Goal: Task Accomplishment & Management: Manage account settings

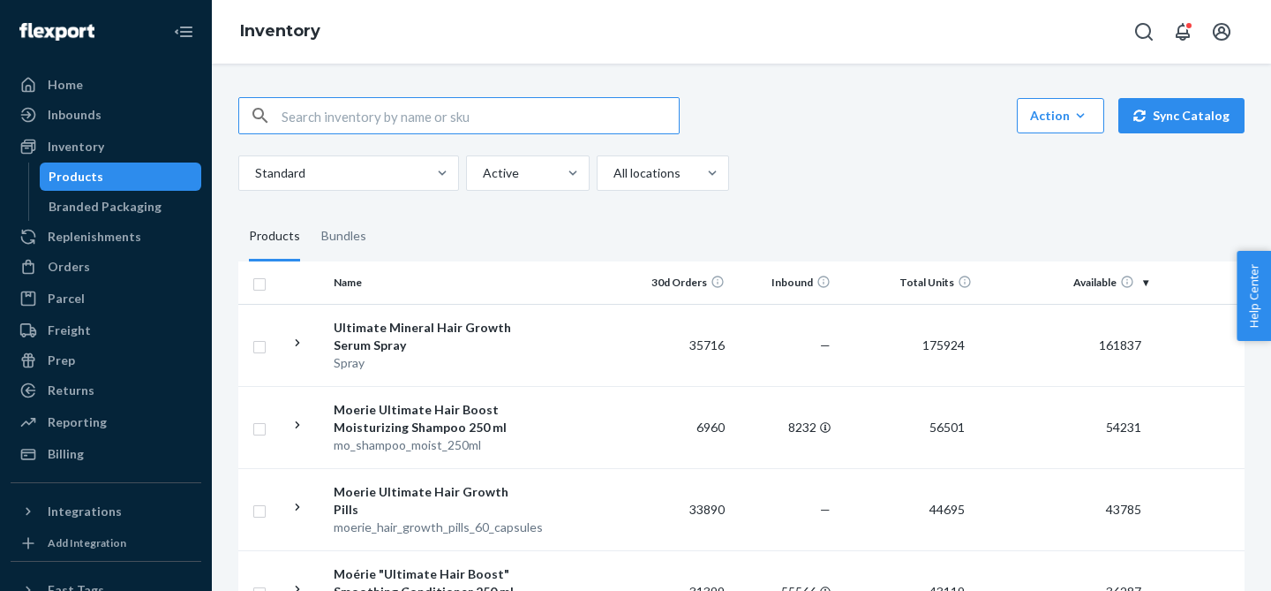
scroll to position [26, 0]
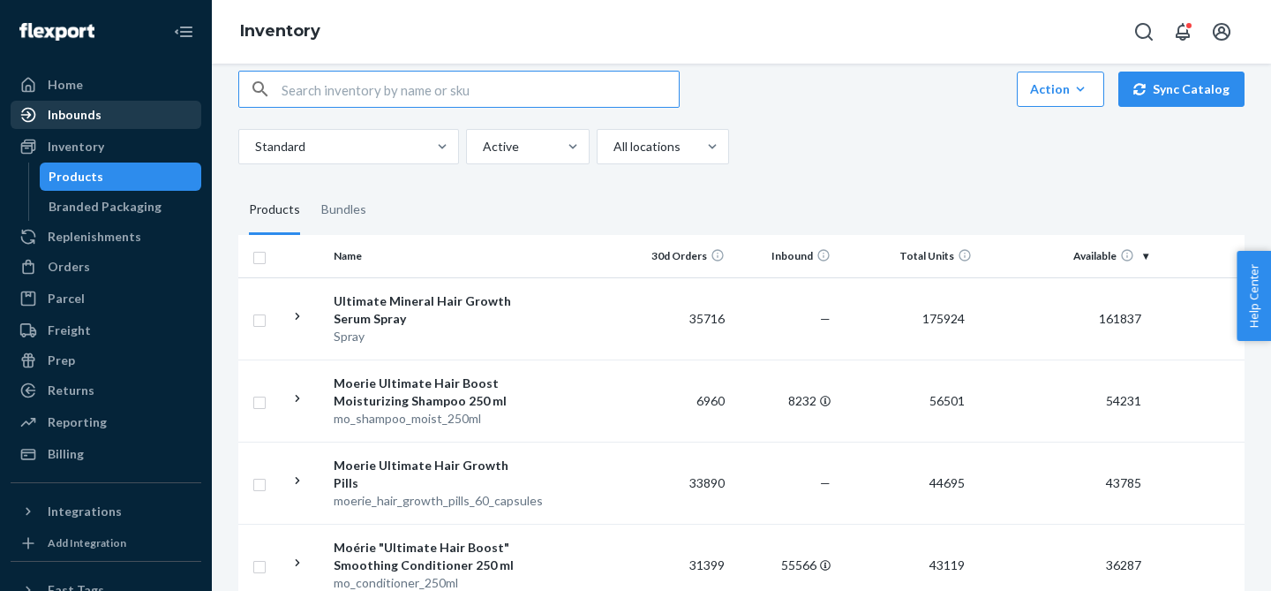
click at [78, 117] on div "Inbounds" at bounding box center [75, 115] width 54 height 18
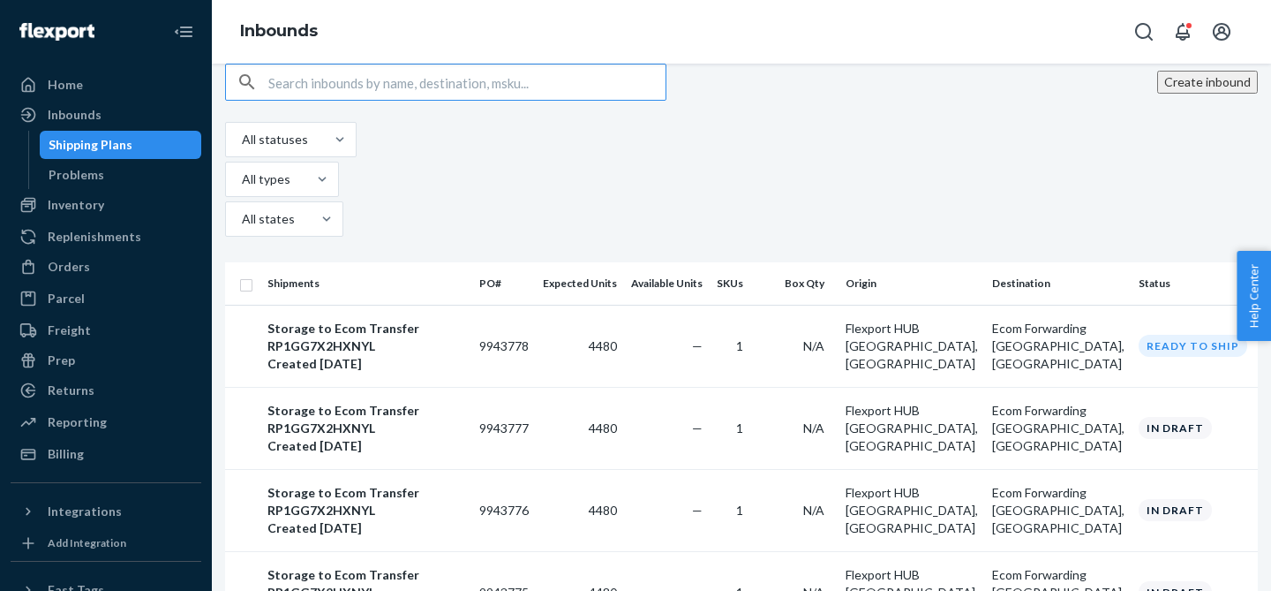
click at [1167, 94] on button "Create inbound" at bounding box center [1207, 82] width 101 height 23
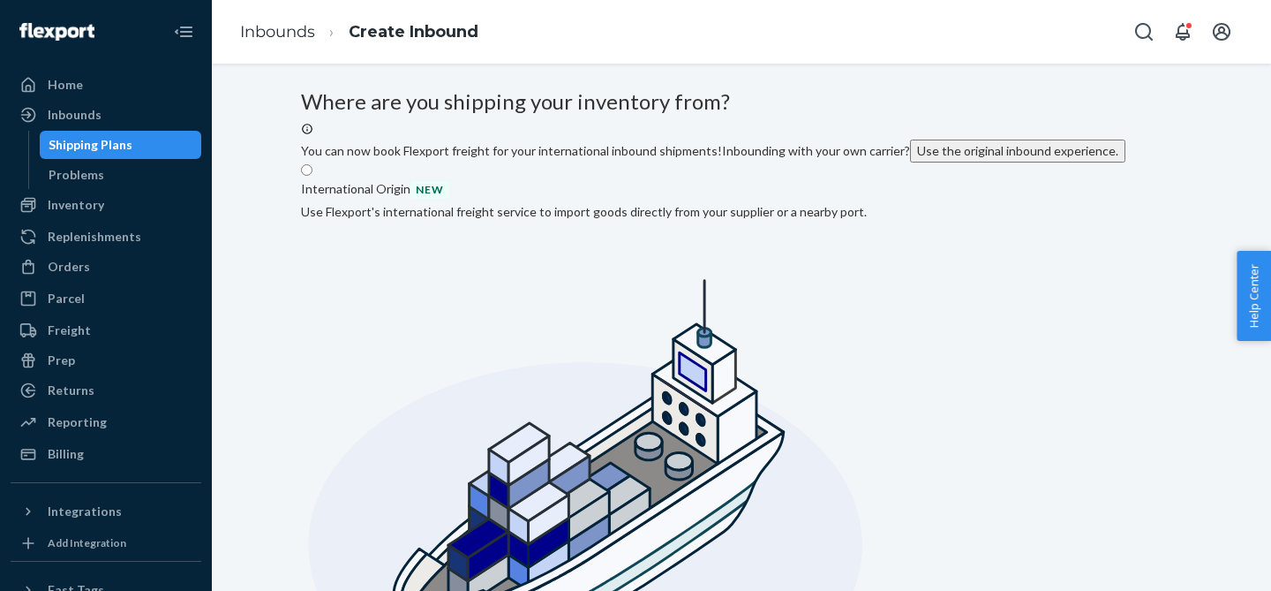
radio input "true"
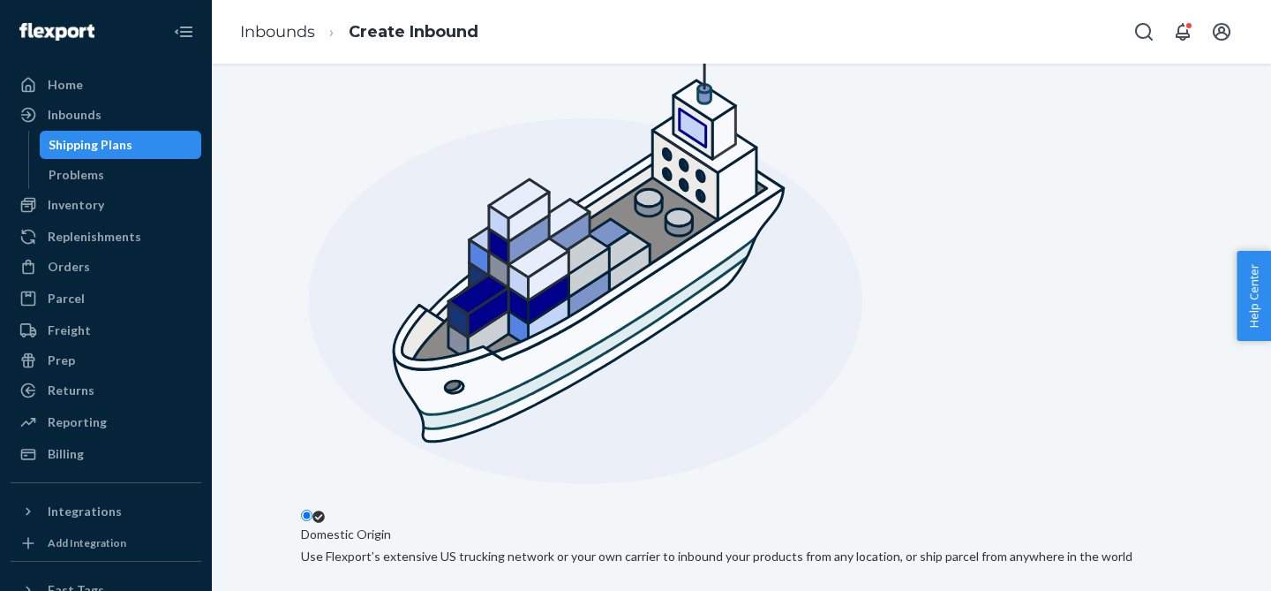
scroll to position [301, 0]
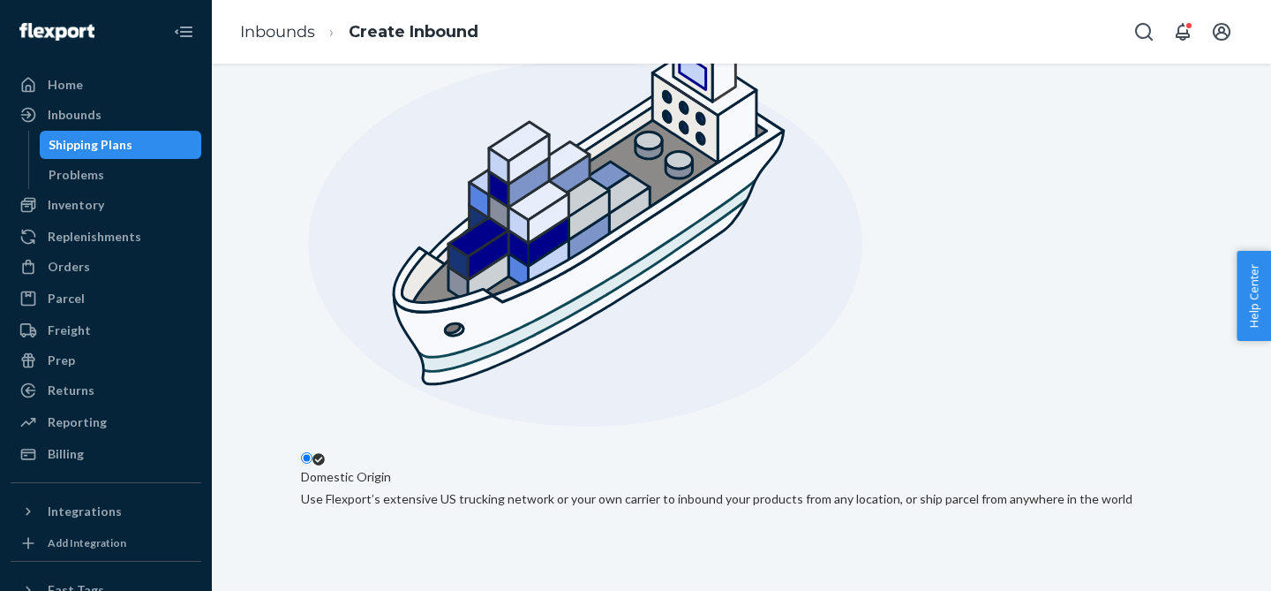
type input "B Company"
type input "Aludariu 3"
type input "Vilnius"
type input "Vilniaus apskr."
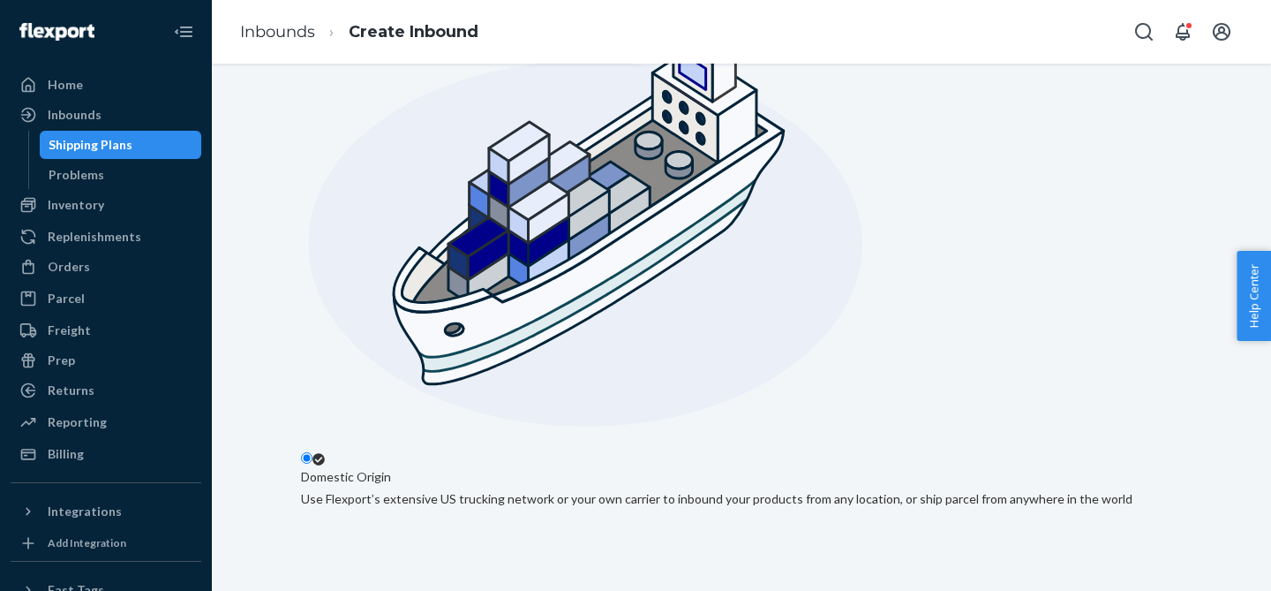
type input "01113"
type input "3 Aludarių g."
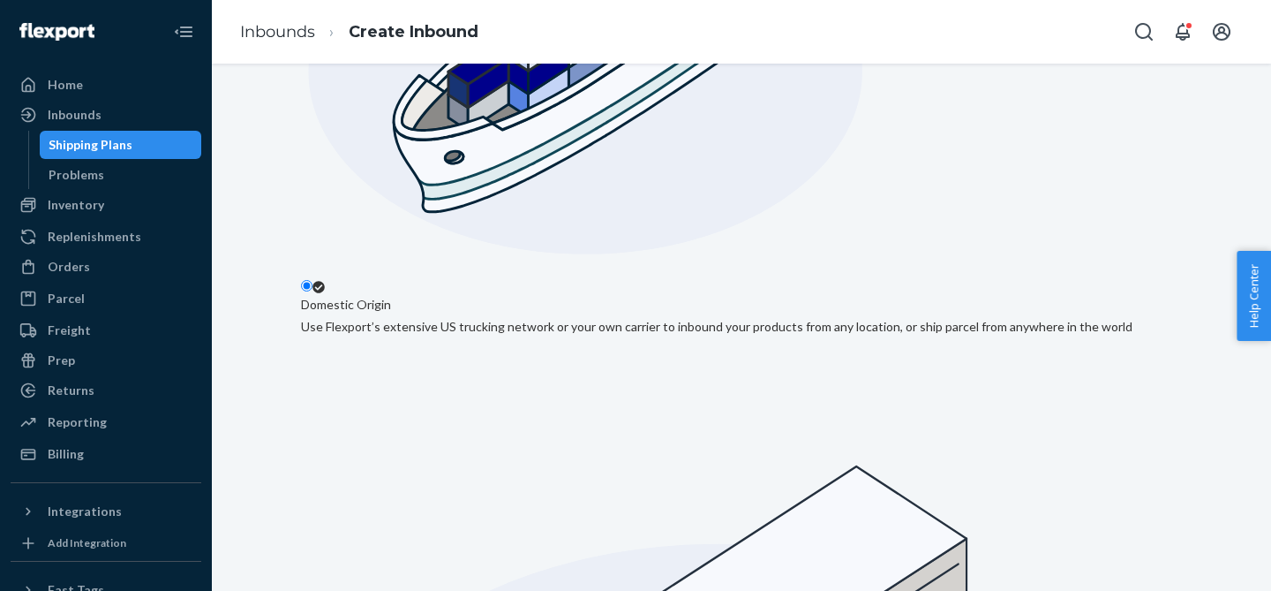
scroll to position [483, 0]
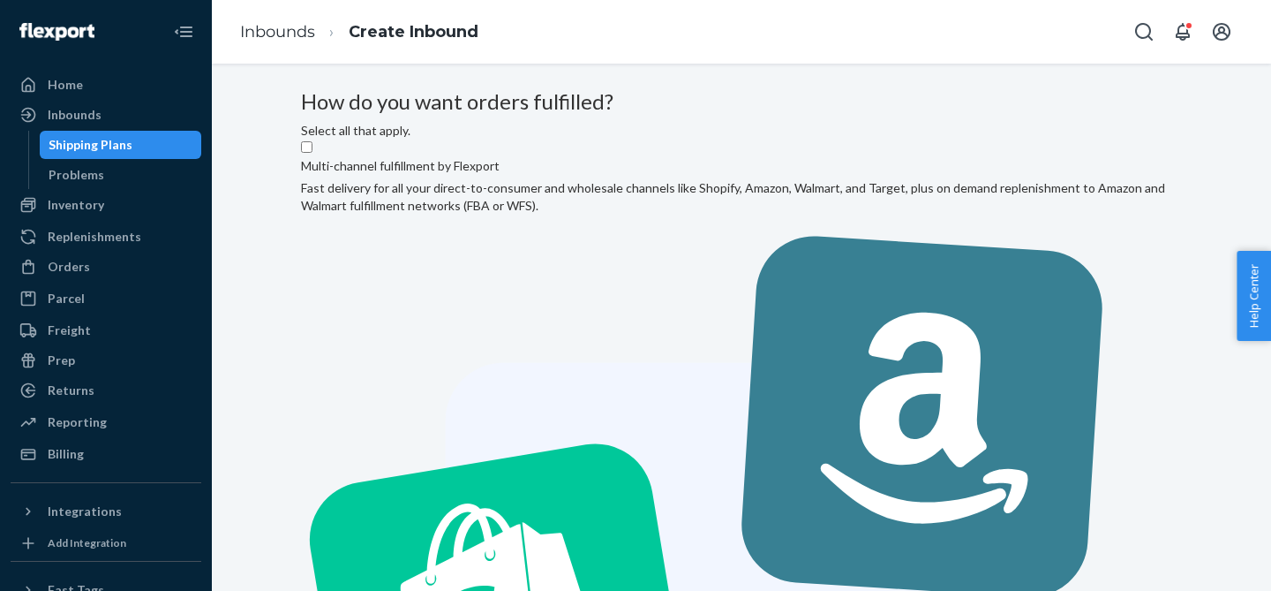
click at [312, 153] on input "Multi-channel fulfillment by Flexport Fast delivery for all your direct-to-cons…" at bounding box center [306, 146] width 11 height 11
checkbox input "true"
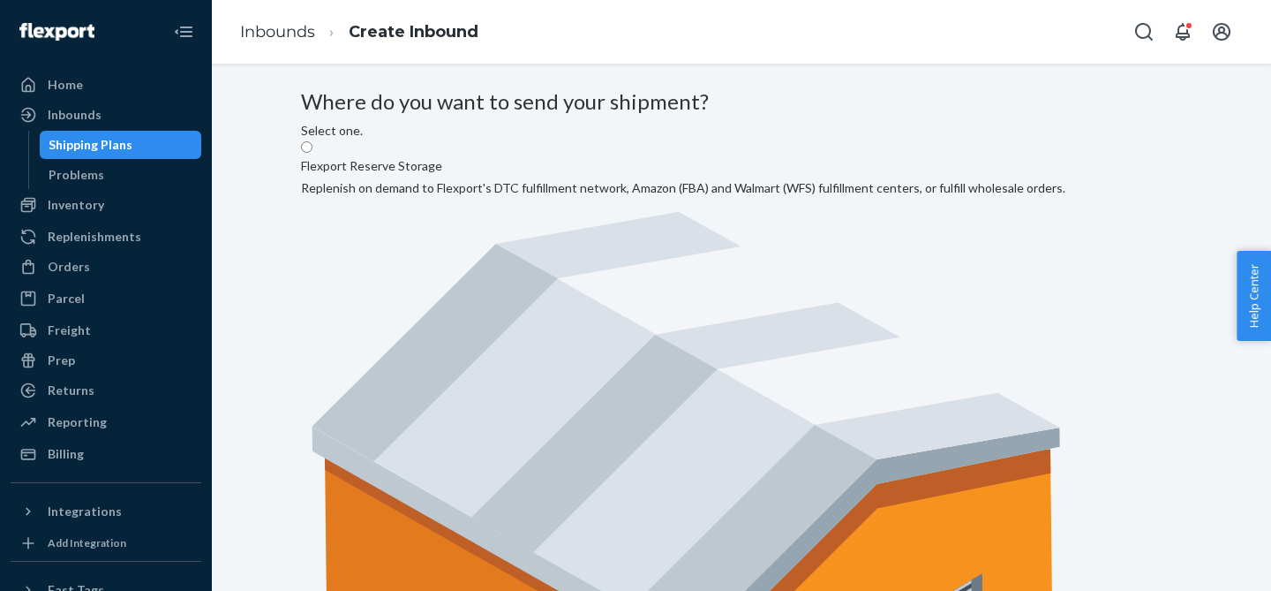
radio input "true"
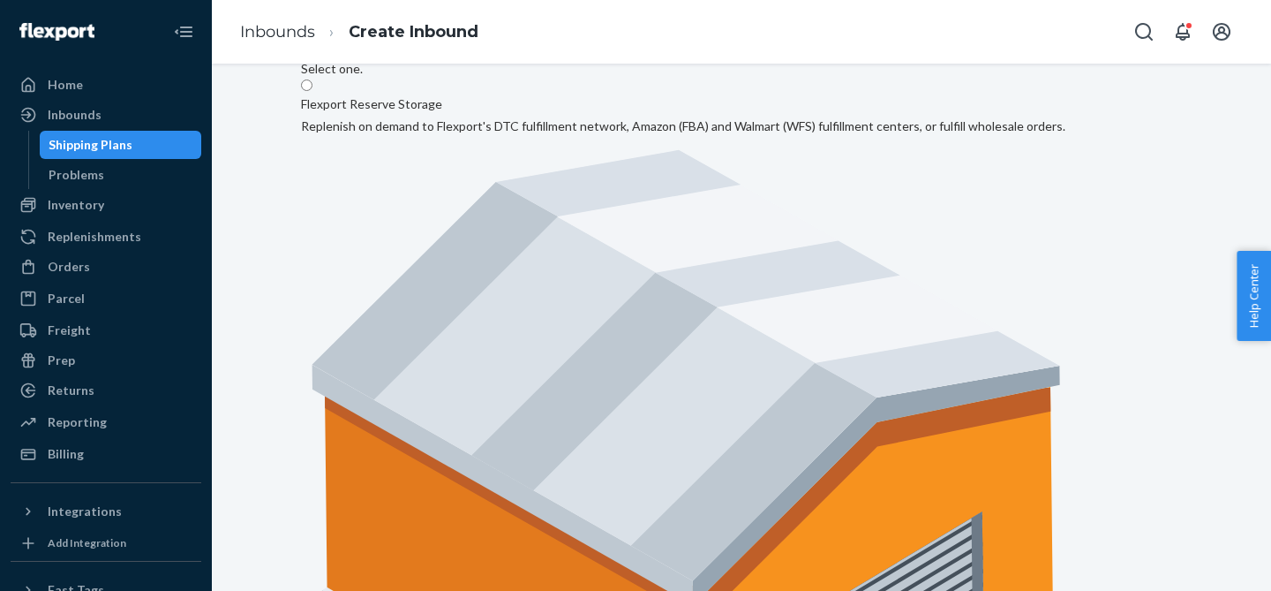
scroll to position [72, 0]
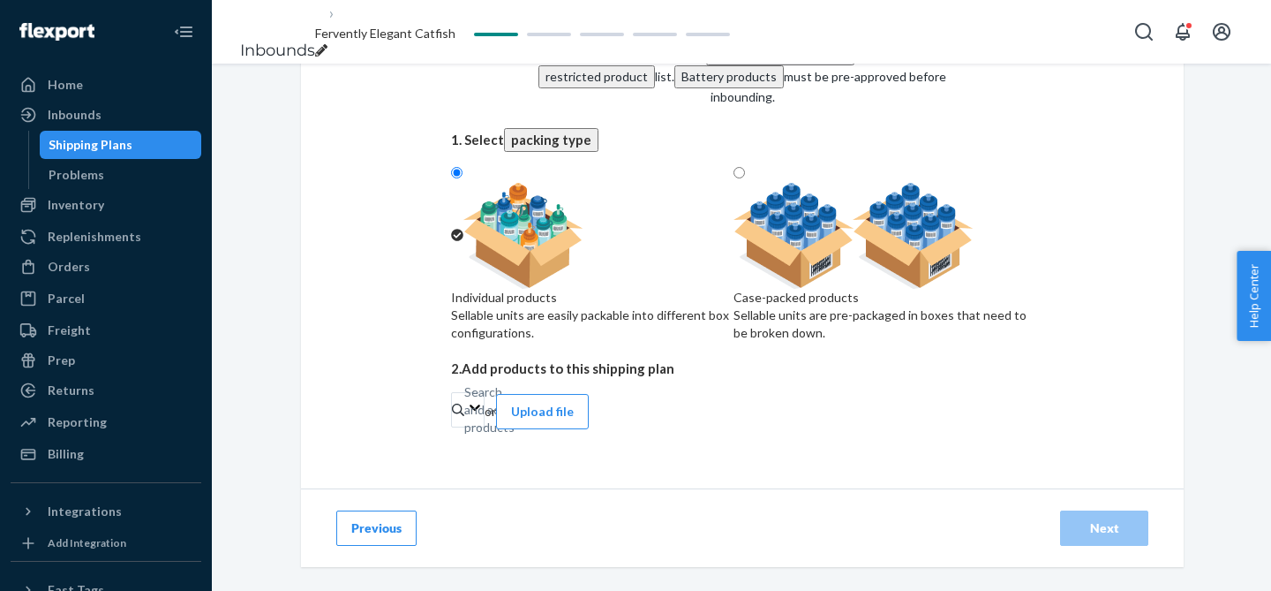
scroll to position [122, 0]
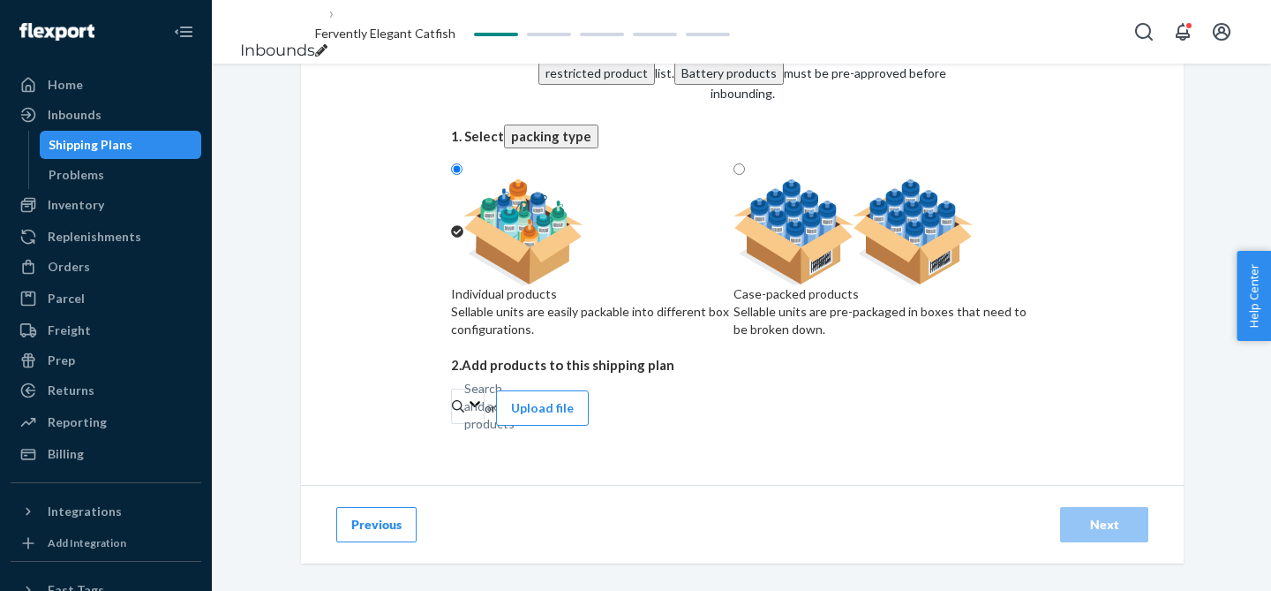
click at [891, 312] on div "Sellable units are pre-packaged in boxes that need to be broken down." at bounding box center [883, 320] width 300 height 35
click at [745, 175] on input "Case-packed products Sellable units are pre-packaged in boxes that need to be b…" at bounding box center [738, 168] width 11 height 11
radio input "true"
radio input "false"
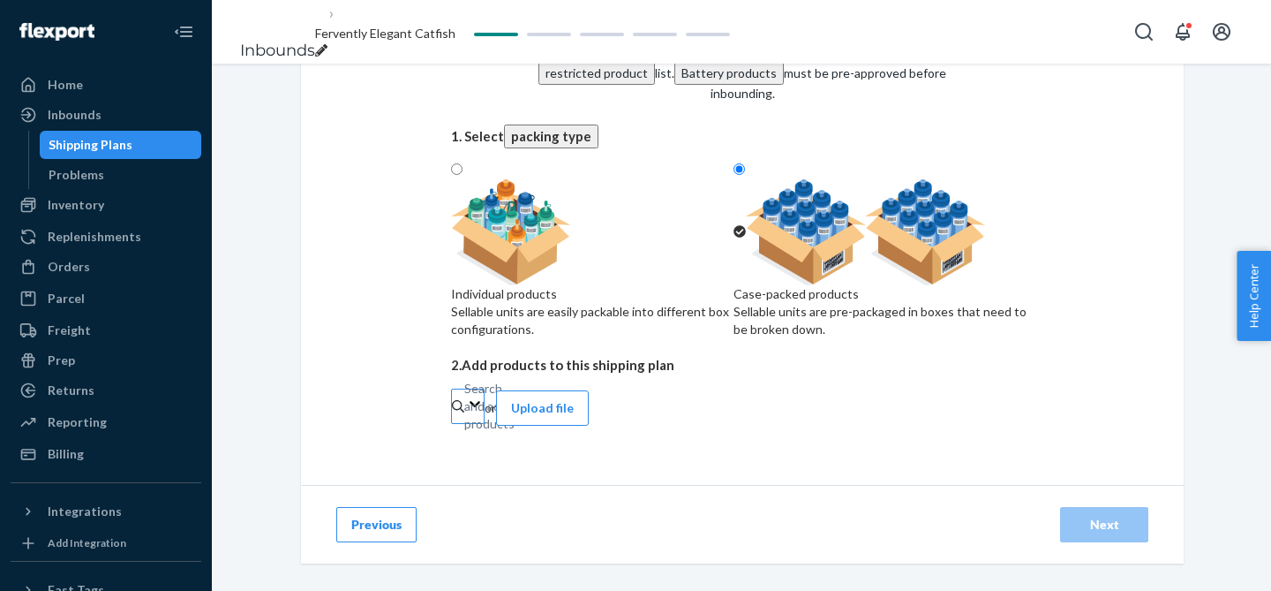
click at [466, 415] on div "Search and add products" at bounding box center [465, 406] width 2 height 18
click at [466, 415] on input "Search and add products" at bounding box center [465, 406] width 2 height 18
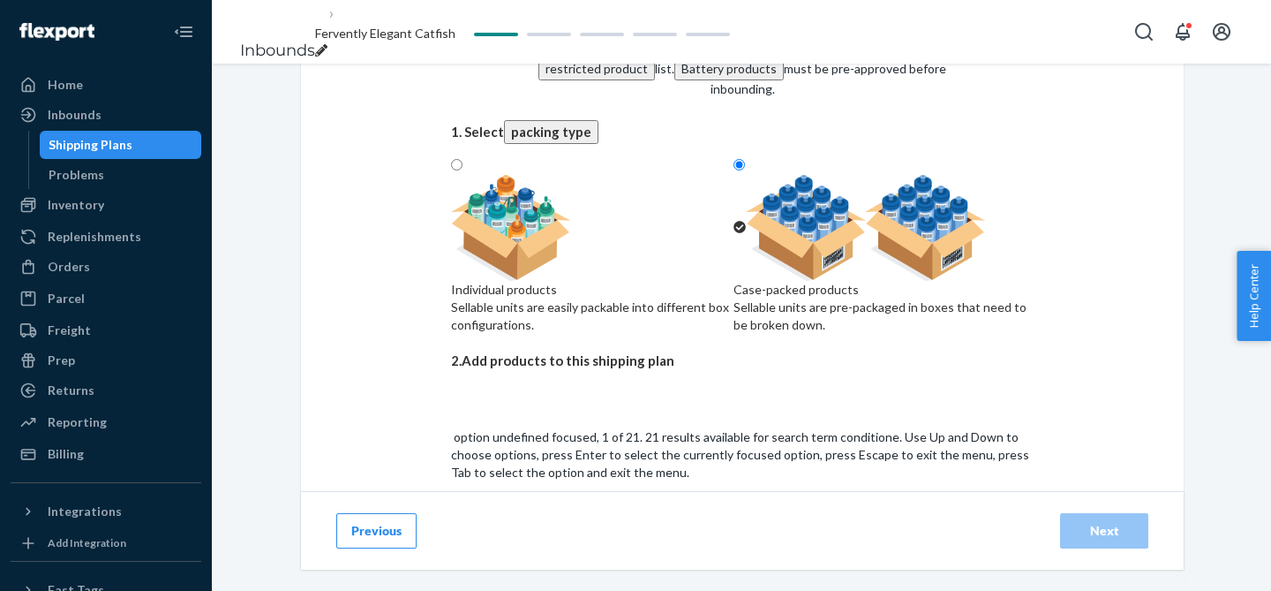
type input "conditioner"
click at [771, 547] on div "Moérie "Ultimate Hair Boost" Smoothing Conditioner 250 ml" at bounding box center [742, 556] width 583 height 18
click at [515, 508] on input "conditioner" at bounding box center [483, 517] width 64 height 18
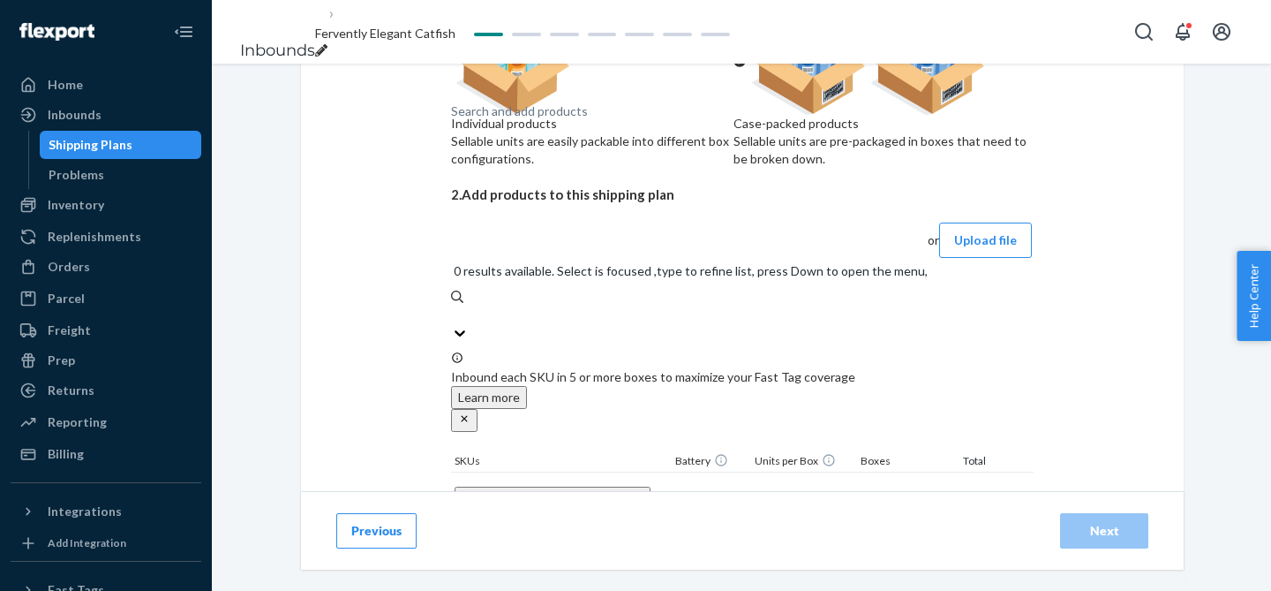
scroll to position [291, 0]
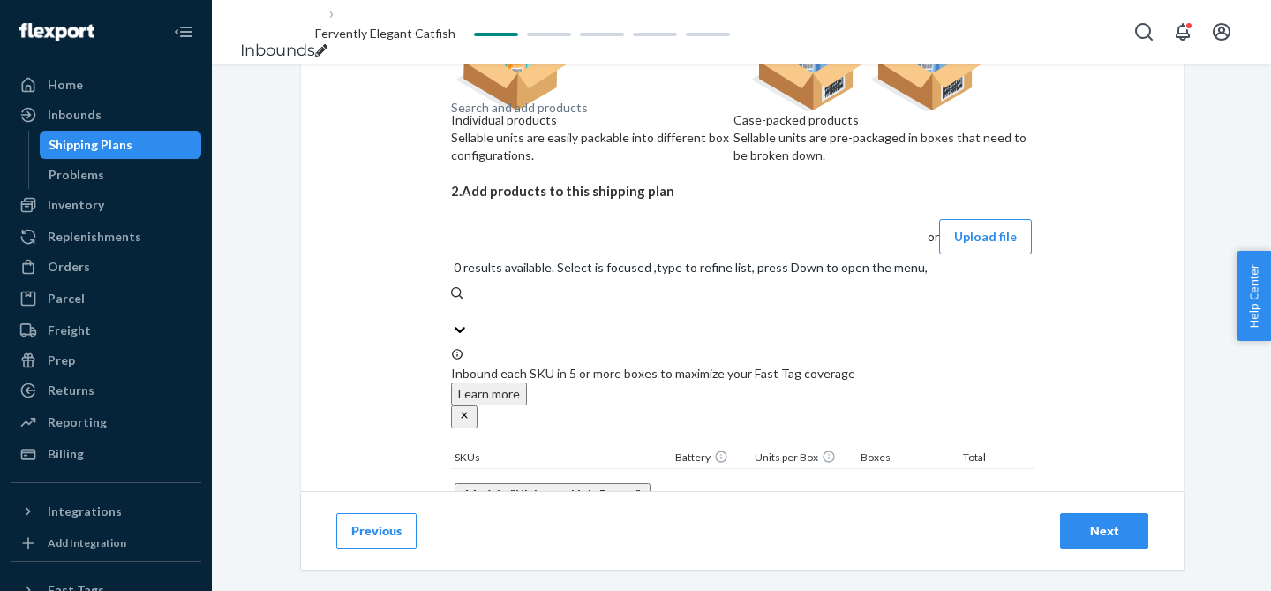
click at [890, 508] on input "1" at bounding box center [896, 519] width 78 height 23
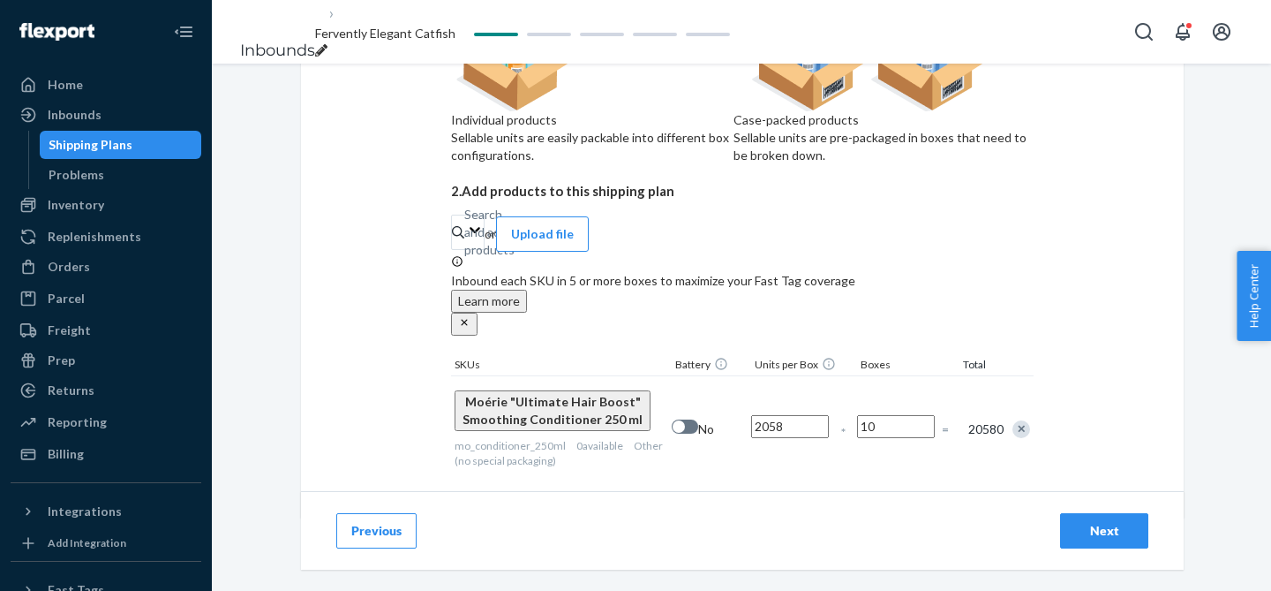
scroll to position [306, 0]
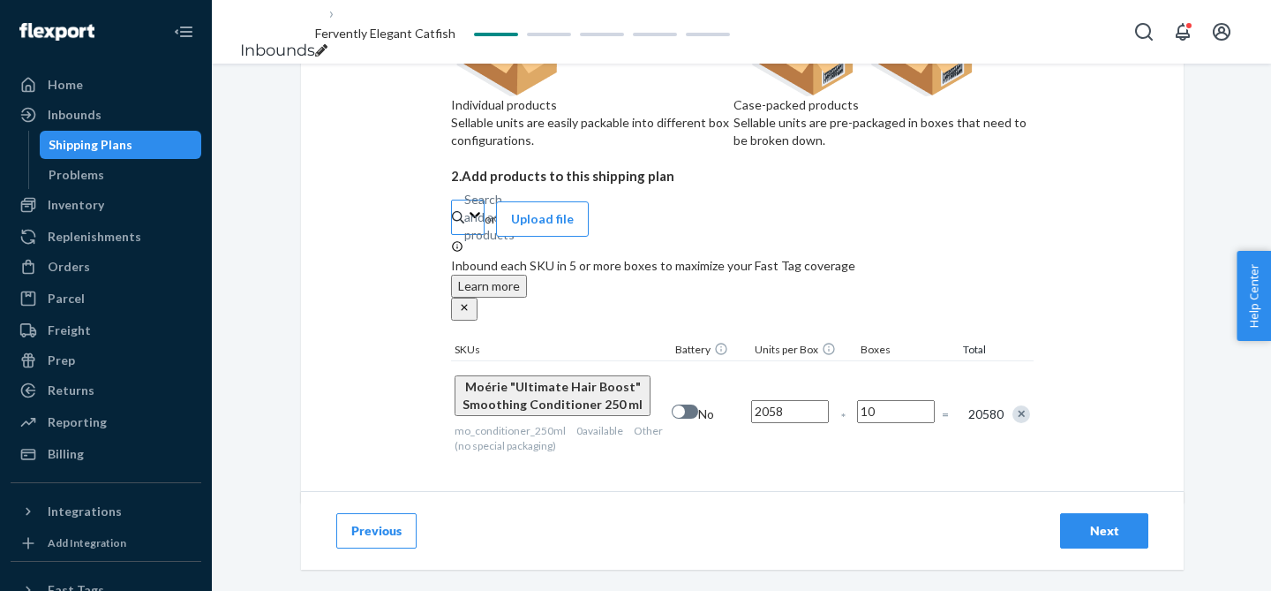
type input "10"
click at [466, 226] on div "Search and add products" at bounding box center [465, 217] width 2 height 18
click at [466, 226] on input "Search and add products" at bounding box center [465, 217] width 2 height 18
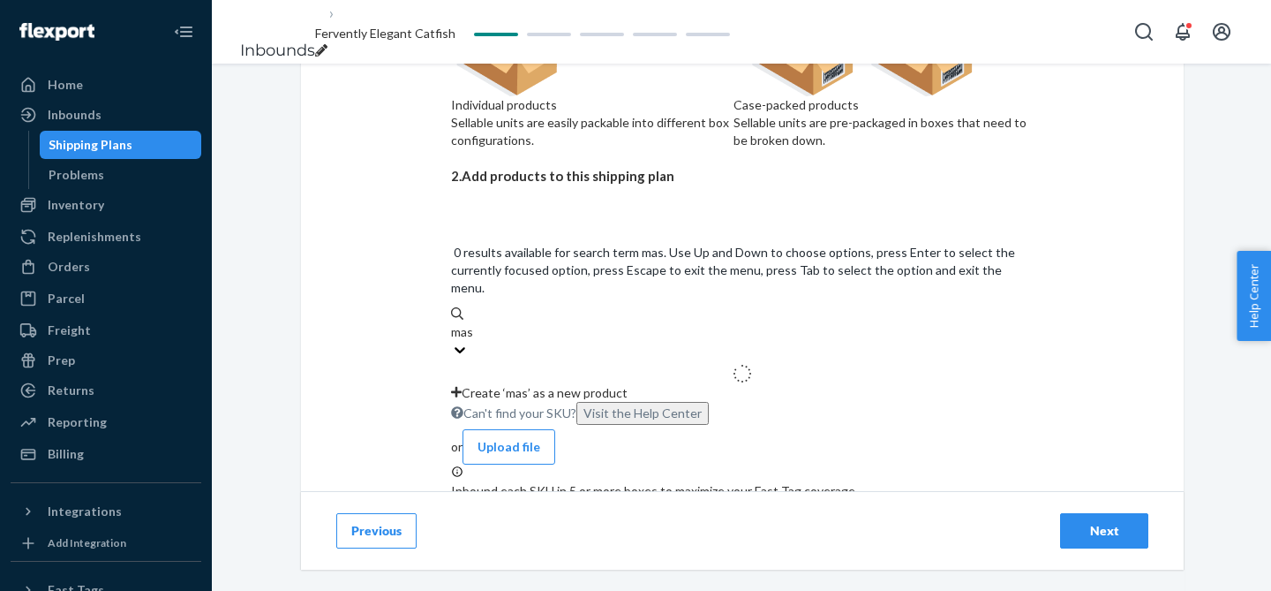
type input "mask"
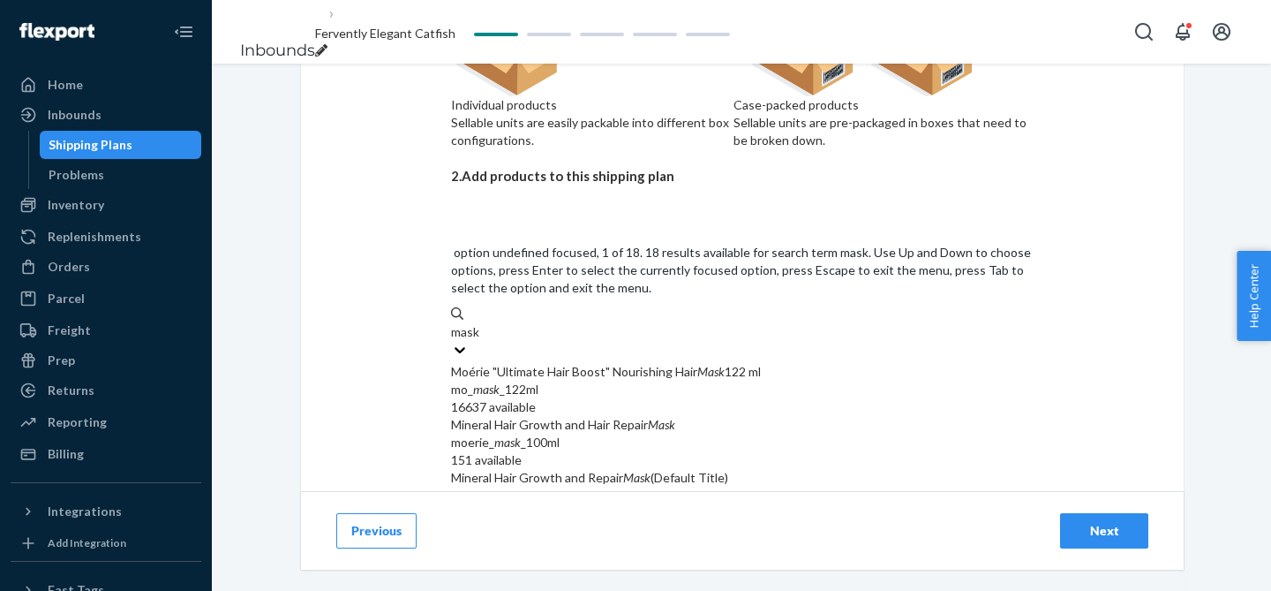
click at [659, 363] on div "Moérie "Ultimate Hair Boost" Nourishing Hair Mask 122 ml" at bounding box center [742, 372] width 583 height 18
click at [481, 323] on input "mask" at bounding box center [466, 332] width 30 height 18
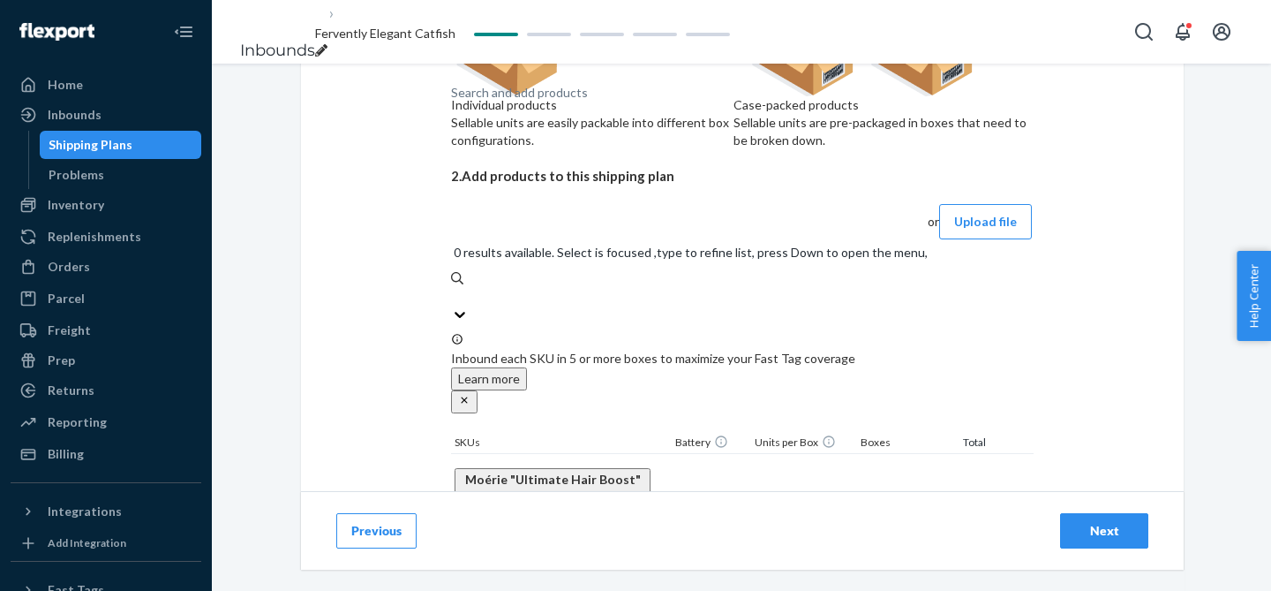
scroll to position [408, 0]
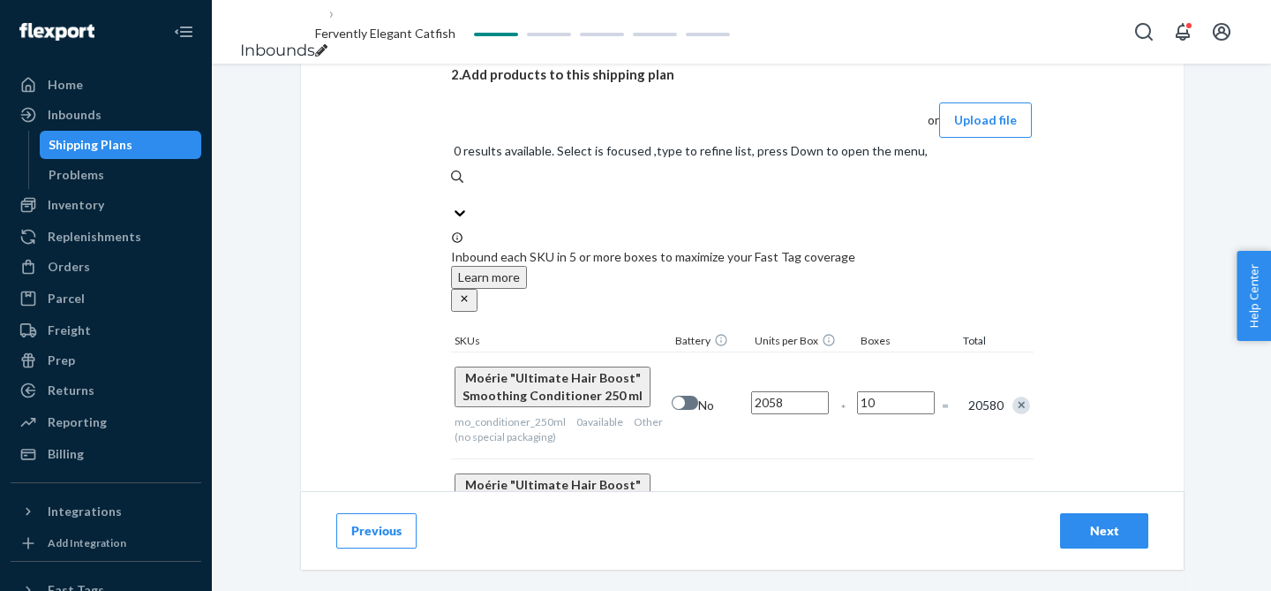
click at [906, 499] on input "1" at bounding box center [896, 510] width 78 height 23
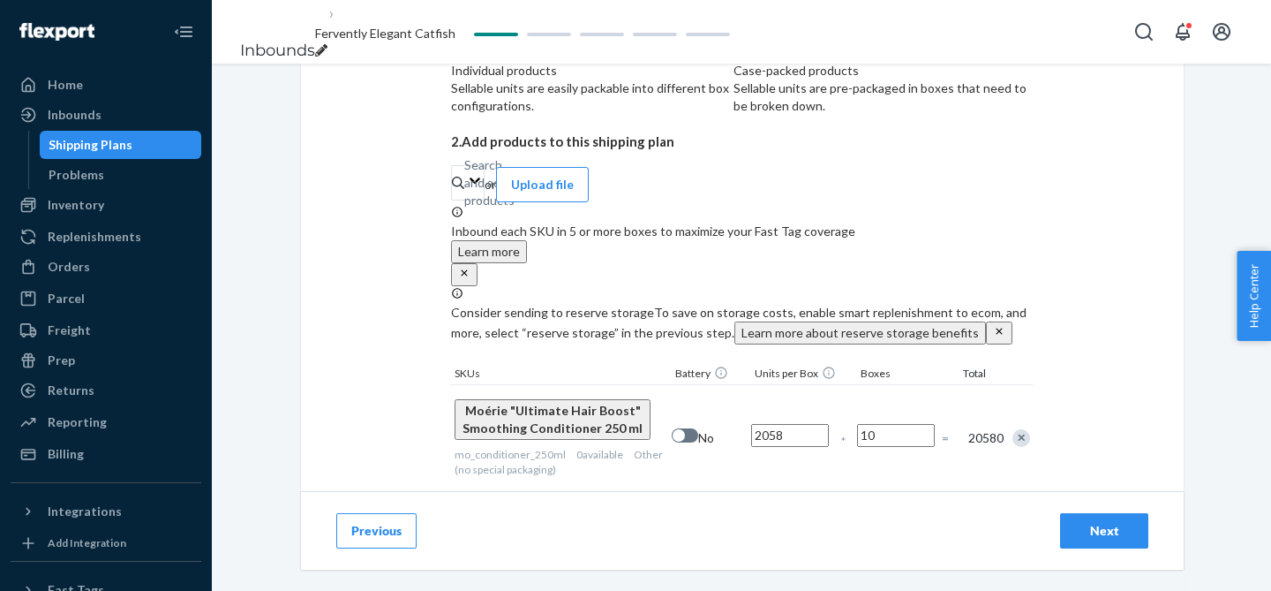
scroll to position [330, 0]
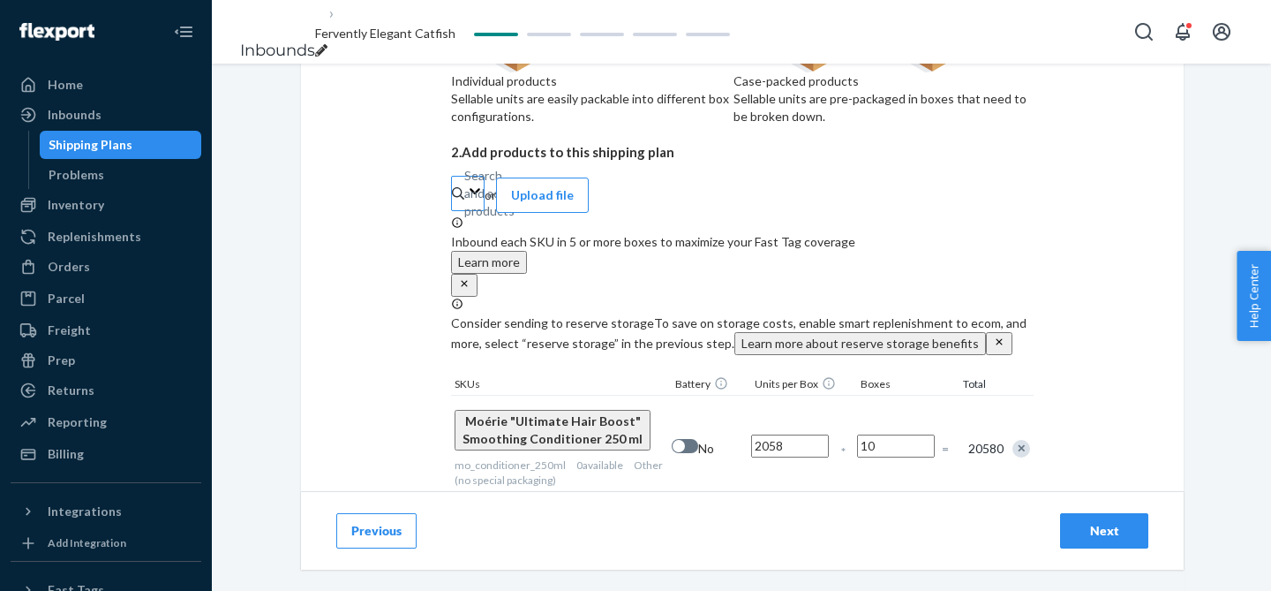
type input "10"
click at [466, 202] on div "Search and add products" at bounding box center [465, 193] width 2 height 18
click at [466, 202] on input "Search and add products" at bounding box center [465, 193] width 2 height 18
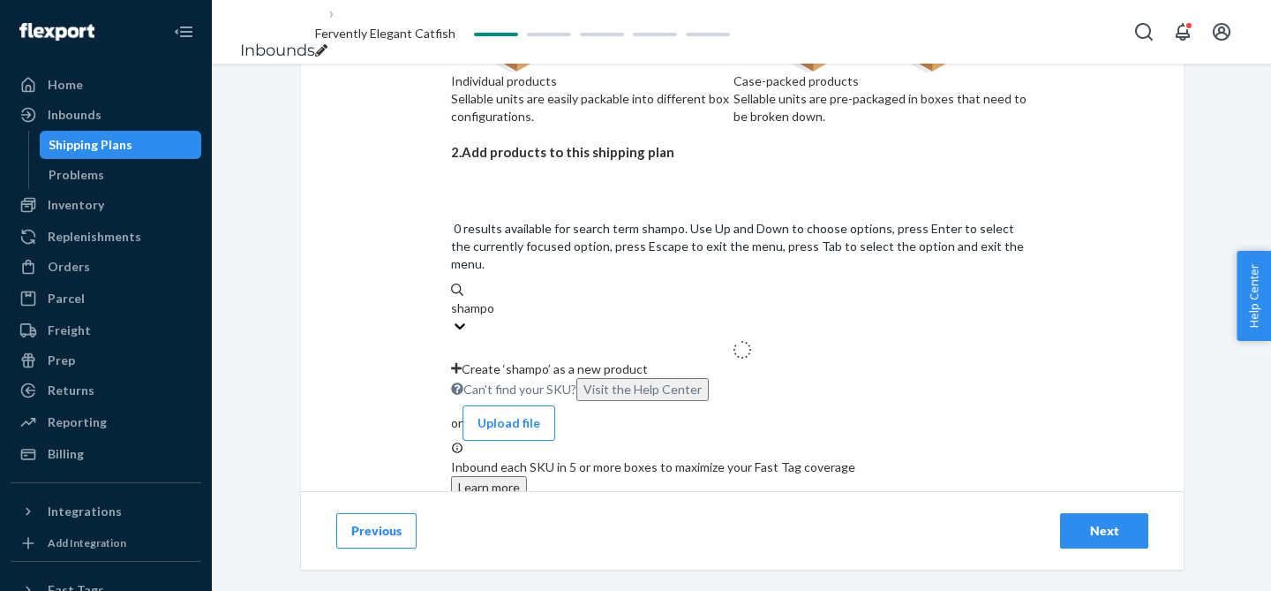
type input "shampoo"
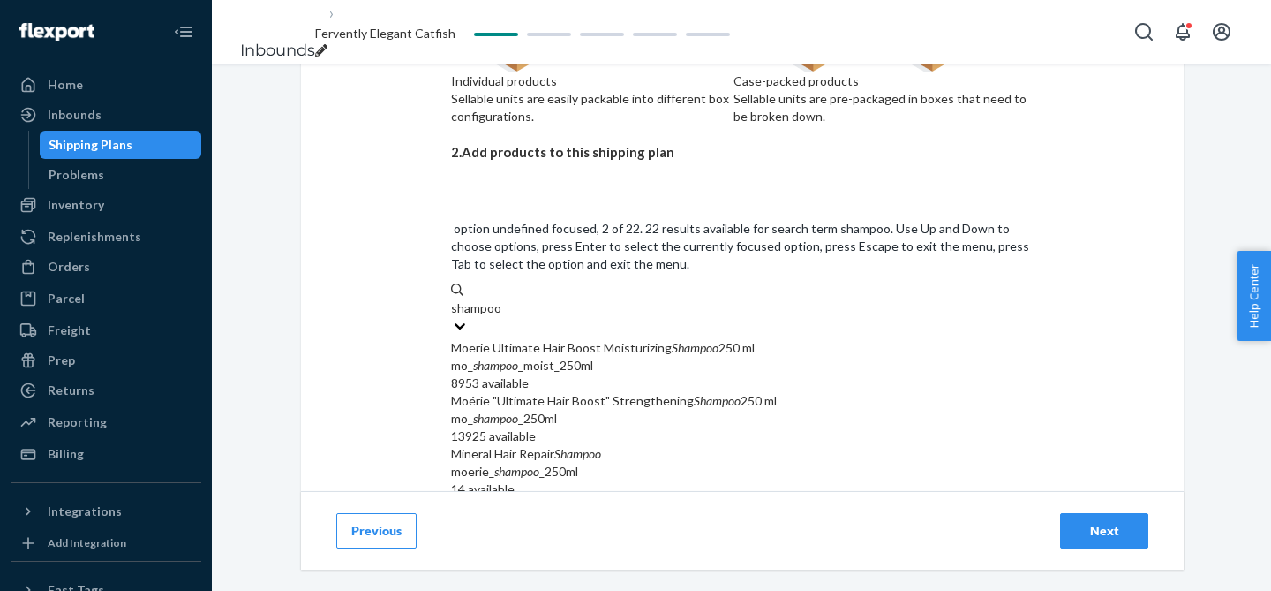
click at [628, 392] on div "Moérie "Ultimate Hair Boost" Strengthening Shampoo 250 ml" at bounding box center [742, 401] width 583 height 18
click at [502, 299] on input "shampoo" at bounding box center [476, 308] width 51 height 18
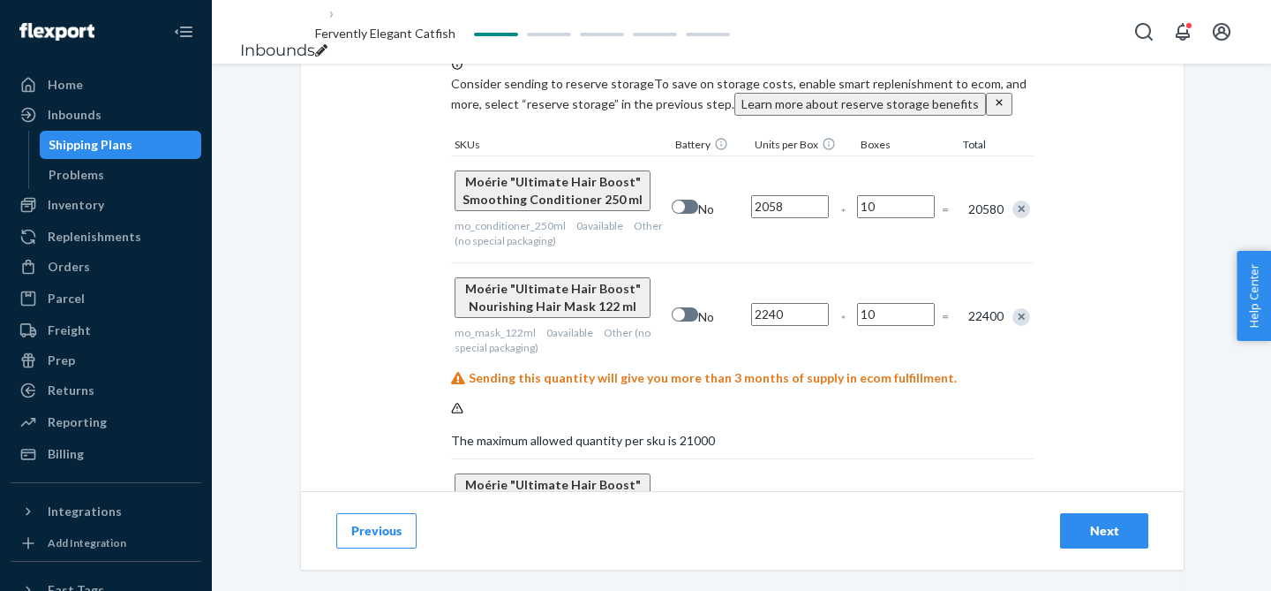
scroll to position [678, 0]
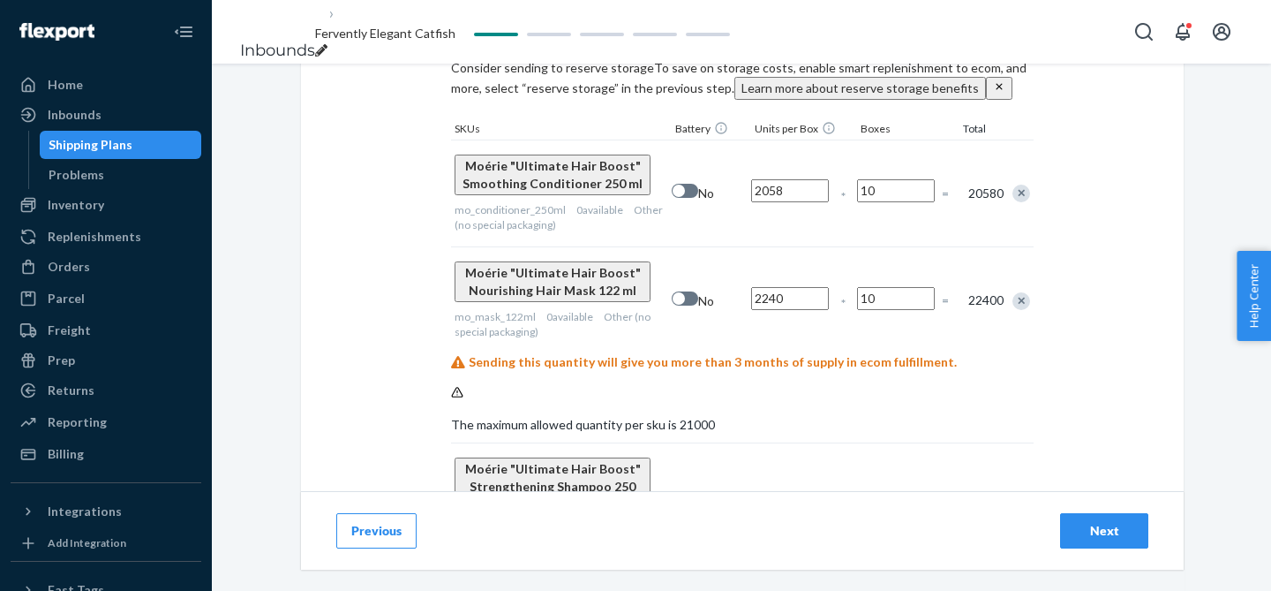
click at [897, 492] on input "1" at bounding box center [896, 503] width 78 height 23
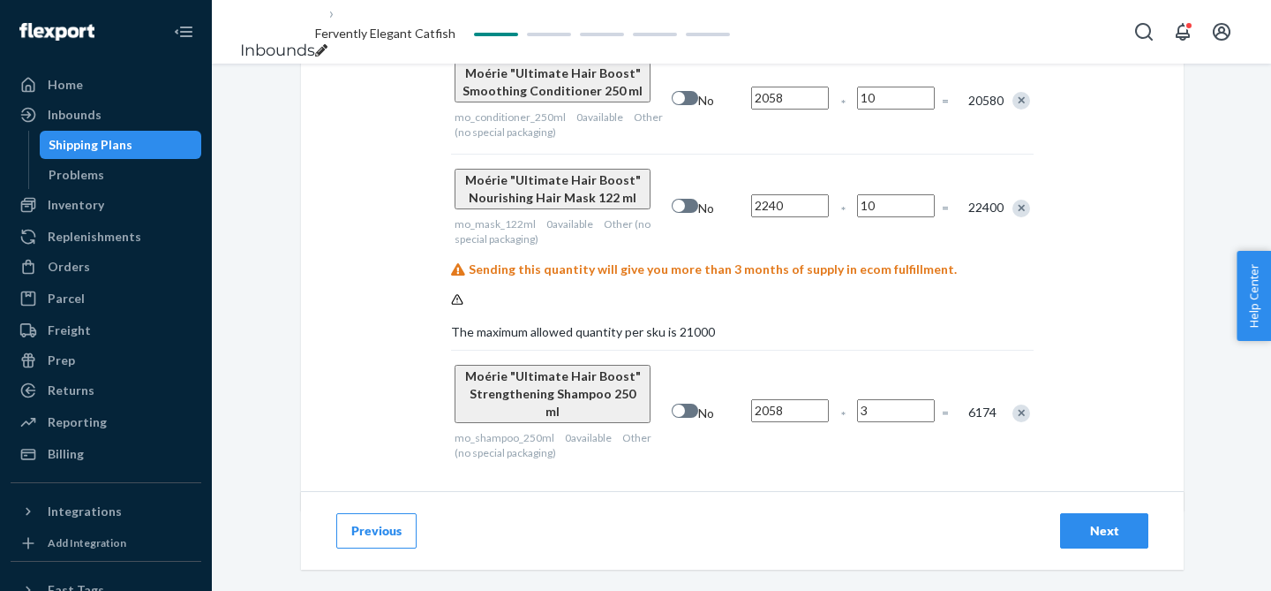
type input "3"
click at [1086, 528] on div "Next" at bounding box center [1104, 531] width 58 height 18
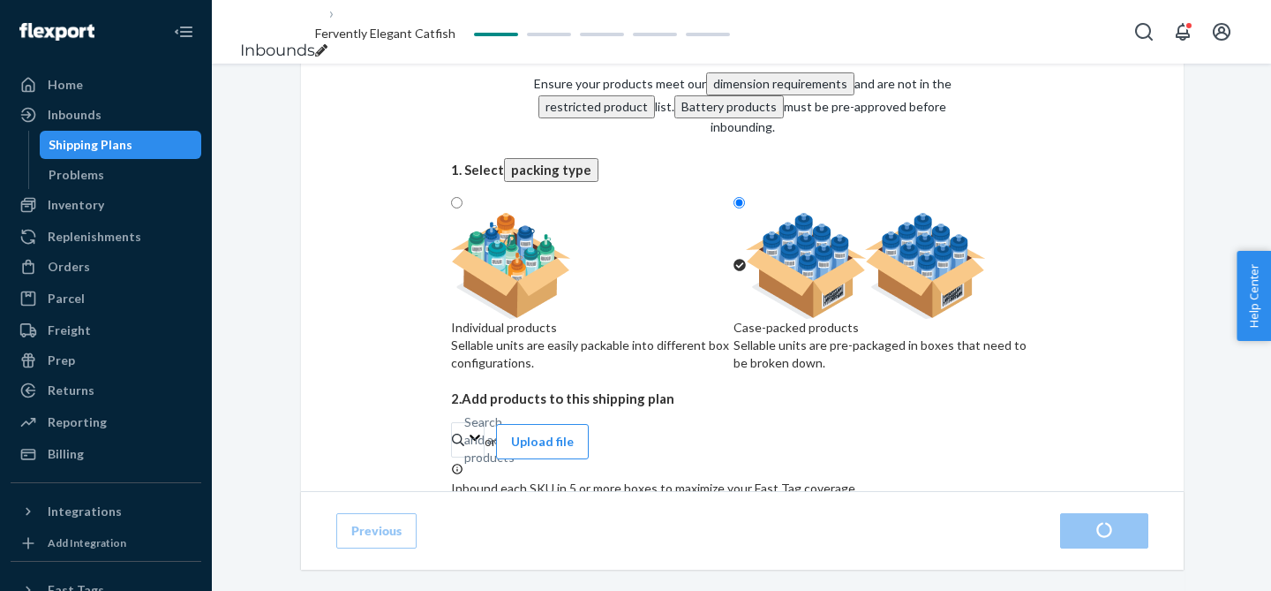
radio input "true"
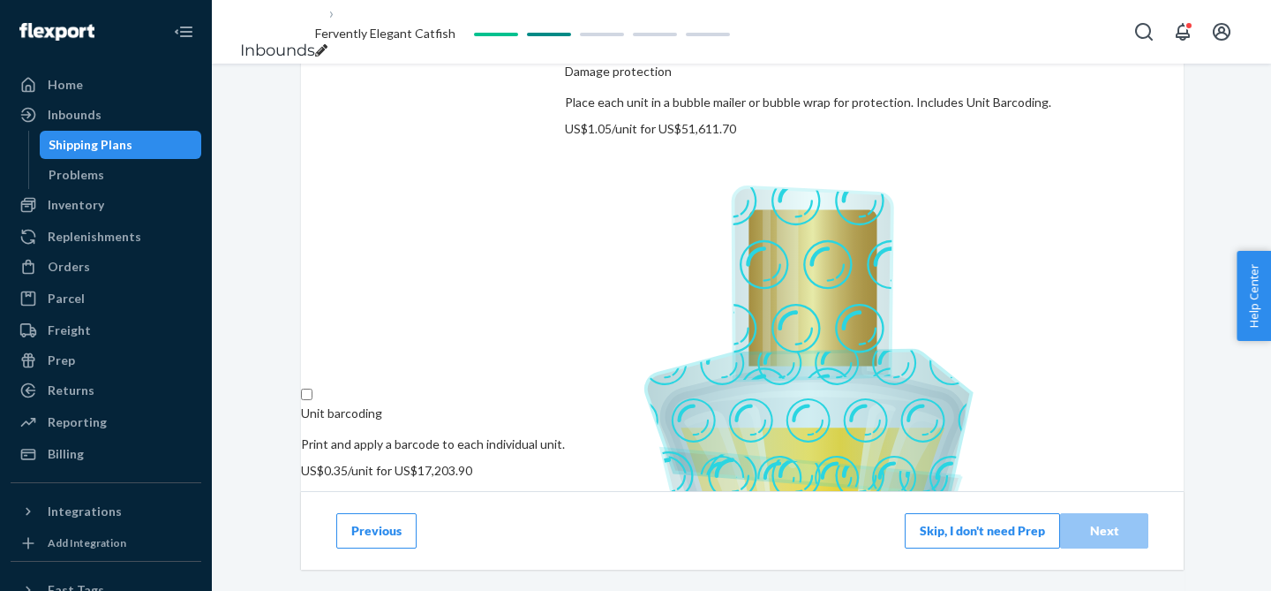
scroll to position [366, 0]
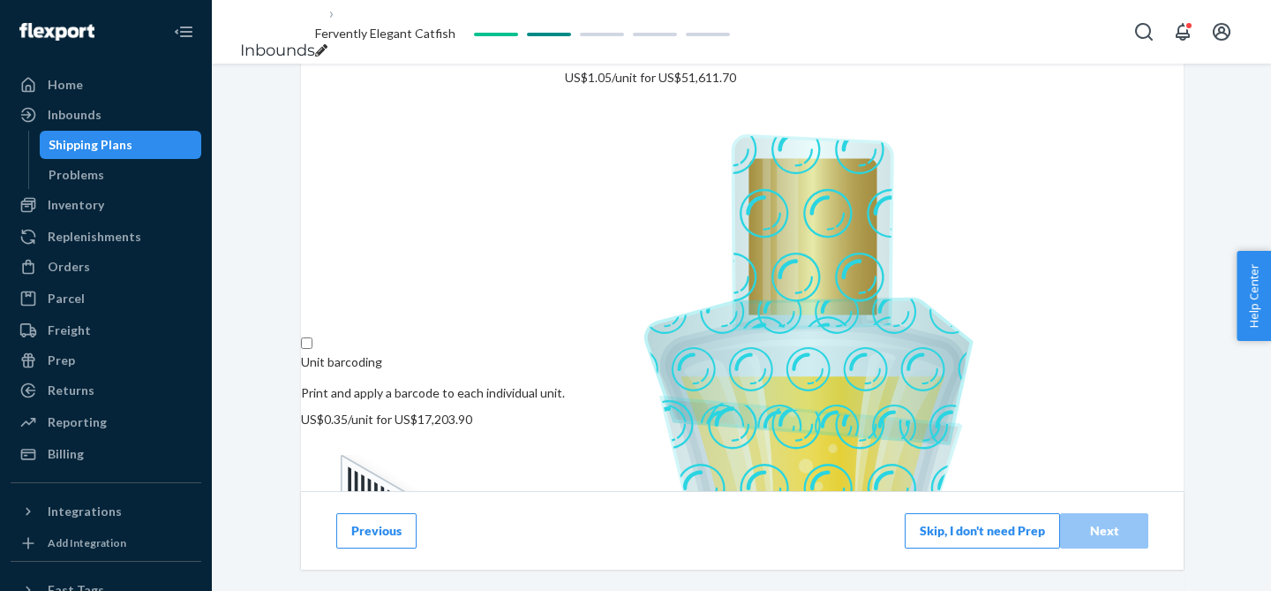
click at [981, 517] on button "Skip, I don't need Prep" at bounding box center [982, 530] width 155 height 35
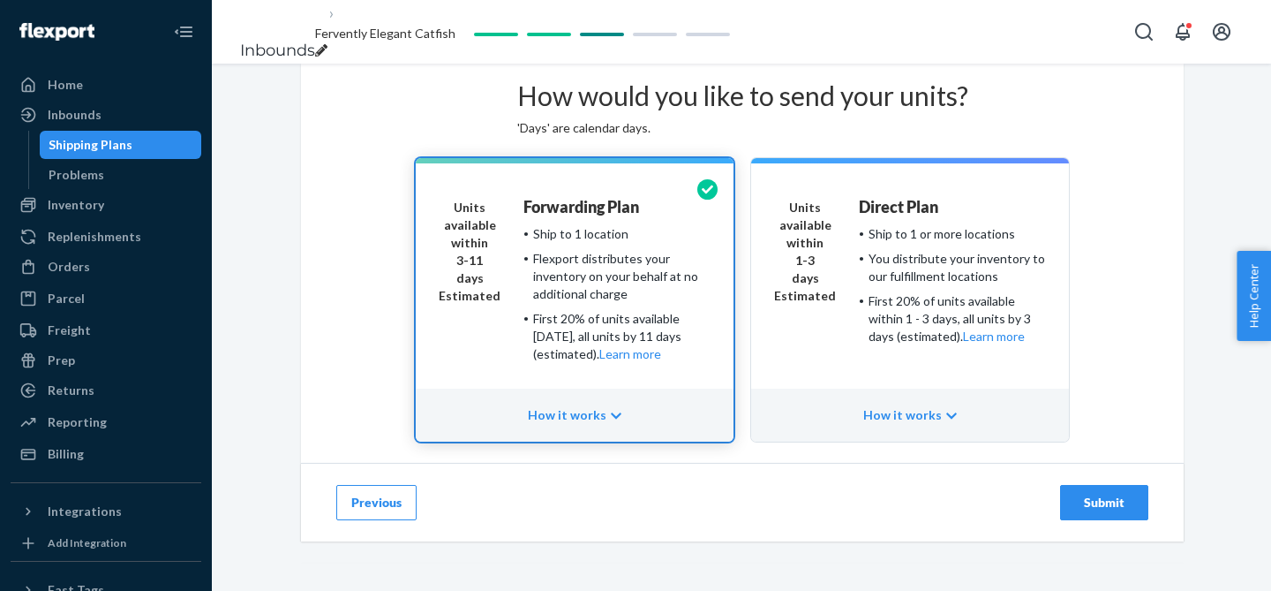
scroll to position [163, 0]
click at [1117, 493] on div "Submit" at bounding box center [1104, 502] width 58 height 18
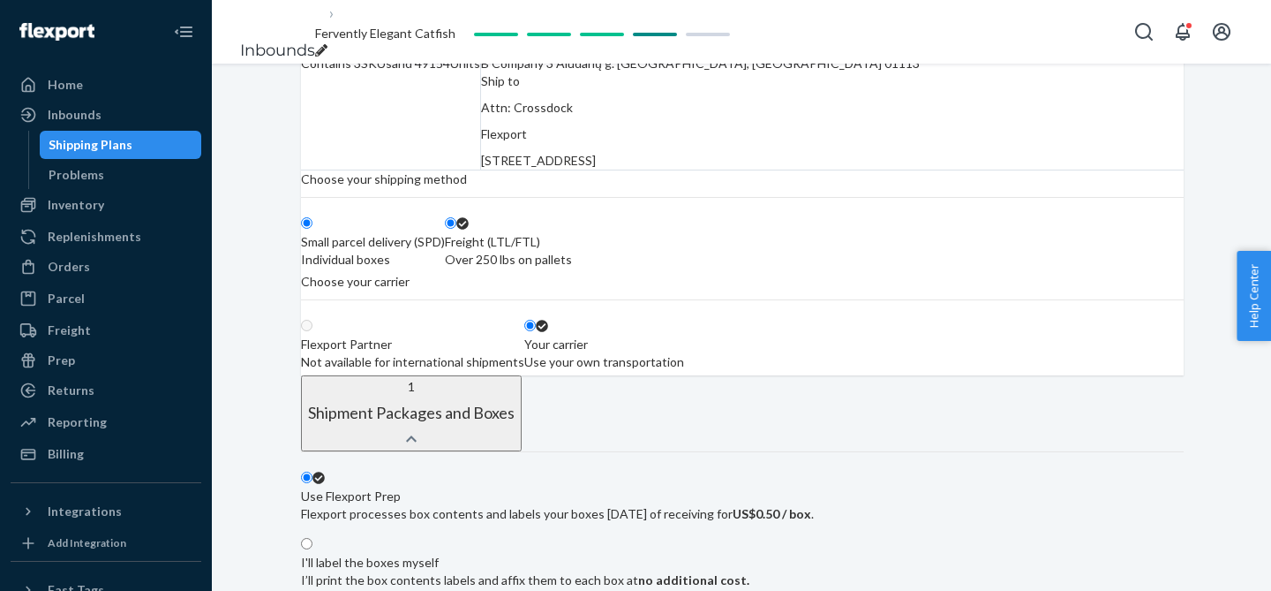
radio input "true"
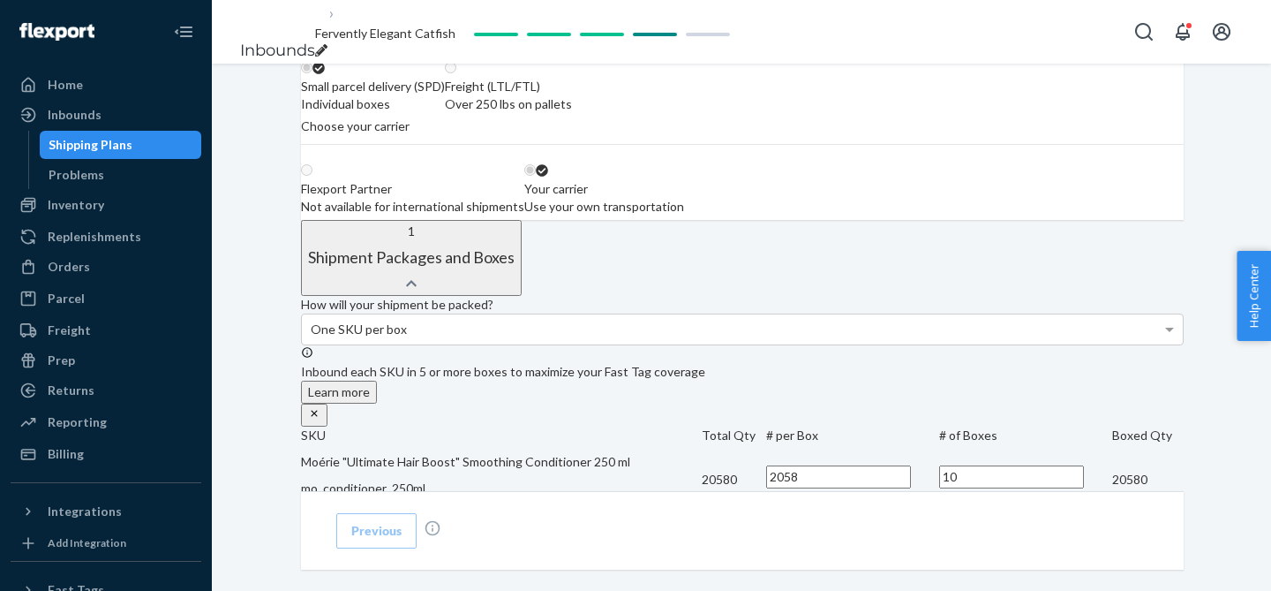
scroll to position [276, 0]
click at [572, 112] on label "Freight (LTL/FTL) Over 250 lbs on pallets" at bounding box center [508, 85] width 127 height 53
click at [456, 72] on input "Freight (LTL/FTL) Over 250 lbs on pallets" at bounding box center [450, 66] width 11 height 11
radio input "true"
radio input "false"
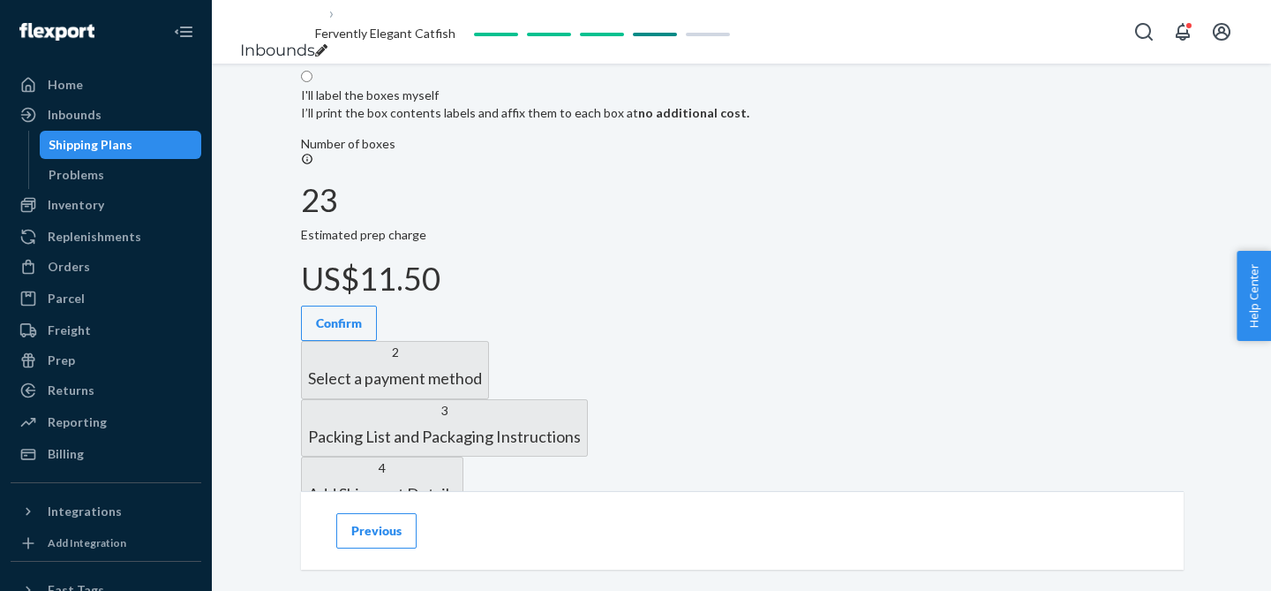
scroll to position [596, 0]
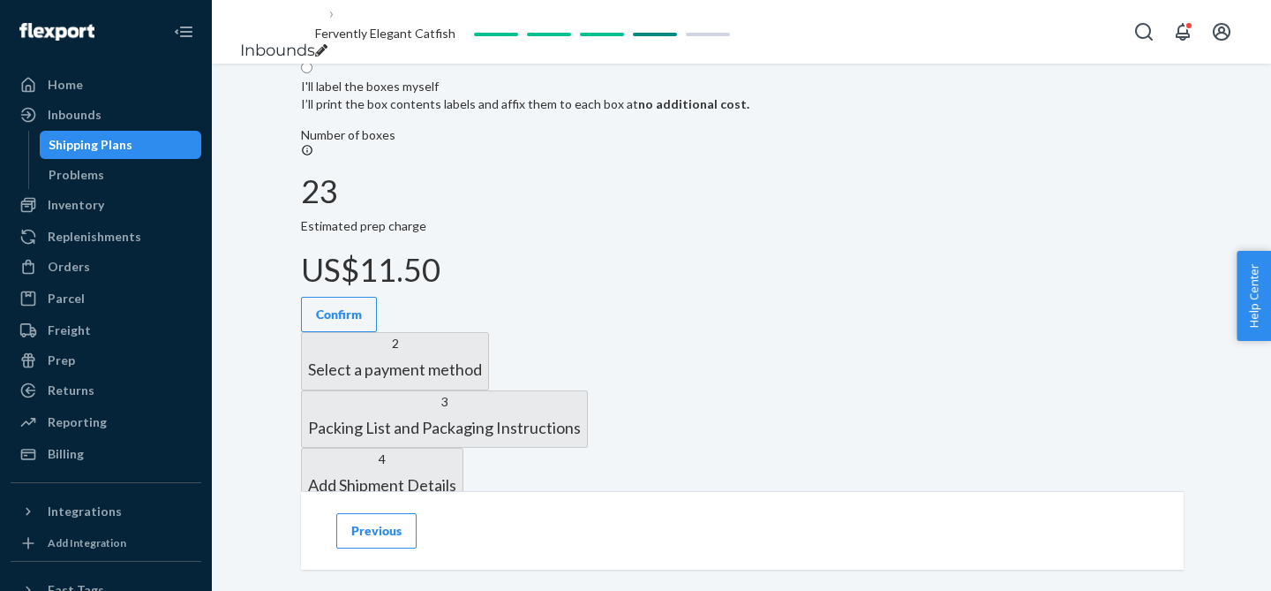
click at [749, 95] on div "I'll label the boxes myself" at bounding box center [525, 87] width 448 height 18
click at [312, 73] on input "I'll label the boxes myself I’ll print the box contents labels and affix them t…" at bounding box center [306, 67] width 11 height 11
radio input "true"
radio input "false"
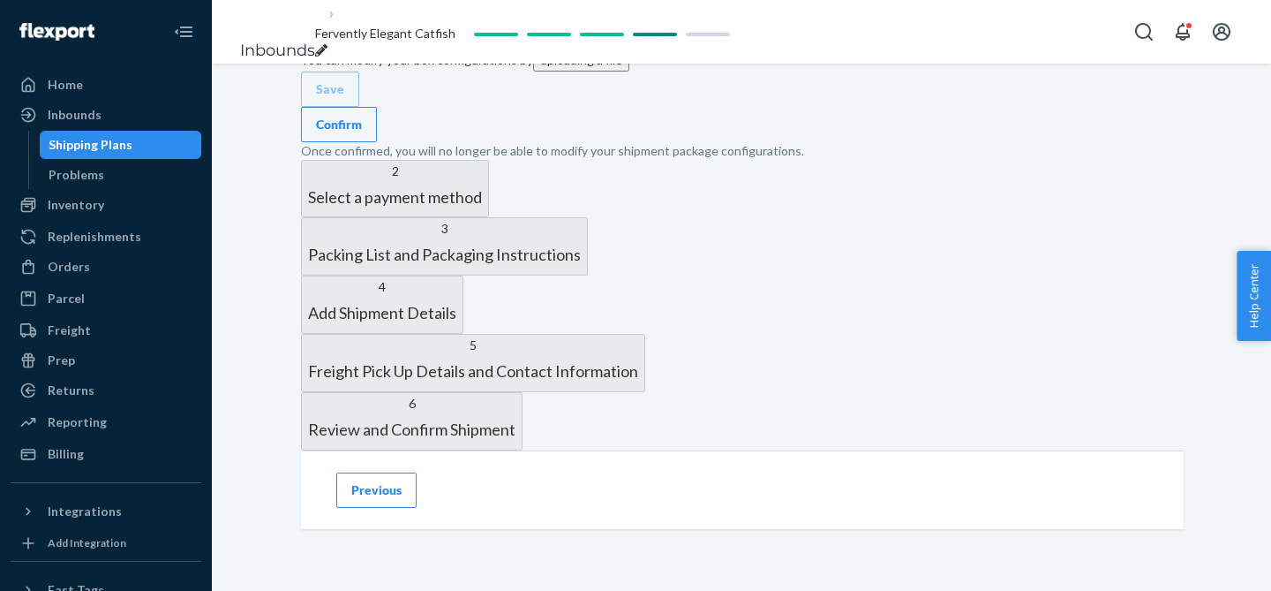
scroll to position [1345, 0]
click at [362, 133] on div "Confirm" at bounding box center [339, 125] width 46 height 18
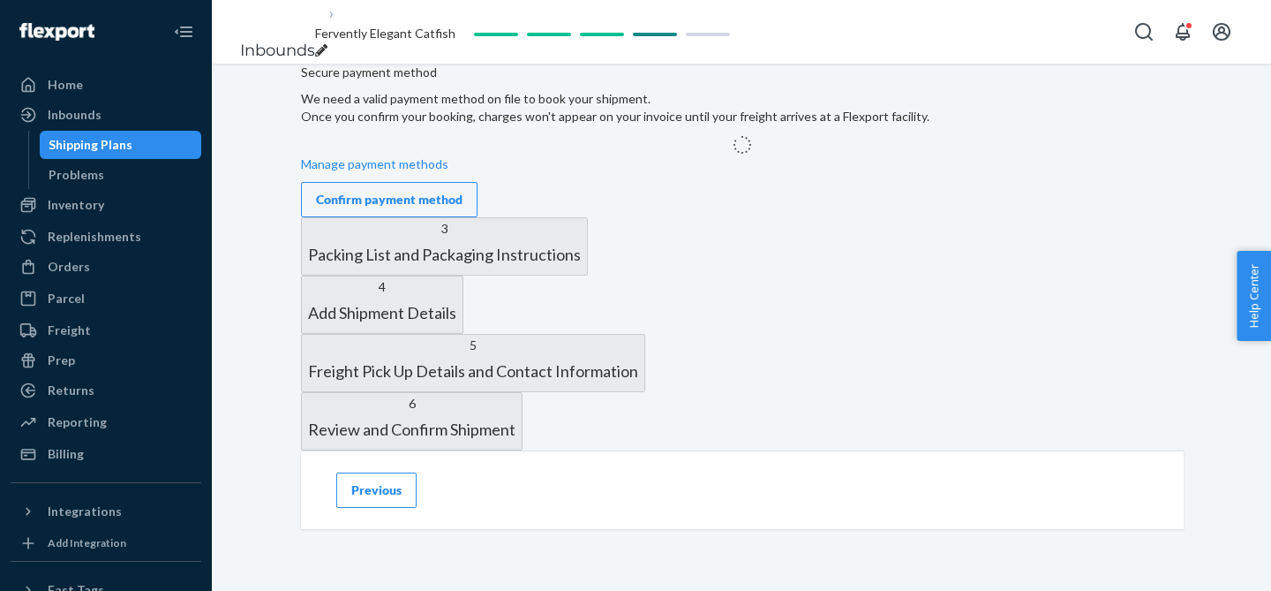
scroll to position [734, 0]
click at [461, 217] on button "Confirm payment method" at bounding box center [389, 199] width 177 height 35
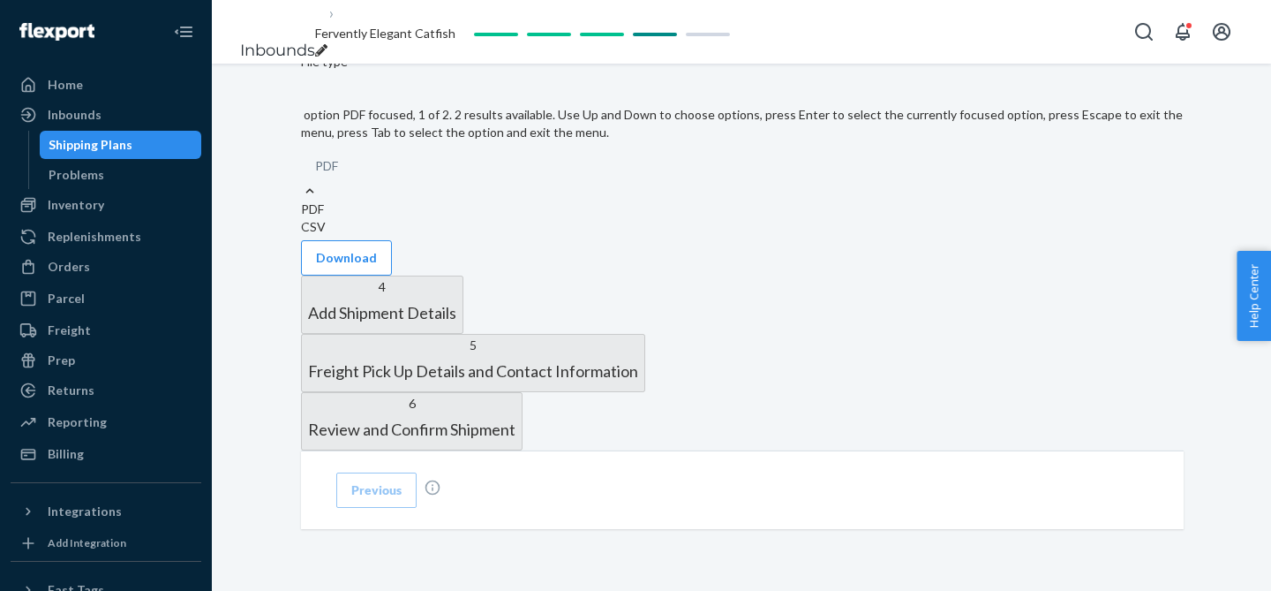
click at [492, 182] on div "PDF" at bounding box center [742, 166] width 883 height 32
click at [340, 175] on input "option PDF focused, 1 of 2. 2 results available. Use Up and Down to choose opti…" at bounding box center [339, 166] width 2 height 18
click at [492, 182] on div "PDF" at bounding box center [742, 166] width 883 height 32
click at [340, 175] on input "option PDF focused, 1 of 2. 2 results available. Use Up and Down to choose opti…" at bounding box center [339, 166] width 2 height 18
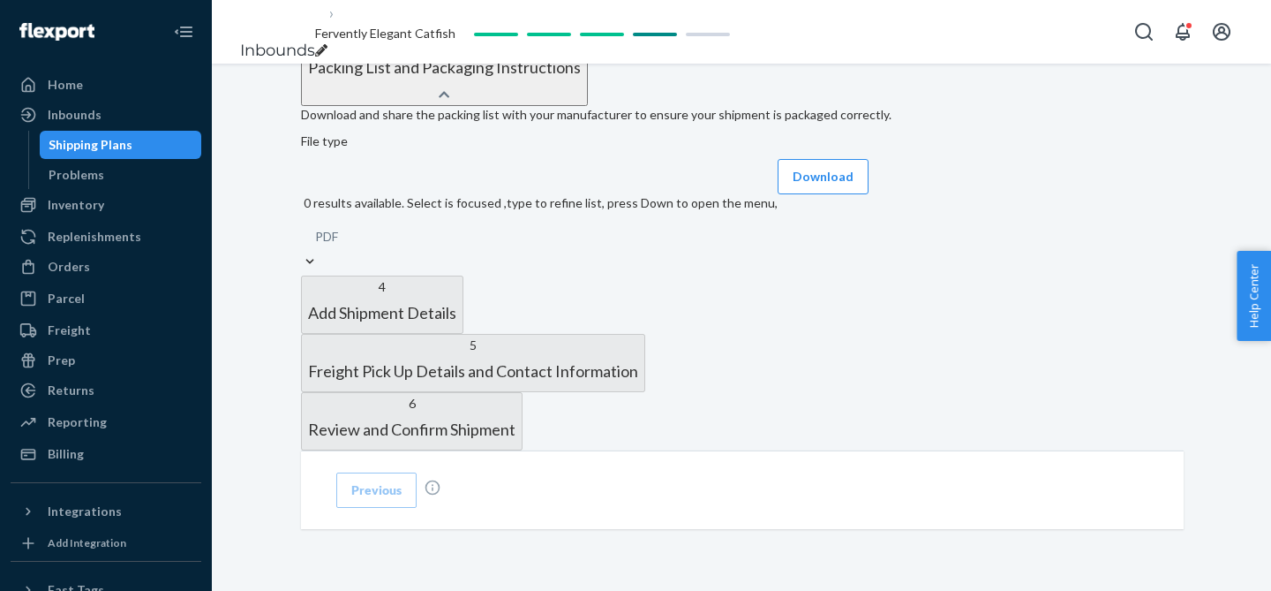
scroll to position [755, 0]
click at [523, 252] on div "PDF" at bounding box center [539, 237] width 477 height 32
click at [340, 245] on input "0 results available. Select is focused ,type to refine list, press Down to open…" at bounding box center [339, 237] width 2 height 18
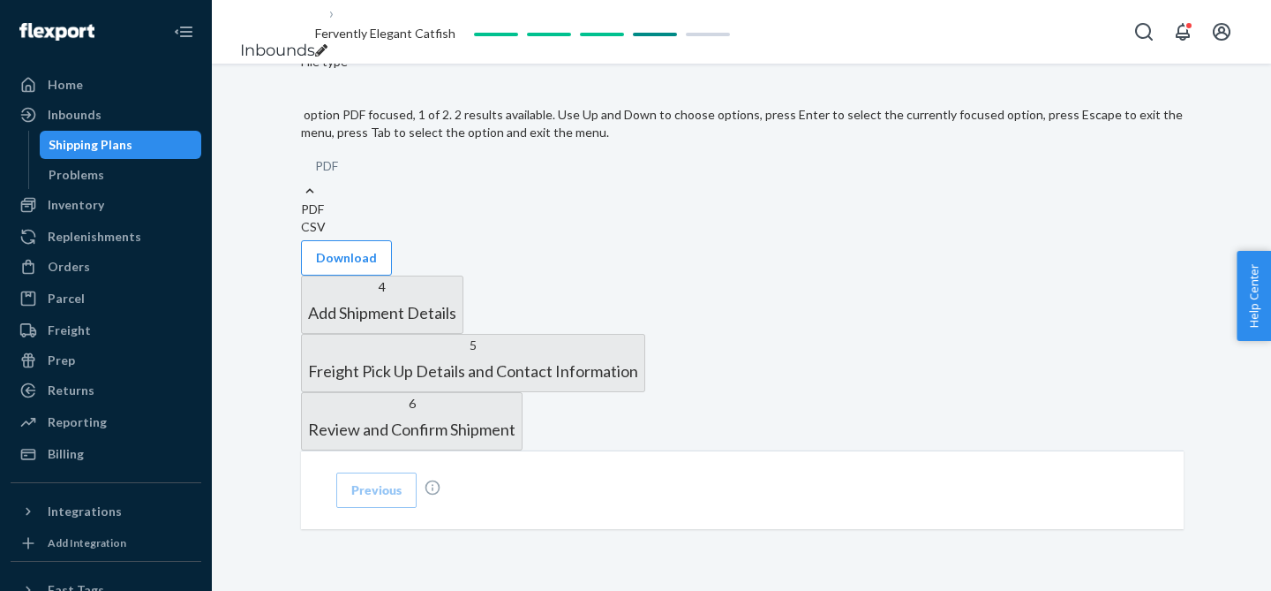
click at [523, 182] on div "PDF" at bounding box center [742, 166] width 883 height 32
click at [340, 175] on input "option PDF focused, 1 of 2. 2 results available. Use Up and Down to choose opti…" at bounding box center [339, 166] width 2 height 18
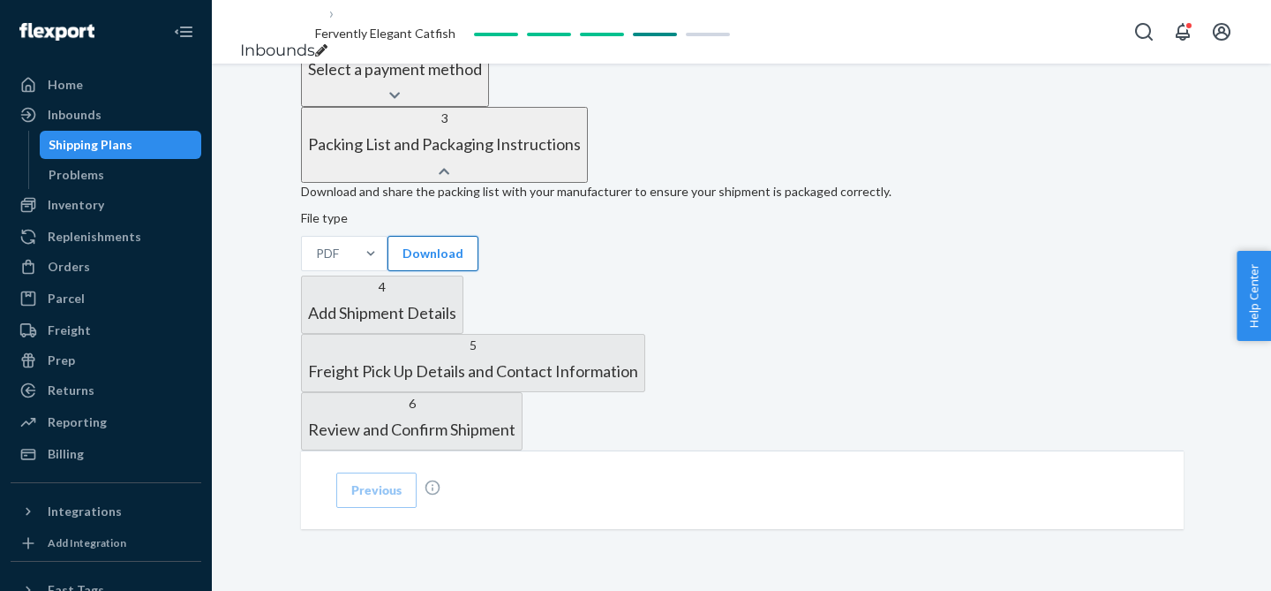
click at [433, 271] on button "Download" at bounding box center [432, 253] width 91 height 35
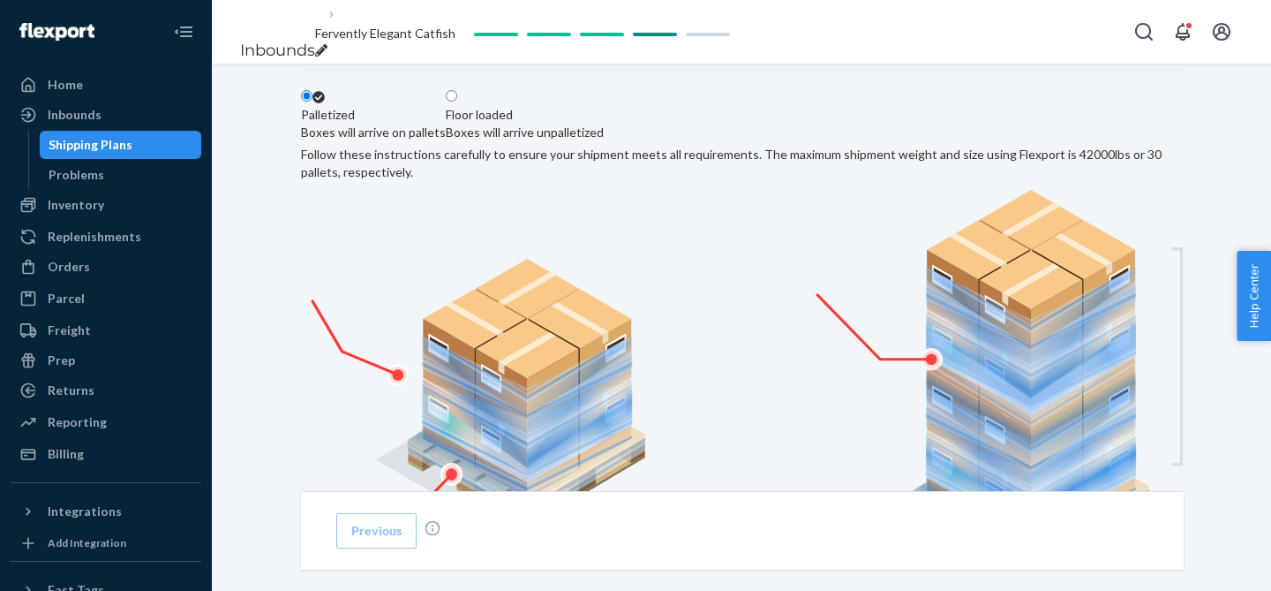
click at [1179, 257] on div "Choose your shipping method Palletized Boxes will arrive on pallets Floor loade…" at bounding box center [742, 440] width 883 height 795
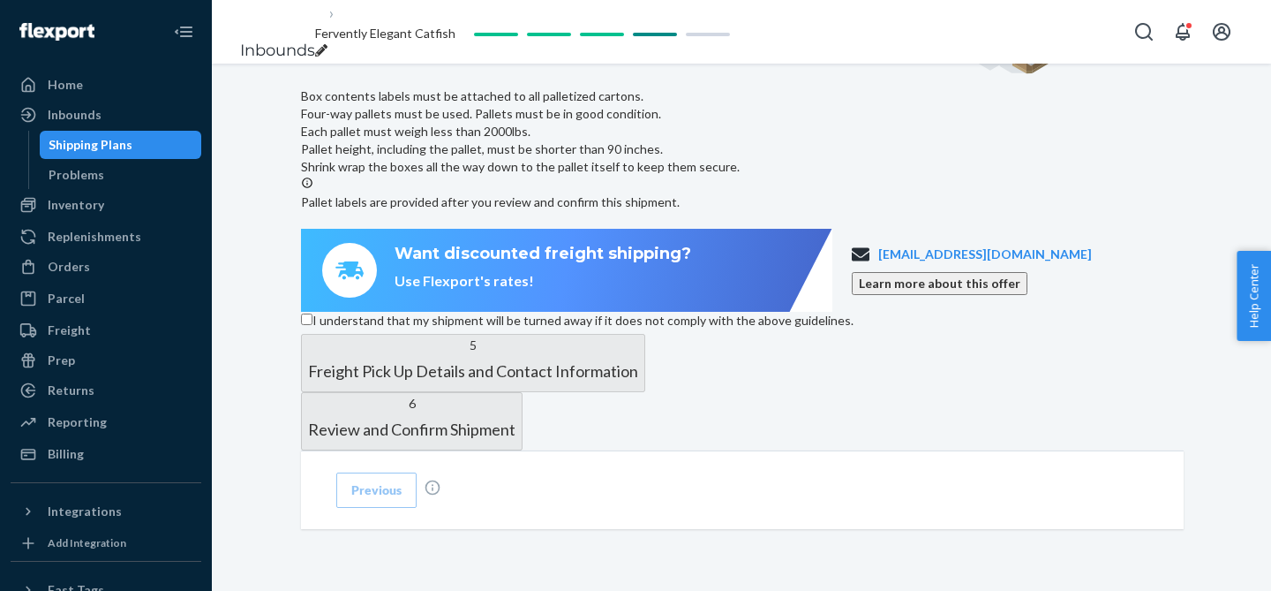
scroll to position [1373, 0]
click at [312, 325] on input "I understand that my shipment will be turned away if it does not comply with th…" at bounding box center [306, 318] width 11 height 11
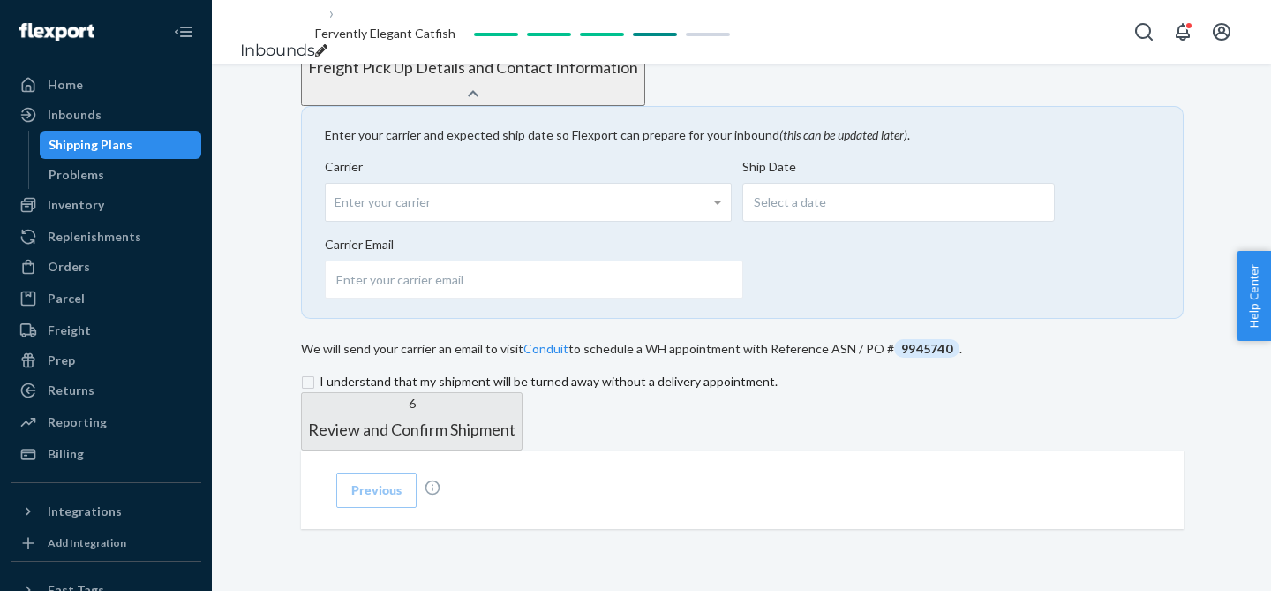
scroll to position [995, 0]
click at [794, 193] on span "Select a date" at bounding box center [790, 202] width 72 height 18
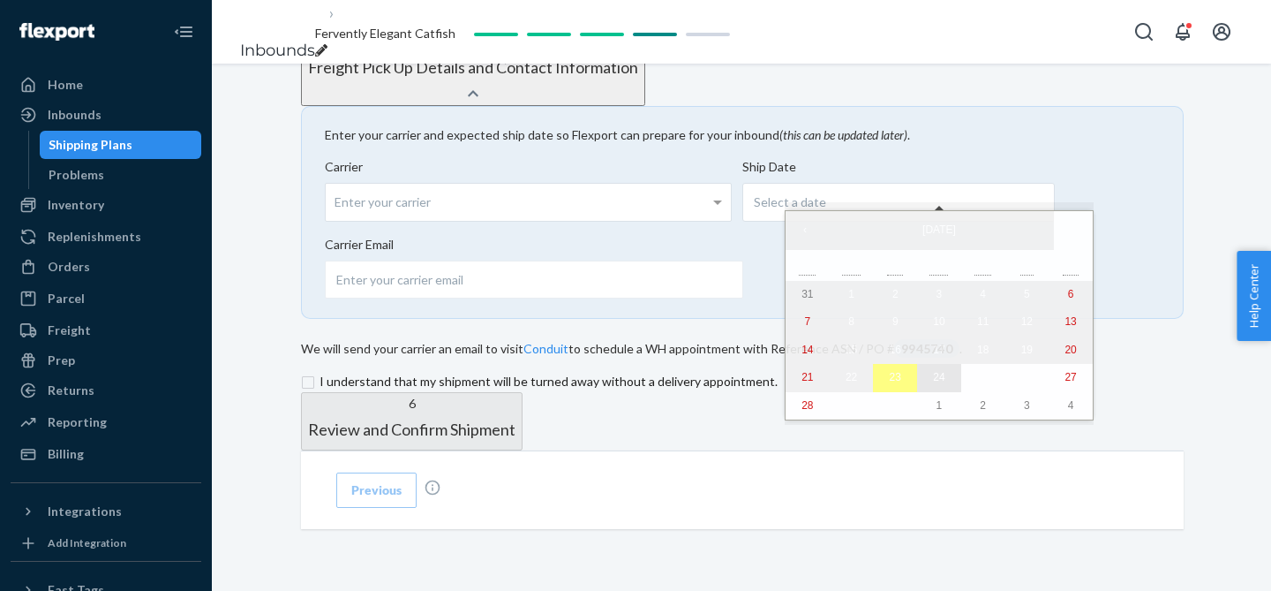
click at [933, 377] on abbr "24" at bounding box center [938, 377] width 11 height 12
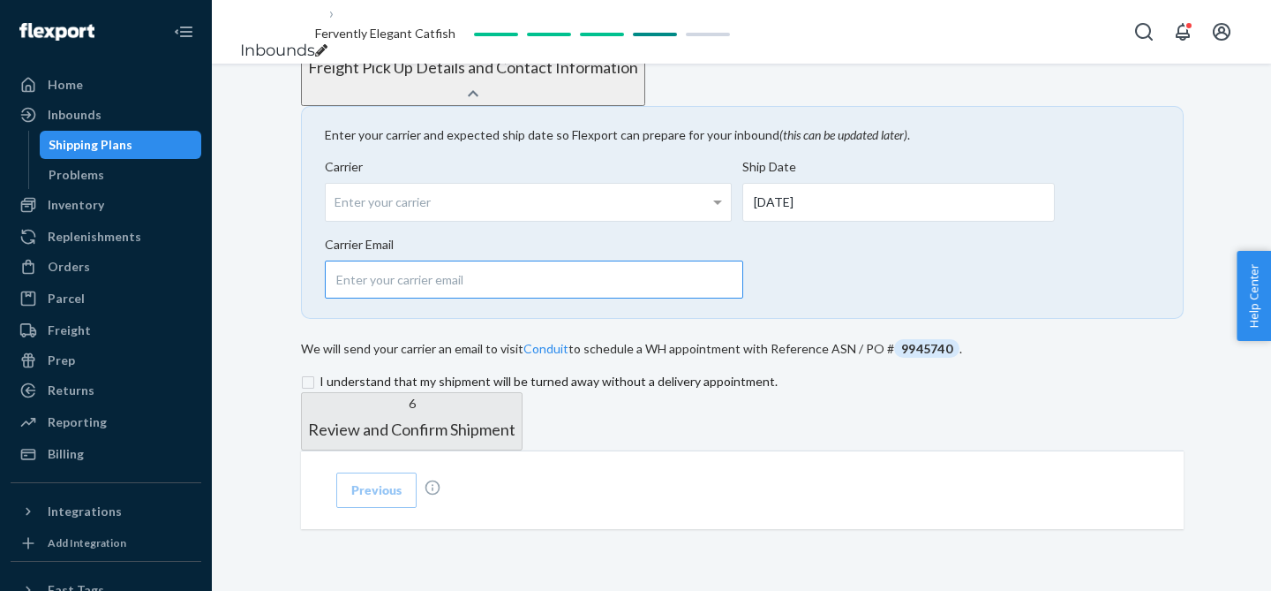
click at [561, 260] on input "email" at bounding box center [534, 279] width 418 height 38
type input "simonas.tamaliunas@kilo.health"
click at [382, 371] on input "checkbox" at bounding box center [742, 381] width 883 height 21
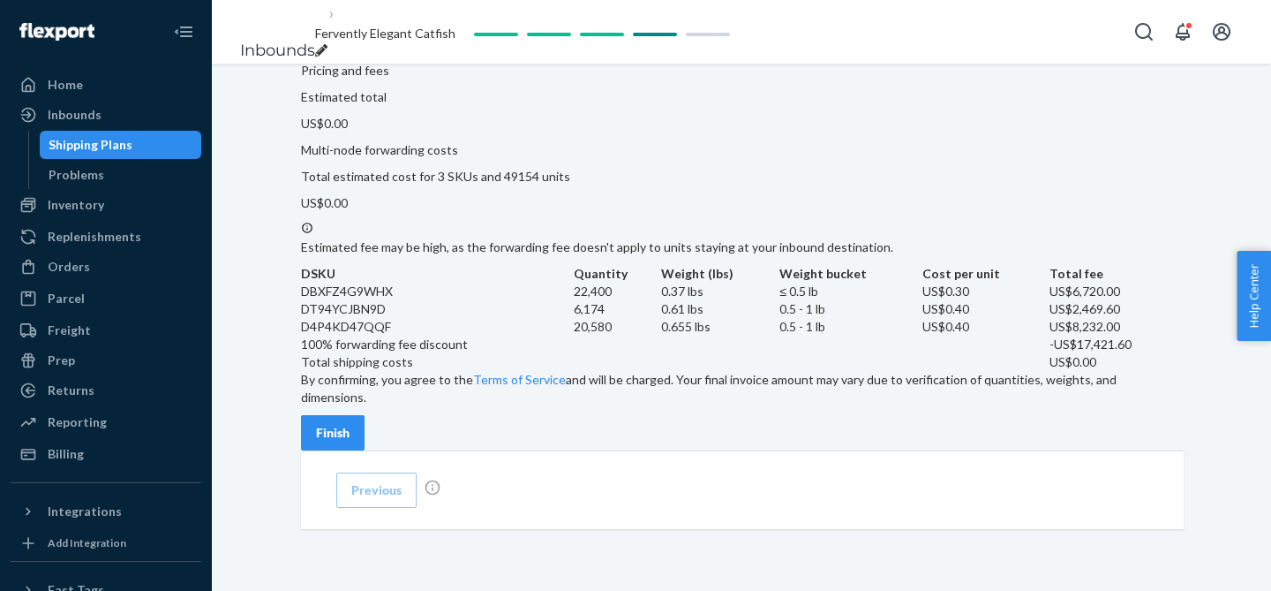
scroll to position [1198, 0]
click at [350, 424] on div "Finish" at bounding box center [333, 433] width 34 height 18
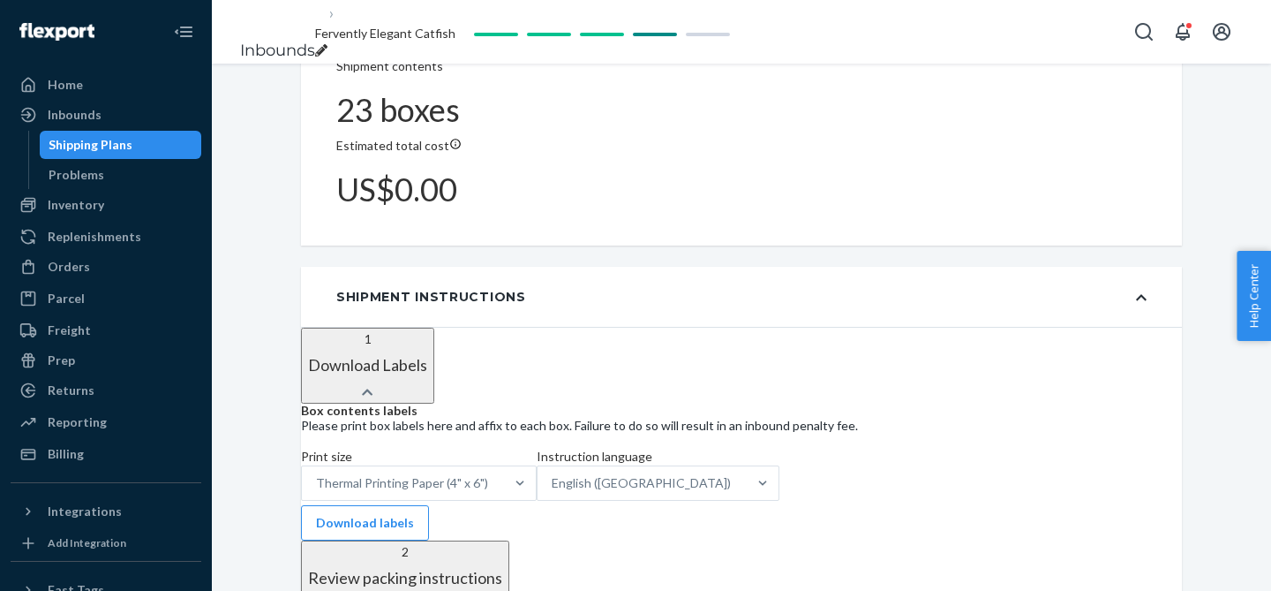
scroll to position [1179, 0]
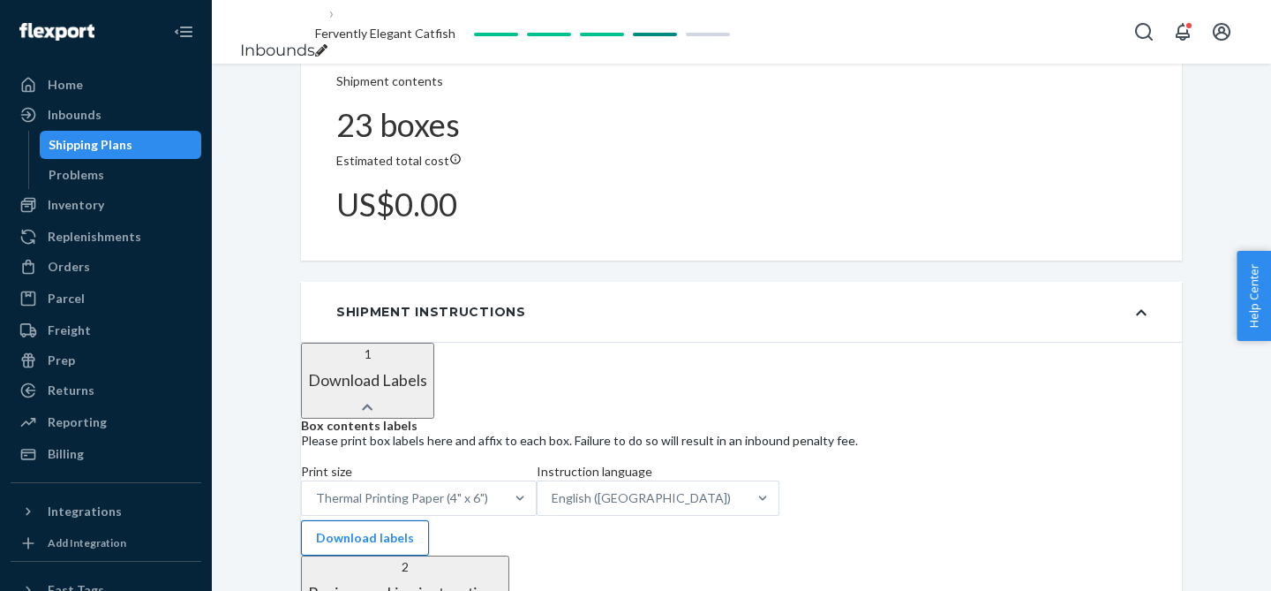
click at [429, 520] on button "Download labels" at bounding box center [365, 537] width 128 height 35
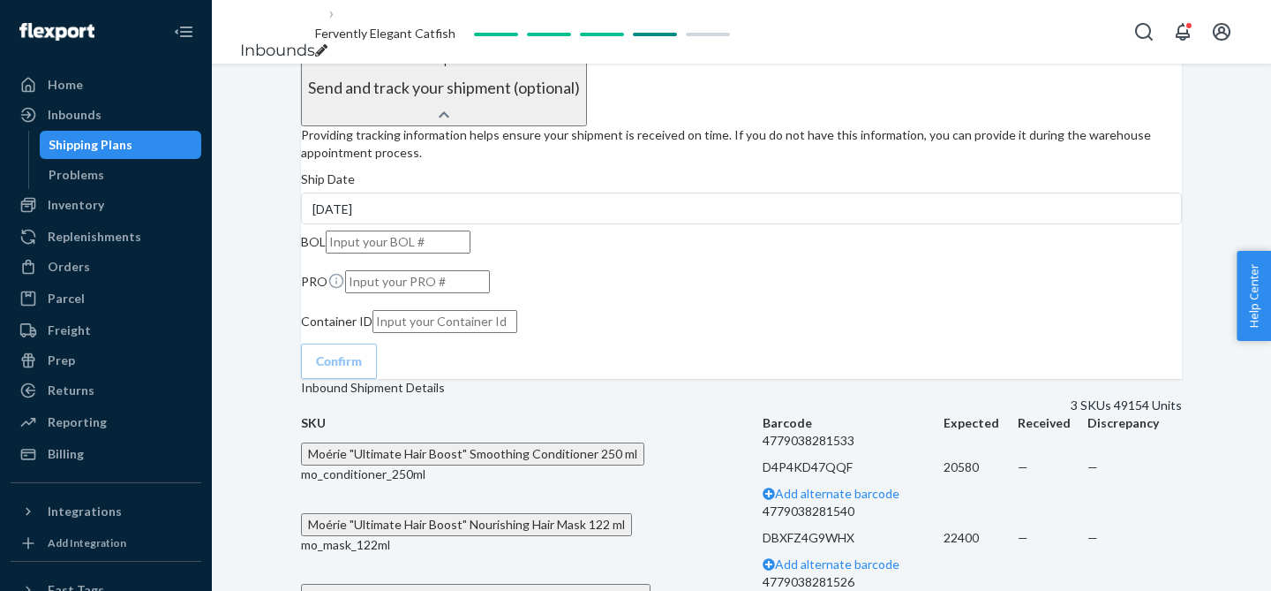
scroll to position [2531, 0]
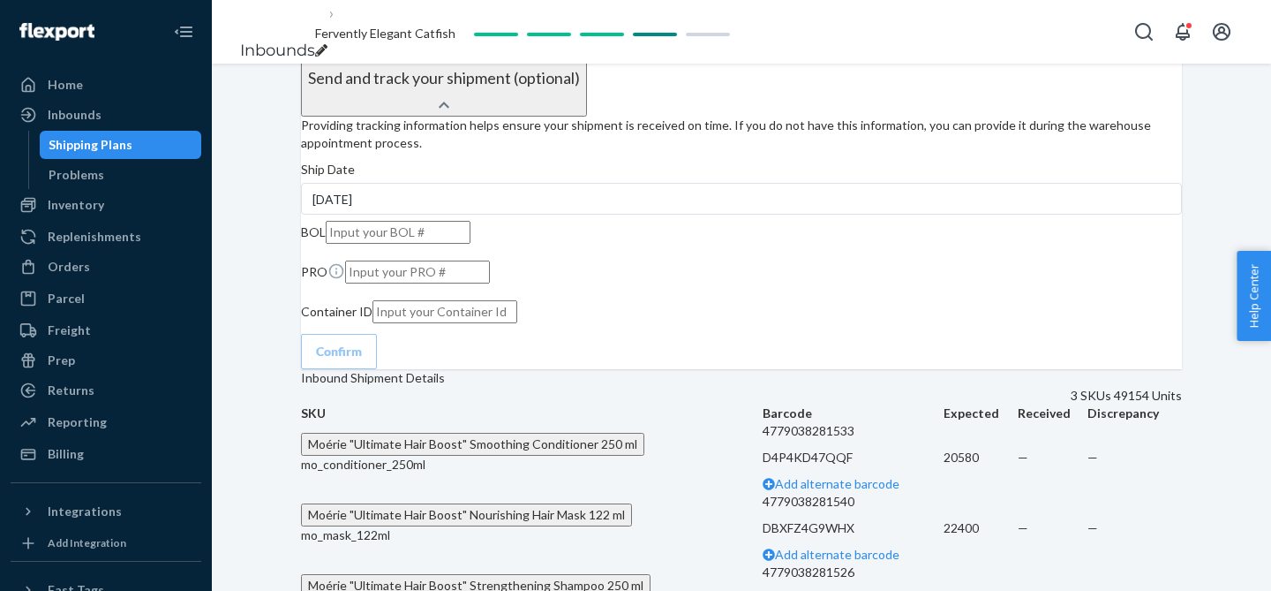
click at [455, 42] on div "breadcrumbs" at bounding box center [385, 51] width 140 height 18
click at [460, 32] on input "Fervently Elegant Catfish" at bounding box center [387, 33] width 145 height 23
type input "Conditioner - 20580; M"
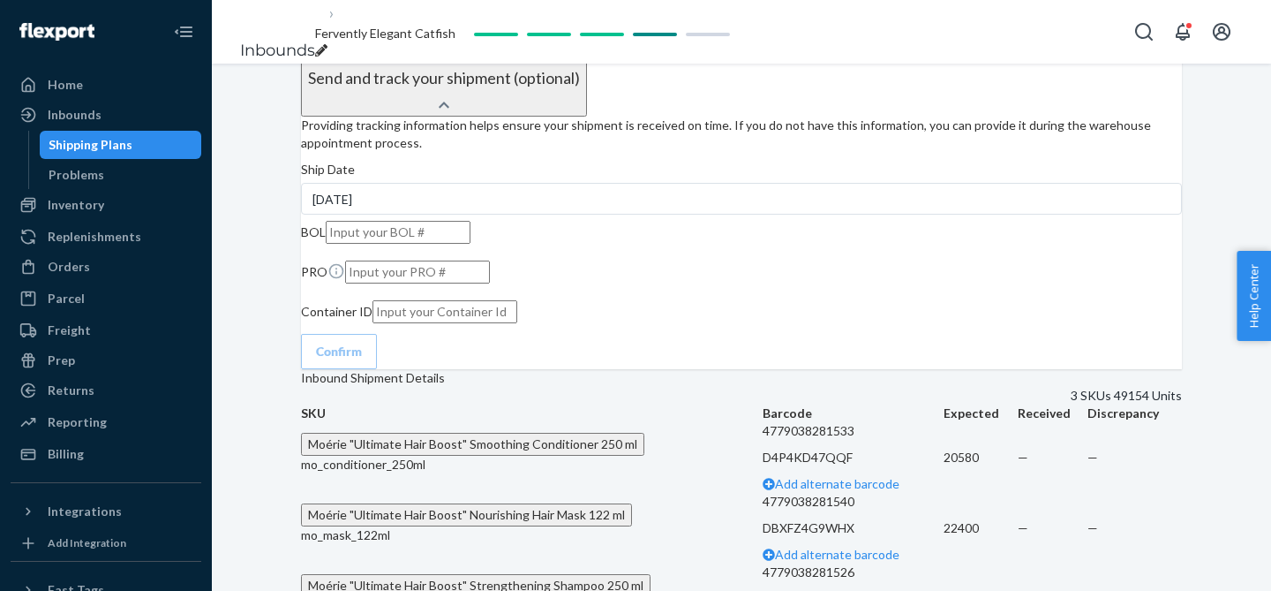
click at [455, 26] on div "Fervently Elegant Catfish" at bounding box center [385, 42] width 140 height 35
click at [460, 32] on input "Fervently Elegant Catfish" at bounding box center [387, 33] width 145 height 23
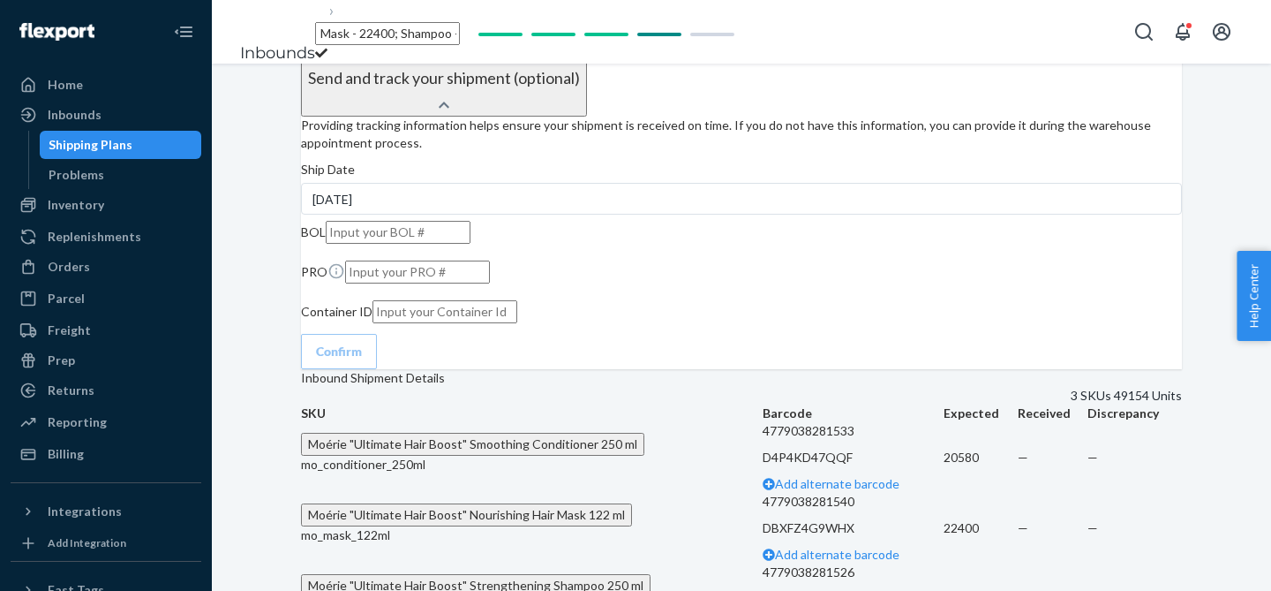
type input "Conditioner - 20580; Mask - 22400; Shampoo - 6174"
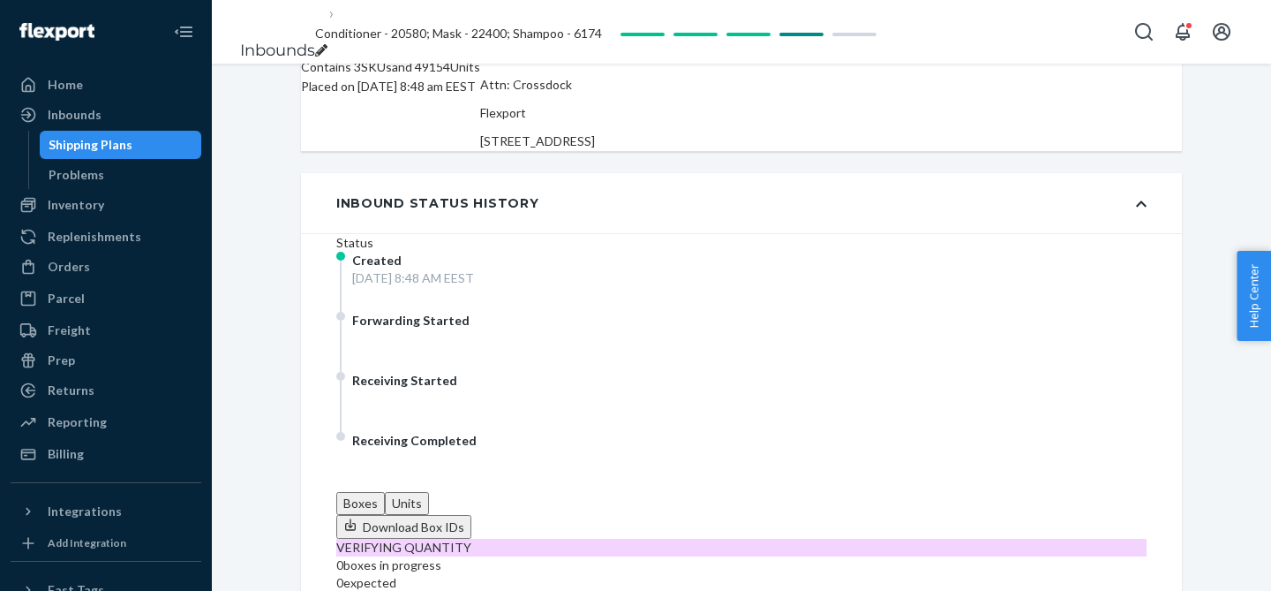
scroll to position [44, 0]
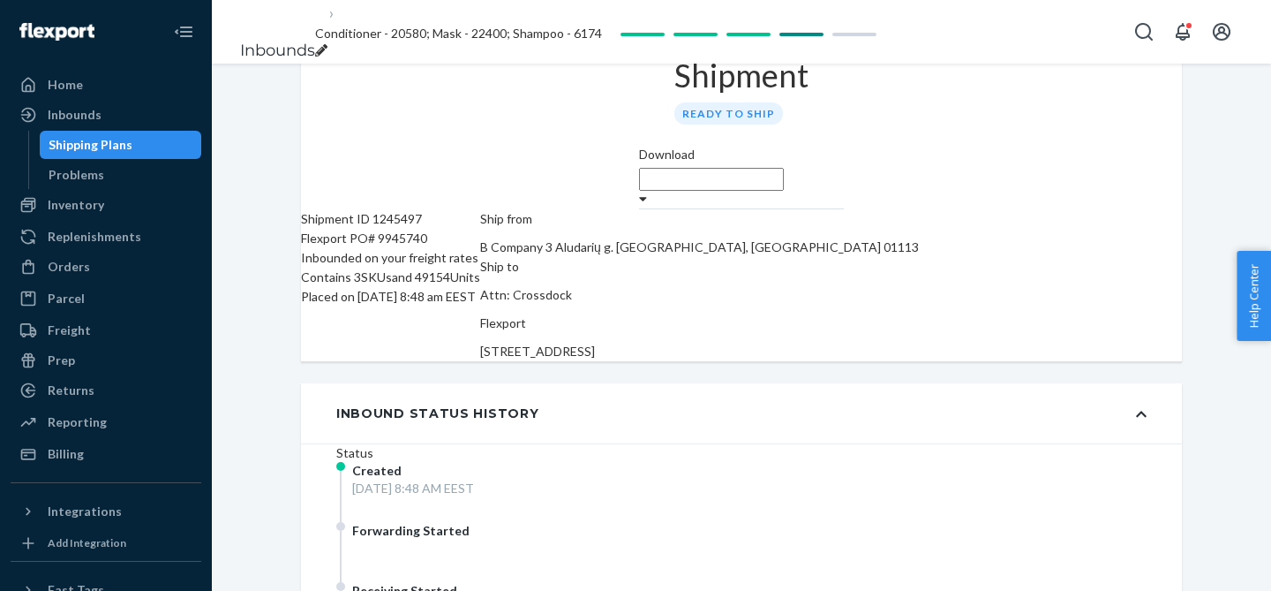
drag, startPoint x: 1038, startPoint y: 271, endPoint x: 906, endPoint y: 234, distance: 136.6
click at [906, 257] on div "Ship to Attn: Crossdock Flexport 3000 Rand Blvd Phillipsburg, NJ 08865" at bounding box center [699, 309] width 439 height 104
copy div "Flexport 3000 Rand Blvd Phillipsburg, NJ 08865"
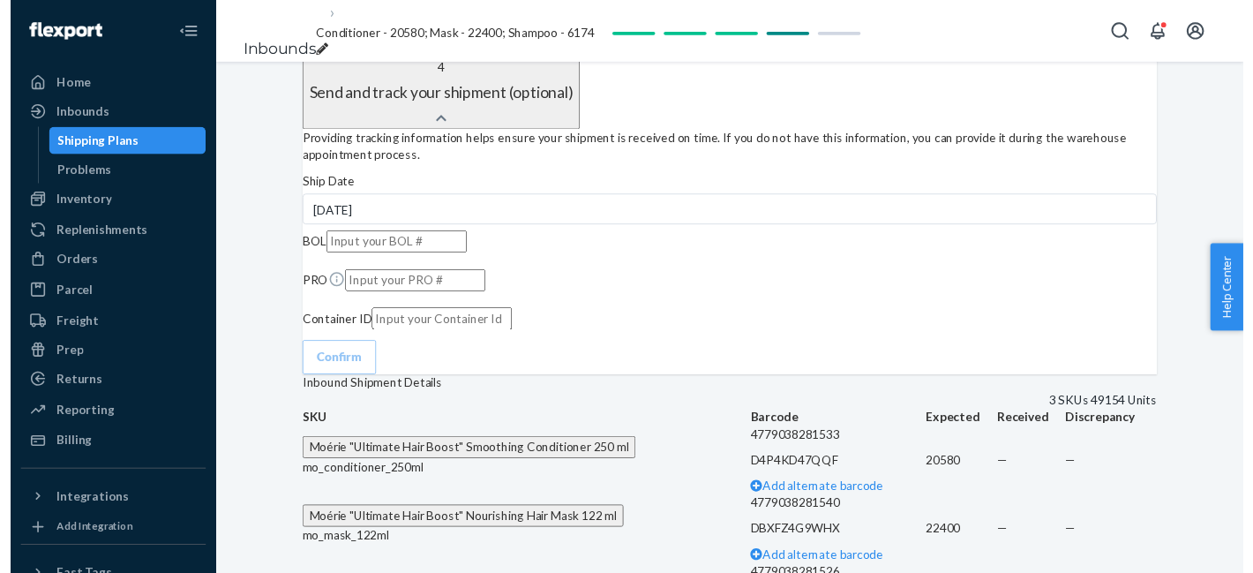
scroll to position [2563, 0]
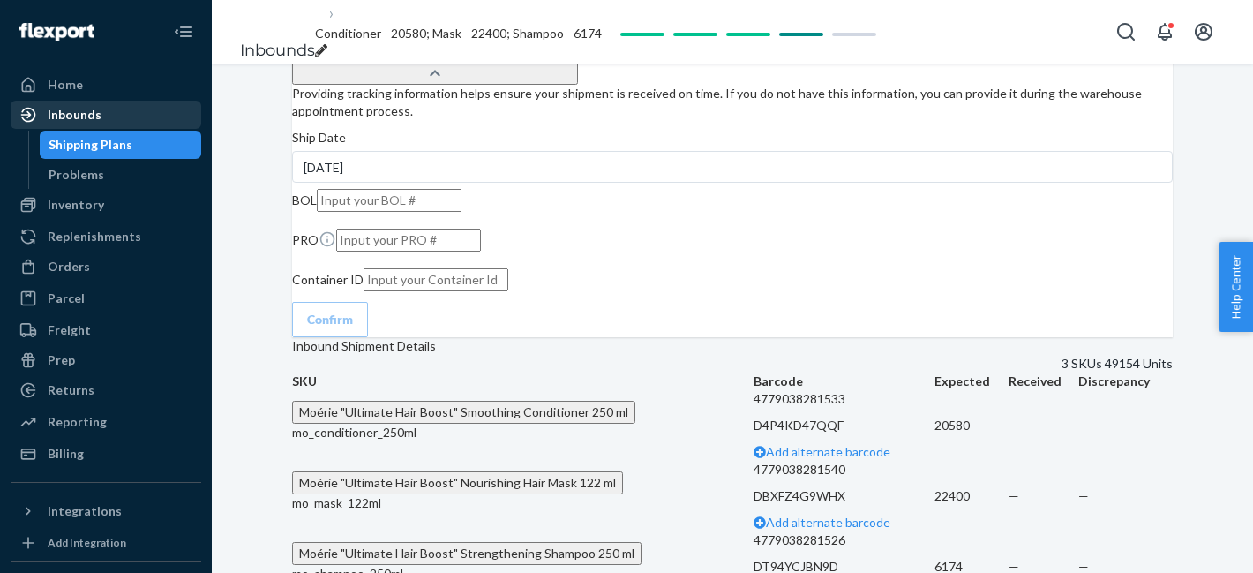
click at [81, 117] on div "Inbounds" at bounding box center [75, 115] width 54 height 18
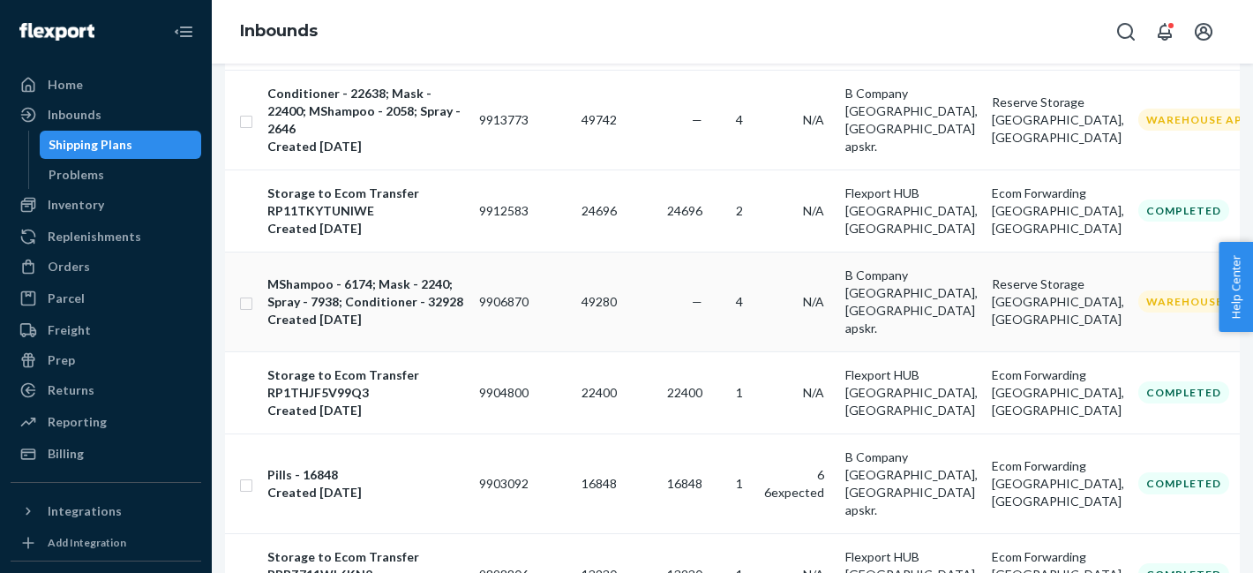
scroll to position [1698, 0]
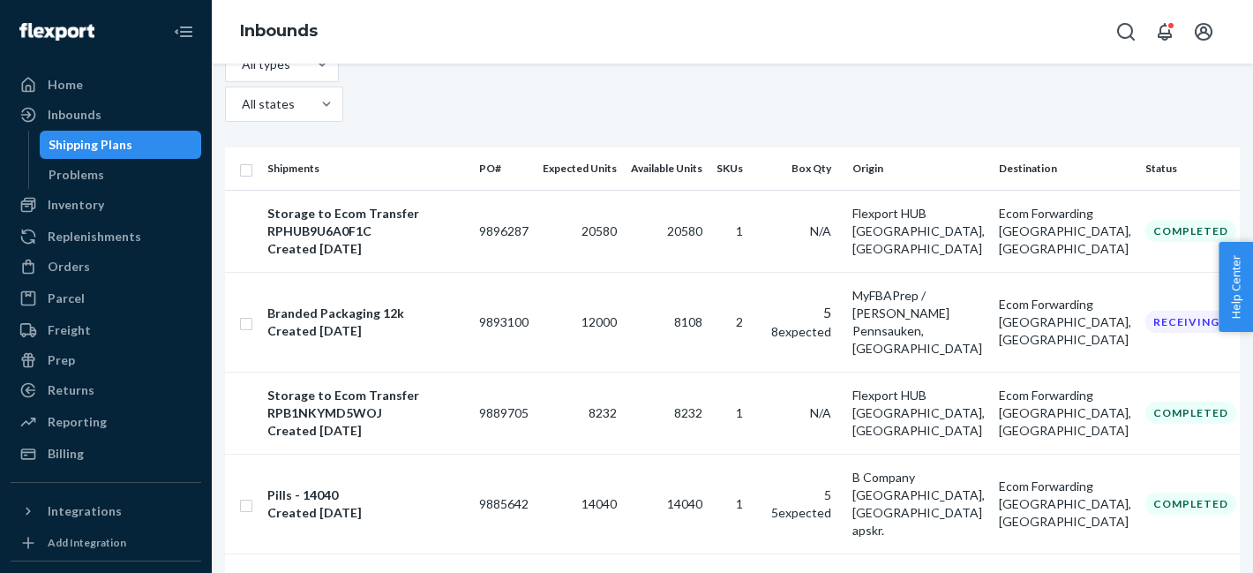
scroll to position [124, 0]
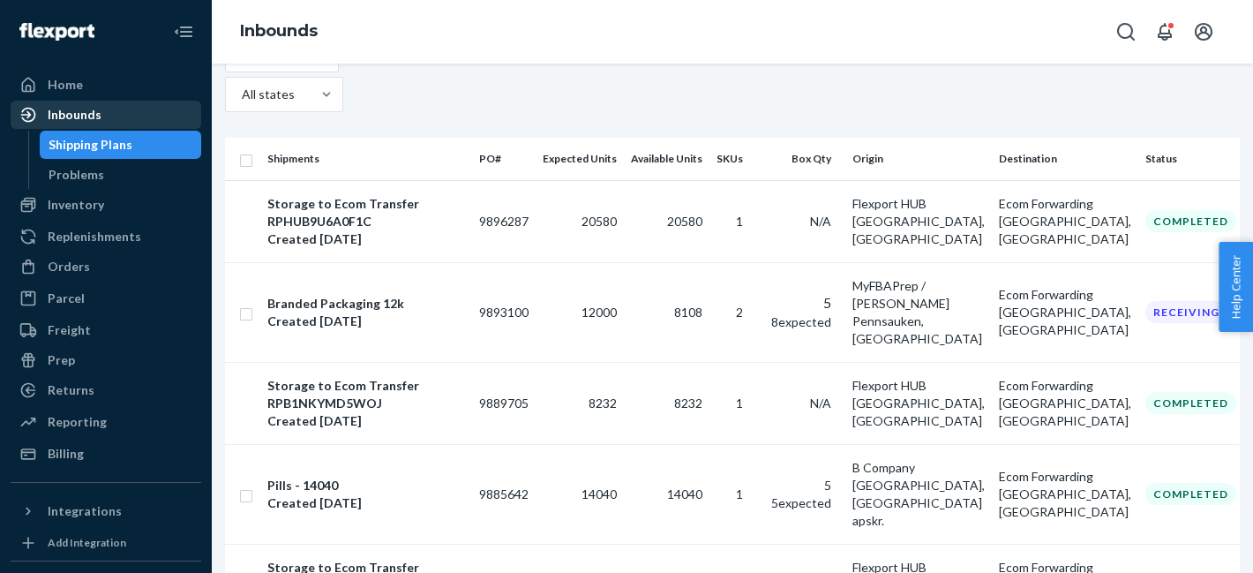
click at [96, 117] on div "Inbounds" at bounding box center [75, 115] width 54 height 18
click at [109, 114] on div "Inbounds" at bounding box center [105, 114] width 187 height 25
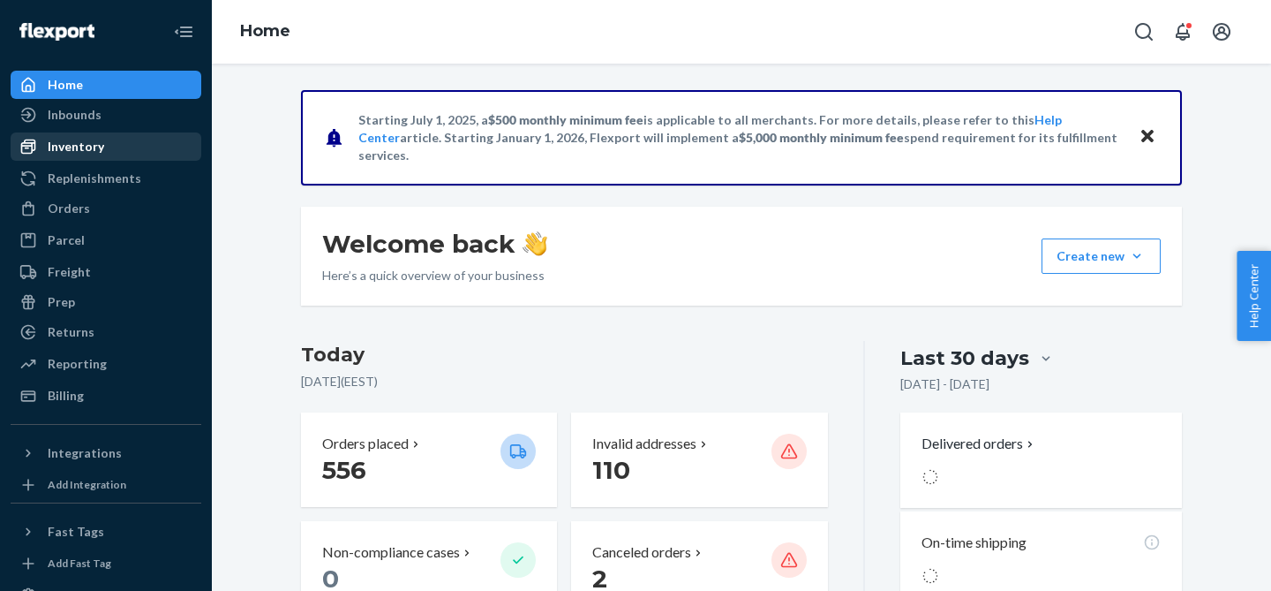
click at [71, 158] on div "Inventory" at bounding box center [105, 146] width 187 height 25
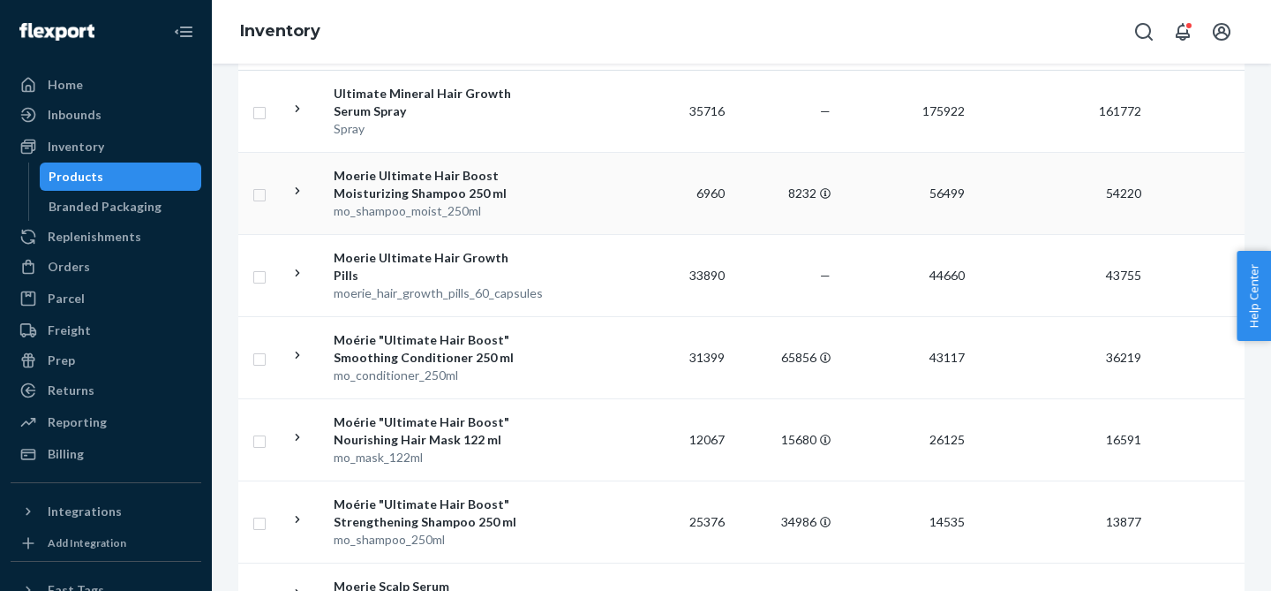
scroll to position [287, 0]
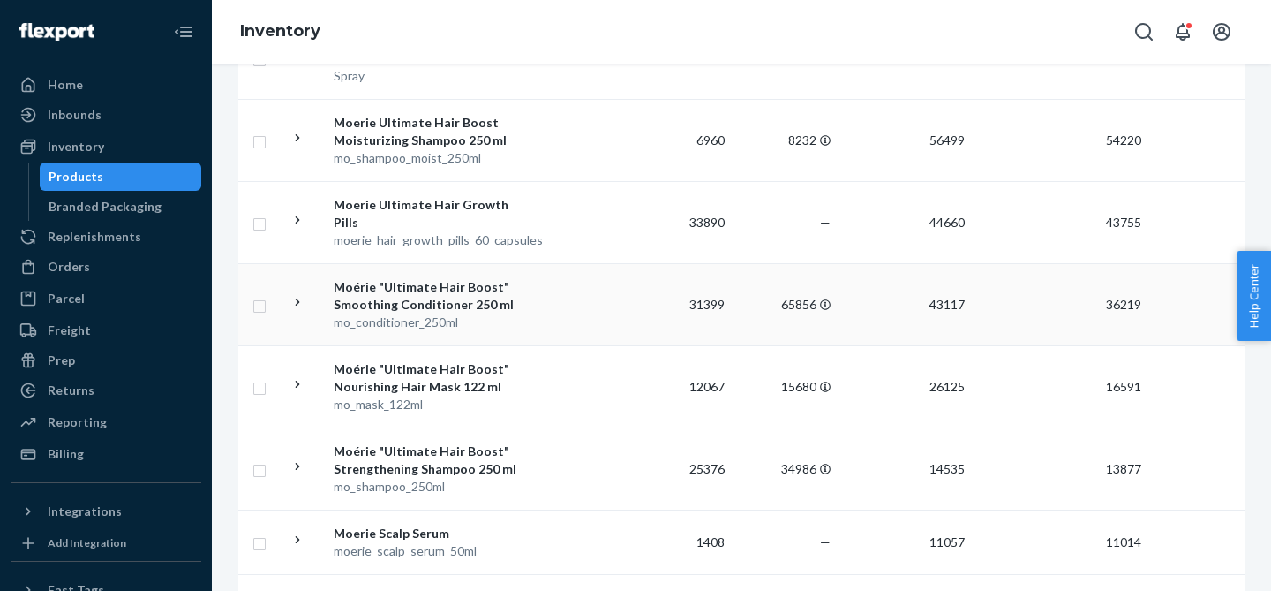
click at [298, 303] on icon at bounding box center [298, 301] width 4 height 7
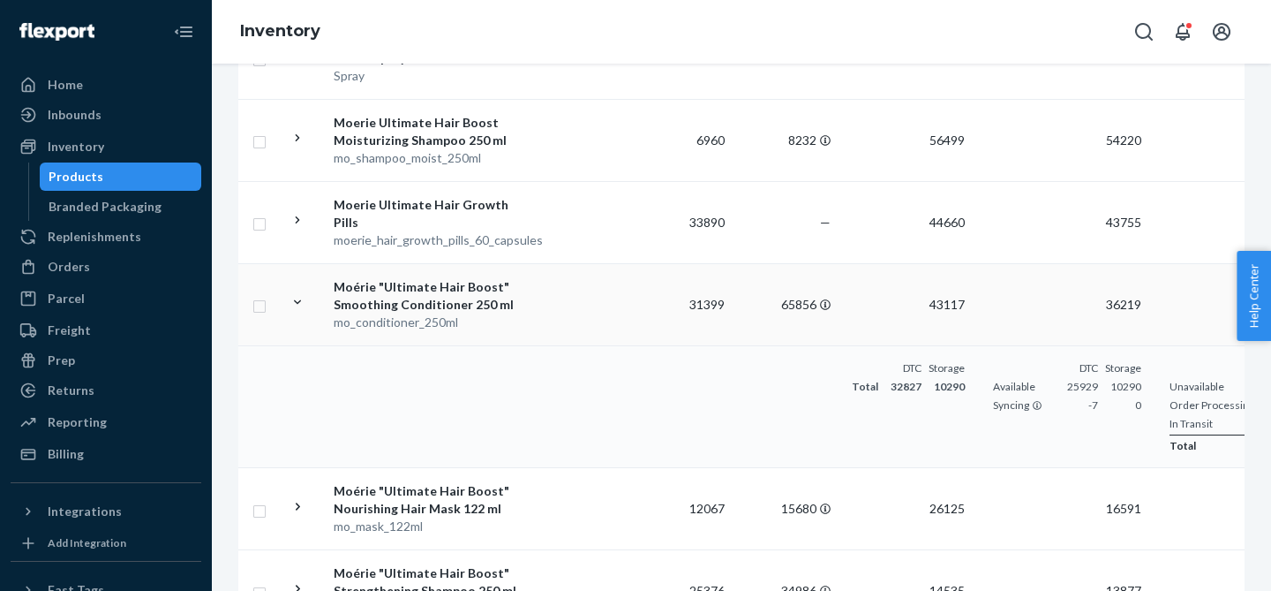
click at [641, 318] on td "31399" at bounding box center [679, 304] width 106 height 82
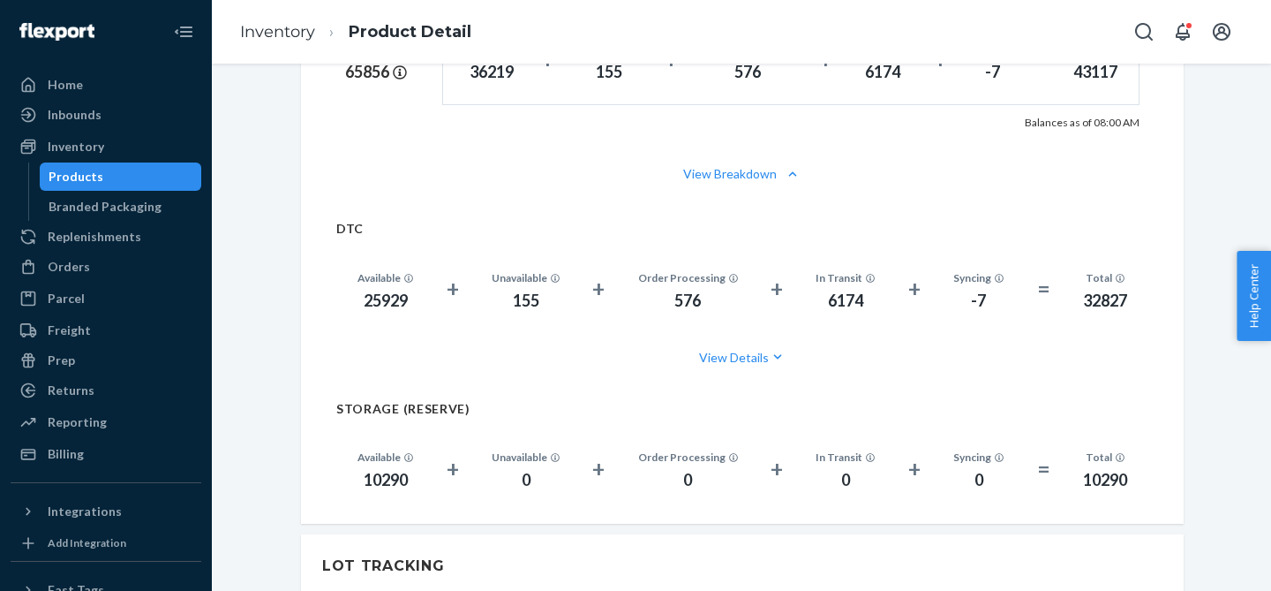
scroll to position [1132, 0]
click at [76, 115] on div "Inbounds" at bounding box center [75, 115] width 54 height 18
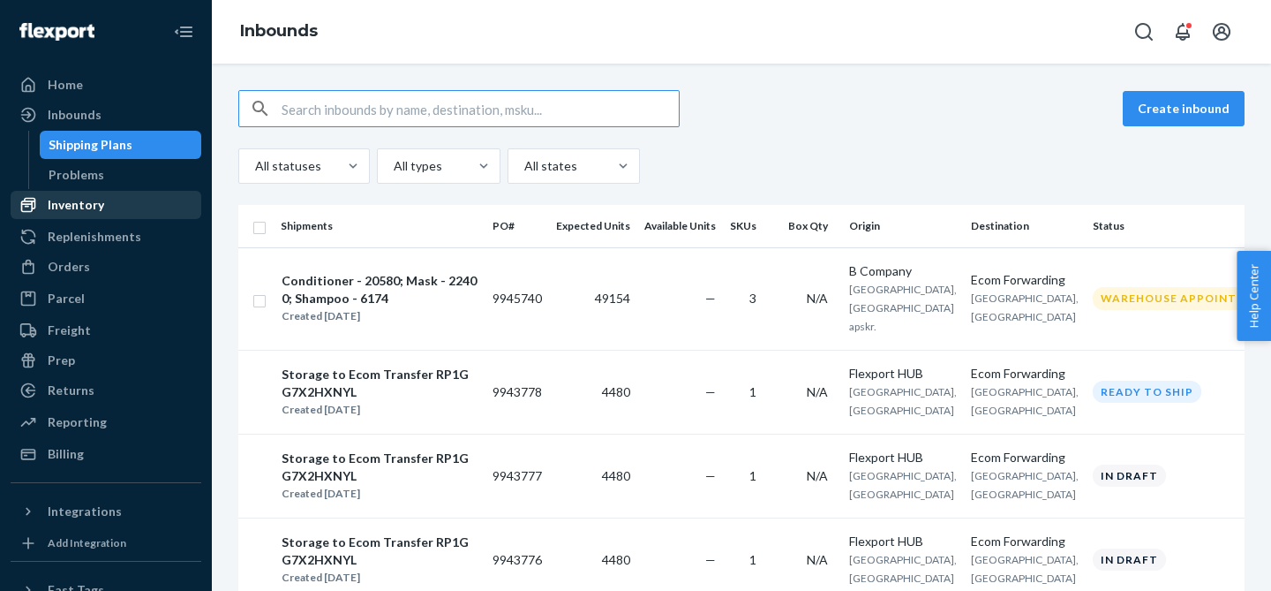
click at [118, 201] on div "Inventory" at bounding box center [105, 204] width 187 height 25
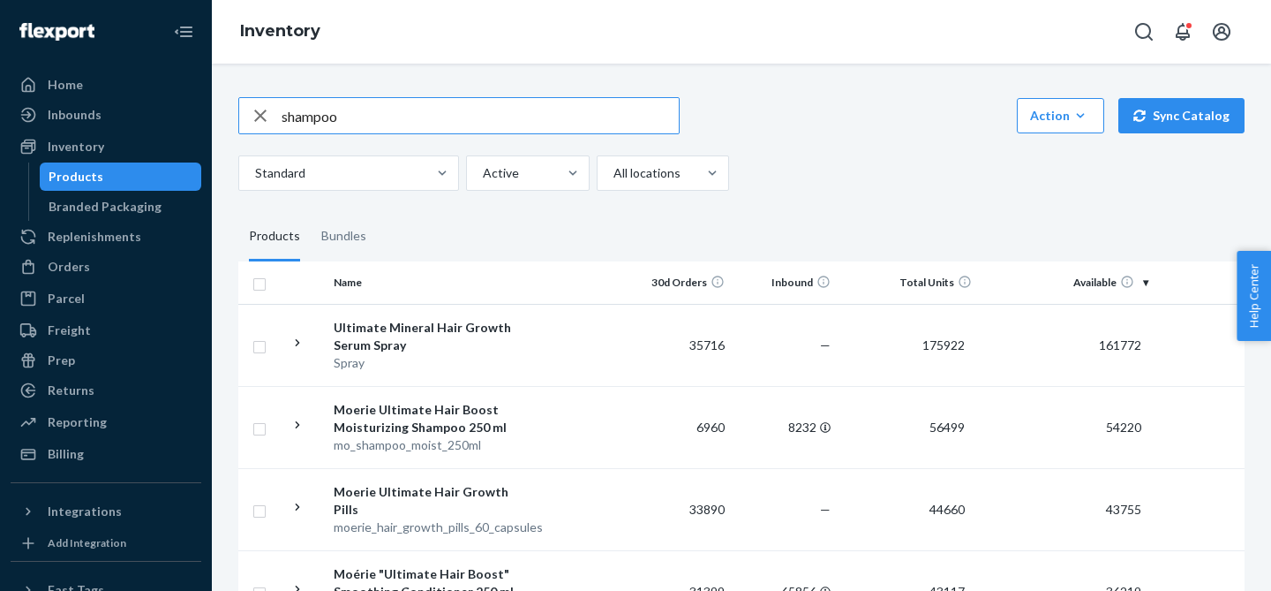
type input "shampoo"
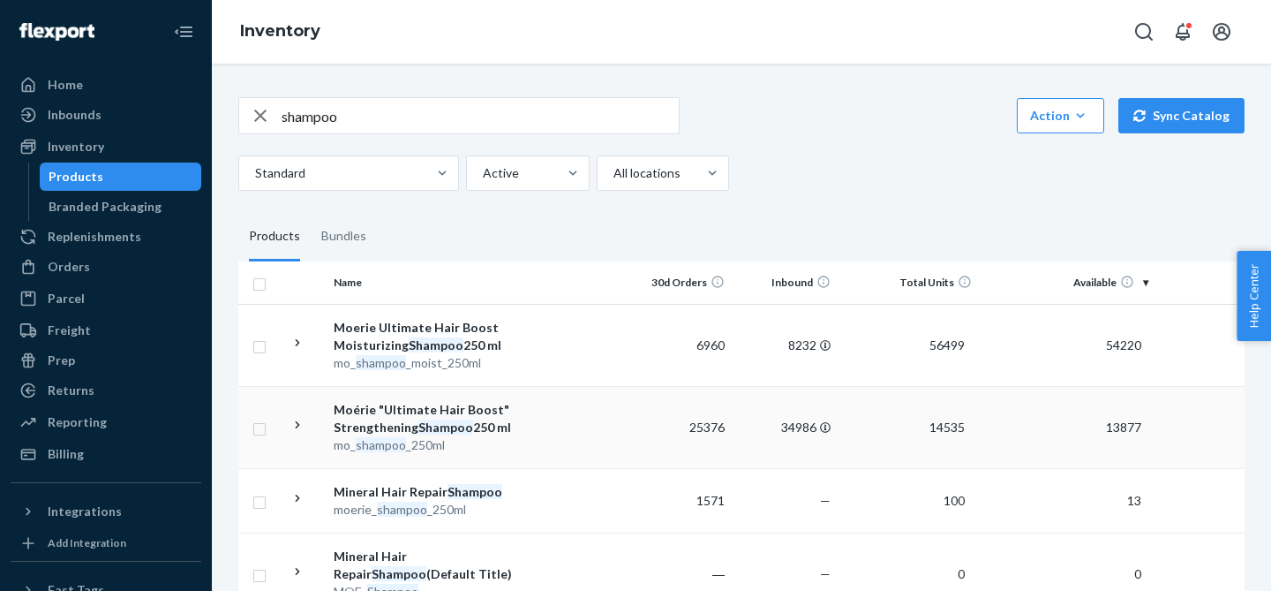
click at [299, 425] on icon at bounding box center [298, 425] width 17 height 17
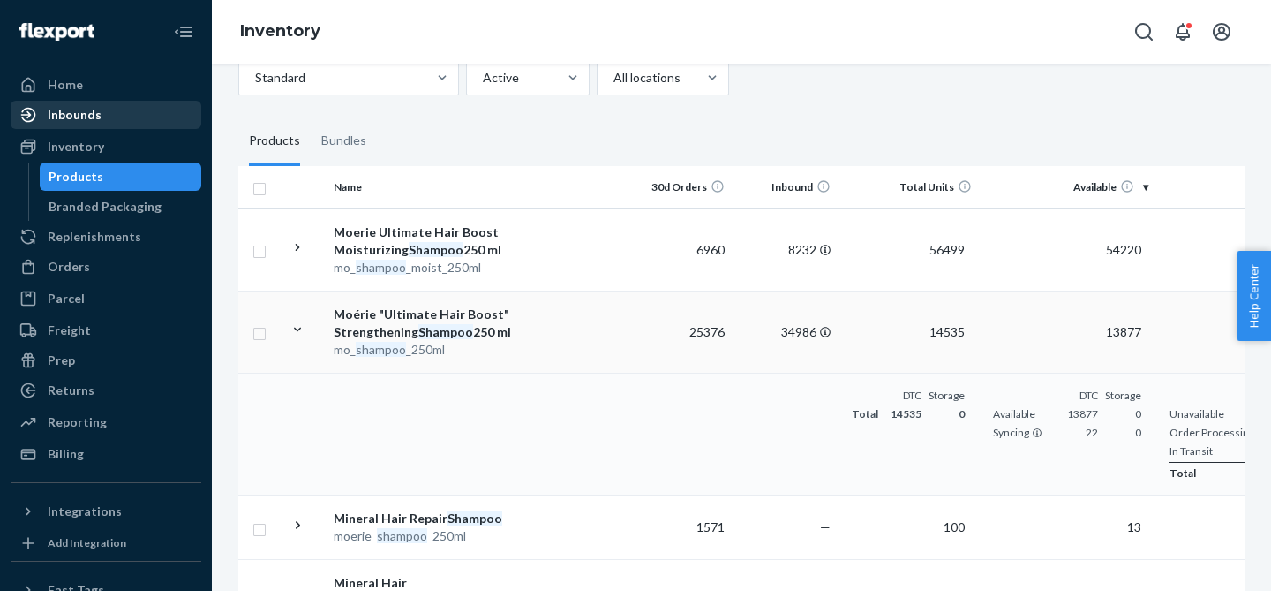
click at [55, 109] on div "Inbounds" at bounding box center [75, 115] width 54 height 18
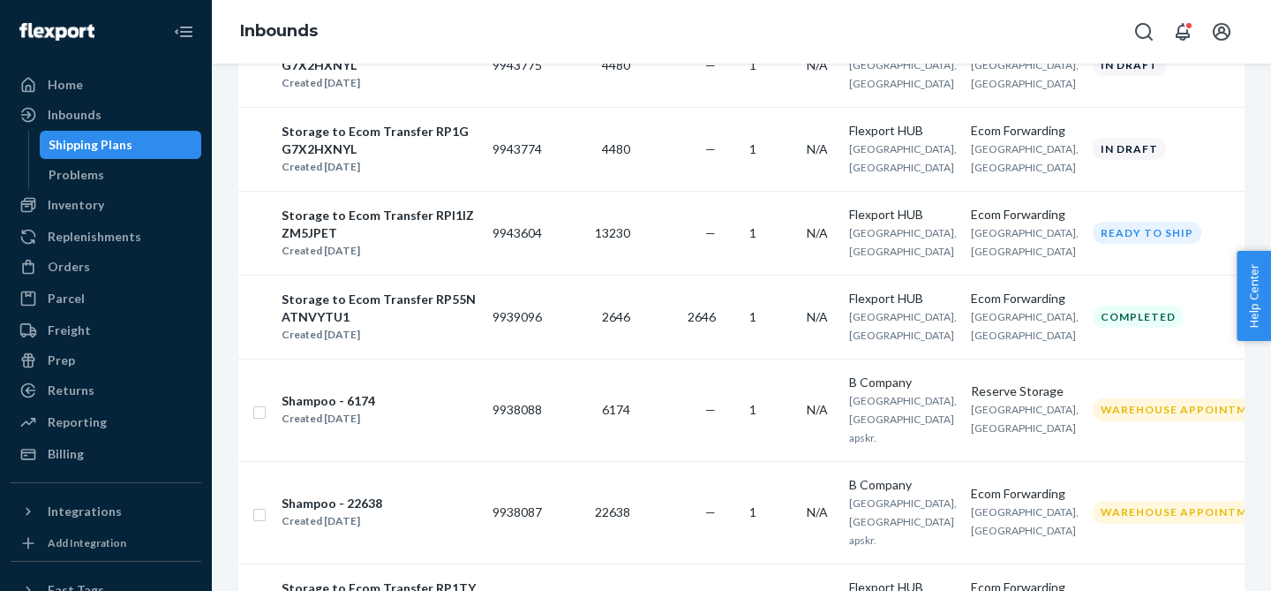
scroll to position [676, 0]
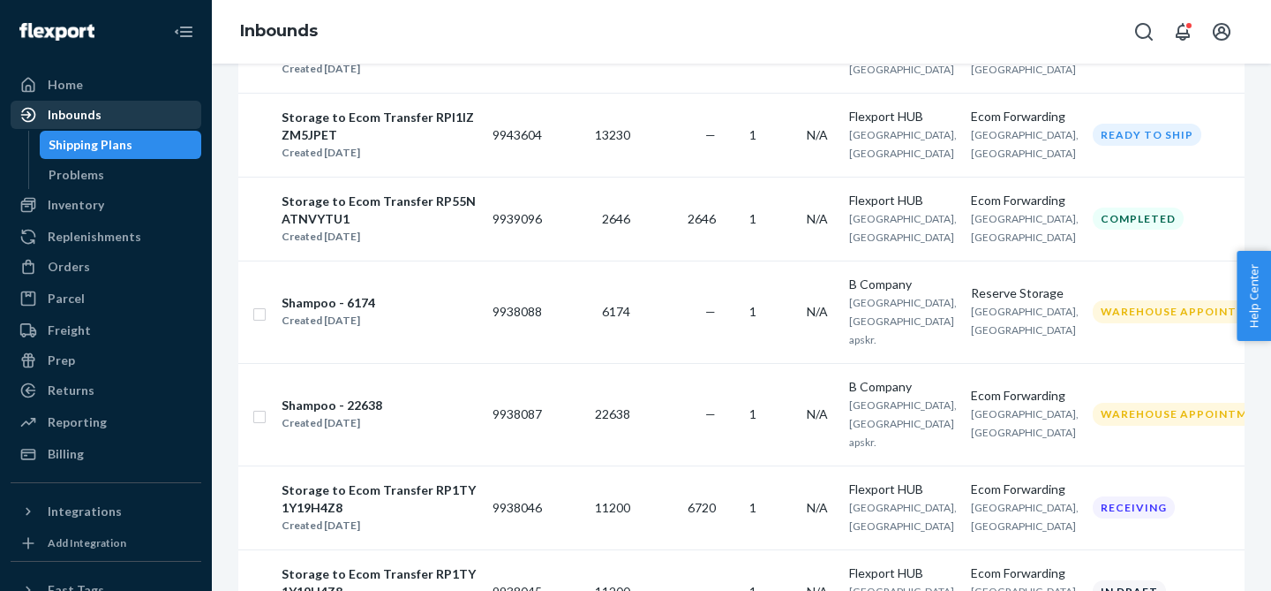
click at [114, 112] on div "Inbounds" at bounding box center [105, 114] width 187 height 25
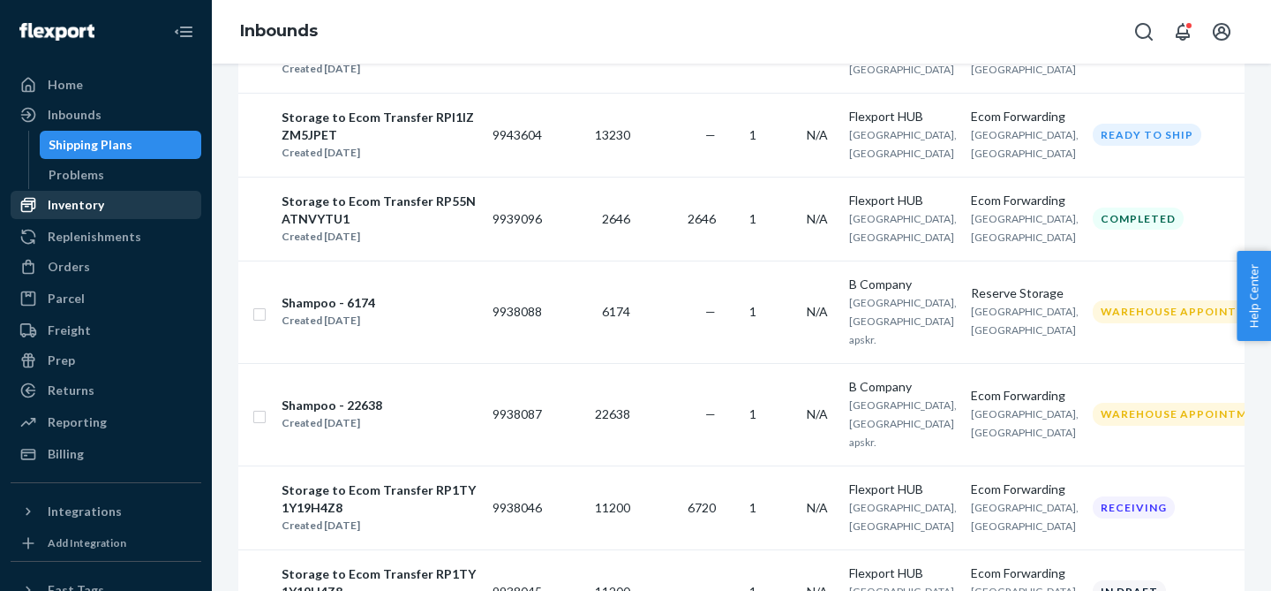
click at [61, 202] on div "Inventory" at bounding box center [76, 205] width 56 height 18
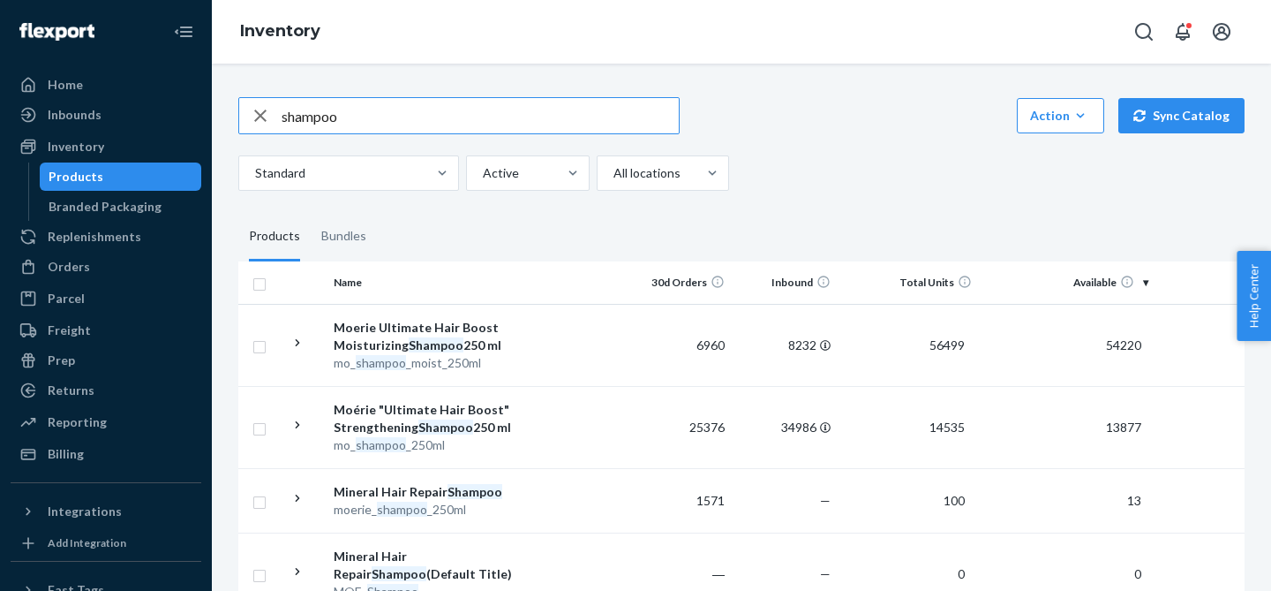
click at [316, 124] on input "shampoo" at bounding box center [480, 115] width 397 height 35
type input "mask"
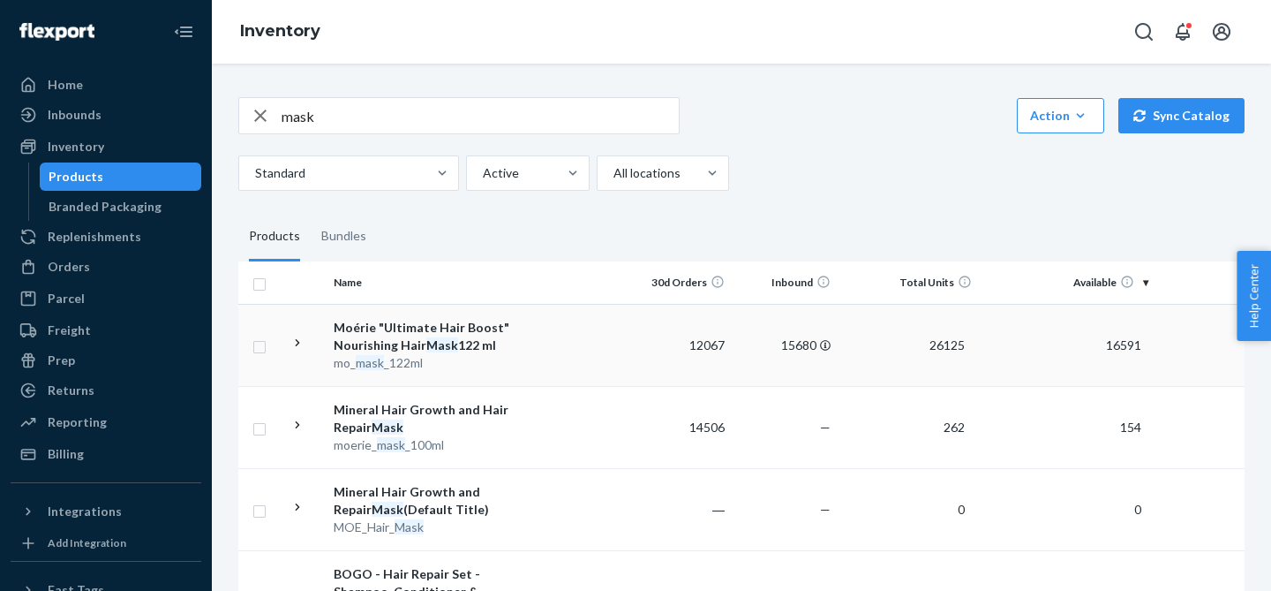
click at [298, 342] on icon at bounding box center [298, 342] width 4 height 7
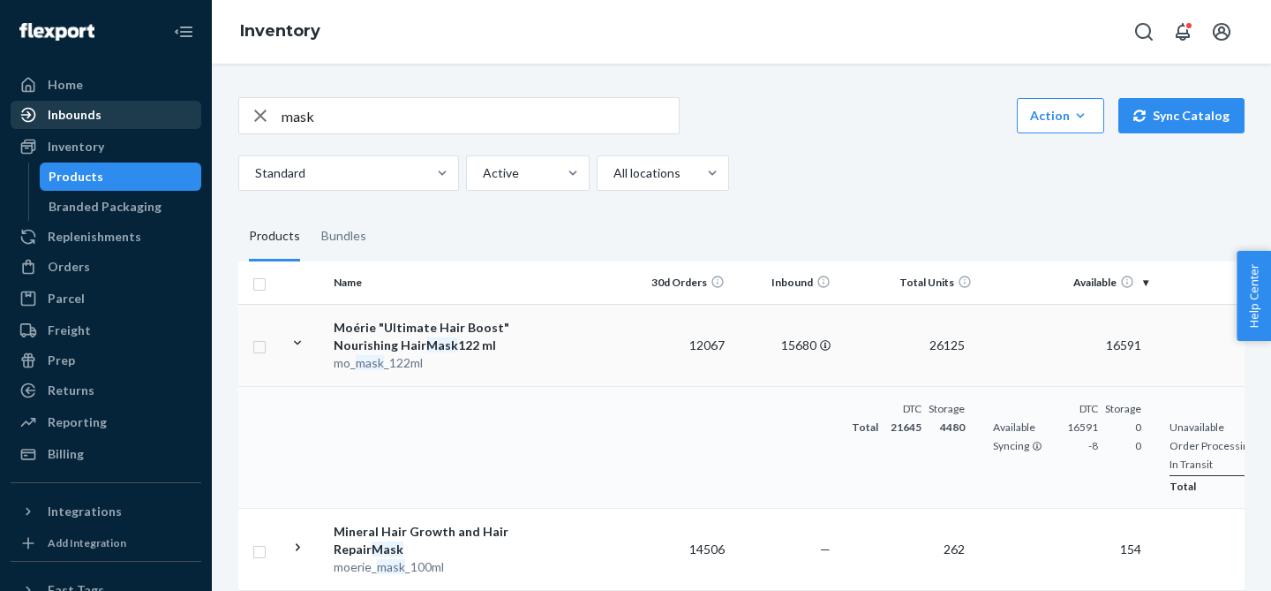
click at [84, 124] on div "Inbounds" at bounding box center [105, 114] width 187 height 25
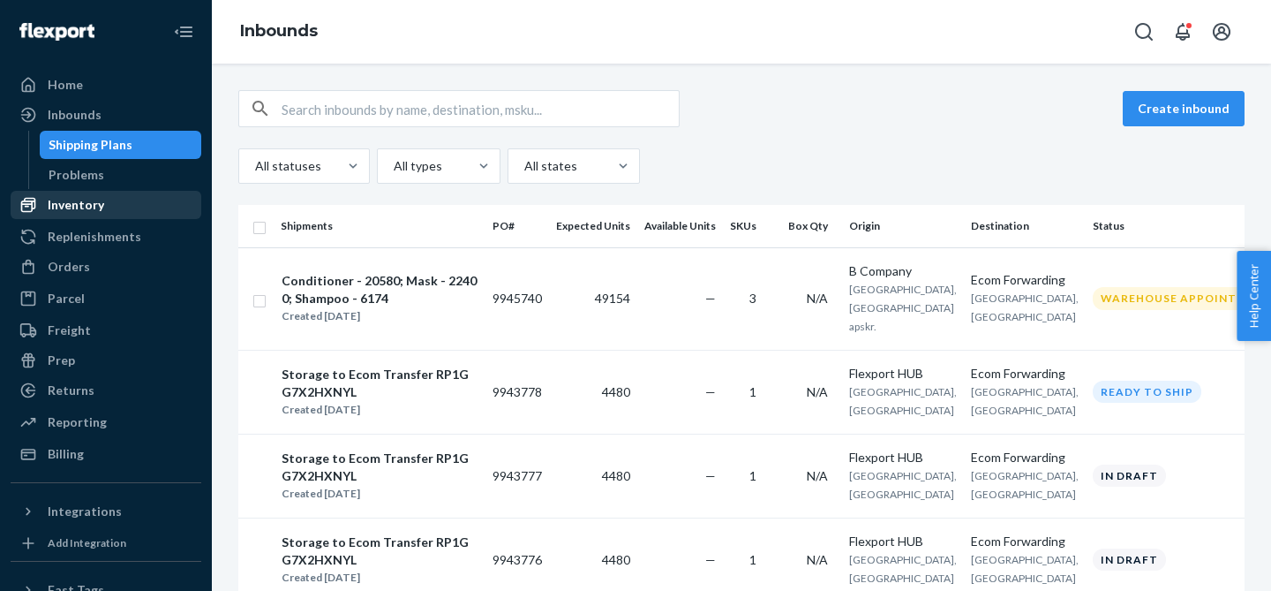
click at [102, 212] on div "Inventory" at bounding box center [105, 204] width 187 height 25
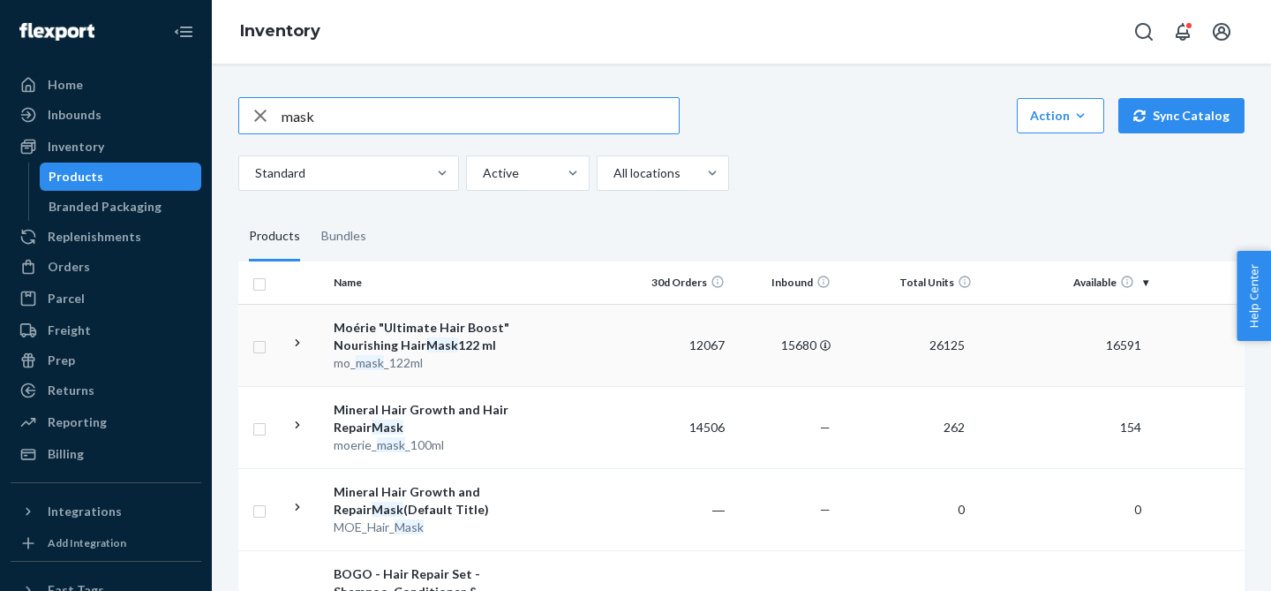
click at [297, 347] on icon at bounding box center [298, 343] width 17 height 17
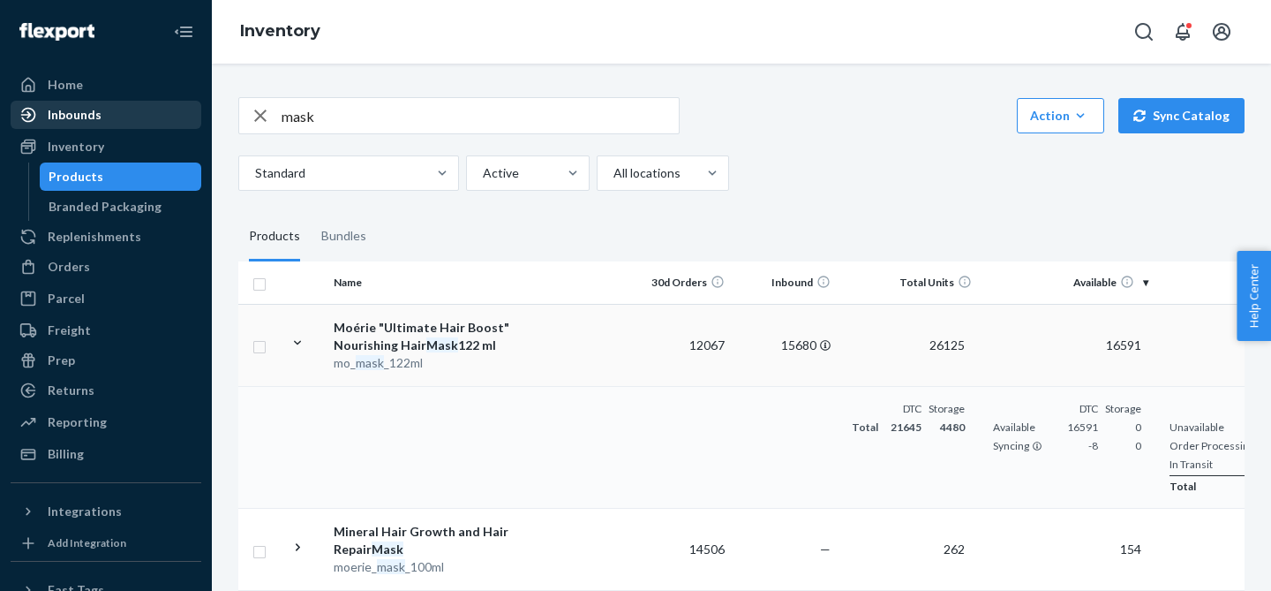
click at [105, 119] on div "Inbounds" at bounding box center [105, 114] width 187 height 25
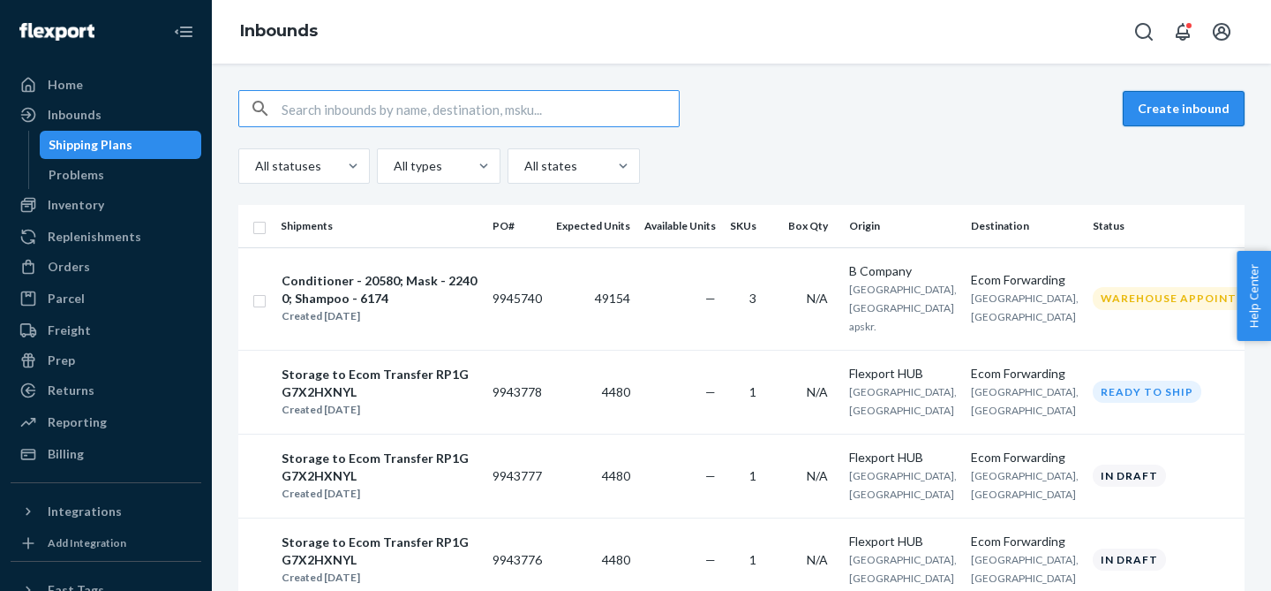
click at [1182, 111] on button "Create inbound" at bounding box center [1184, 108] width 122 height 35
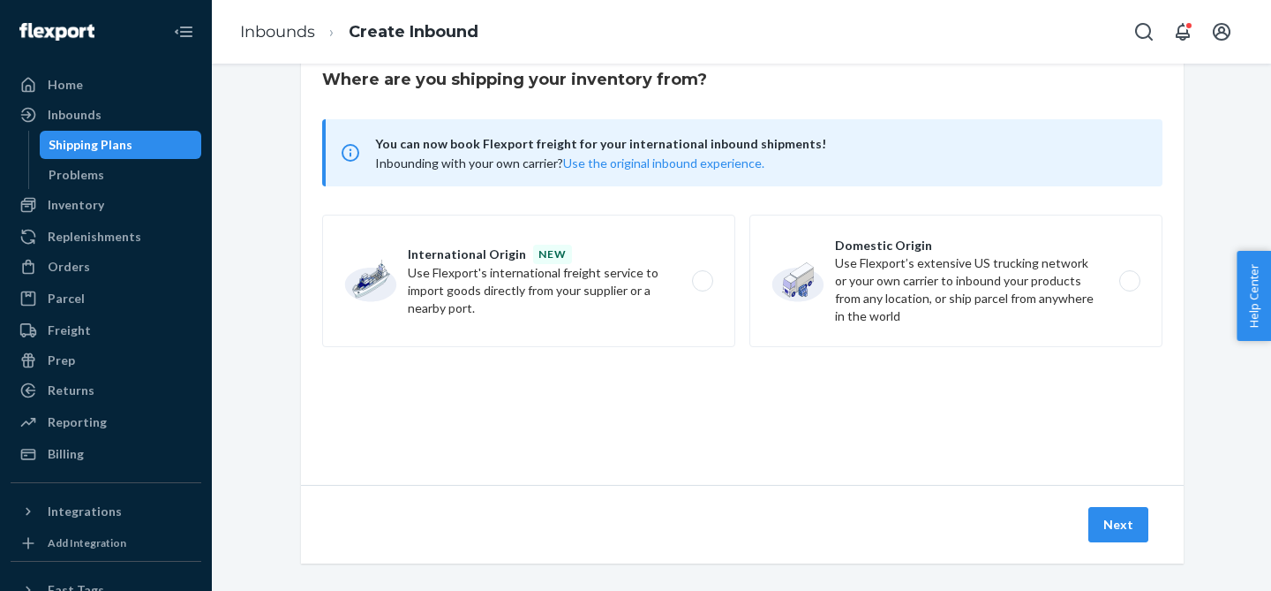
scroll to position [72, 0]
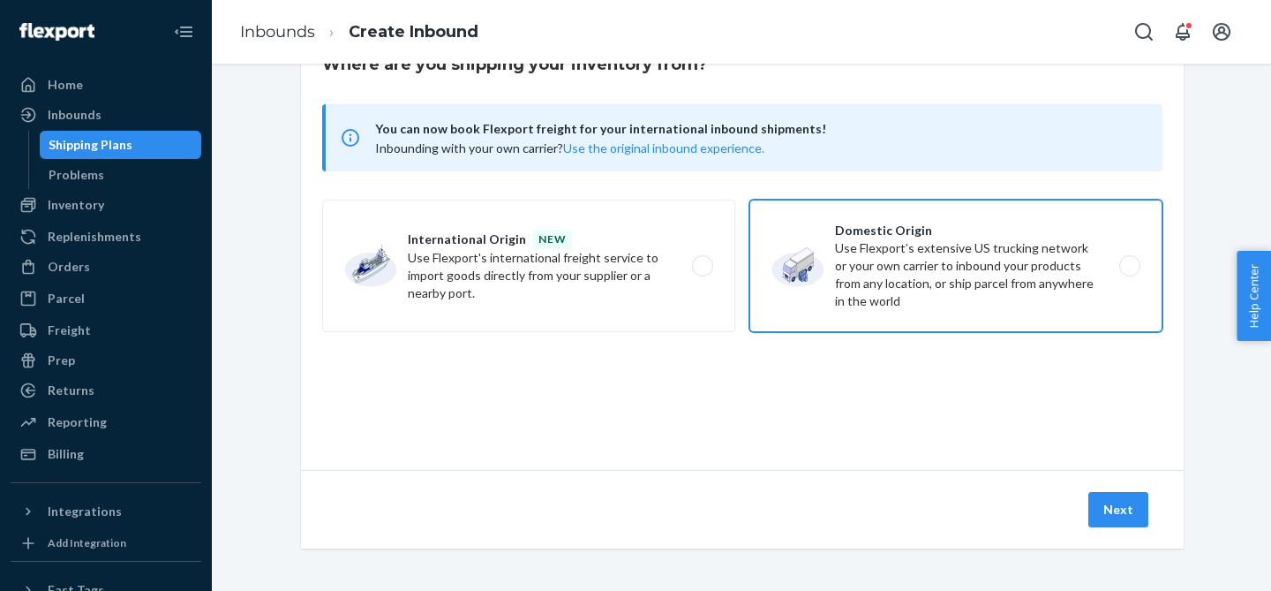
click at [944, 238] on label "Domestic Origin Use Flexport’s extensive US trucking network or your own carrie…" at bounding box center [955, 265] width 413 height 132
click at [1129, 260] on input "Domestic Origin Use Flexport’s extensive US trucking network or your own carrie…" at bounding box center [1134, 265] width 11 height 11
radio input "true"
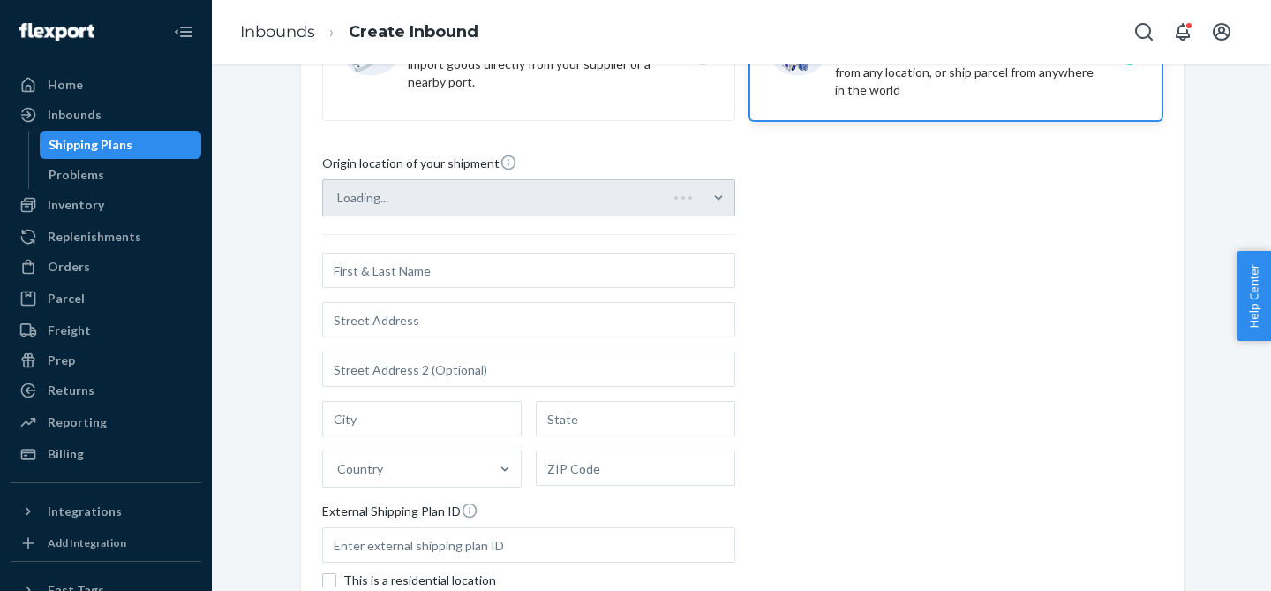
scroll to position [309, 0]
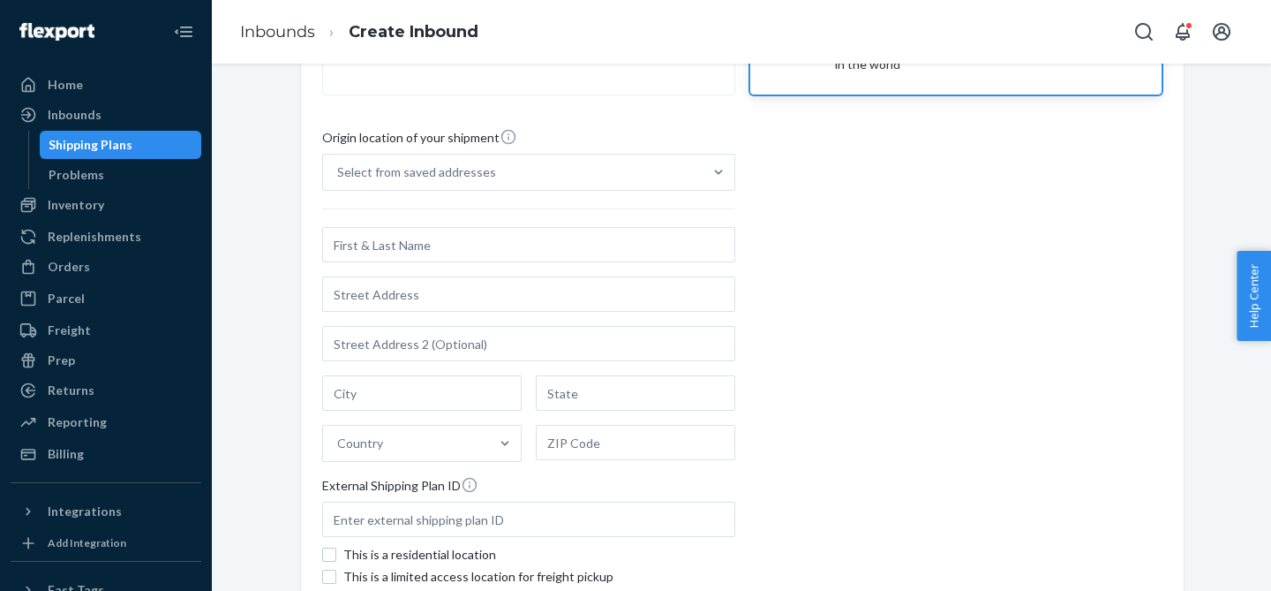
click at [496, 257] on input "text" at bounding box center [528, 244] width 413 height 35
type input "B Company"
type input "3 Aludarių g."
type input "Vilnius"
type input "Vilniaus apskr."
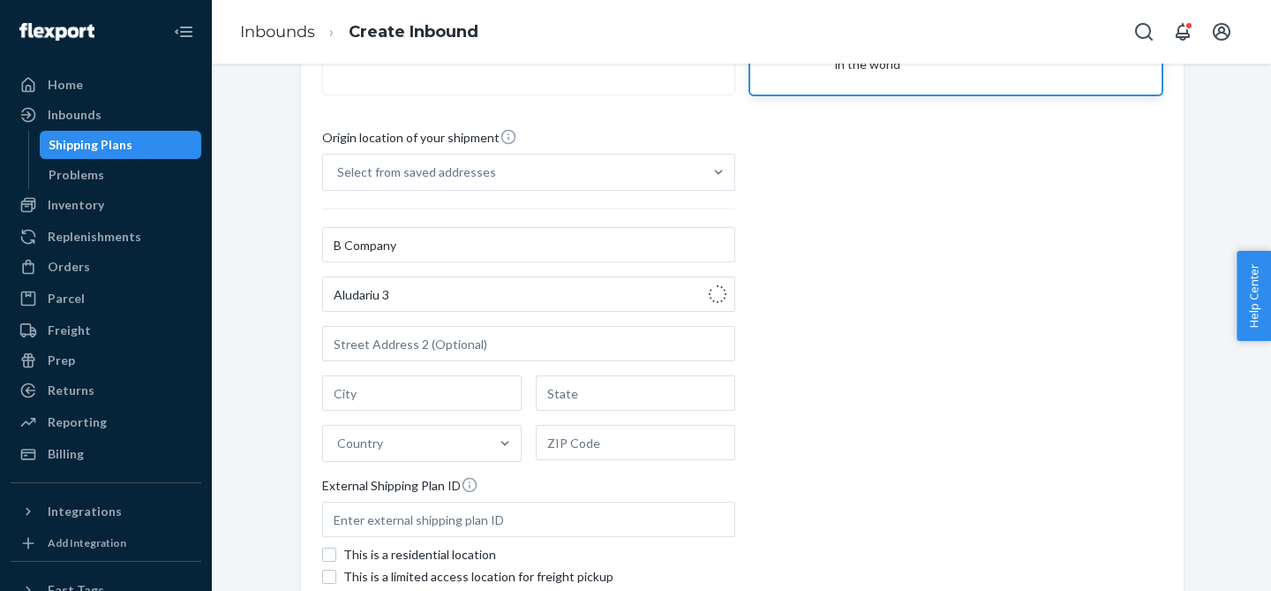
type input "01113"
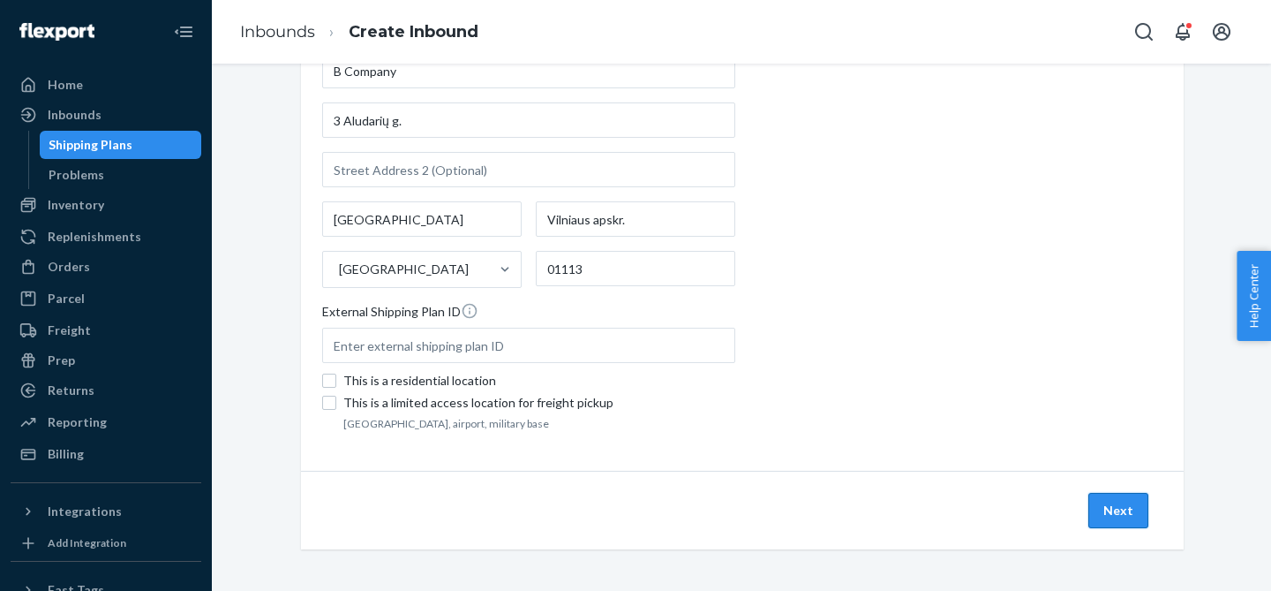
click at [1110, 505] on button "Next" at bounding box center [1118, 510] width 60 height 35
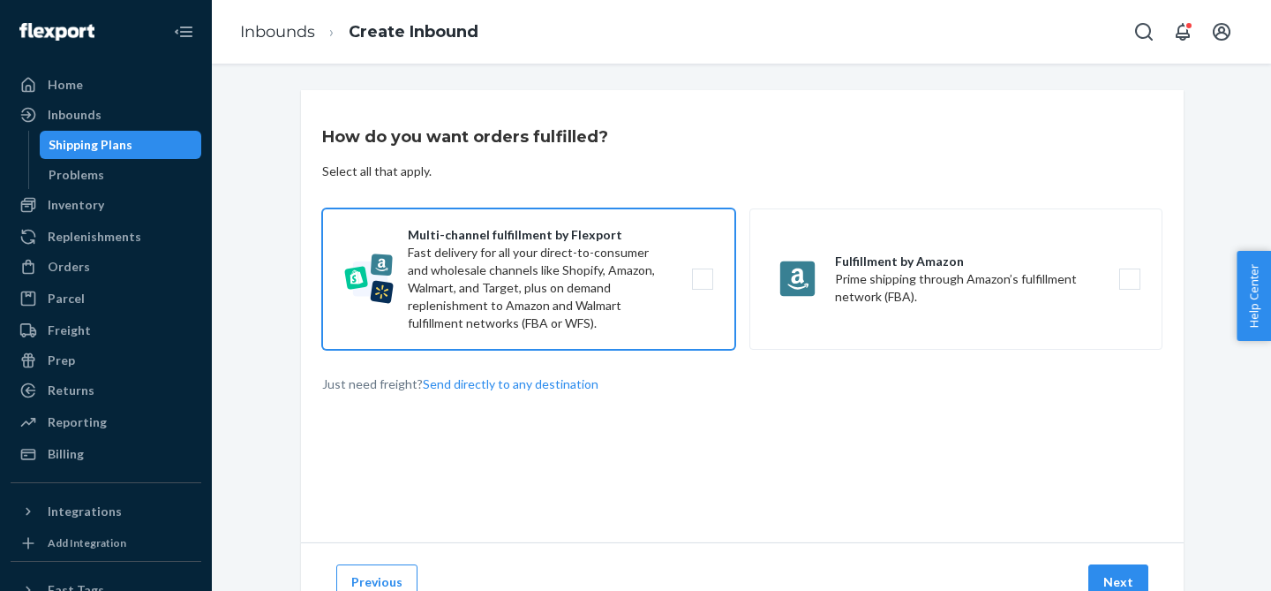
click at [697, 288] on label "Multi-channel fulfillment by Flexport Fast delivery for all your direct-to-cons…" at bounding box center [528, 278] width 413 height 141
click at [702, 285] on input "Multi-channel fulfillment by Flexport Fast delivery for all your direct-to-cons…" at bounding box center [707, 279] width 11 height 11
checkbox input "true"
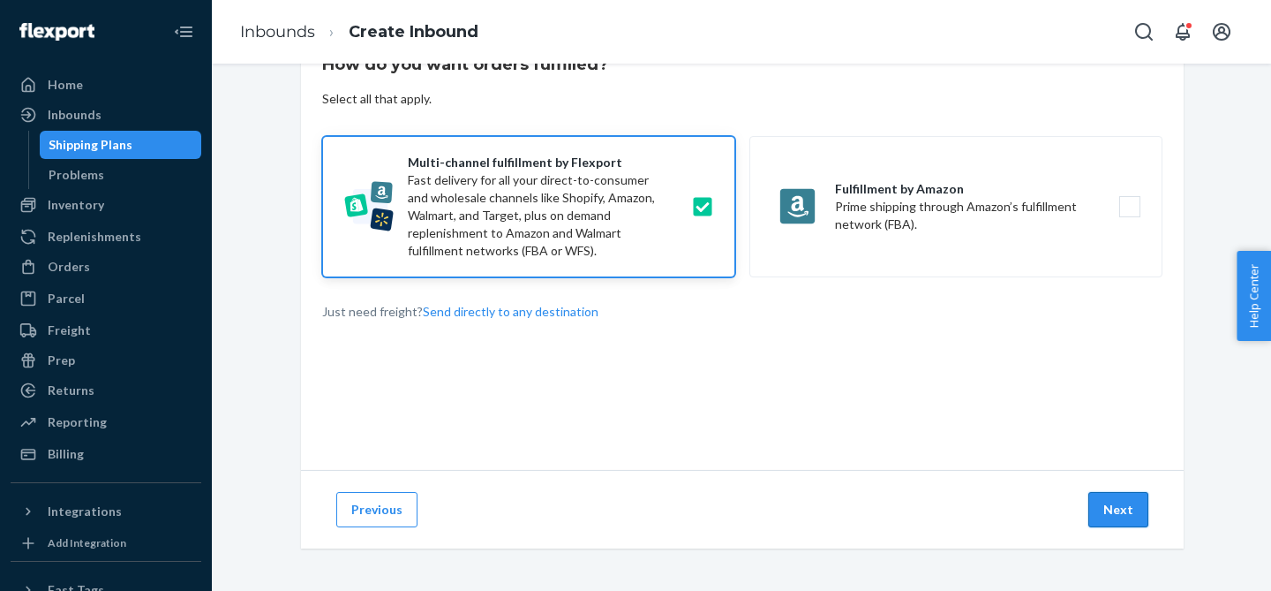
click at [1117, 511] on button "Next" at bounding box center [1118, 509] width 60 height 35
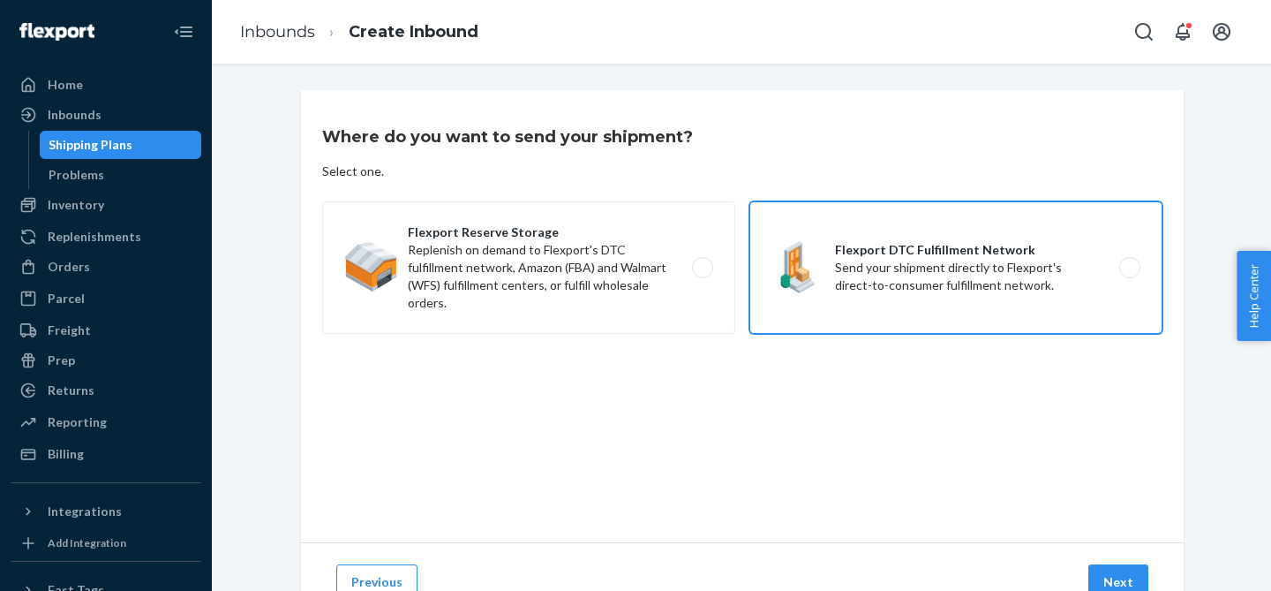
click at [880, 301] on label "Flexport DTC Fulfillment Network Send your shipment directly to Flexport's dire…" at bounding box center [955, 267] width 413 height 132
click at [1129, 274] on input "Flexport DTC Fulfillment Network Send your shipment directly to Flexport's dire…" at bounding box center [1134, 267] width 11 height 11
radio input "true"
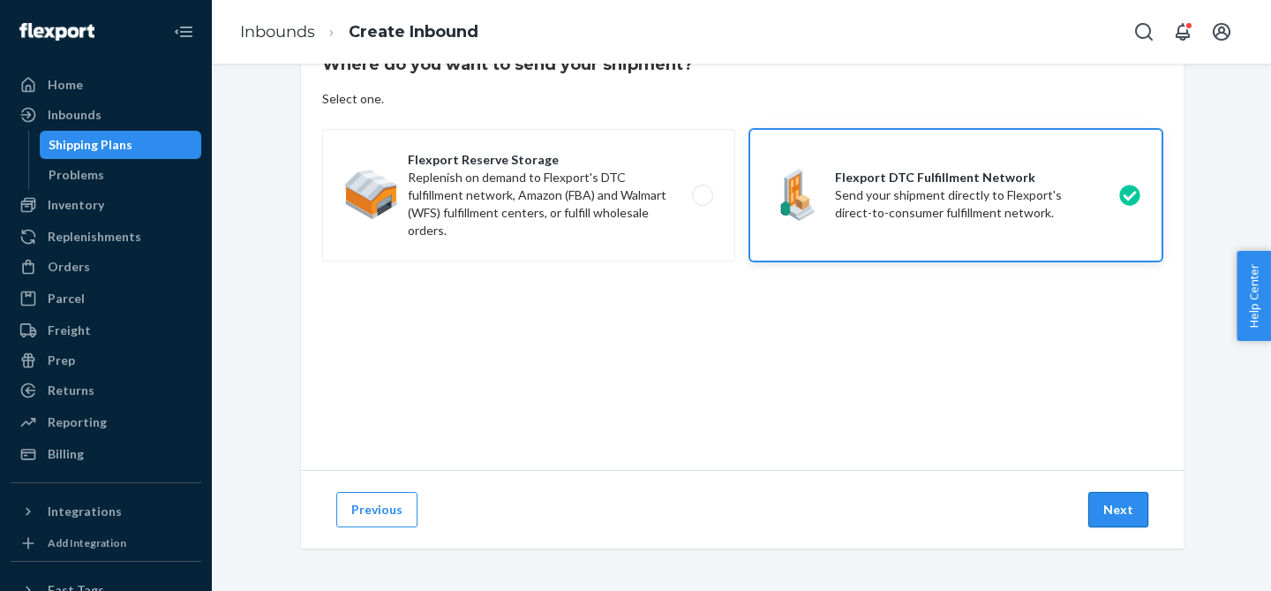
click at [1116, 506] on button "Next" at bounding box center [1118, 509] width 60 height 35
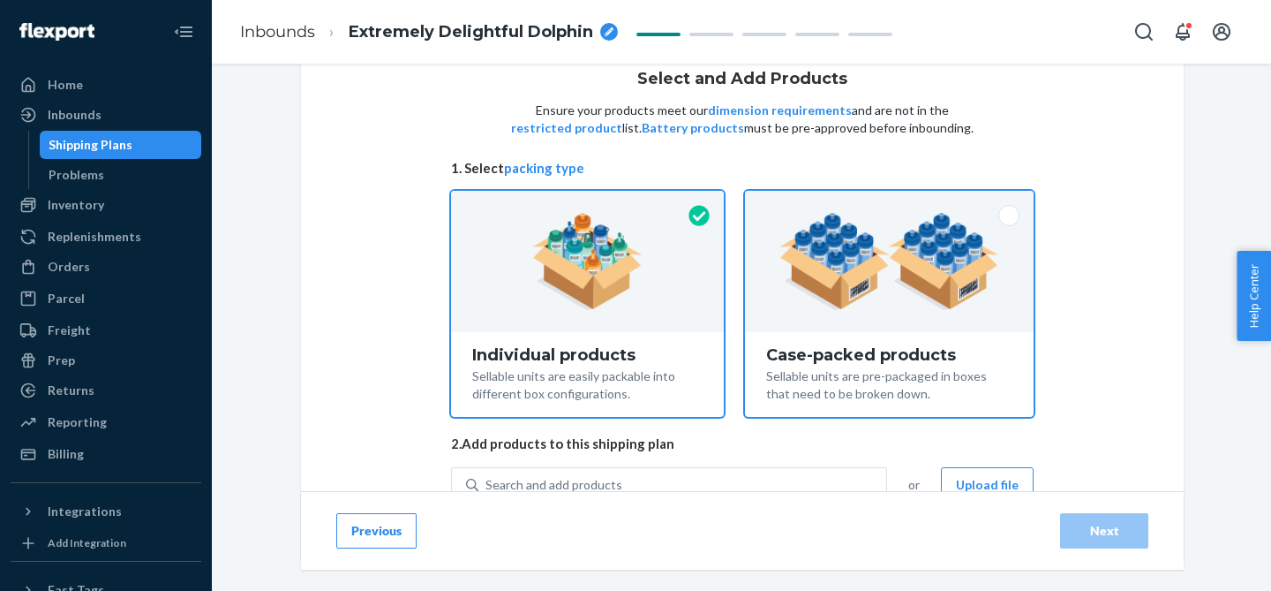
scroll to position [122, 0]
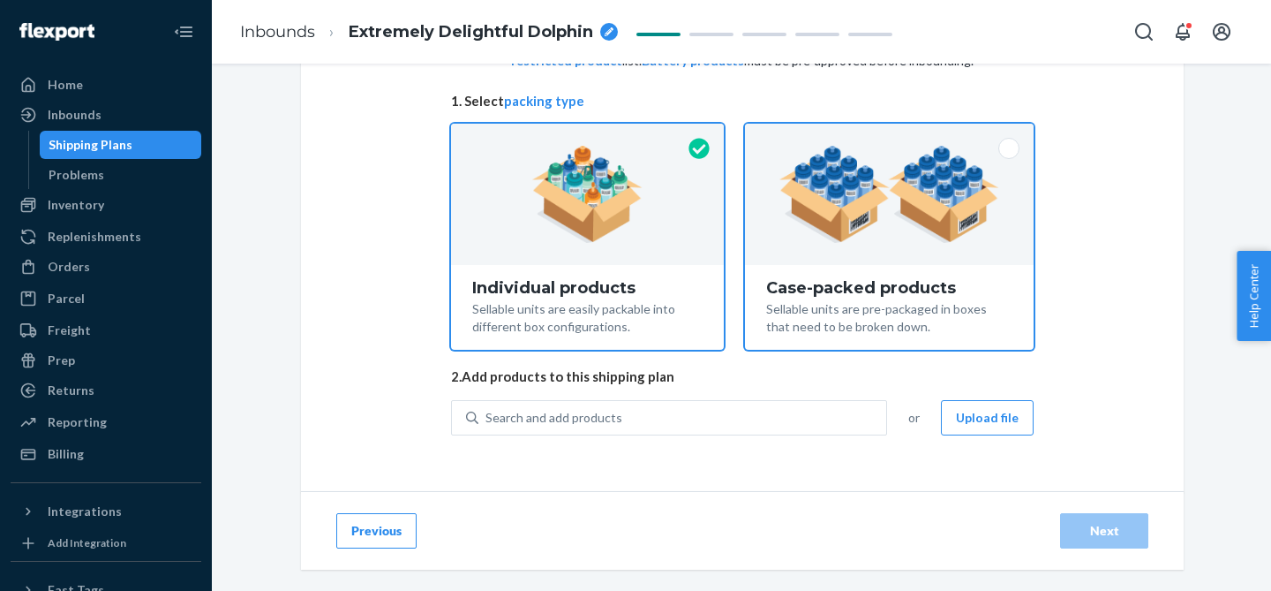
click at [845, 305] on div "Sellable units are pre-packaged in boxes that need to be broken down." at bounding box center [889, 316] width 246 height 39
click at [884, 135] on input "Case-packed products Sellable units are pre-packaged in boxes that need to be b…" at bounding box center [889, 129] width 11 height 11
radio input "true"
radio input "false"
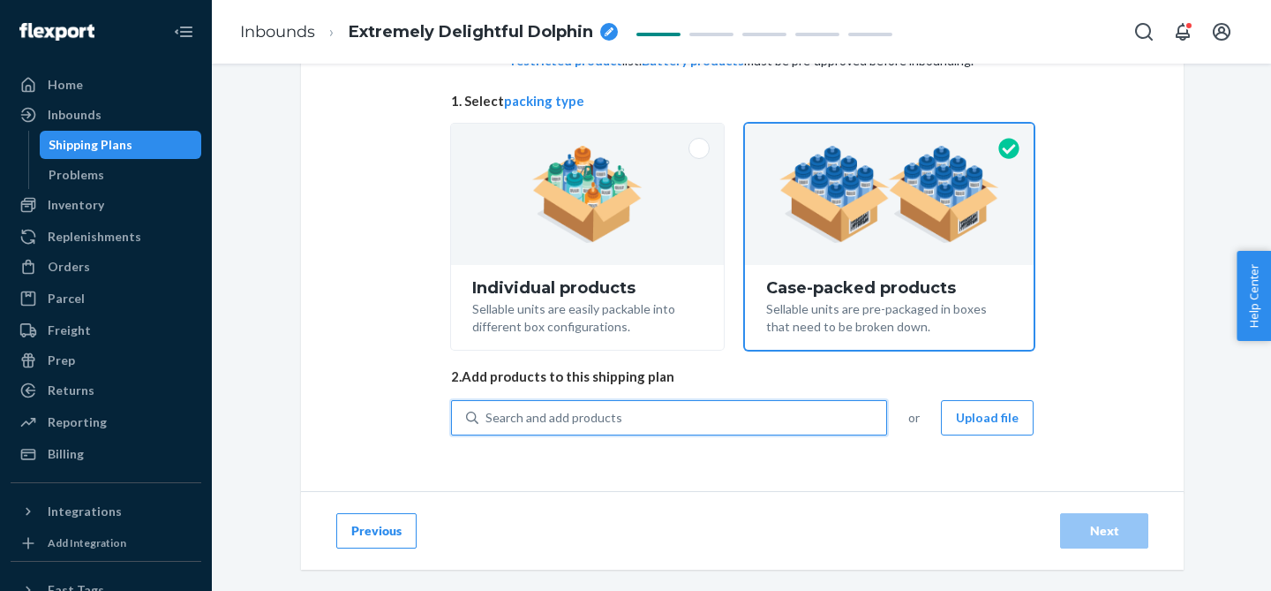
click at [754, 420] on div "Search and add products" at bounding box center [682, 418] width 408 height 32
click at [487, 420] on input "0 results available. Use Up and Down to choose options, press Enter to select t…" at bounding box center [486, 418] width 2 height 18
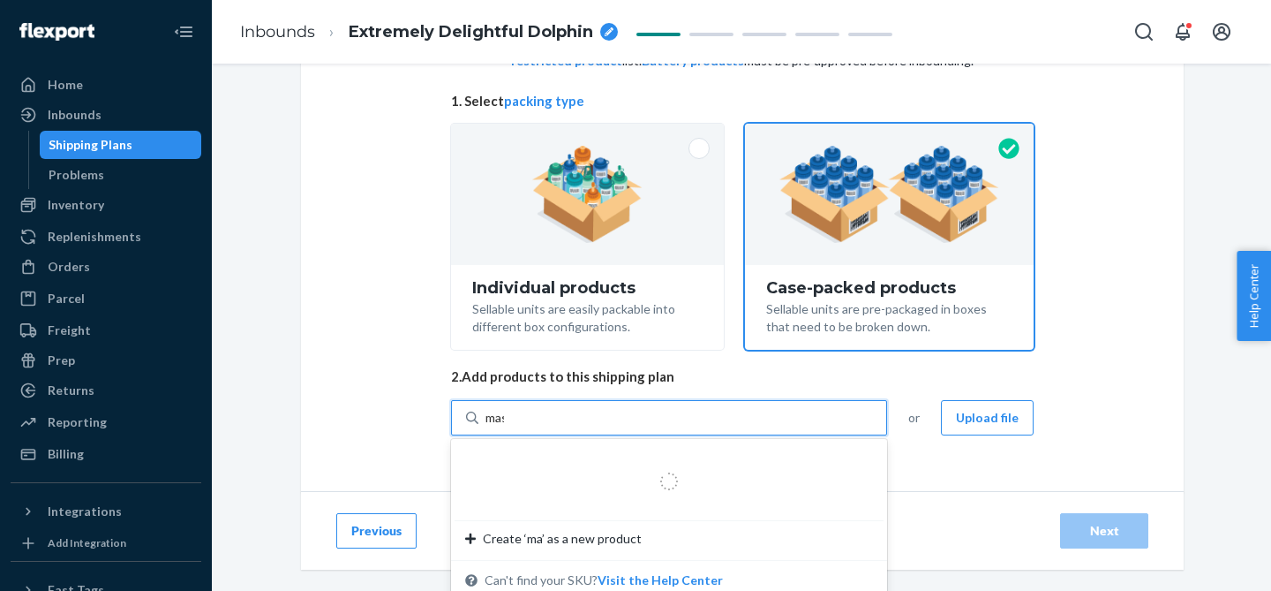
type input "mask"
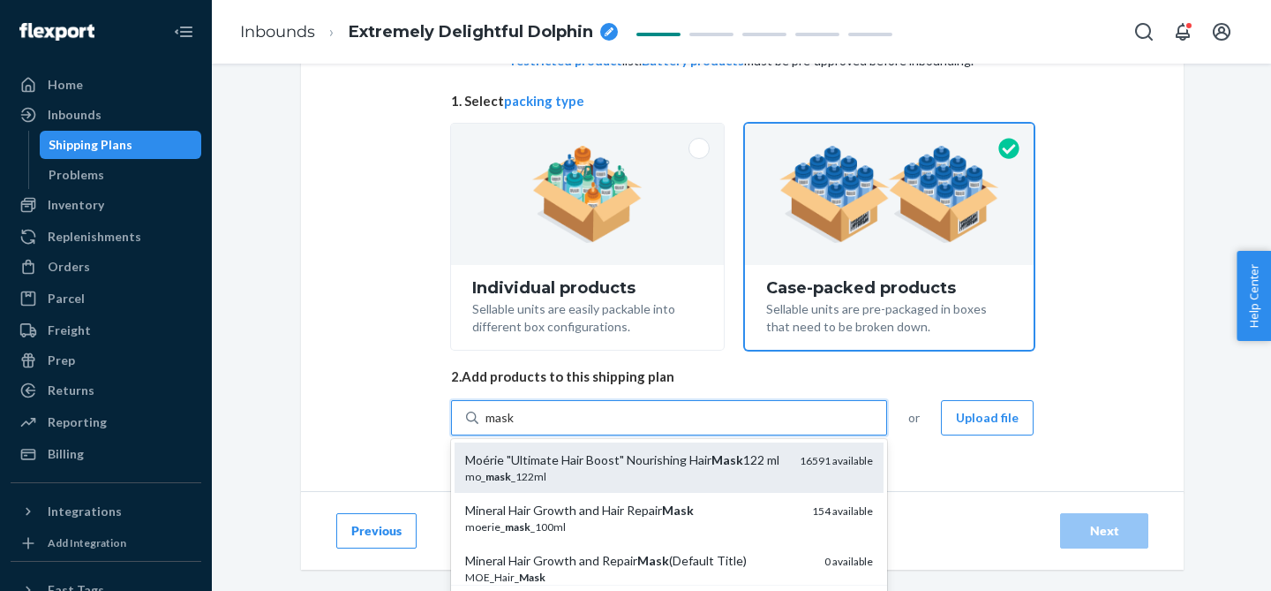
click at [747, 469] on div "mo_ mask _122ml" at bounding box center [625, 476] width 320 height 15
click at [515, 426] on input "mask" at bounding box center [500, 418] width 30 height 18
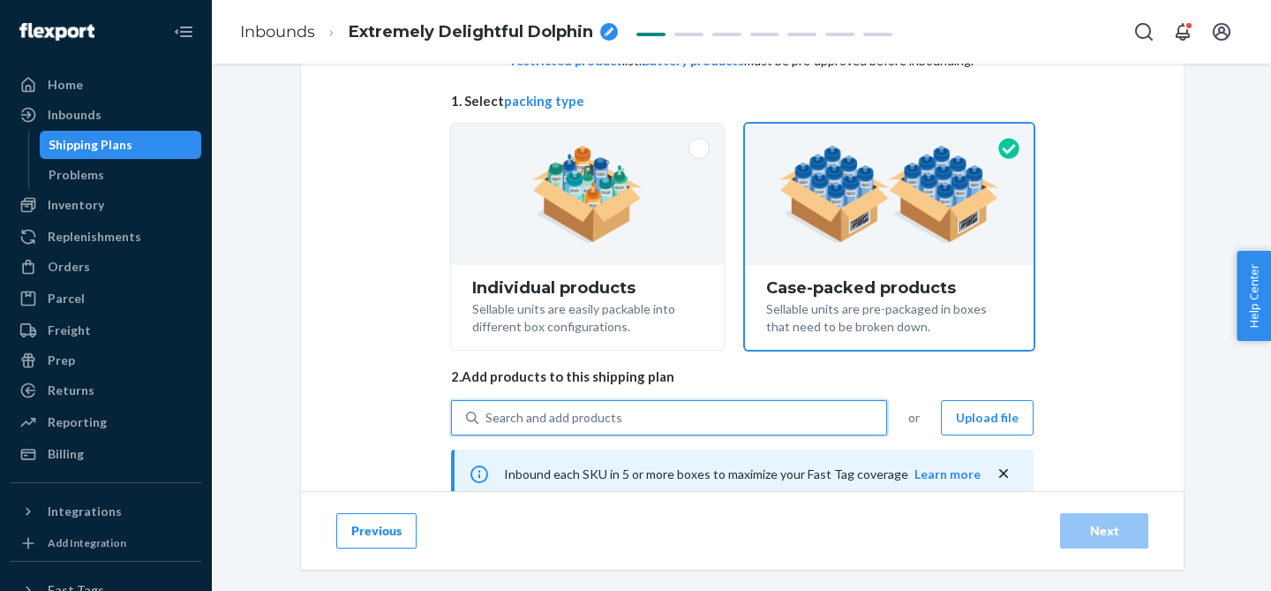
scroll to position [291, 0]
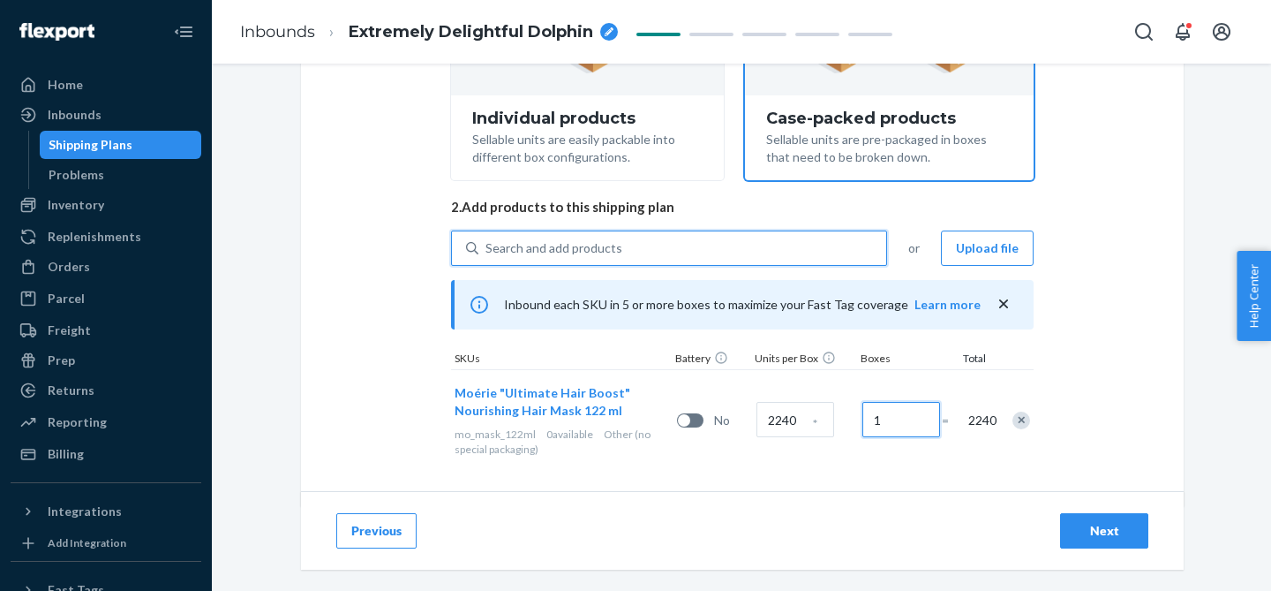
click at [891, 414] on input "1" at bounding box center [901, 419] width 78 height 35
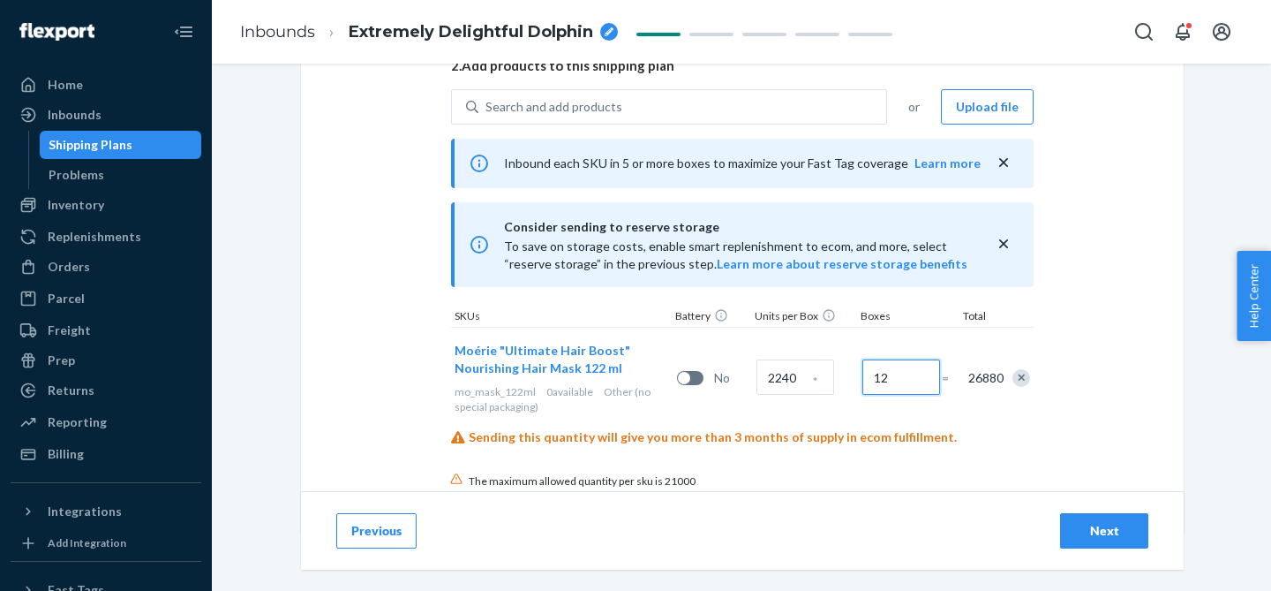
scroll to position [474, 0]
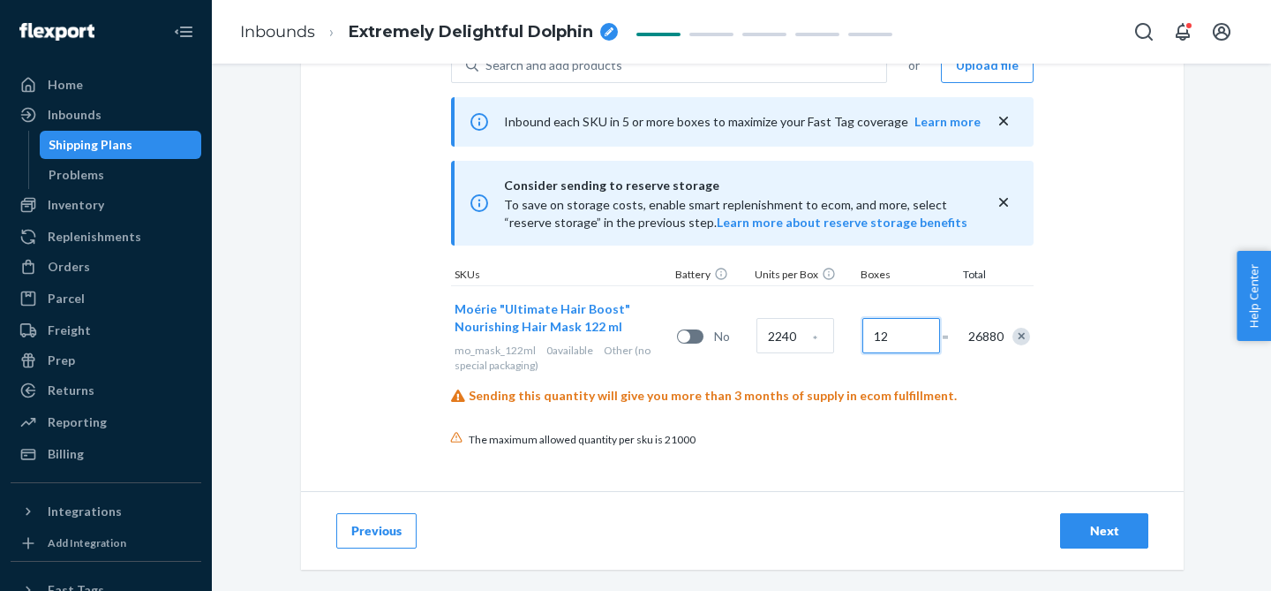
type input "12"
click at [1093, 528] on div "Next" at bounding box center [1104, 531] width 58 height 18
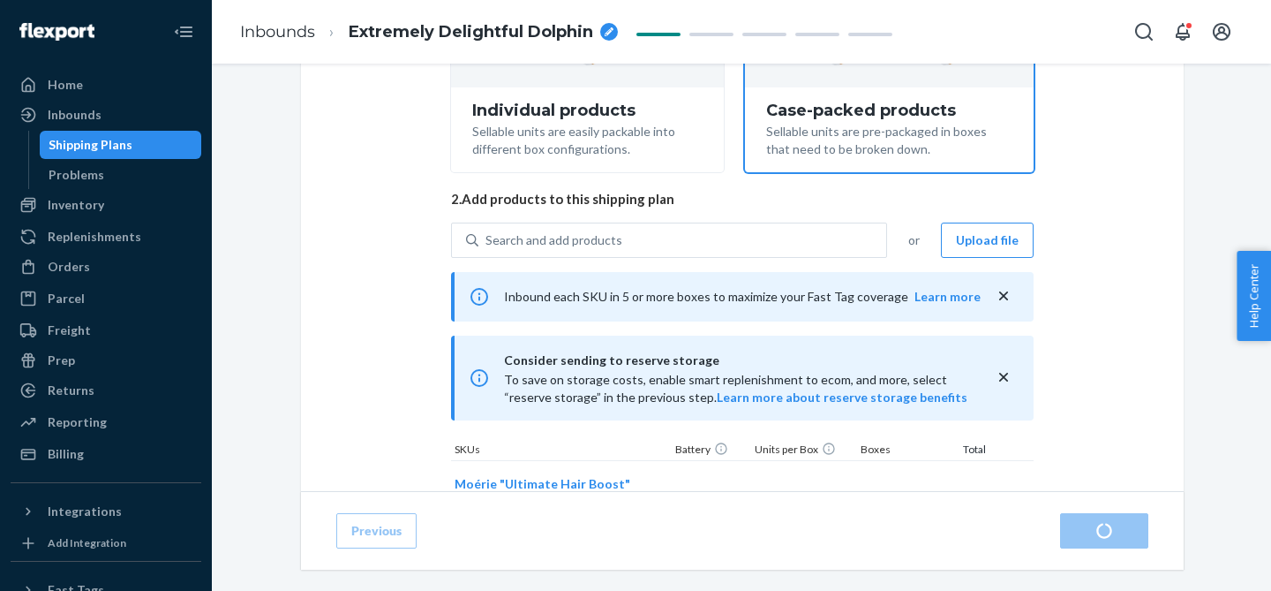
radio input "true"
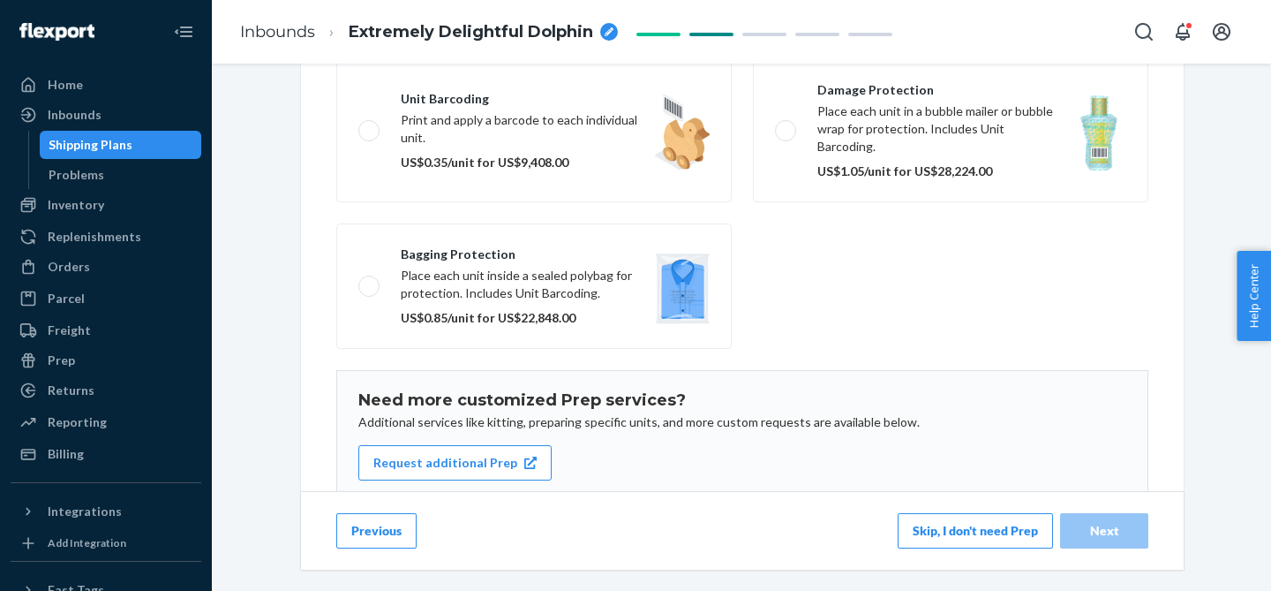
scroll to position [366, 0]
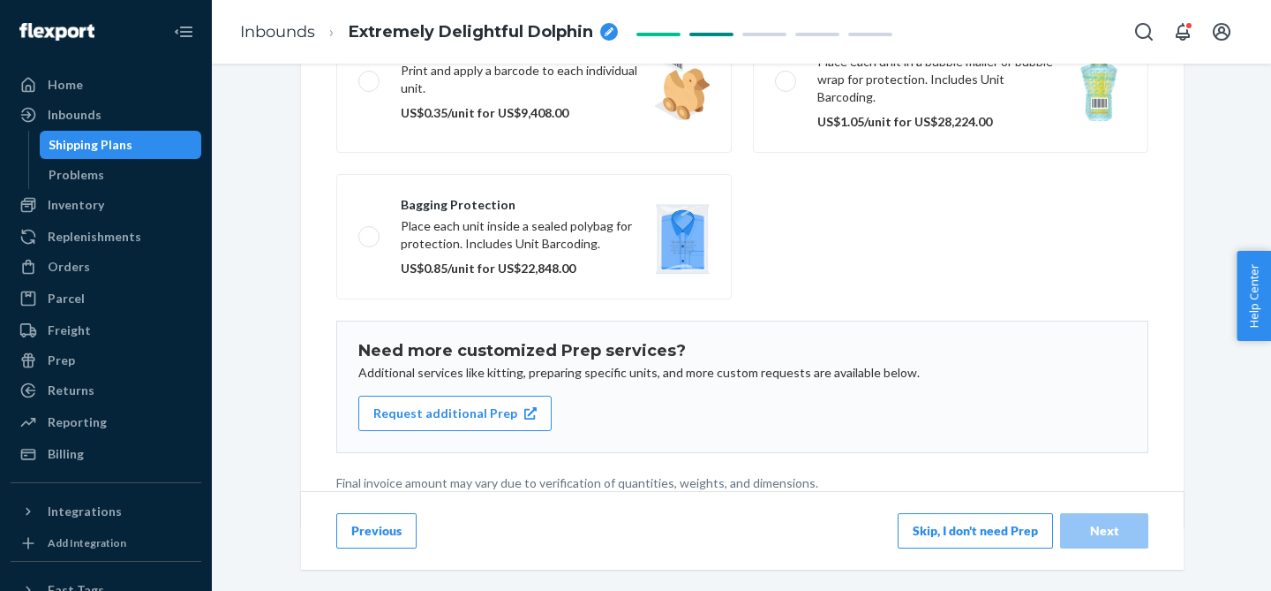
click at [964, 530] on button "Skip, I don't need Prep" at bounding box center [975, 530] width 155 height 35
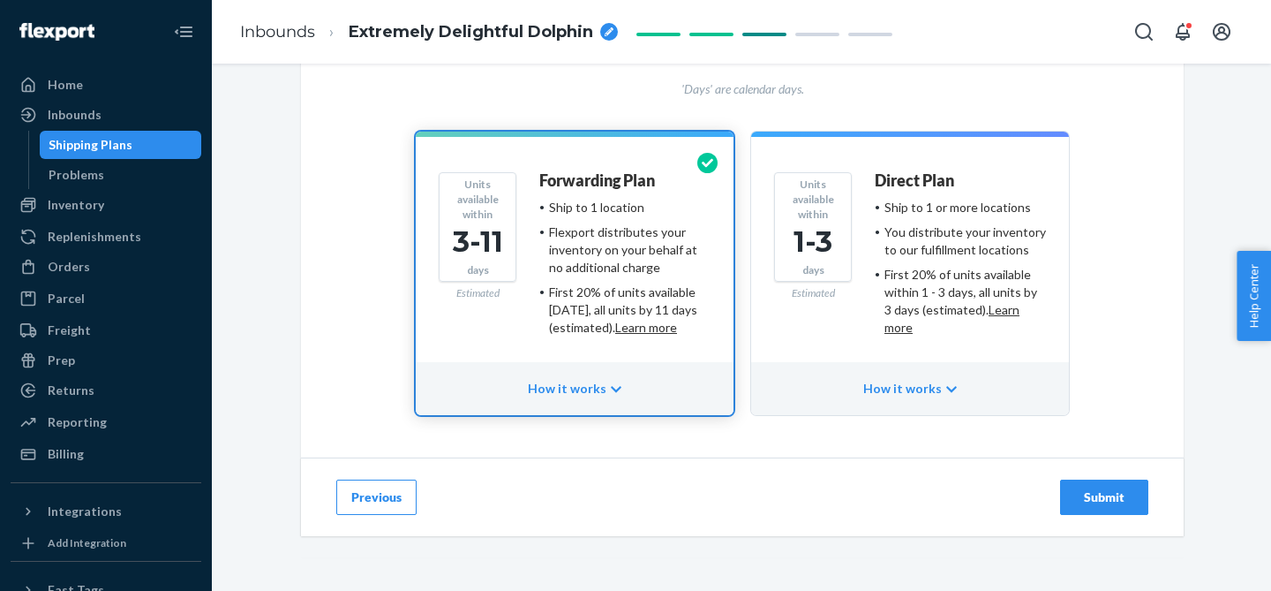
scroll to position [163, 0]
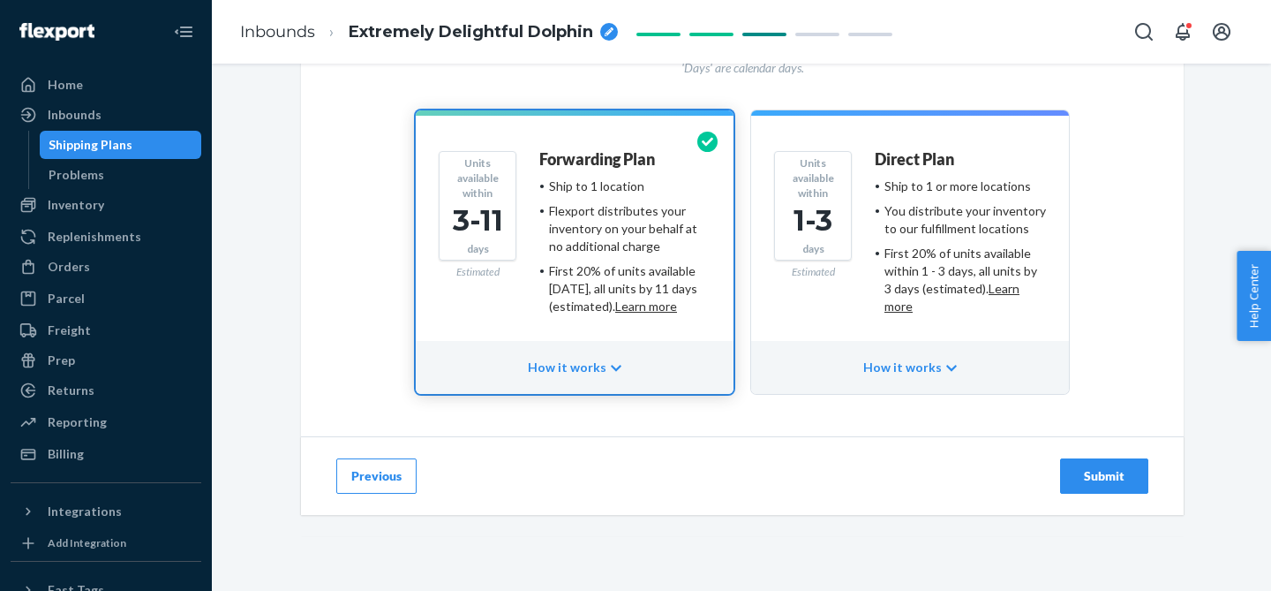
click at [1091, 485] on button "Submit" at bounding box center [1104, 475] width 88 height 35
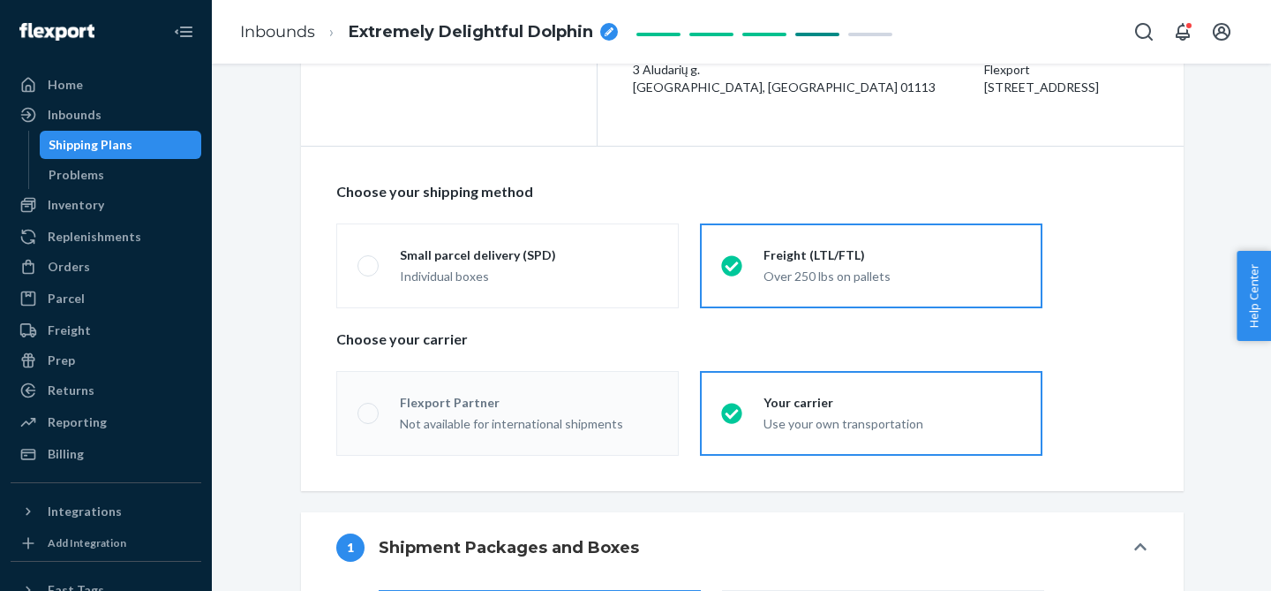
scroll to position [309, 0]
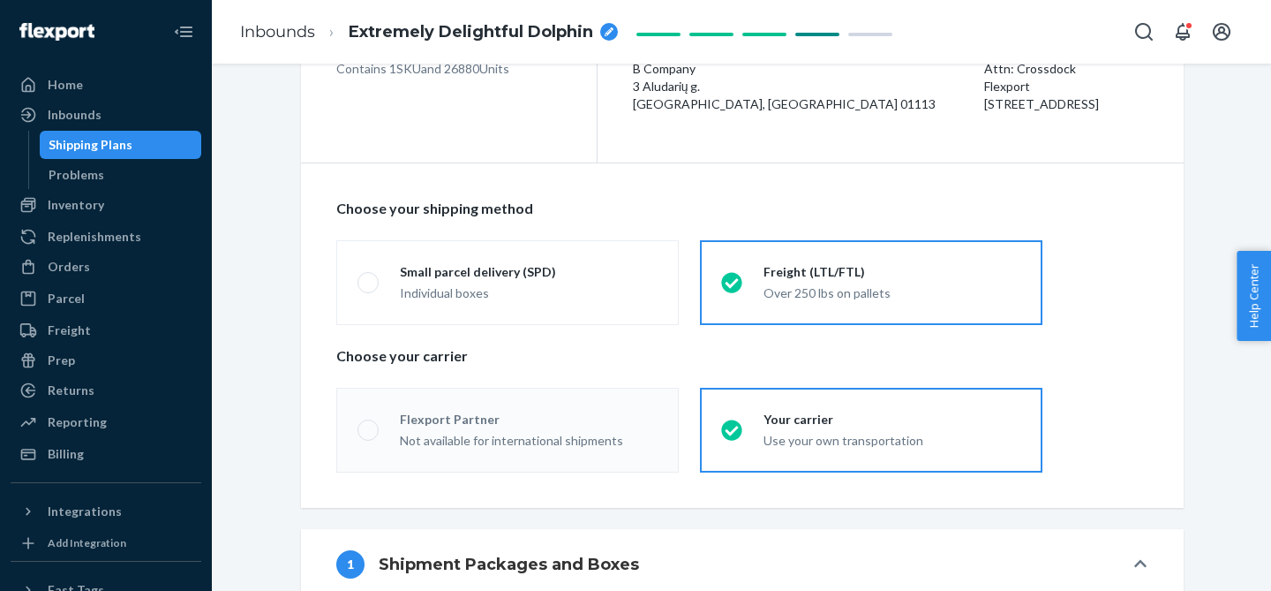
radio input "true"
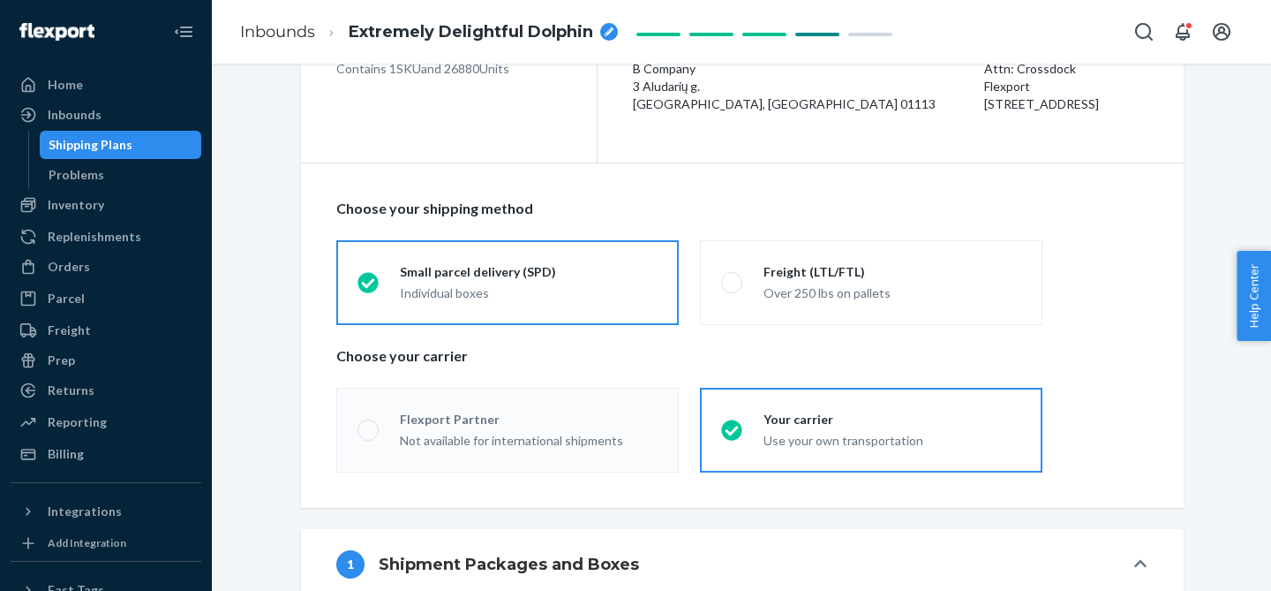
scroll to position [163, 0]
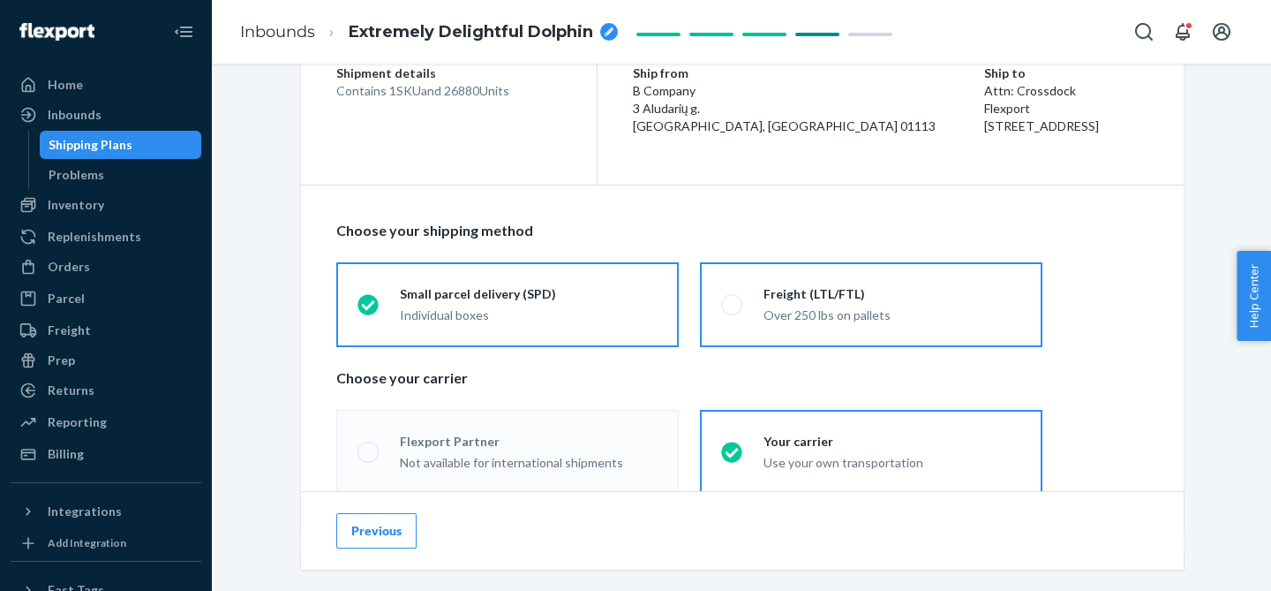
click at [871, 324] on label "Freight (LTL/FTL) Over 250 lbs on pallets" at bounding box center [871, 304] width 342 height 85
click at [733, 310] on input "Freight (LTL/FTL) Over 250 lbs on pallets" at bounding box center [726, 303] width 11 height 11
radio input "true"
radio input "false"
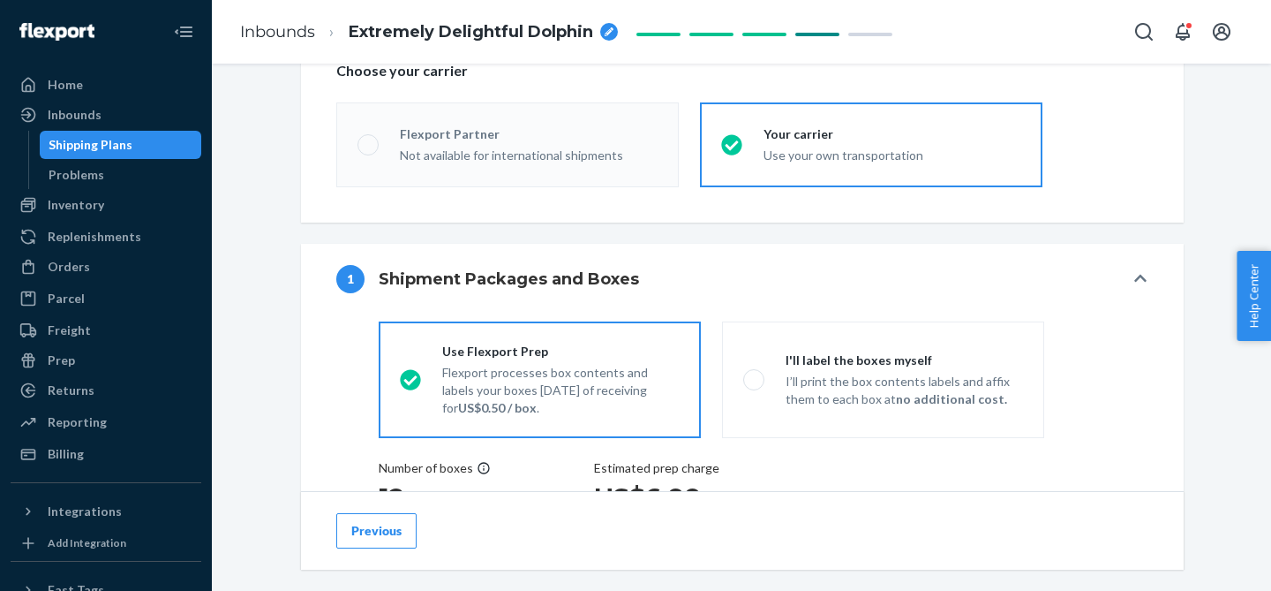
scroll to position [618, 0]
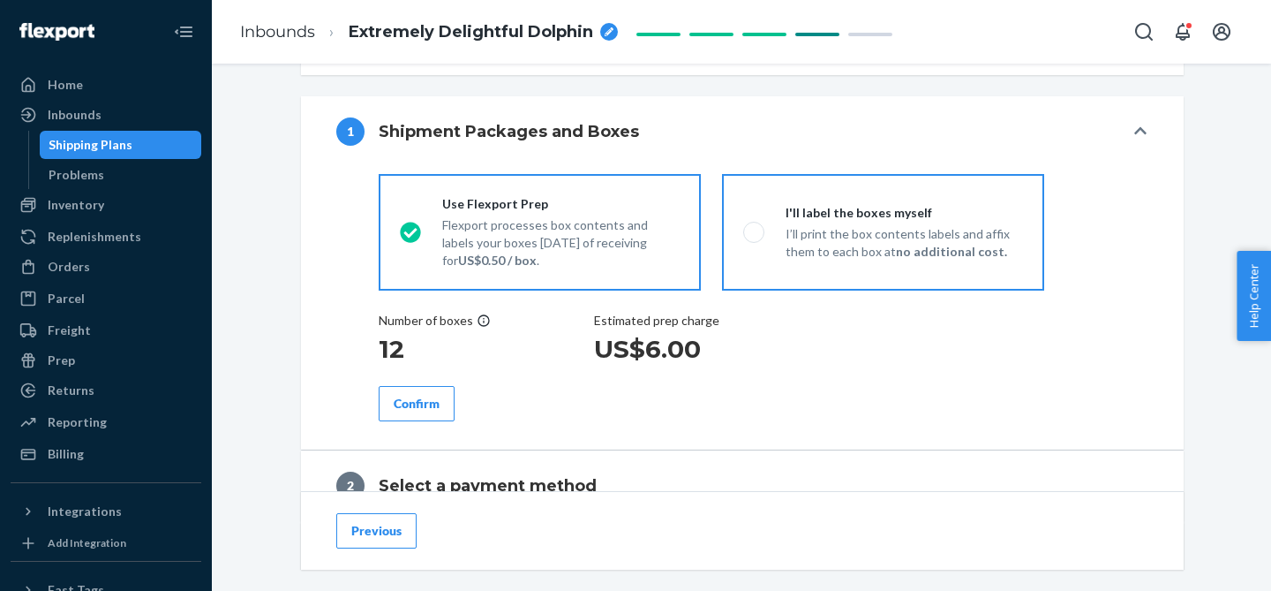
click at [834, 252] on p "I’ll print the box contents labels and affix them to each box at no additional …" at bounding box center [904, 242] width 237 height 35
click at [755, 237] on input "I'll label the boxes myself I’ll print the box contents labels and affix them t…" at bounding box center [748, 231] width 11 height 11
radio input "true"
radio input "false"
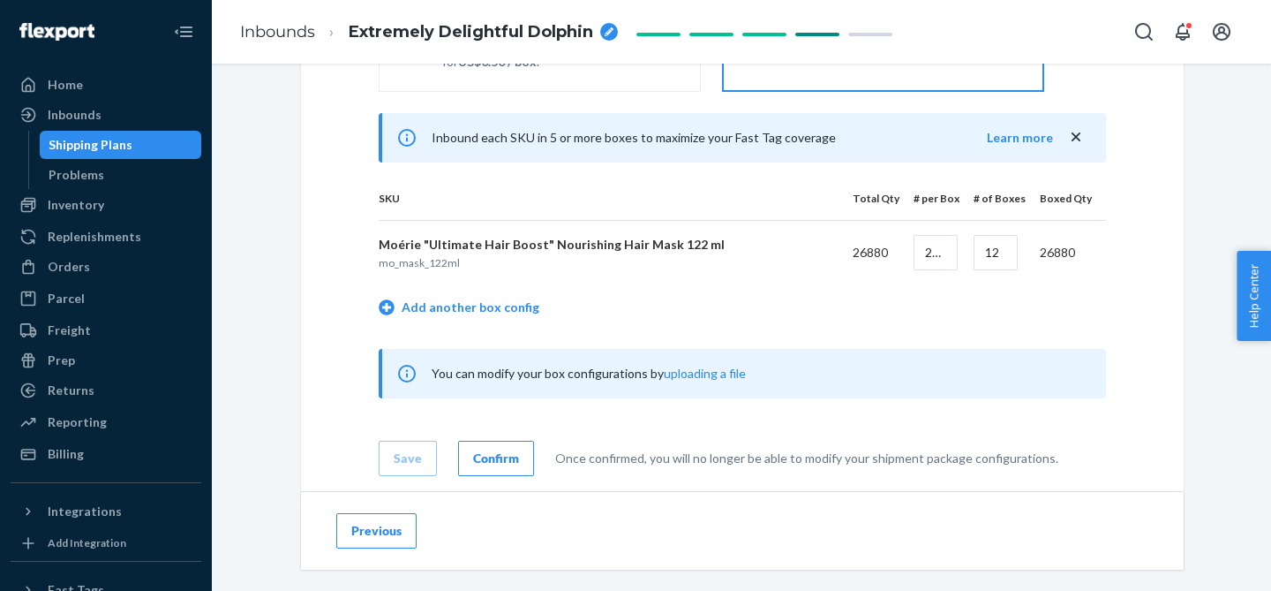
scroll to position [961, 0]
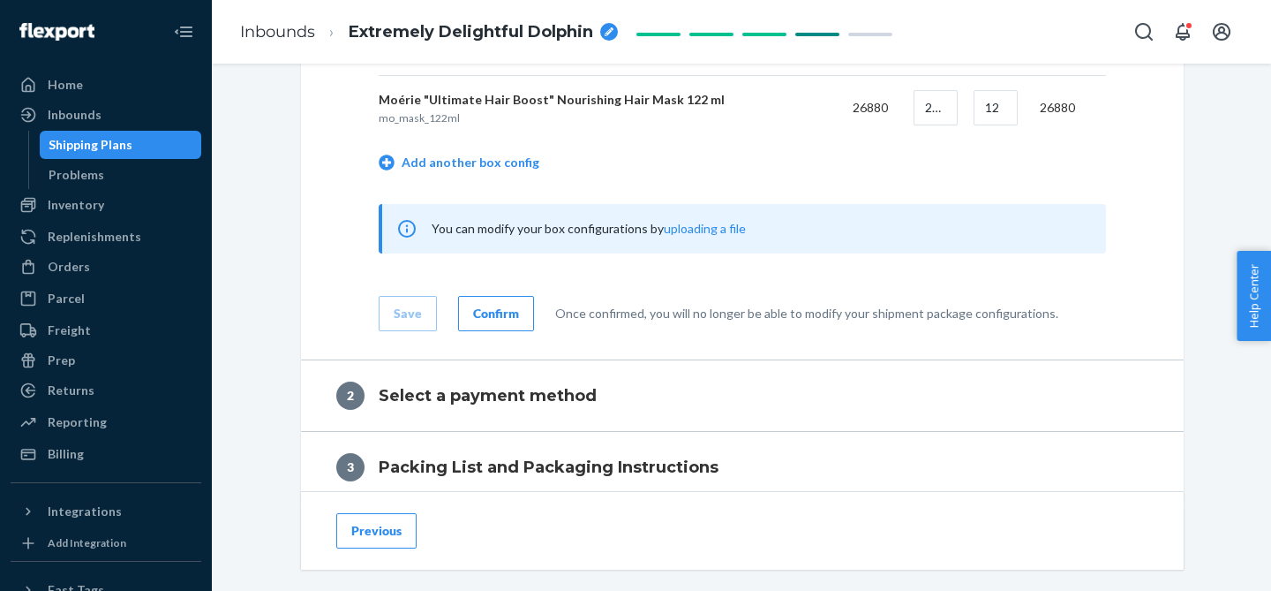
click at [502, 314] on div "Confirm" at bounding box center [496, 314] width 46 height 18
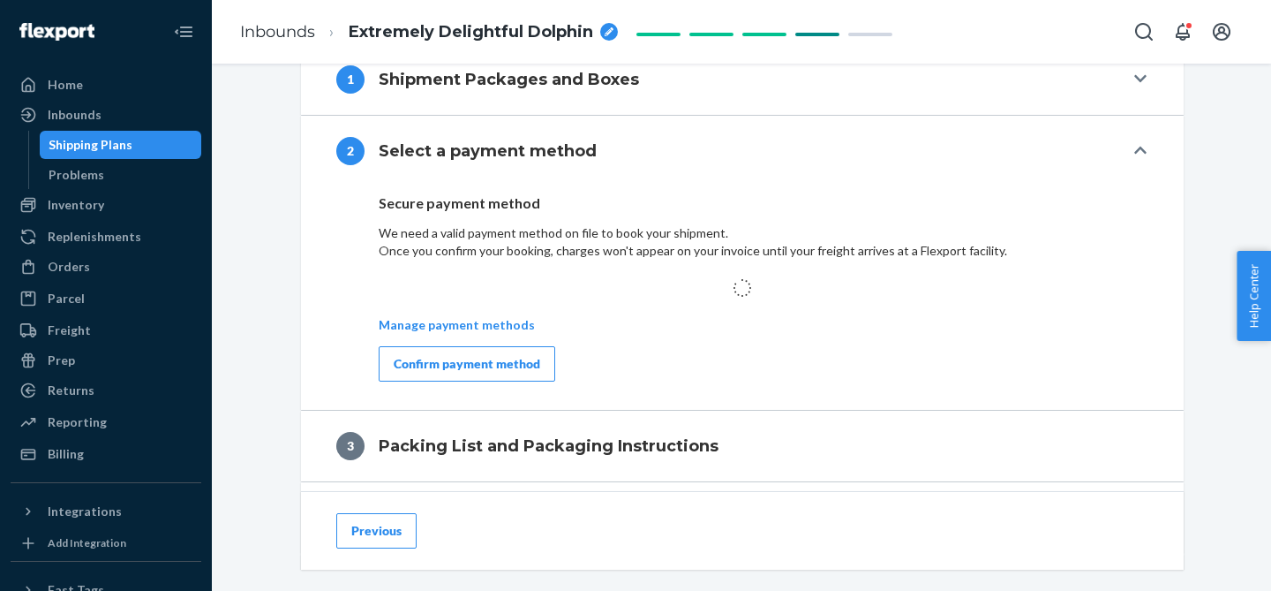
scroll to position [675, 0]
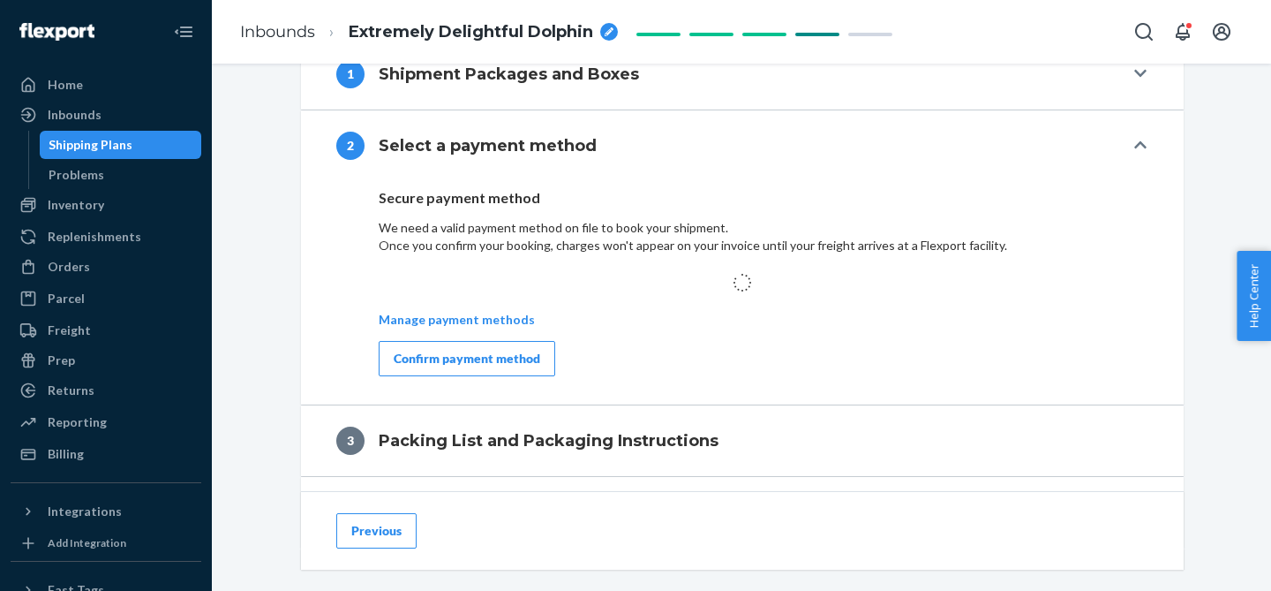
click at [478, 367] on button "Confirm payment method" at bounding box center [467, 358] width 177 height 35
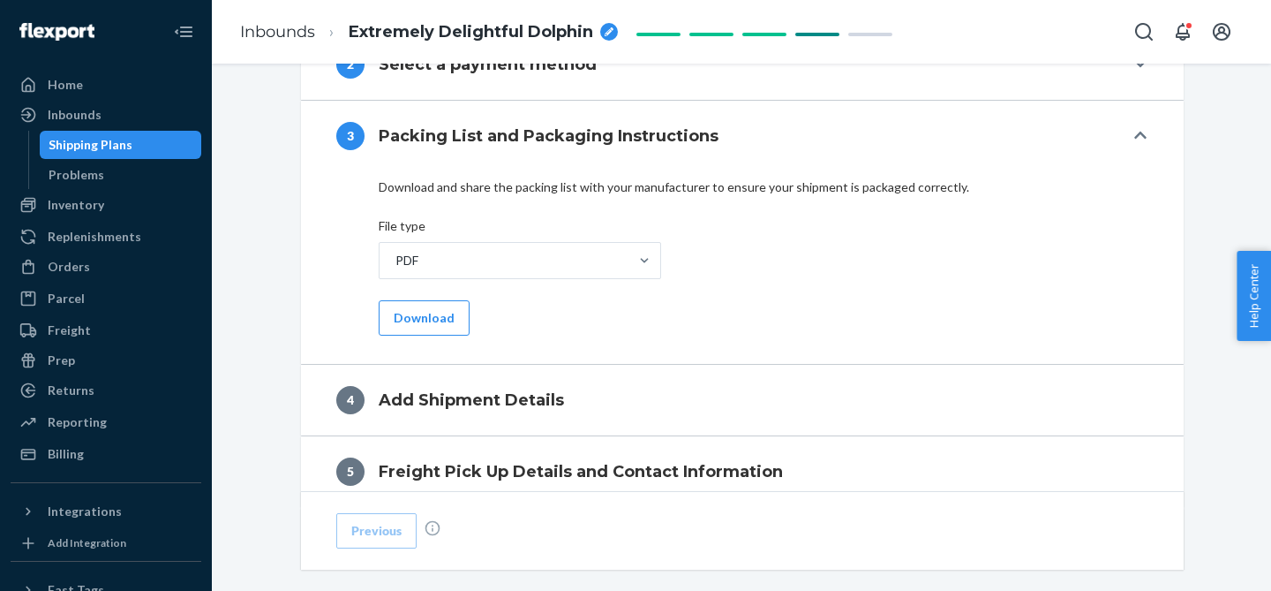
scroll to position [757, 0]
click at [411, 321] on button "Download" at bounding box center [424, 316] width 91 height 35
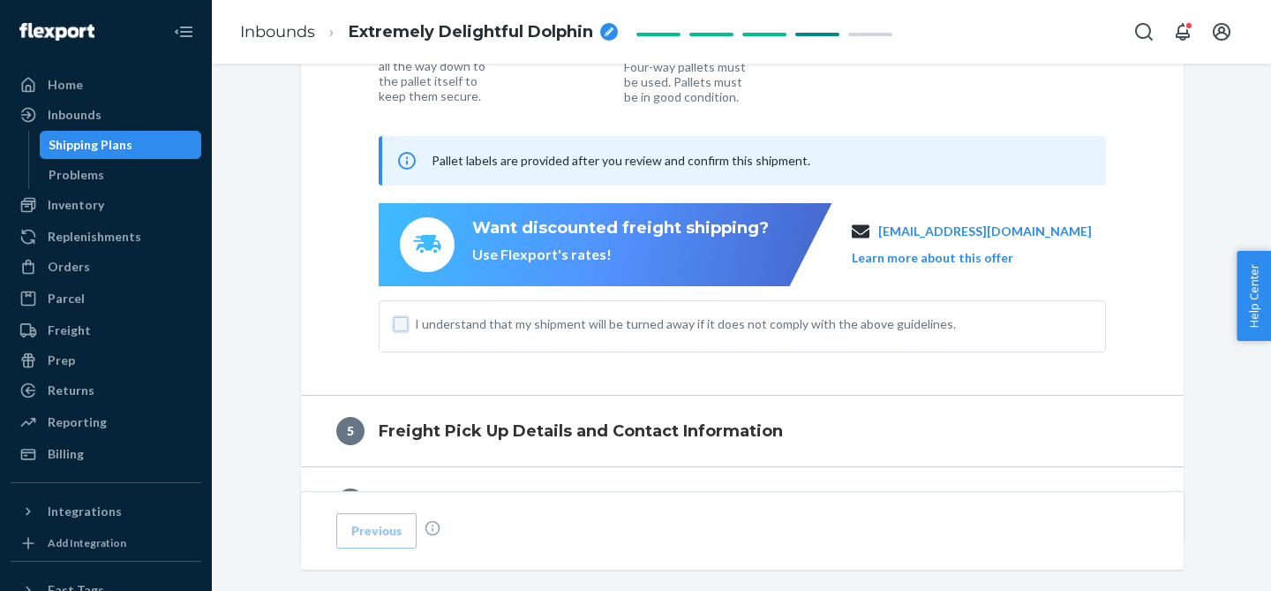
click at [394, 328] on input "I understand that my shipment will be turned away if it does not comply with th…" at bounding box center [401, 324] width 14 height 14
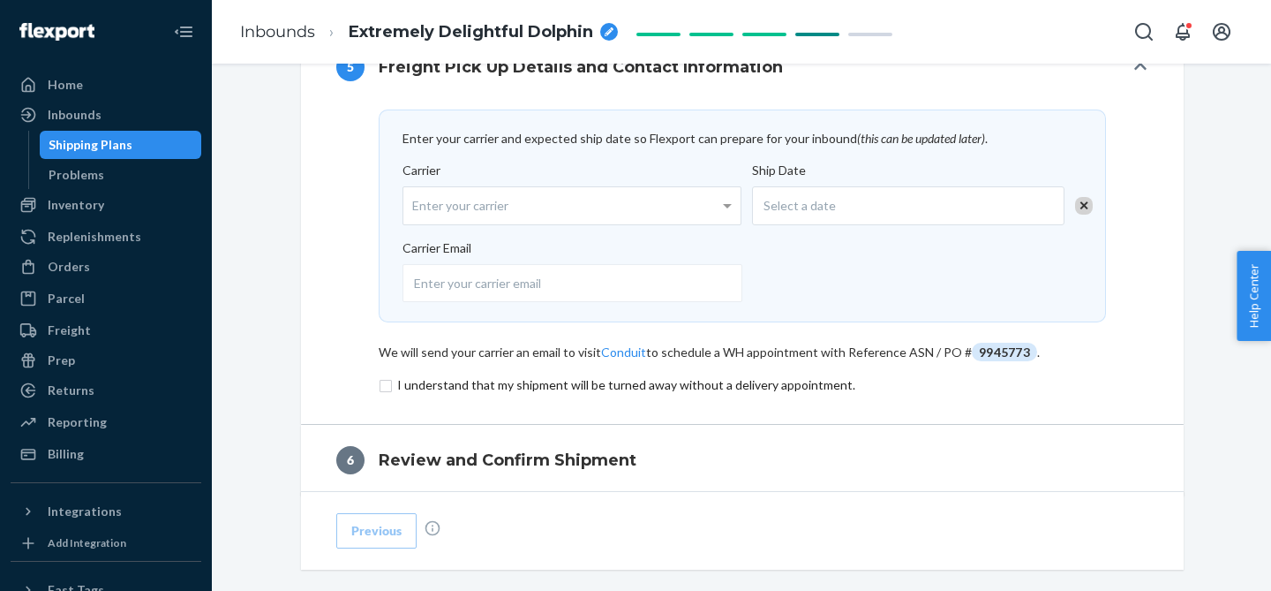
scroll to position [959, 0]
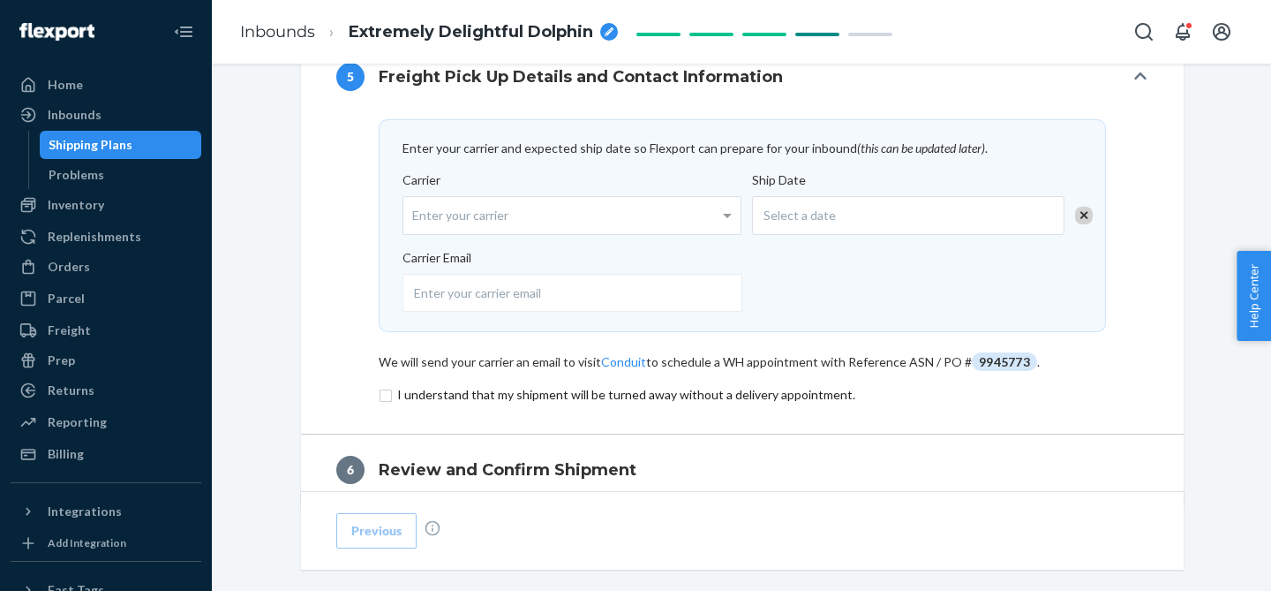
click at [832, 214] on div "Select a date" at bounding box center [908, 215] width 312 height 39
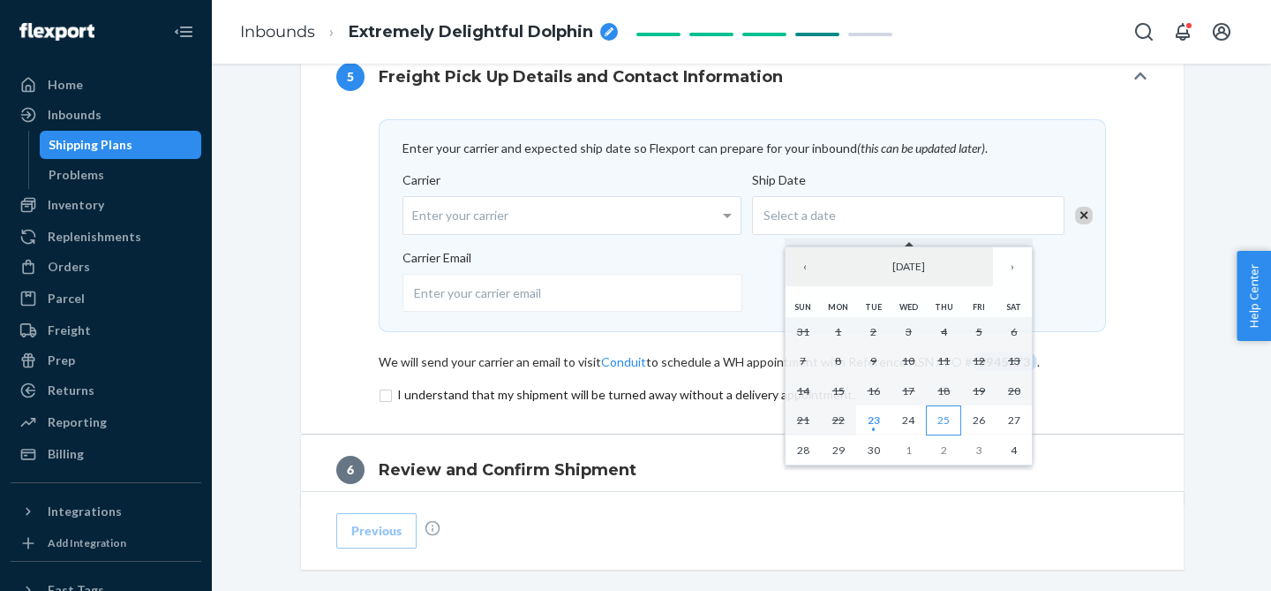
click at [935, 423] on button "25" at bounding box center [943, 420] width 35 height 30
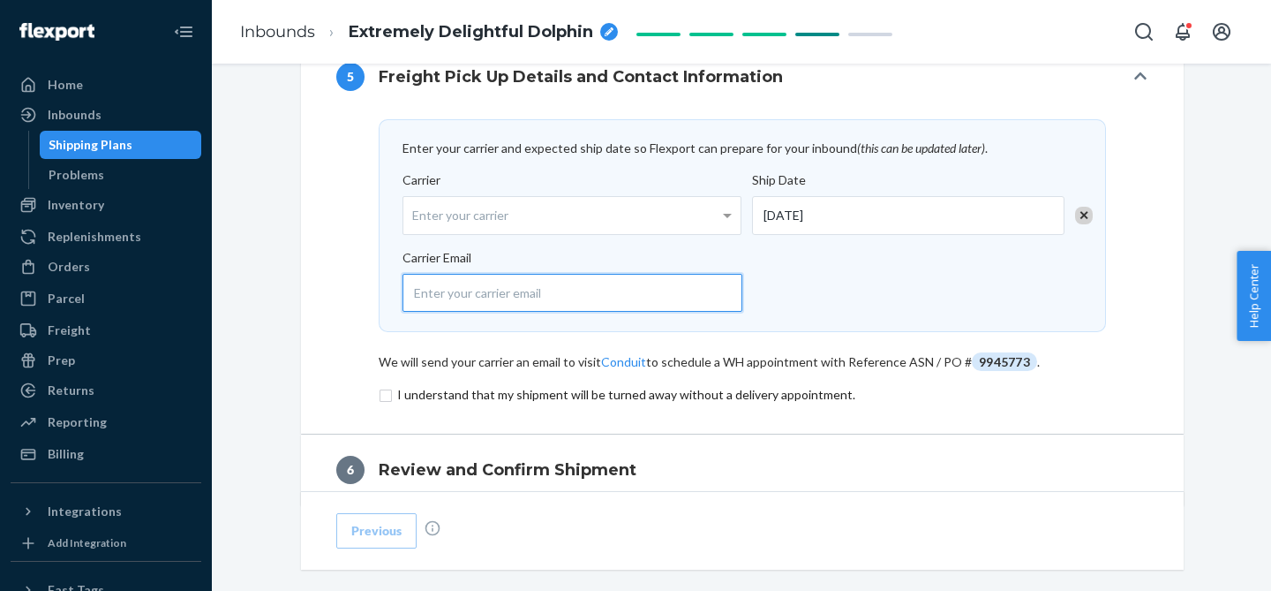
click at [564, 294] on input "email" at bounding box center [572, 293] width 340 height 38
type input "simonas.tamaliunas@kilo.health"
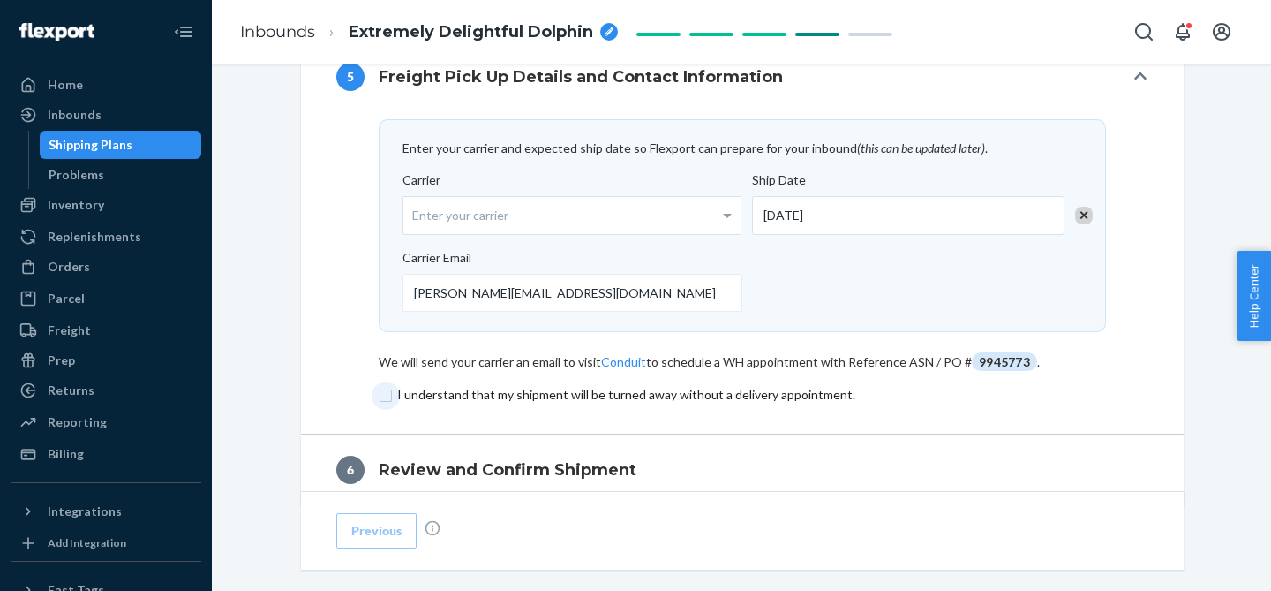
click at [387, 395] on input "checkbox" at bounding box center [742, 394] width 727 height 21
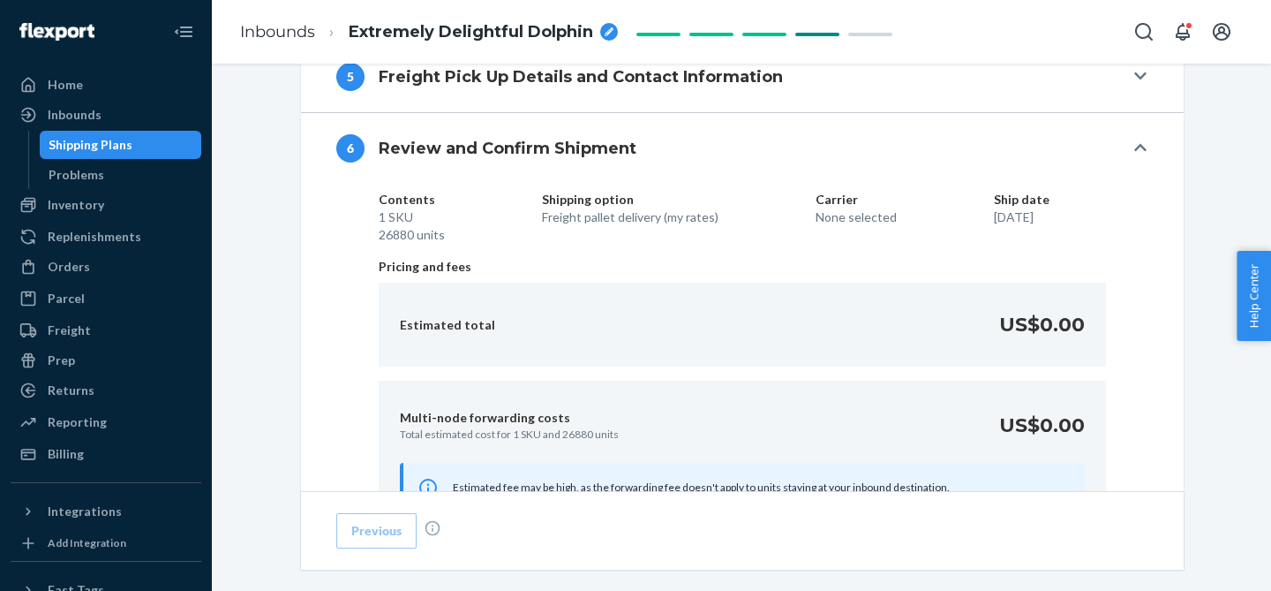
click at [410, 416] on p "Multi-node forwarding costs" at bounding box center [509, 418] width 219 height 18
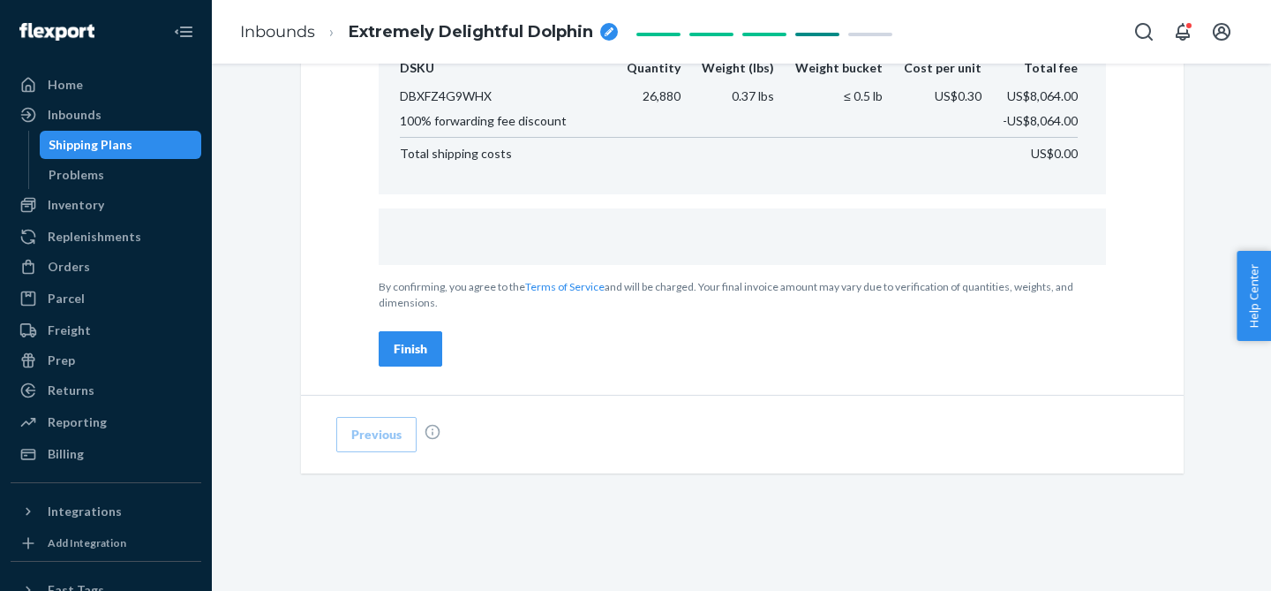
click at [406, 362] on button "Finish" at bounding box center [411, 348] width 64 height 35
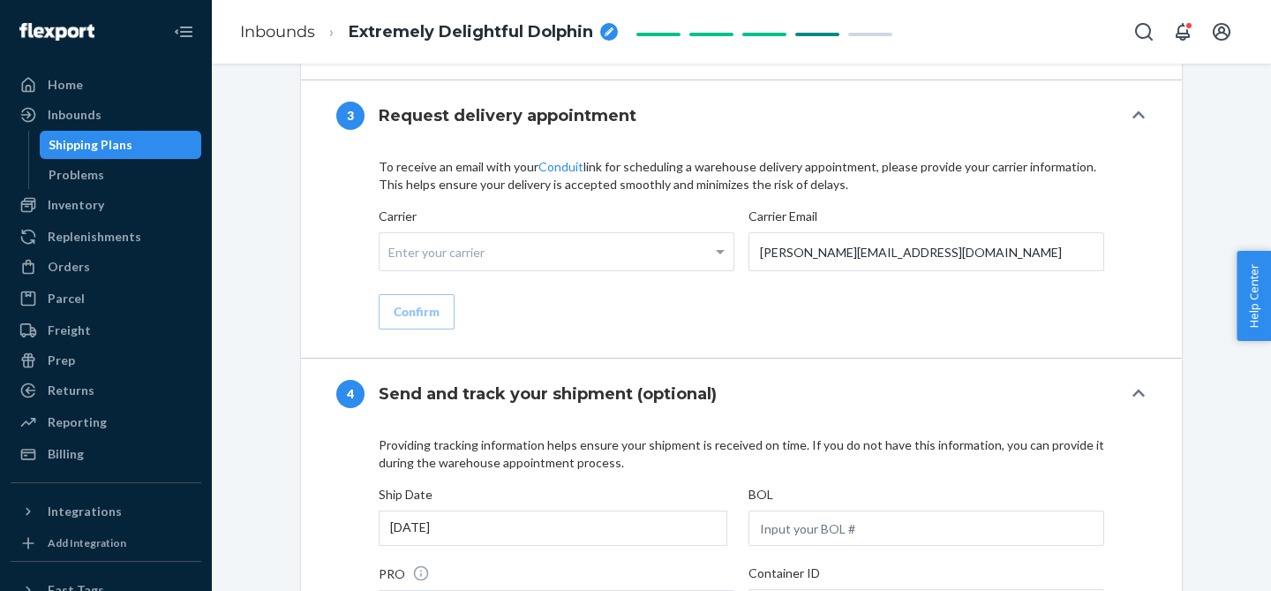
scroll to position [2369, 0]
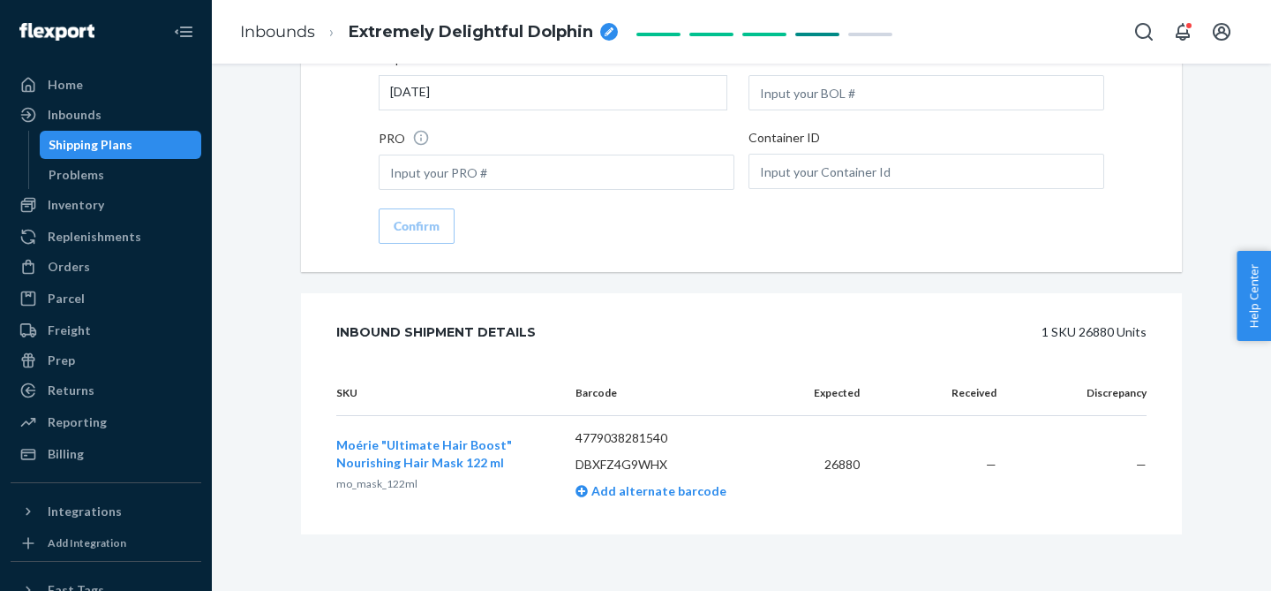
click at [603, 31] on div "breadcrumbs" at bounding box center [609, 32] width 18 height 18
click at [495, 29] on input "Extremely Delightful Dolphin" at bounding box center [437, 32] width 177 height 28
type input "Mask - 26880"
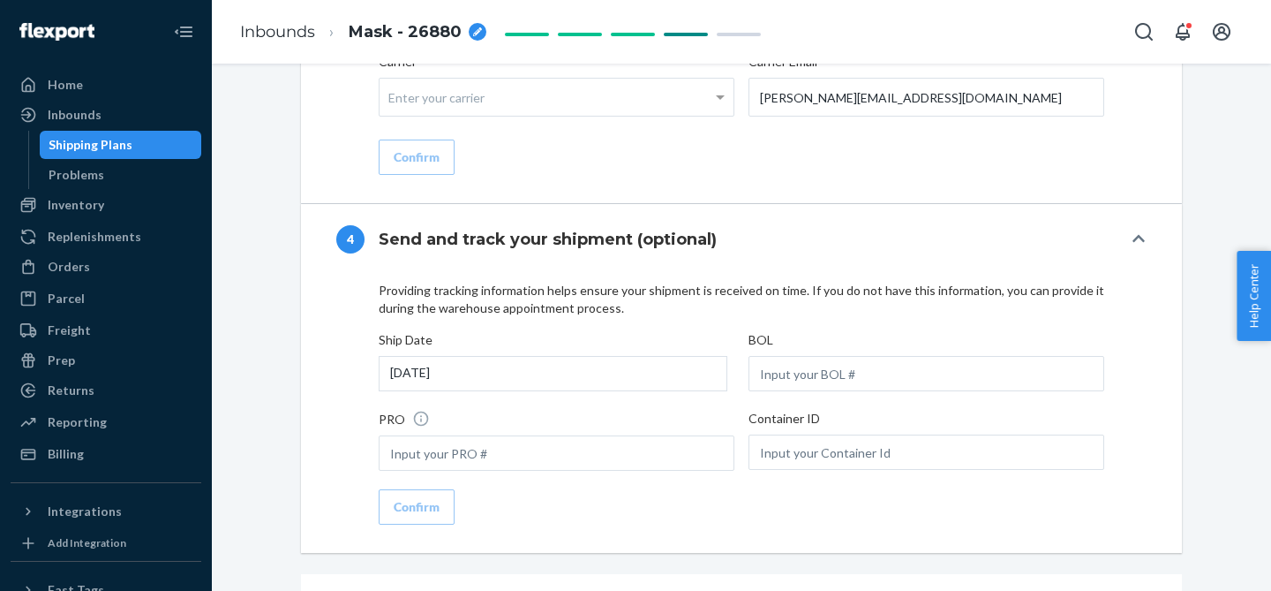
scroll to position [1922, 0]
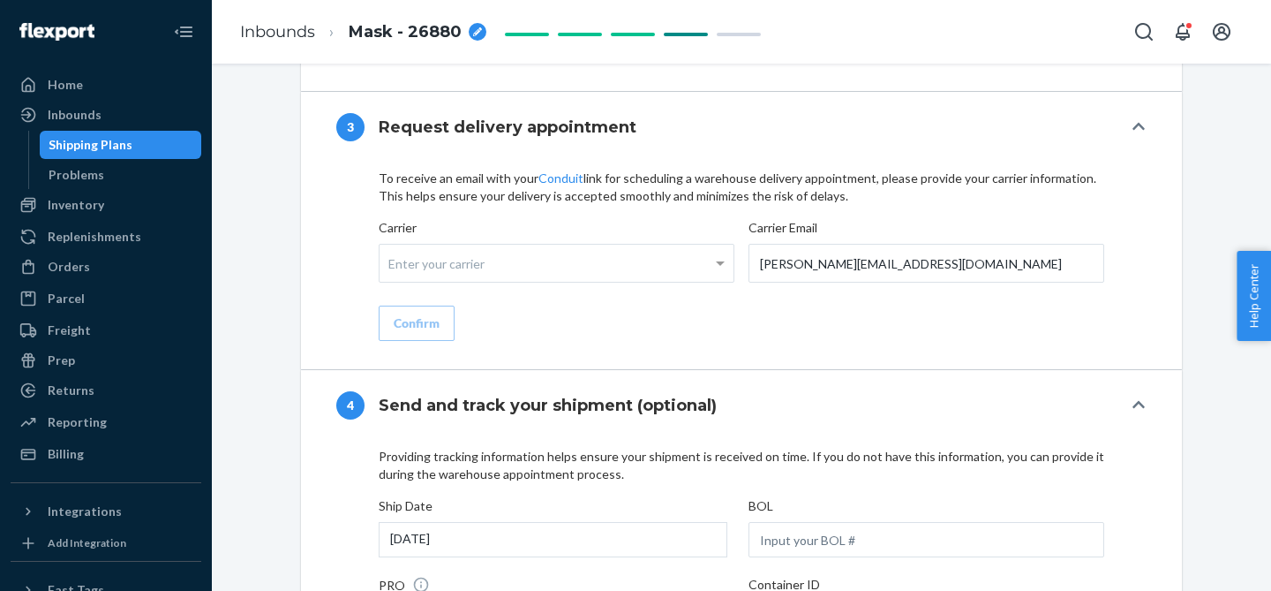
click at [538, 259] on div "Enter your carrier" at bounding box center [557, 262] width 354 height 37
click at [393, 259] on input "Carrier Enter your carrier" at bounding box center [390, 263] width 4 height 33
click at [304, 299] on div "To receive an email with your Conduit link for scheduling a warehouse delivery …" at bounding box center [741, 265] width 881 height 207
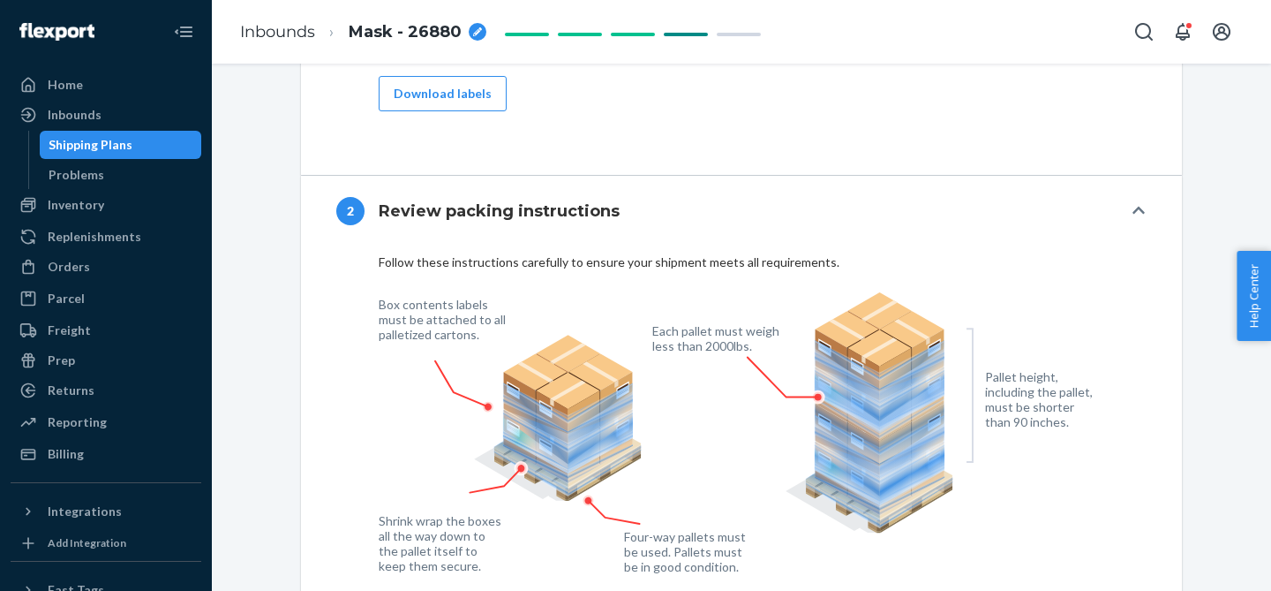
scroll to position [1121, 0]
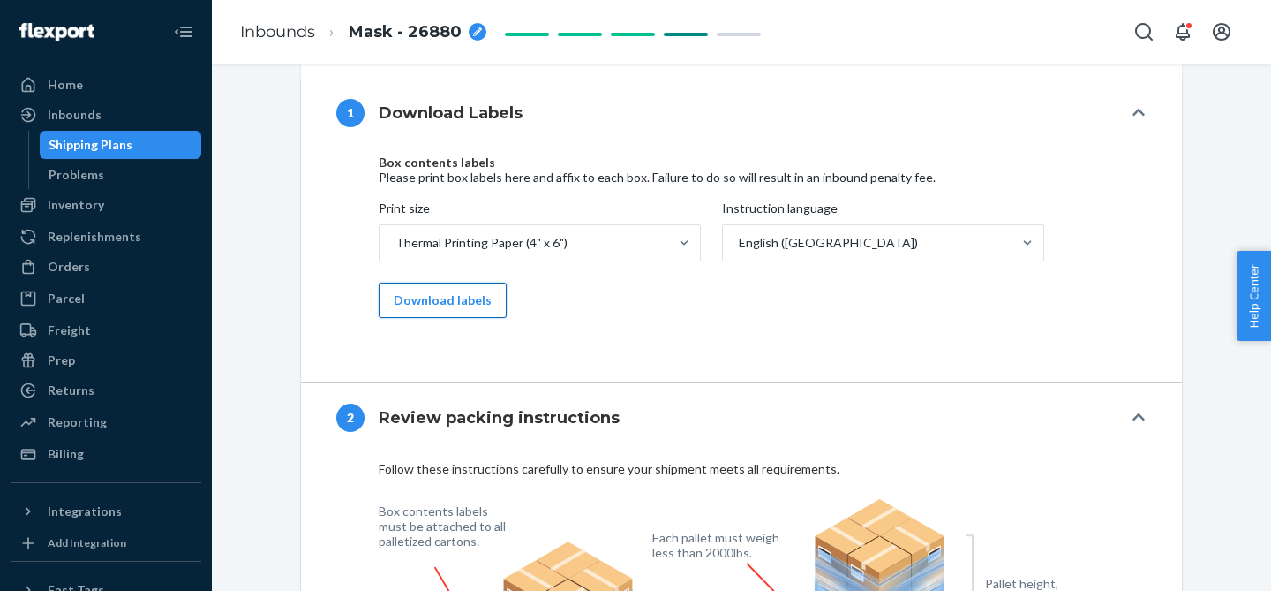
click at [454, 308] on button "Download labels" at bounding box center [443, 299] width 128 height 35
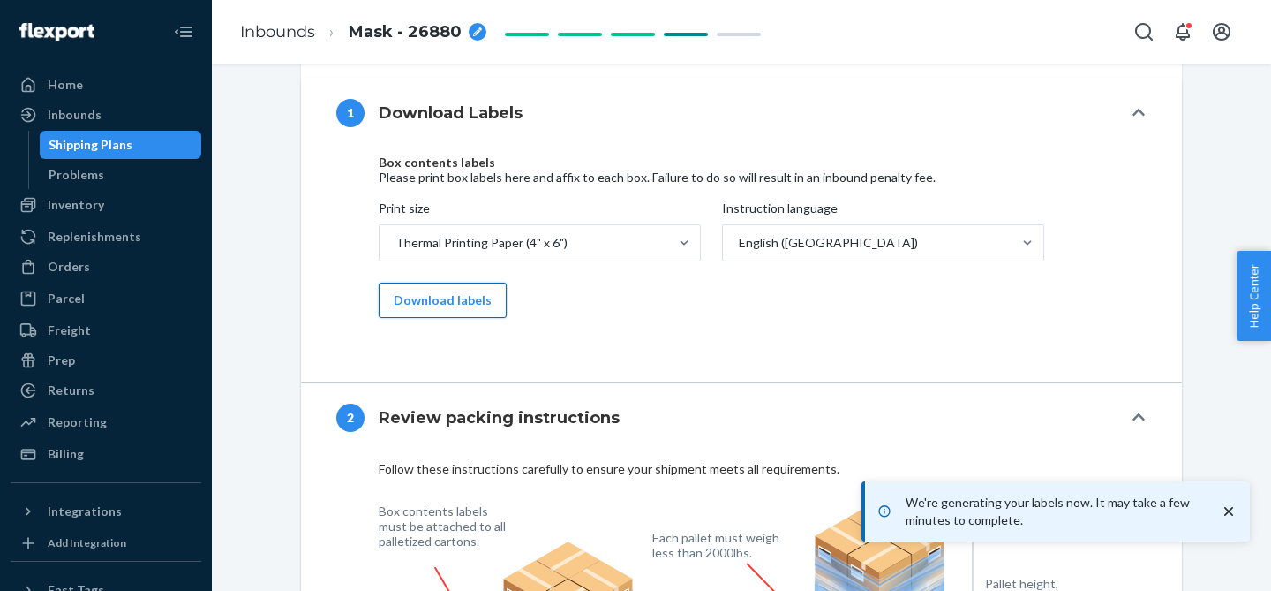
click at [456, 297] on button "Download labels" at bounding box center [443, 299] width 128 height 35
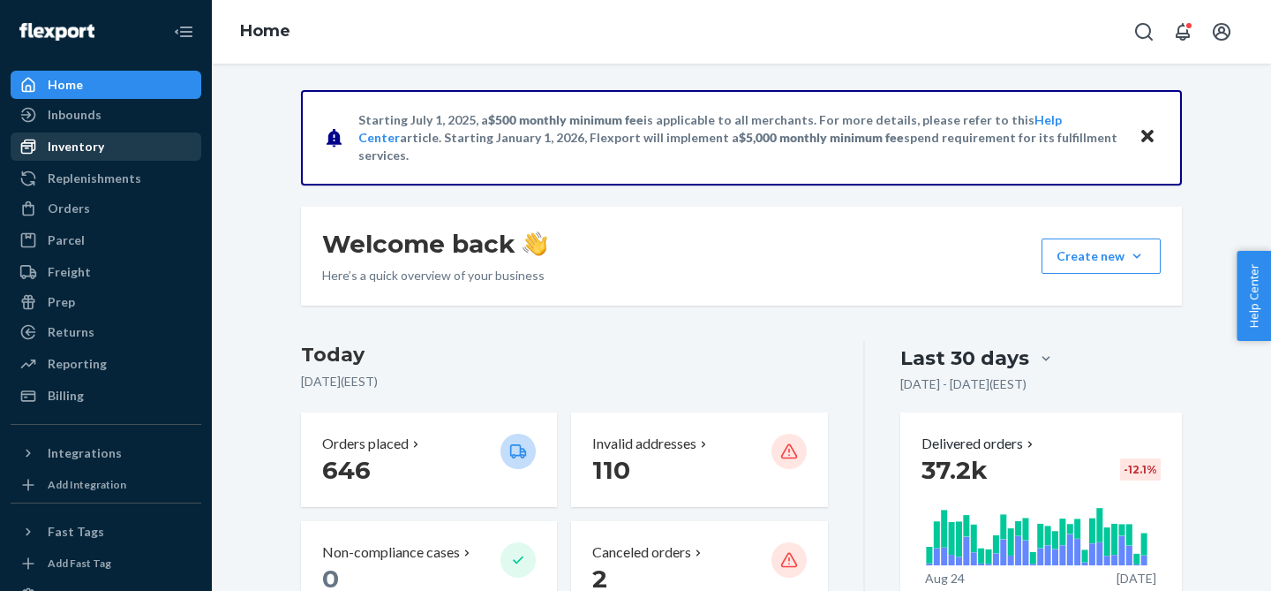
click at [94, 151] on div "Inventory" at bounding box center [76, 147] width 56 height 18
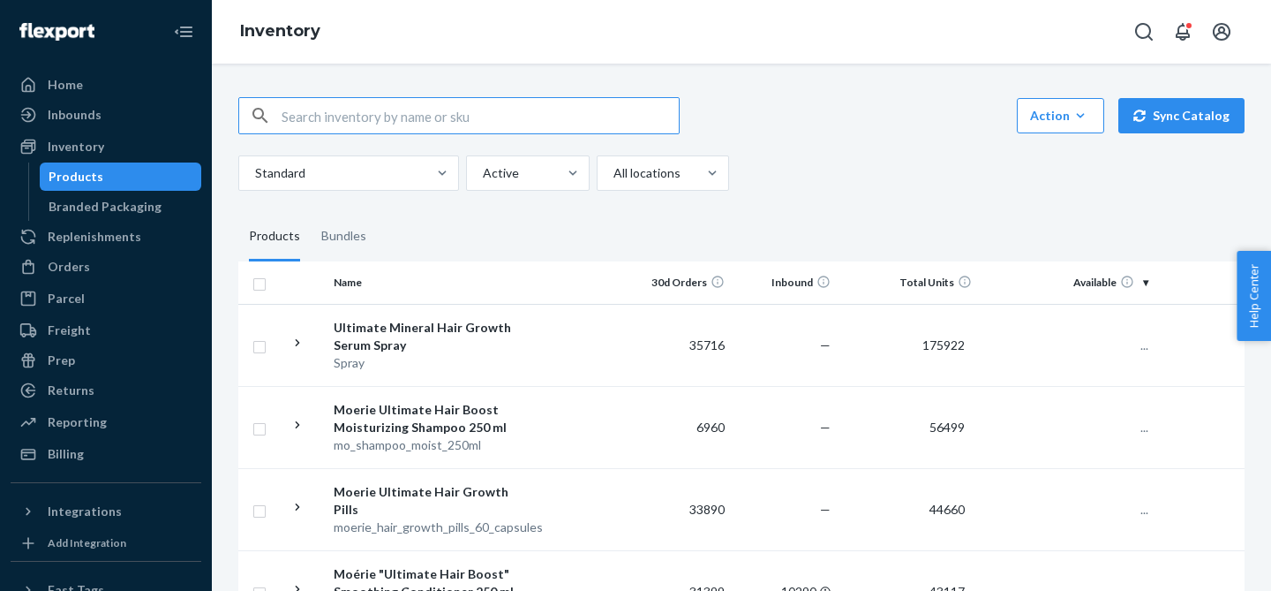
click at [365, 115] on input "text" at bounding box center [480, 115] width 397 height 35
type input "conditioner"
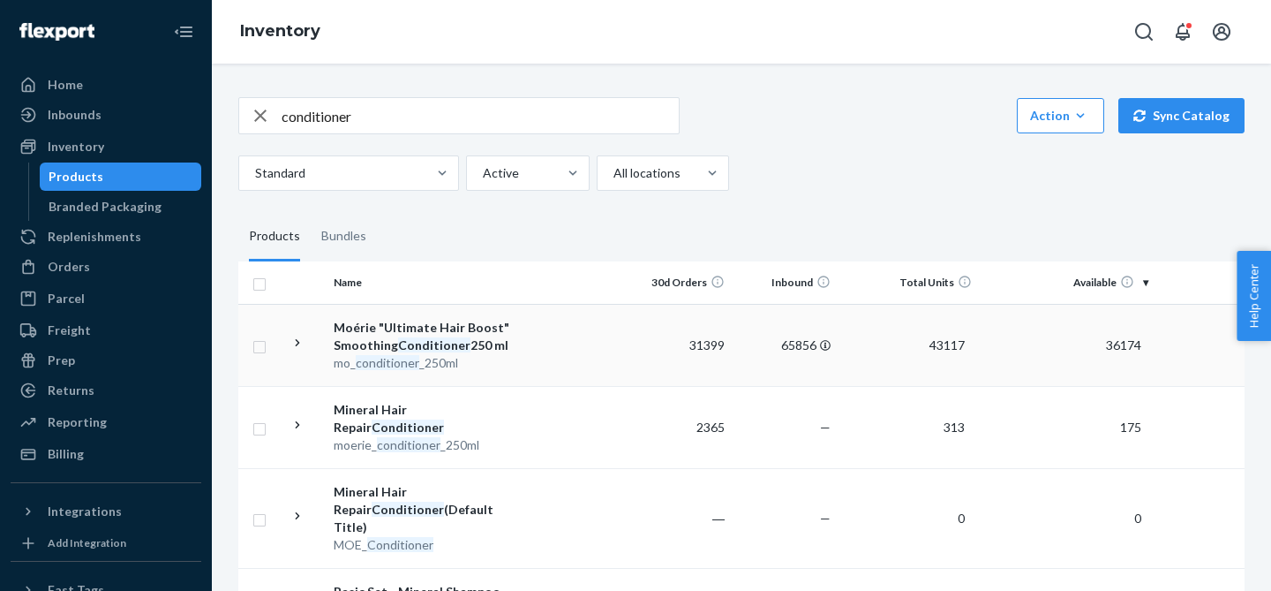
click at [302, 342] on icon at bounding box center [298, 343] width 17 height 17
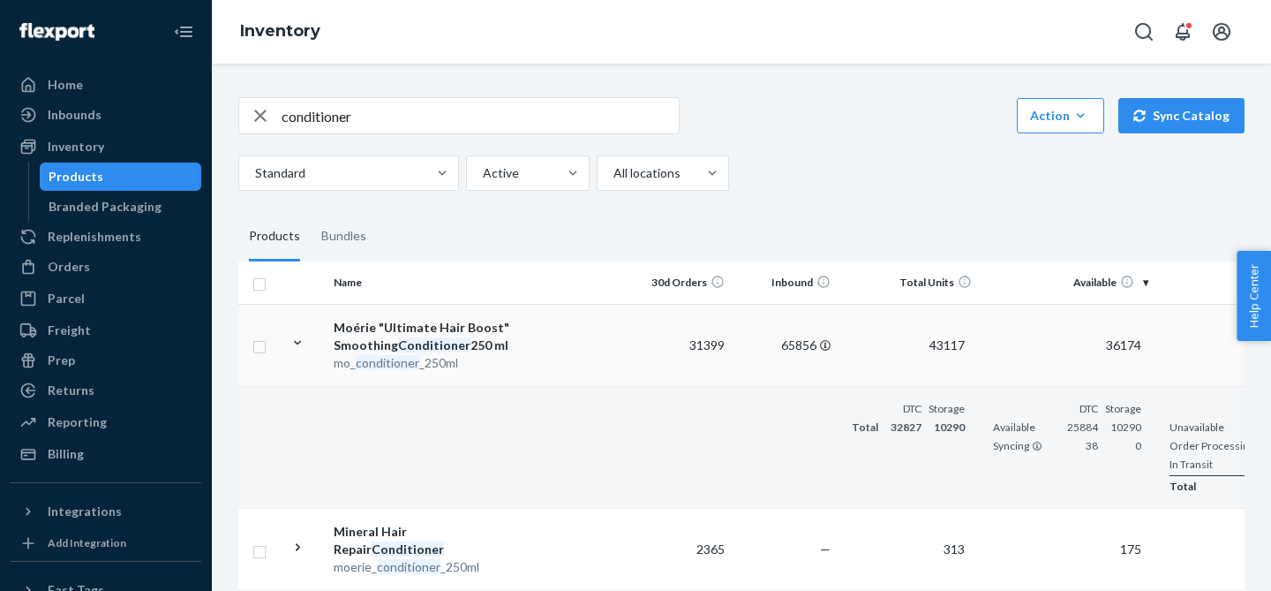
click at [491, 411] on td at bounding box center [426, 447] width 199 height 122
click at [482, 354] on div "mo_ conditioner _250ml" at bounding box center [426, 363] width 184 height 18
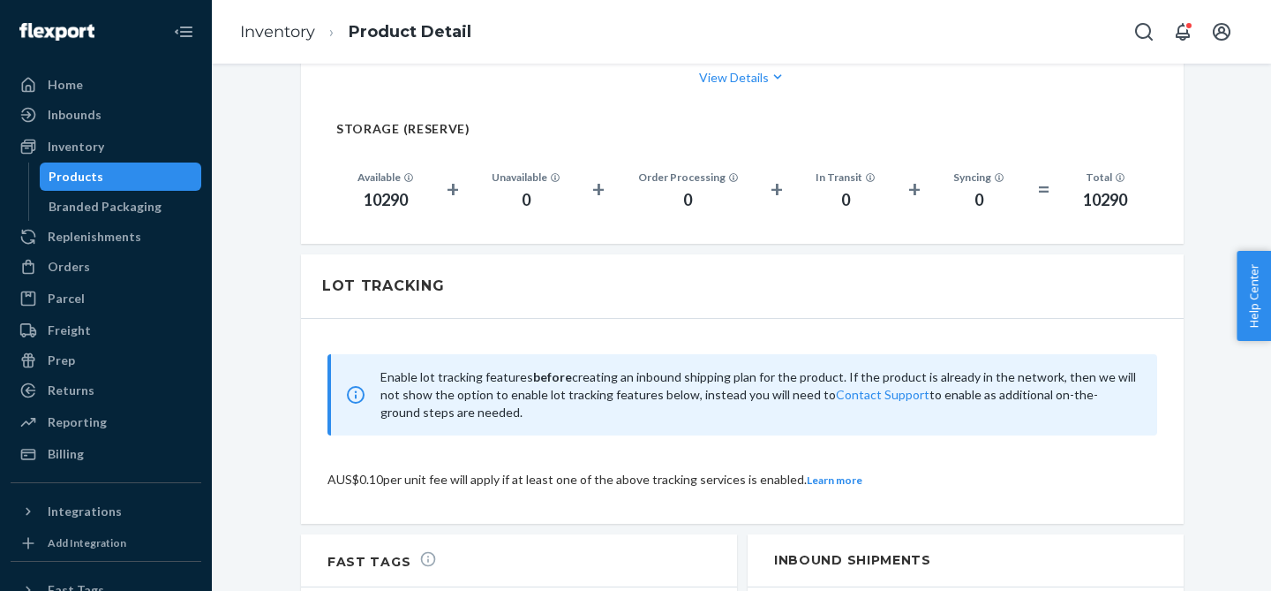
scroll to position [1126, 0]
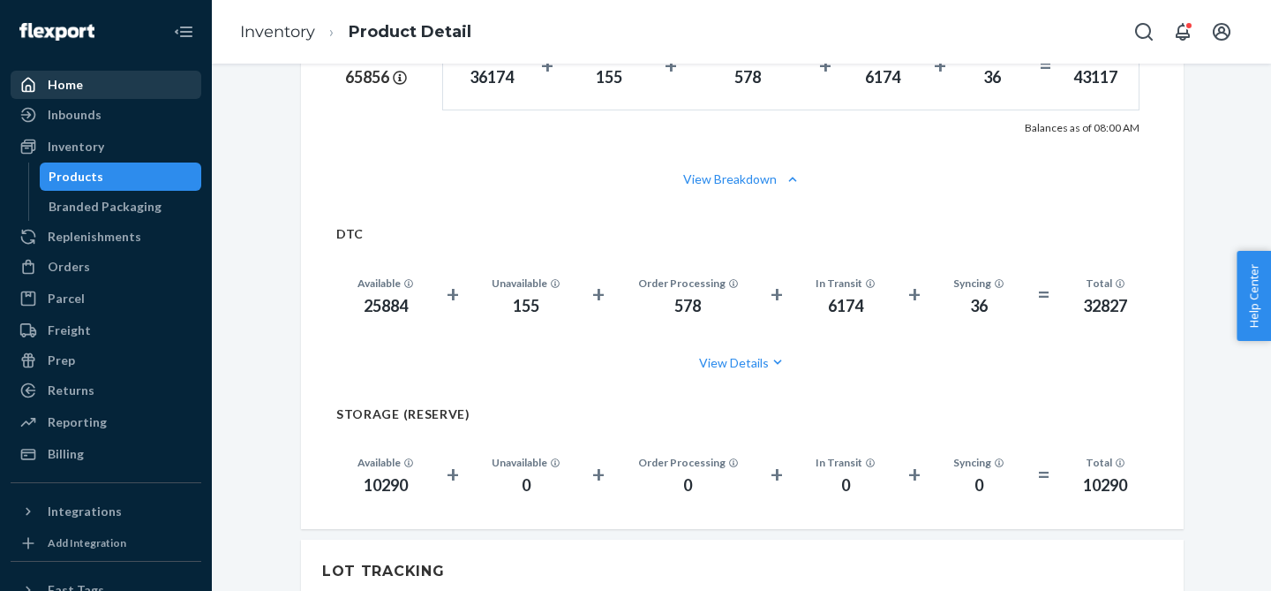
click at [86, 89] on div "Home" at bounding box center [105, 84] width 187 height 25
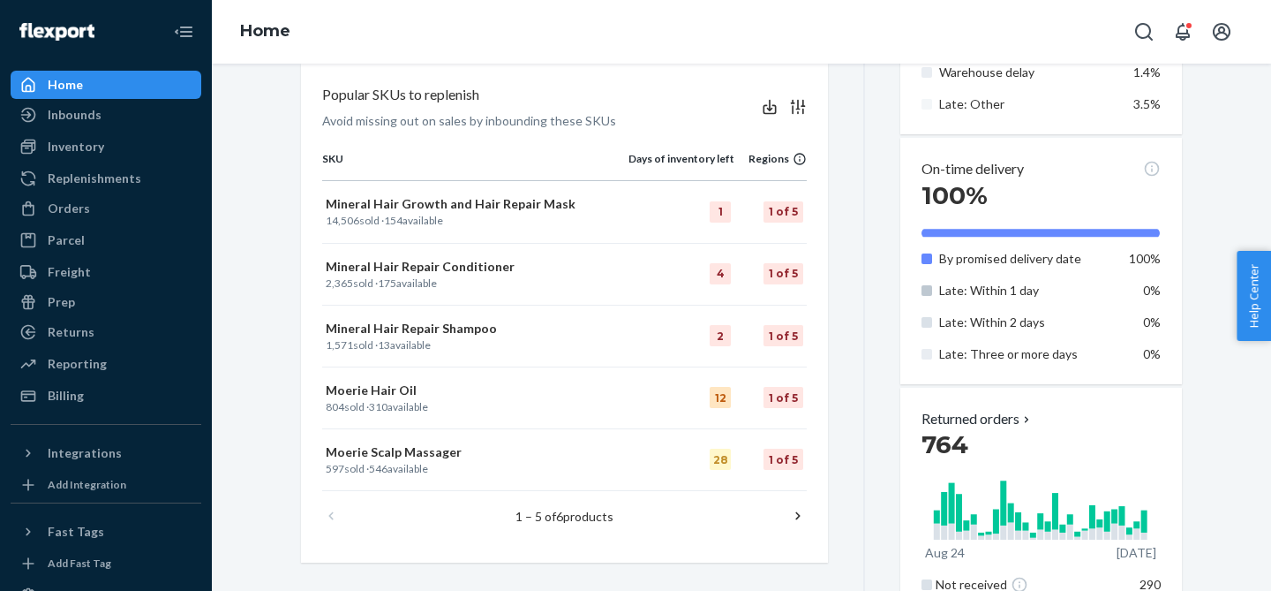
scroll to position [874, 0]
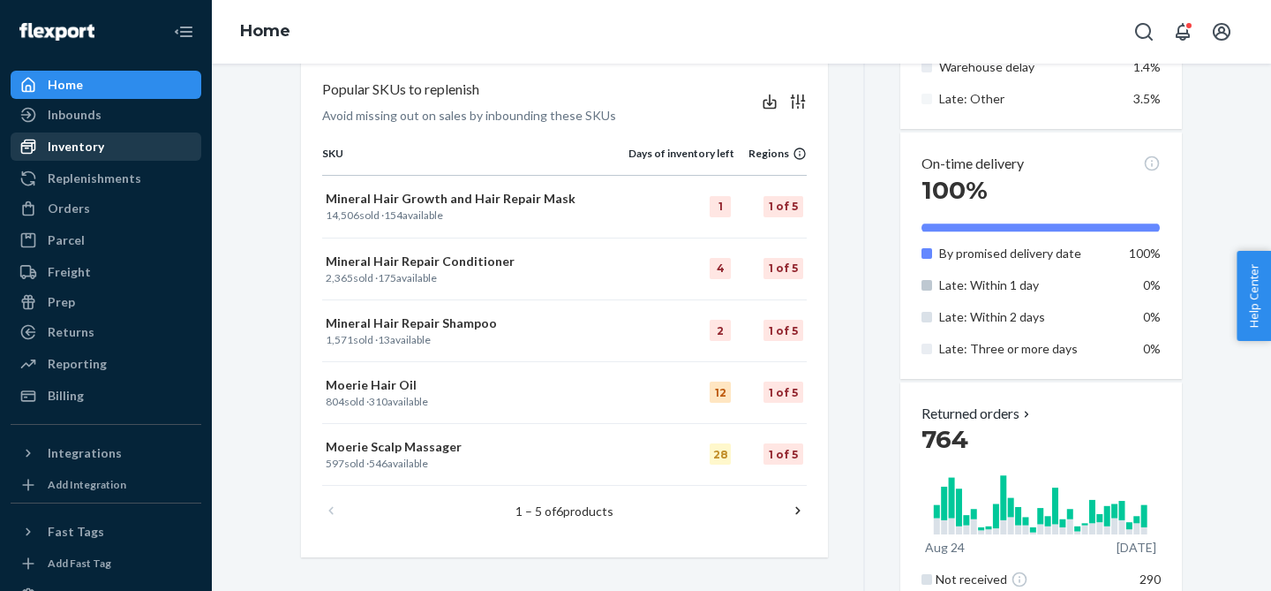
click at [104, 156] on div "Inventory" at bounding box center [105, 146] width 187 height 25
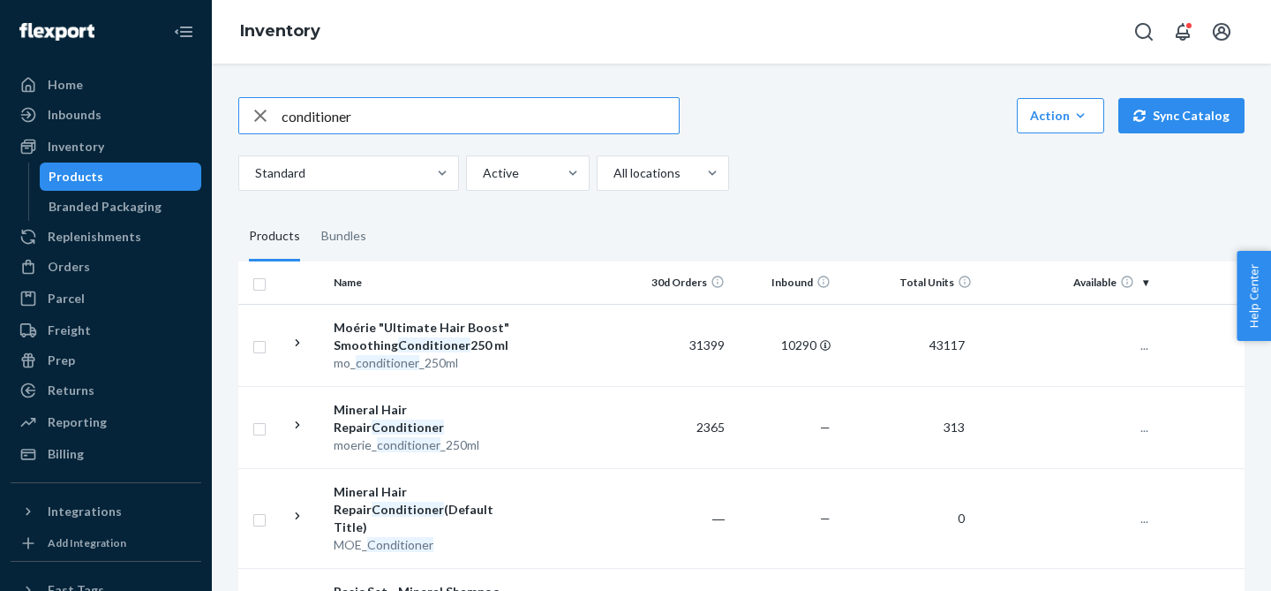
click at [325, 119] on input "conditioner" at bounding box center [480, 115] width 397 height 35
type input "hair oil"
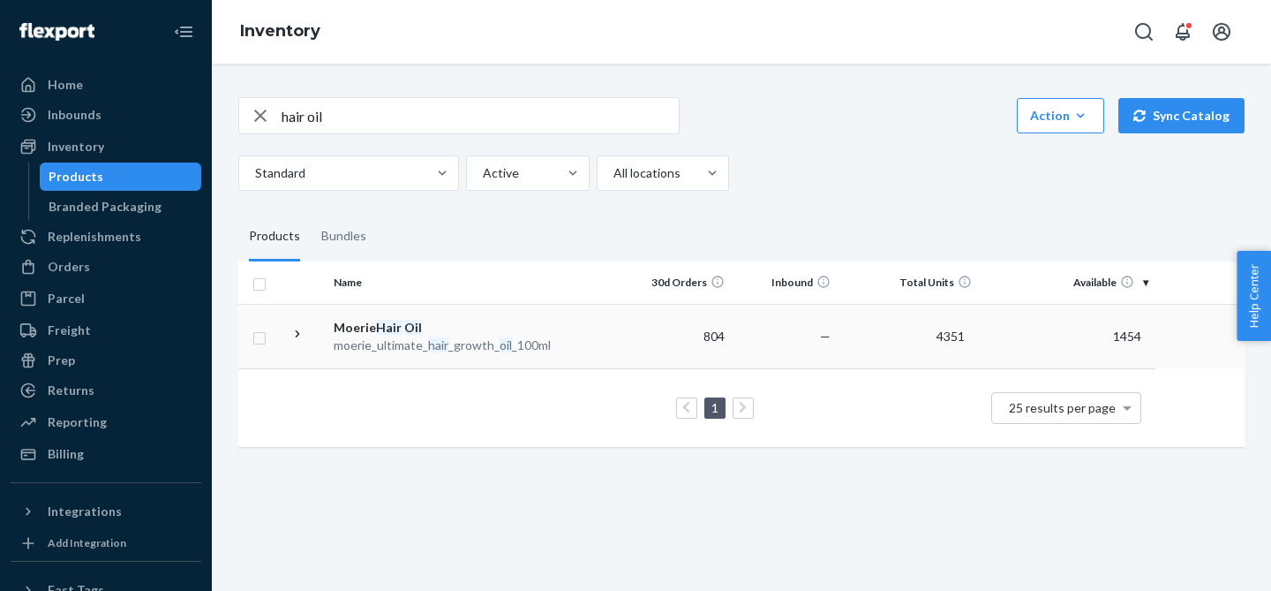
click at [330, 334] on td "Moerie Hair Oil moerie_ultimate_ hair _growth_ oil _100ml" at bounding box center [426, 336] width 199 height 64
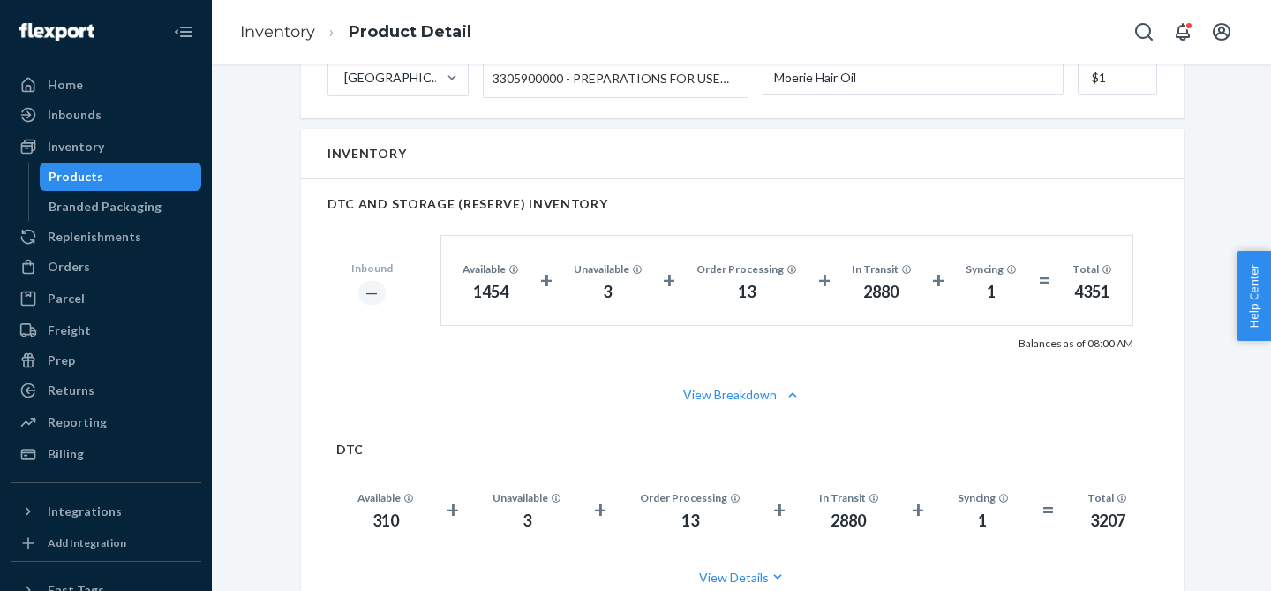
scroll to position [922, 0]
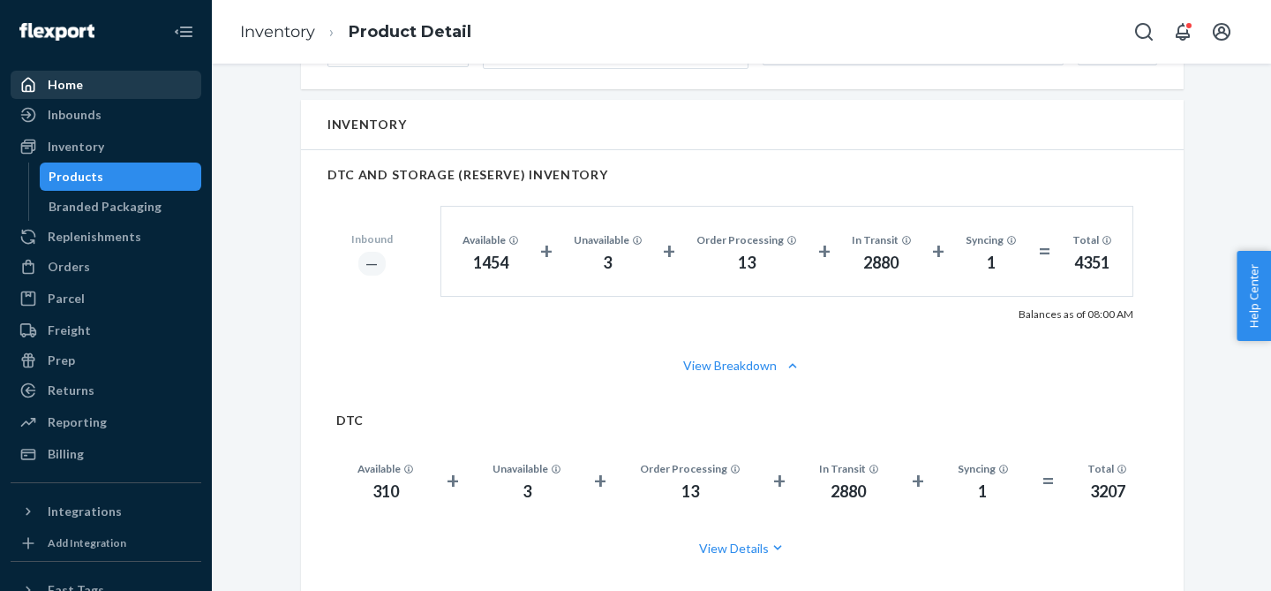
click at [86, 88] on div "Home" at bounding box center [105, 84] width 187 height 25
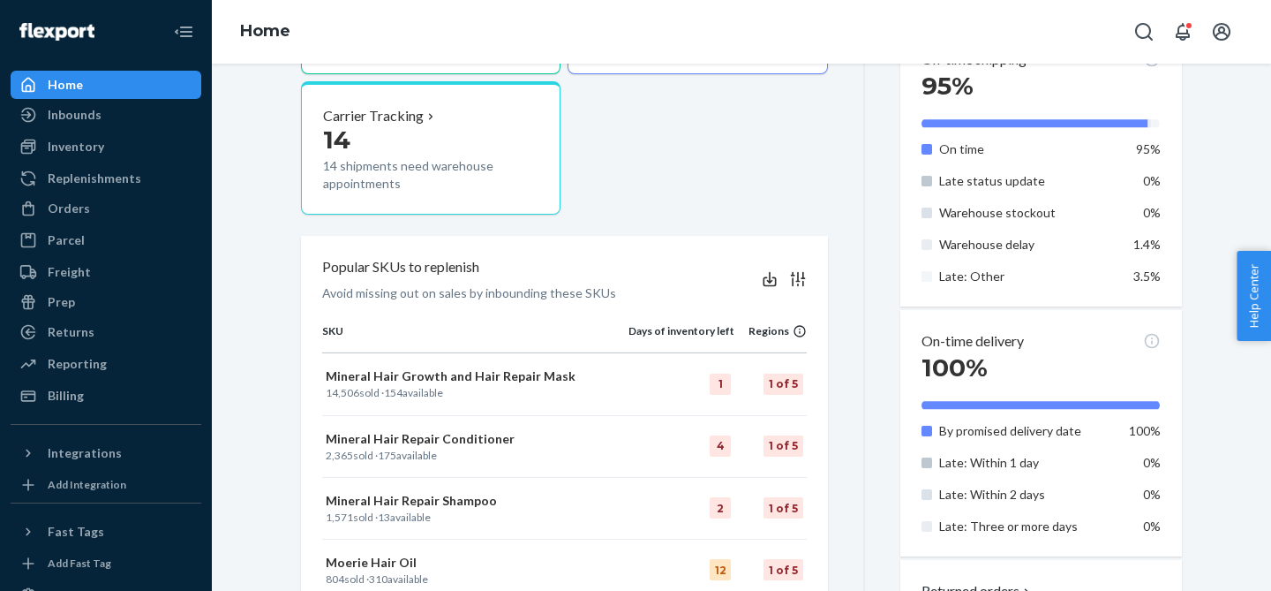
scroll to position [827, 0]
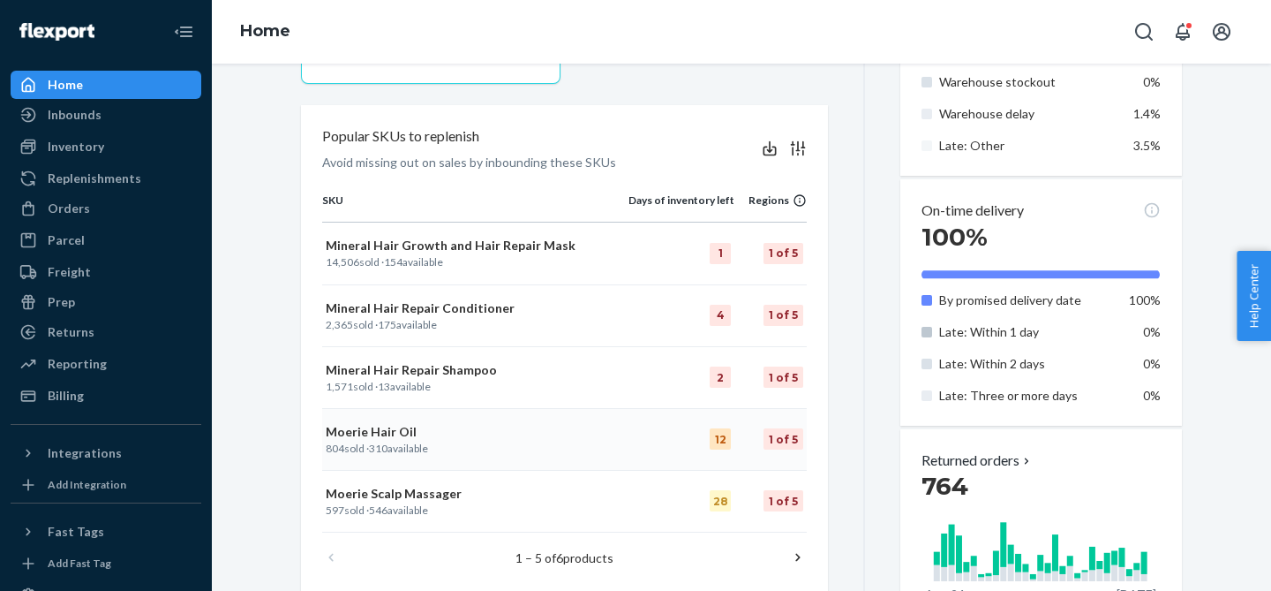
click at [393, 431] on p "Moerie Hair Oil" at bounding box center [475, 432] width 299 height 18
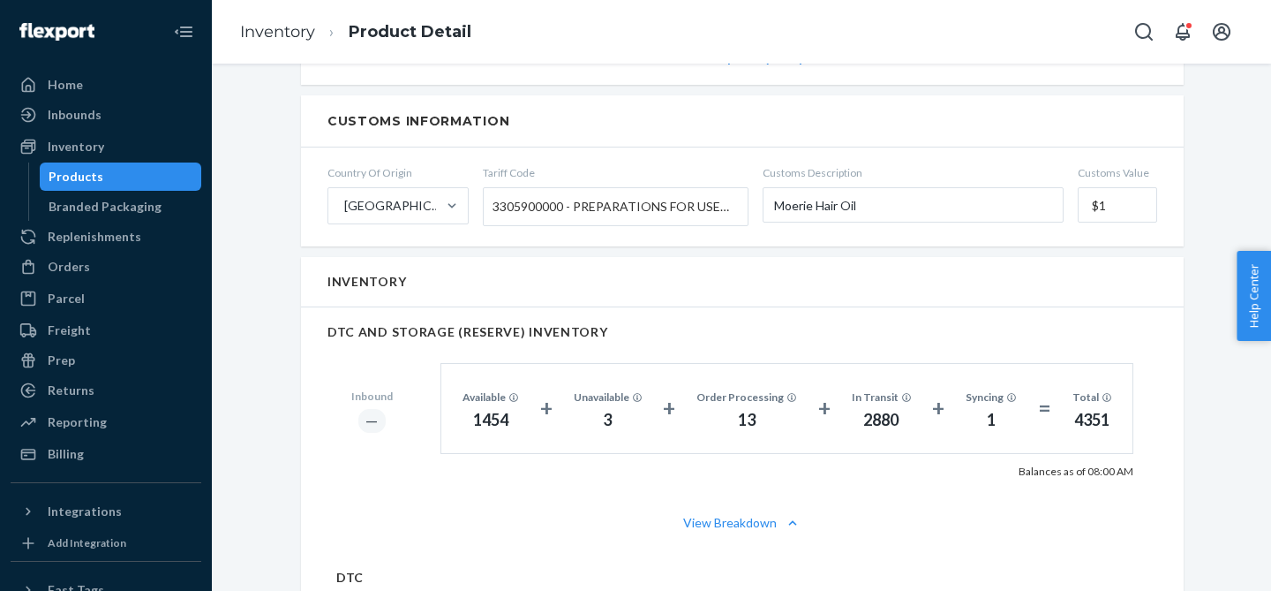
scroll to position [869, 0]
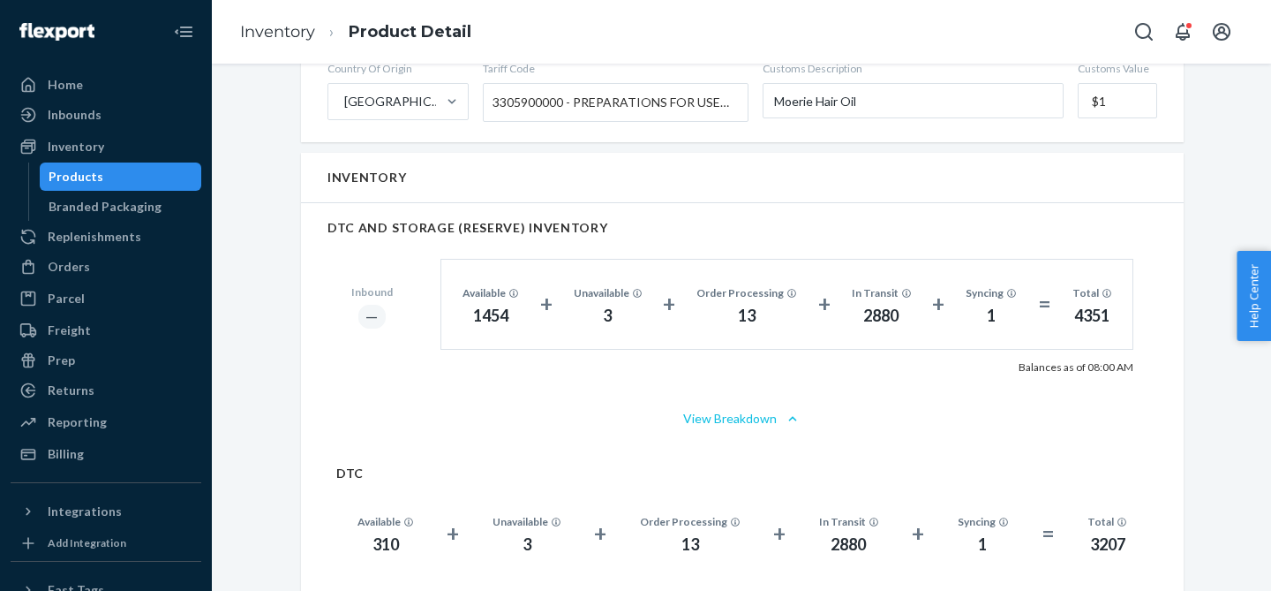
click at [759, 423] on button "View Breakdown" at bounding box center [742, 419] width 830 height 18
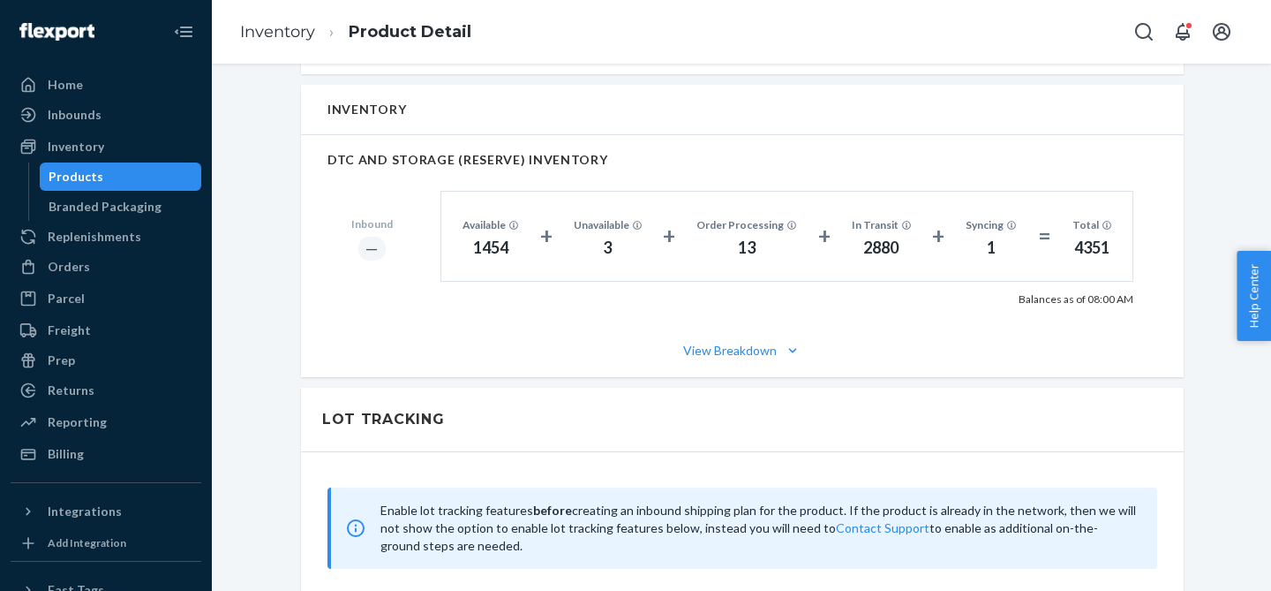
scroll to position [930, 0]
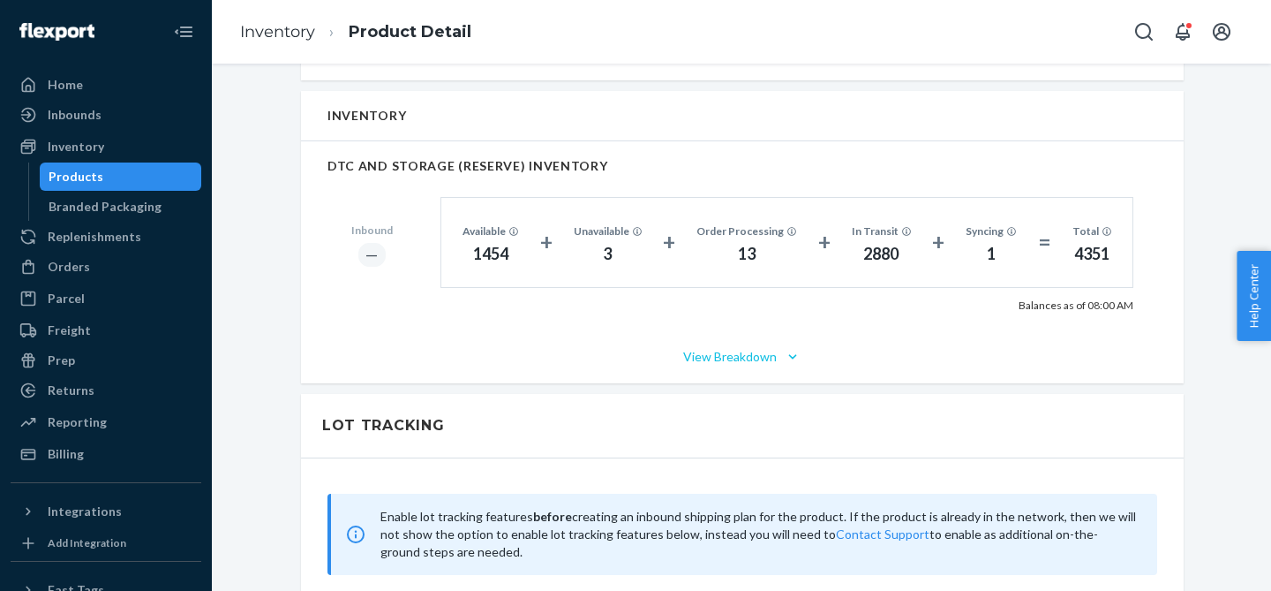
click at [742, 350] on button "View Breakdown" at bounding box center [742, 357] width 830 height 18
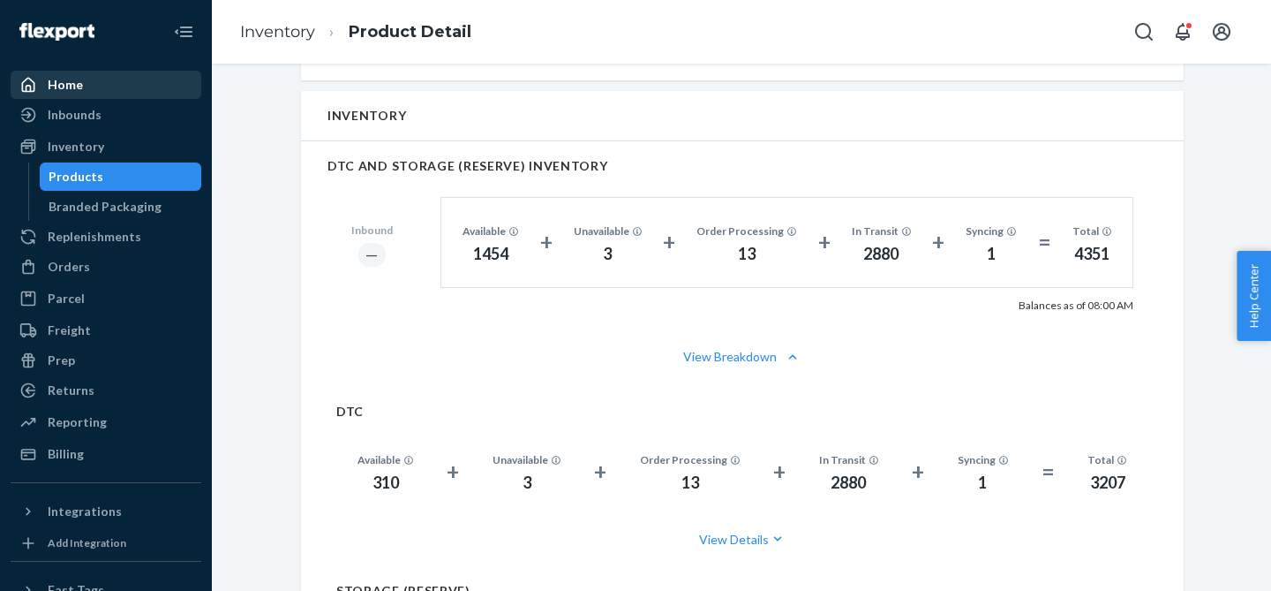
click at [81, 87] on div "Home" at bounding box center [105, 84] width 187 height 25
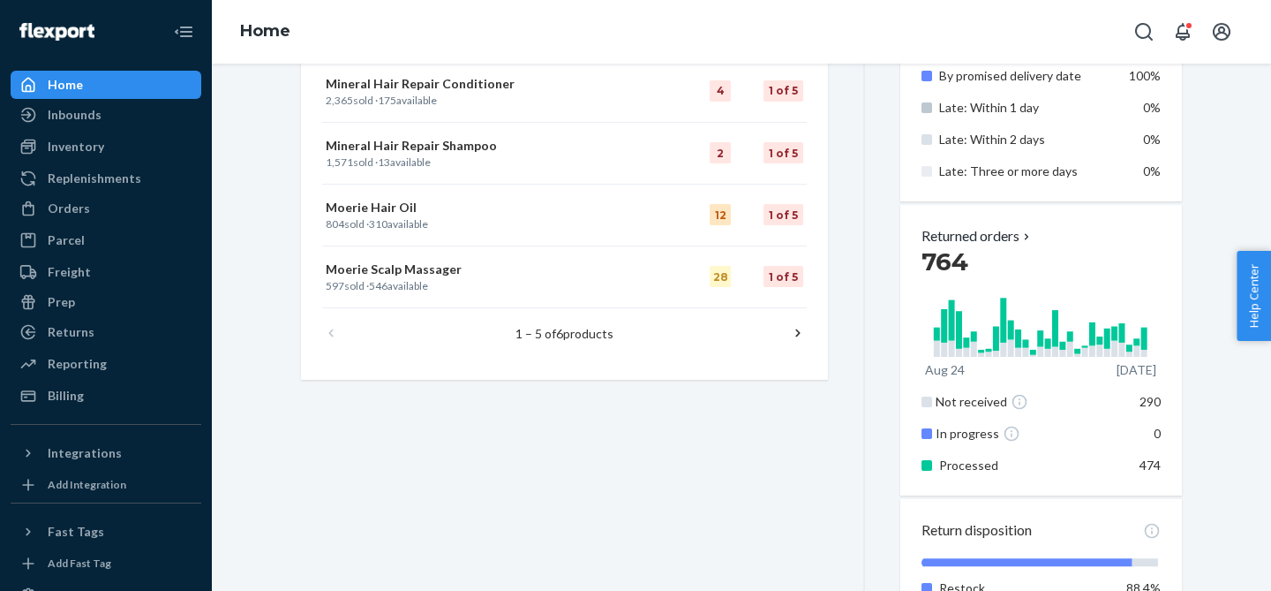
scroll to position [1023, 0]
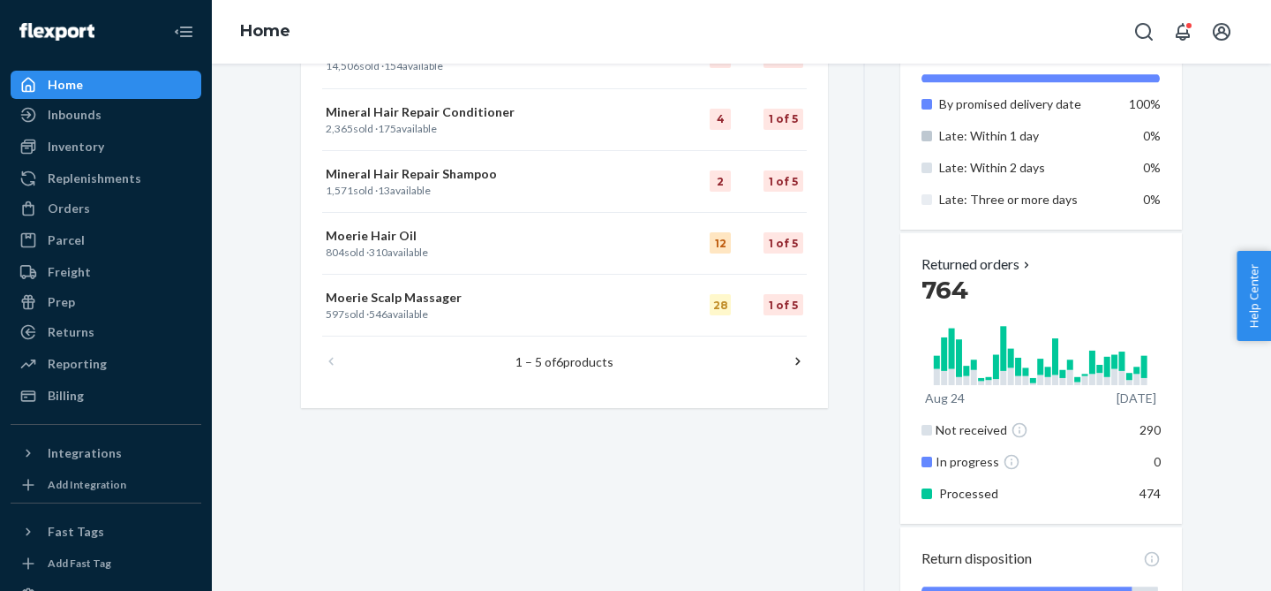
click at [801, 358] on icon at bounding box center [798, 361] width 18 height 18
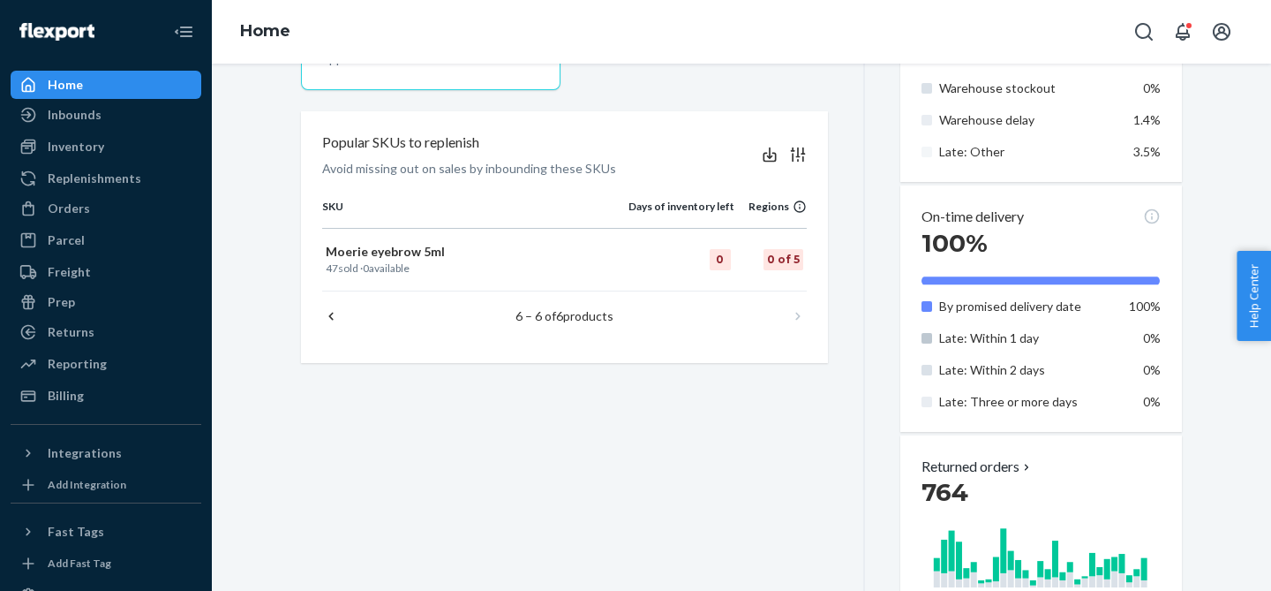
scroll to position [671, 0]
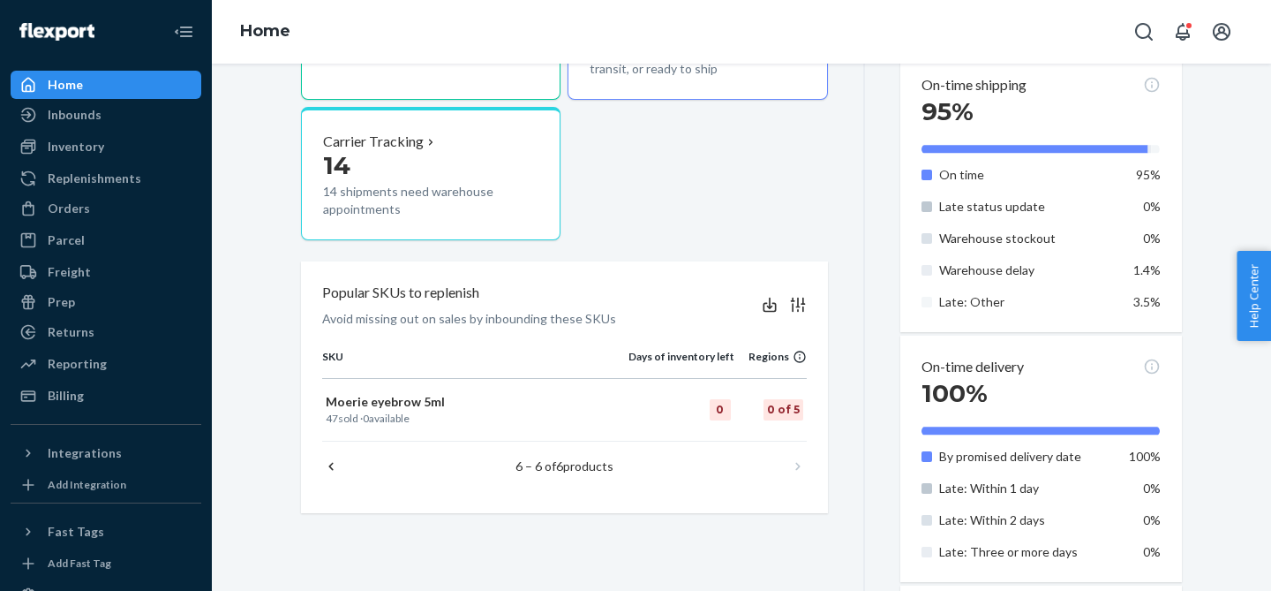
click at [332, 464] on icon at bounding box center [331, 466] width 18 height 18
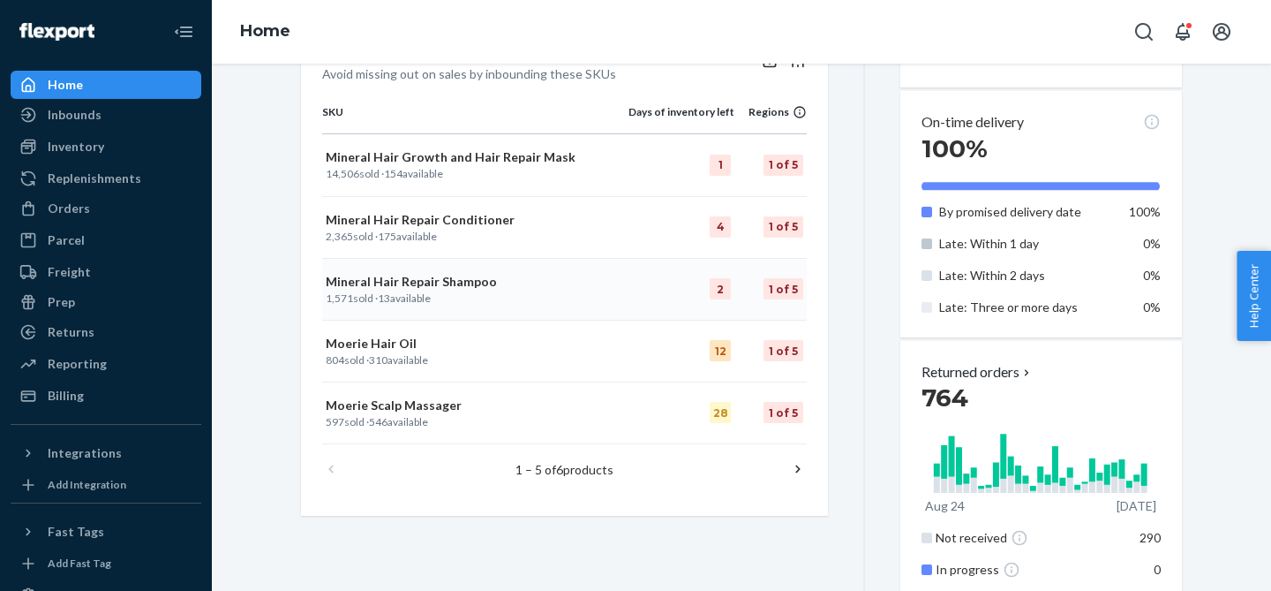
scroll to position [839, 0]
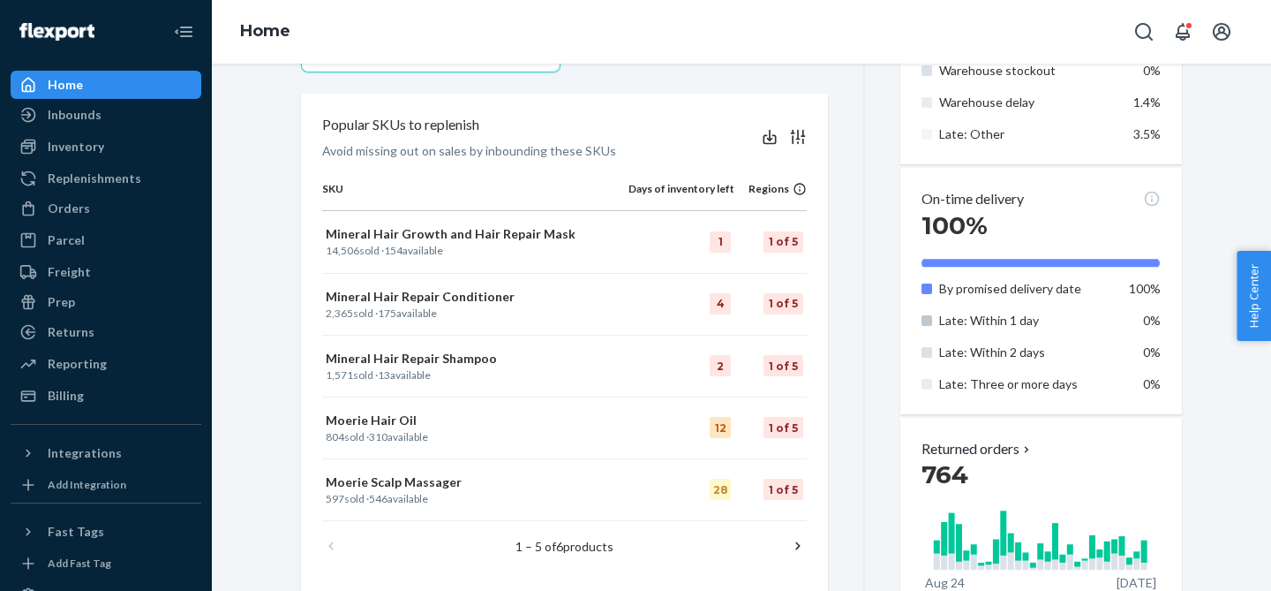
click at [800, 136] on icon at bounding box center [798, 137] width 18 height 18
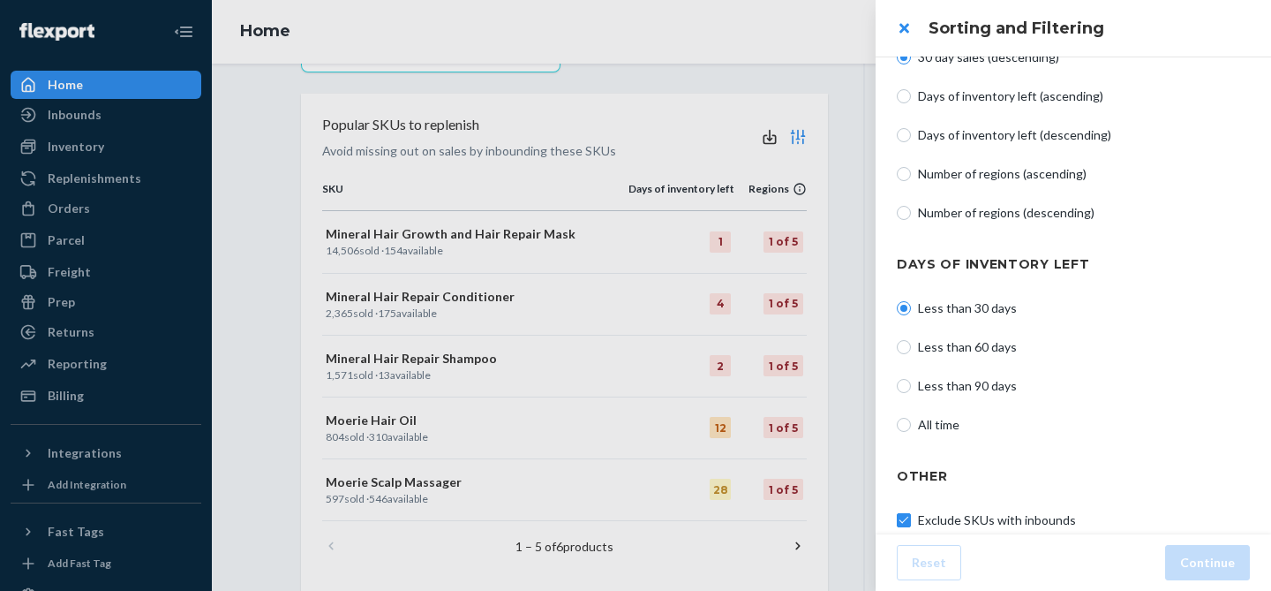
scroll to position [133, 0]
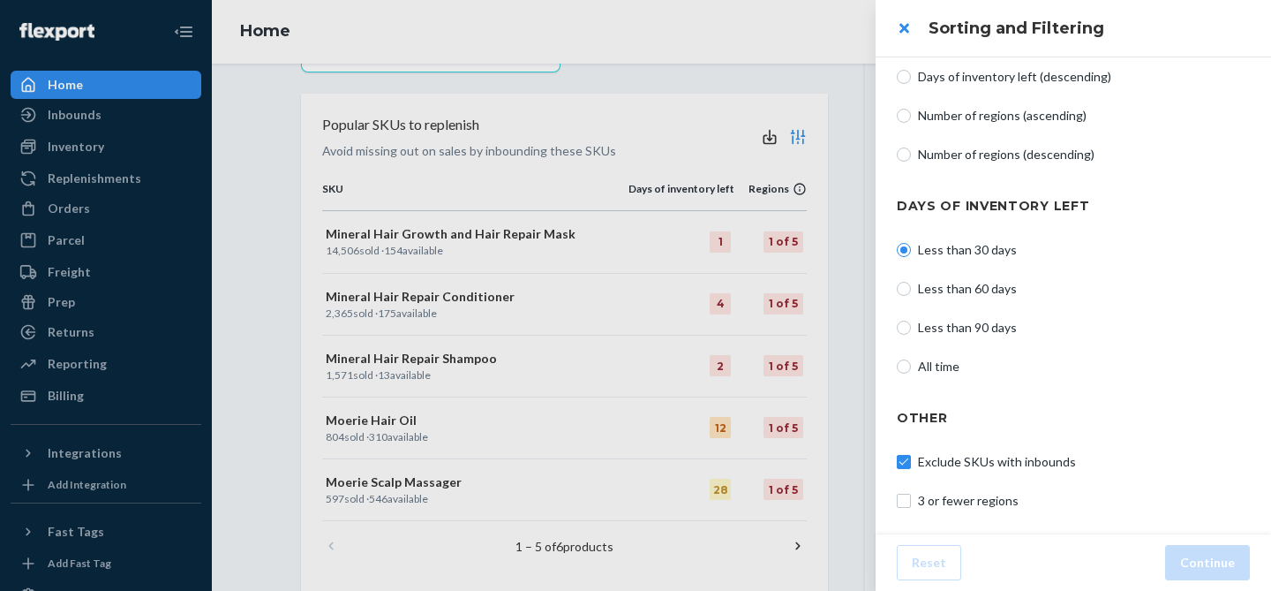
click at [974, 282] on span "Less than 60 days" at bounding box center [1084, 289] width 332 height 18
click at [911, 282] on input "Less than 60 days" at bounding box center [904, 289] width 14 height 14
radio input "true"
radio input "false"
click at [1195, 568] on button "Continue" at bounding box center [1207, 562] width 85 height 35
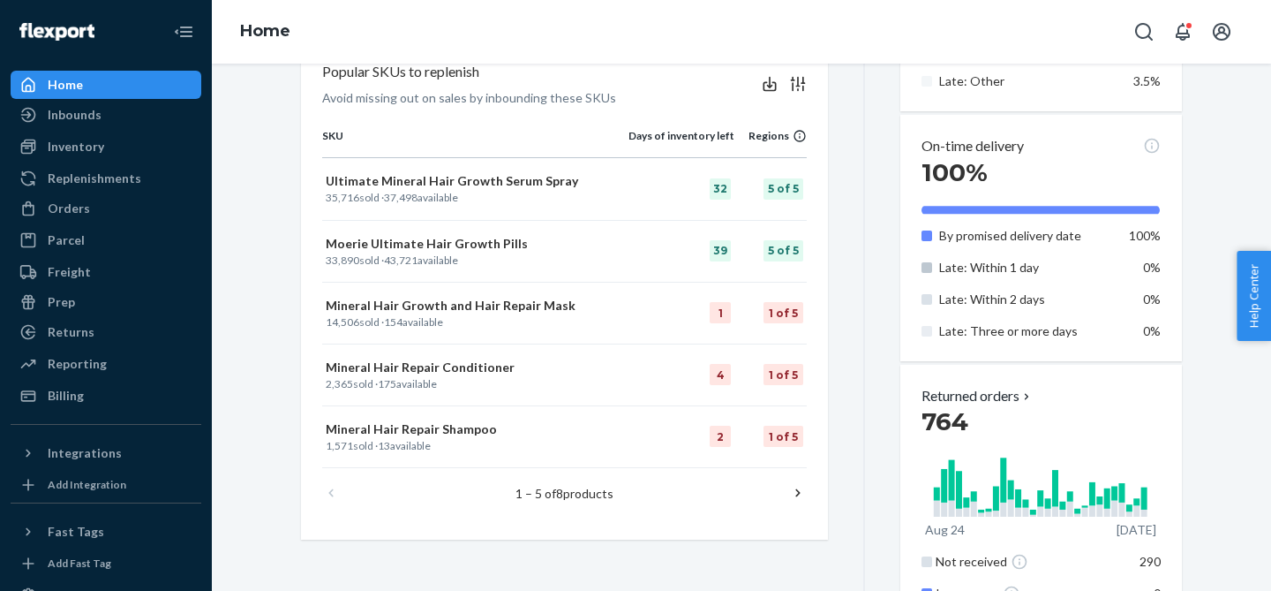
scroll to position [897, 0]
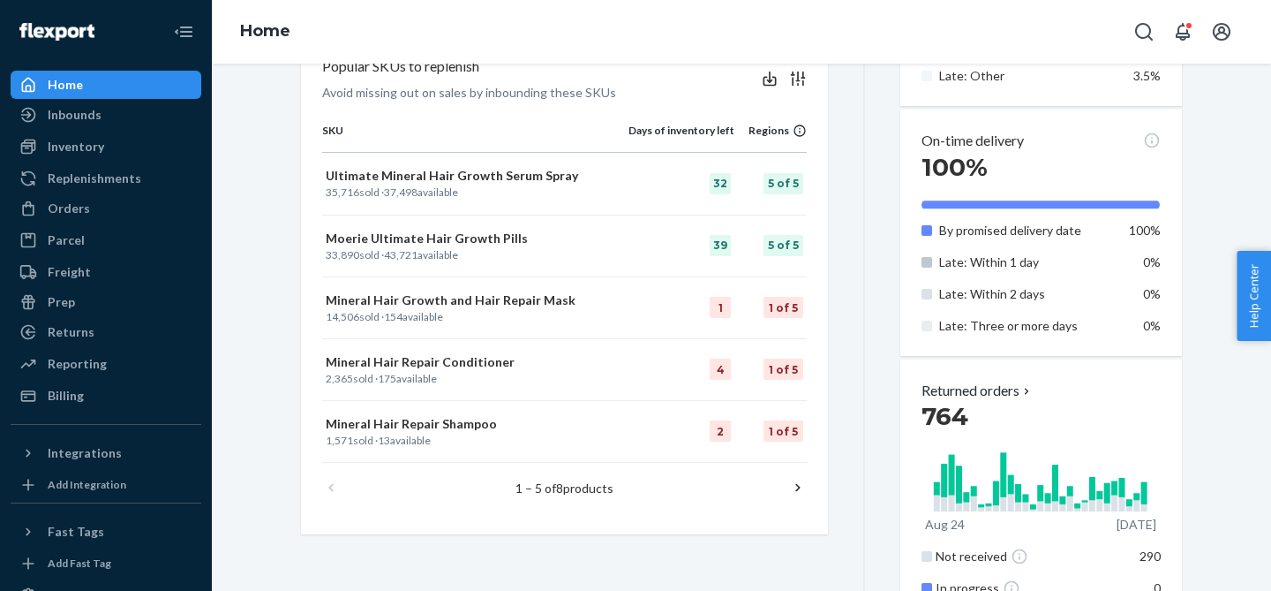
click at [803, 493] on icon at bounding box center [798, 487] width 18 height 18
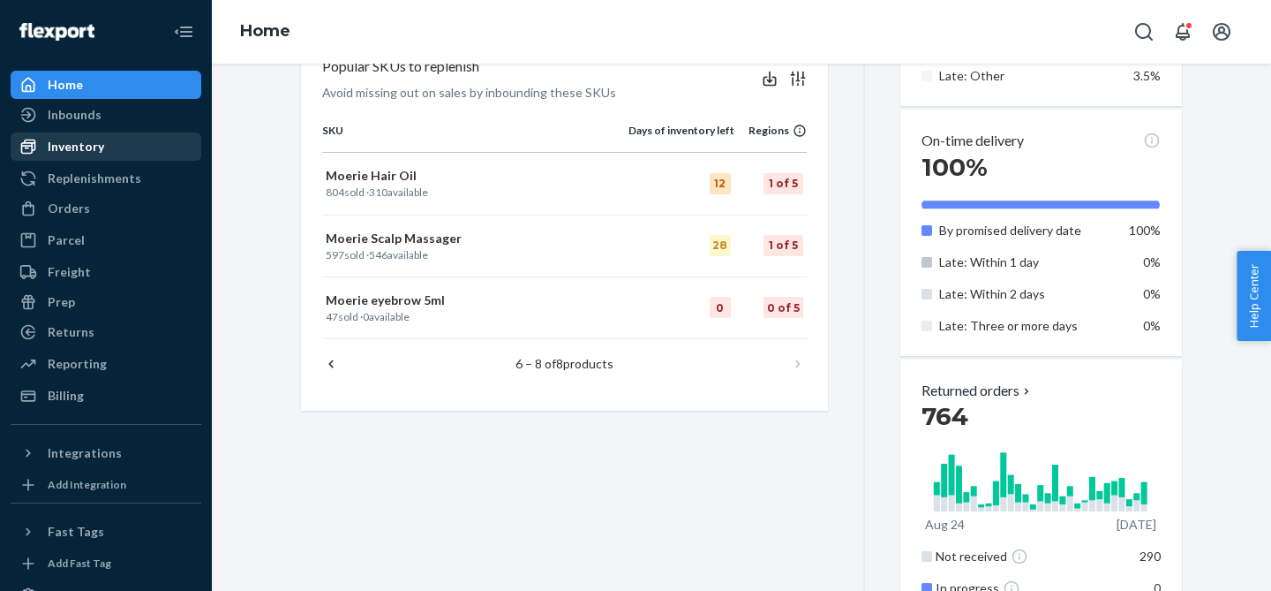
click at [73, 137] on div "Inventory" at bounding box center [105, 146] width 187 height 25
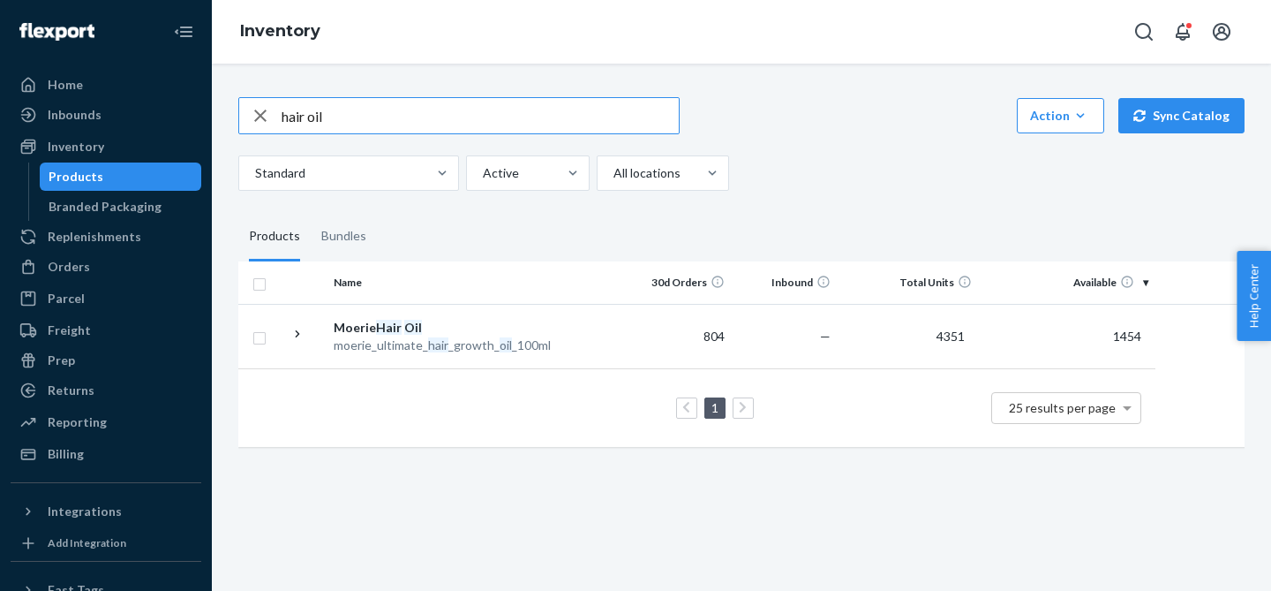
click at [260, 117] on icon "button" at bounding box center [260, 115] width 21 height 35
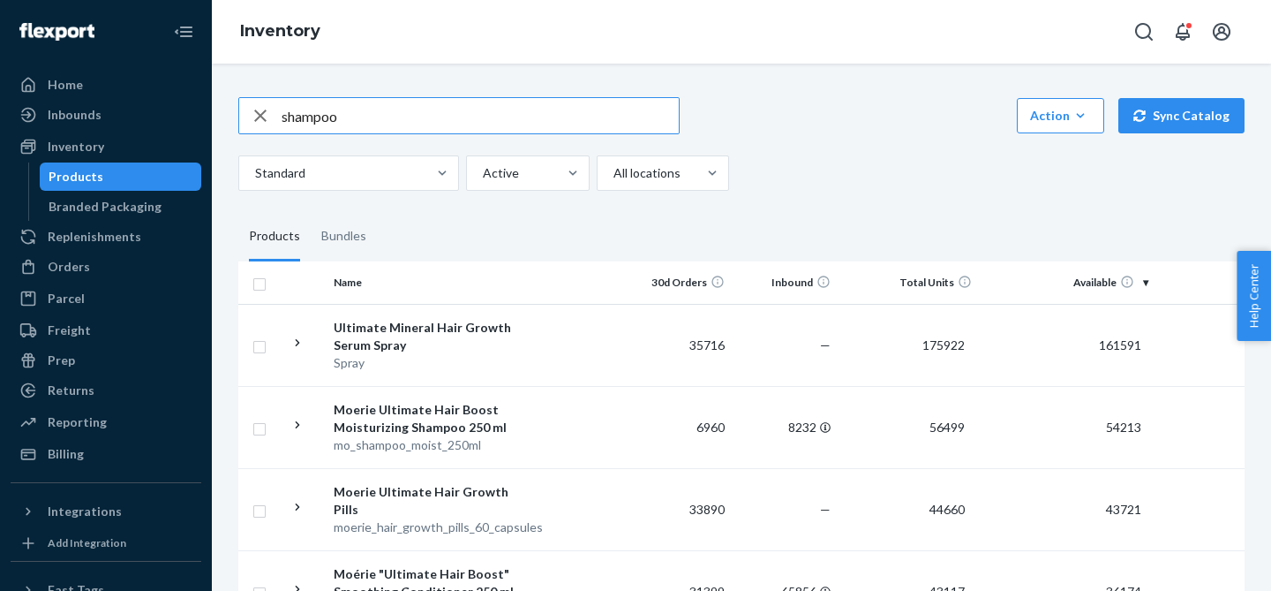
type input "shampoo"
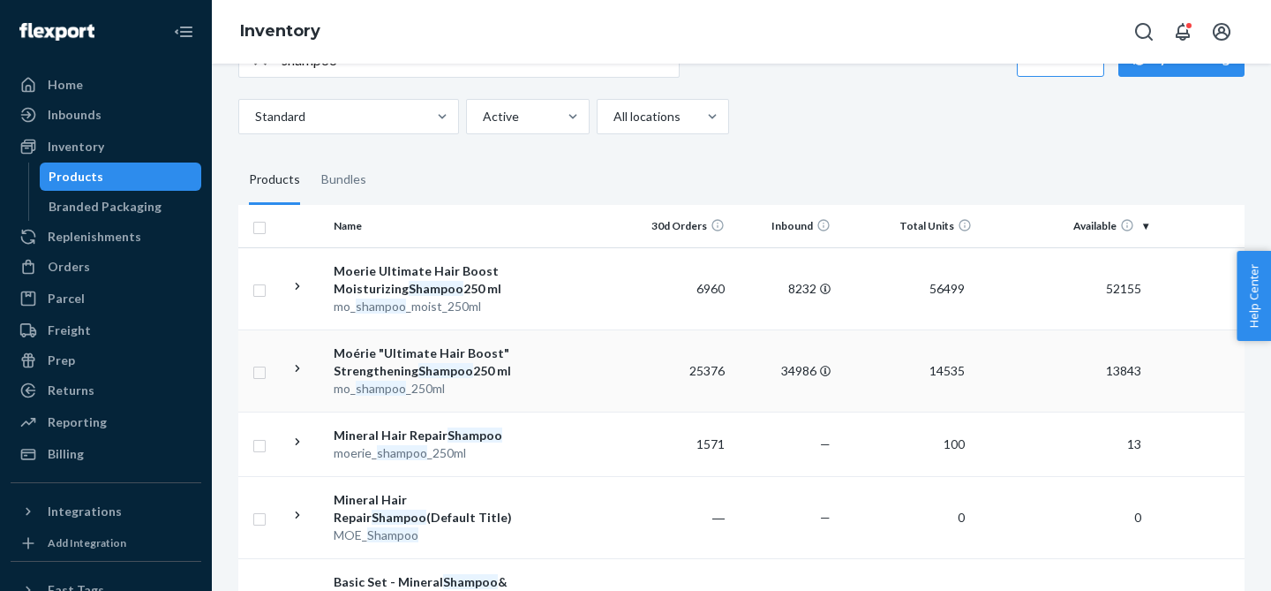
scroll to position [64, 0]
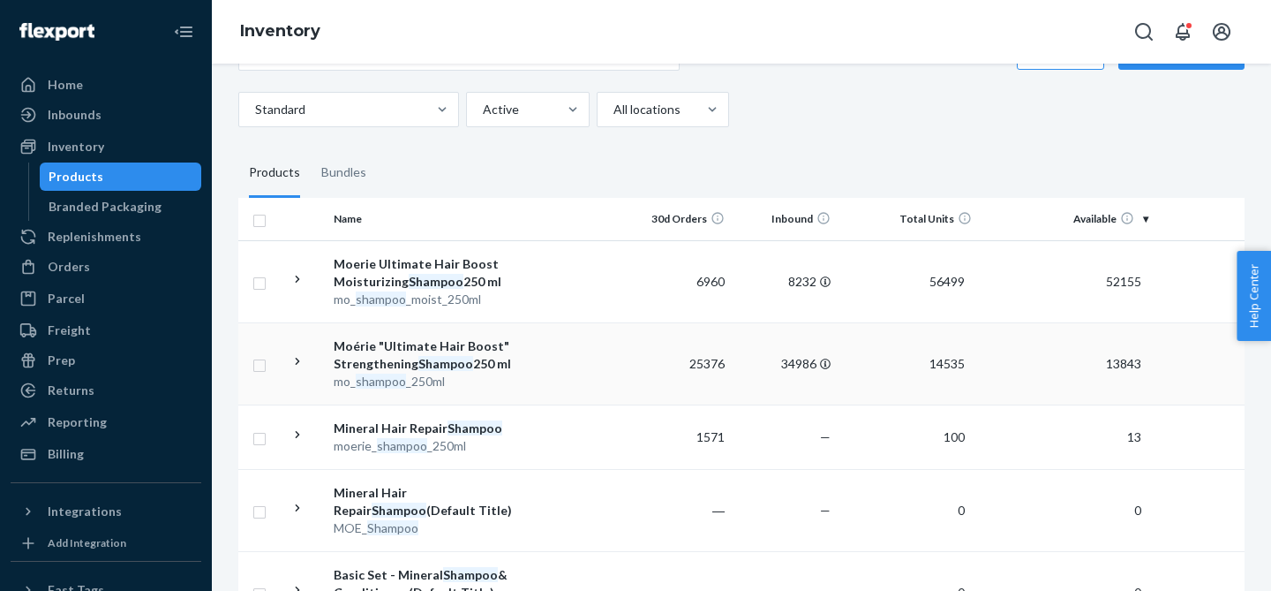
click at [302, 360] on icon at bounding box center [298, 361] width 17 height 17
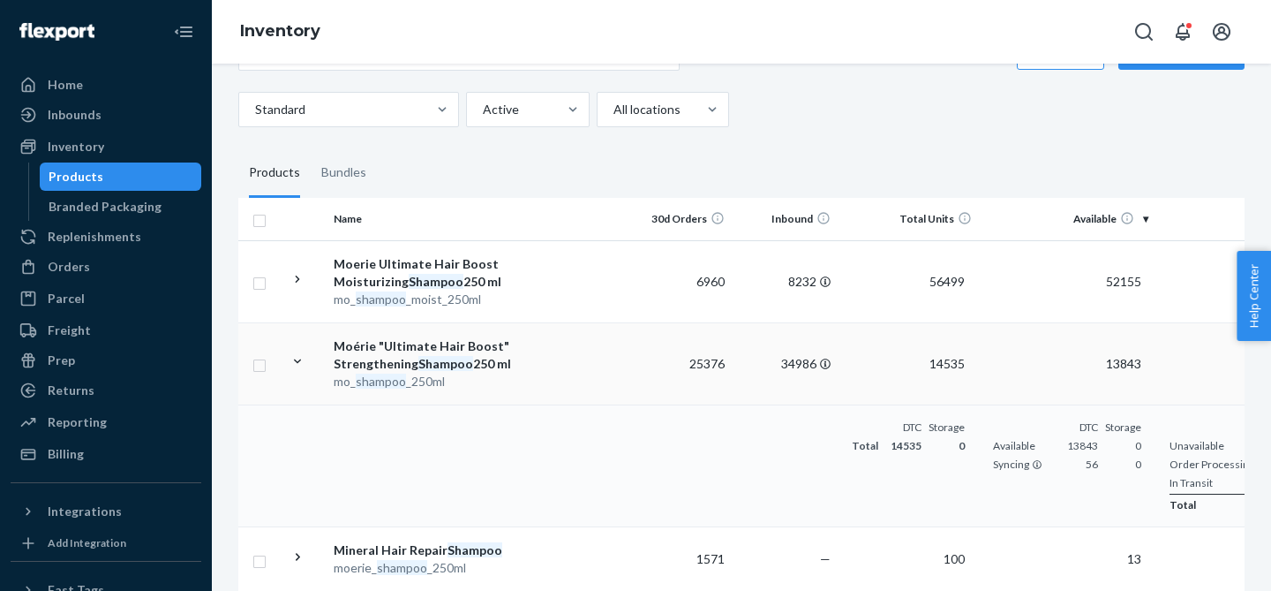
click at [570, 387] on td at bounding box center [575, 363] width 101 height 82
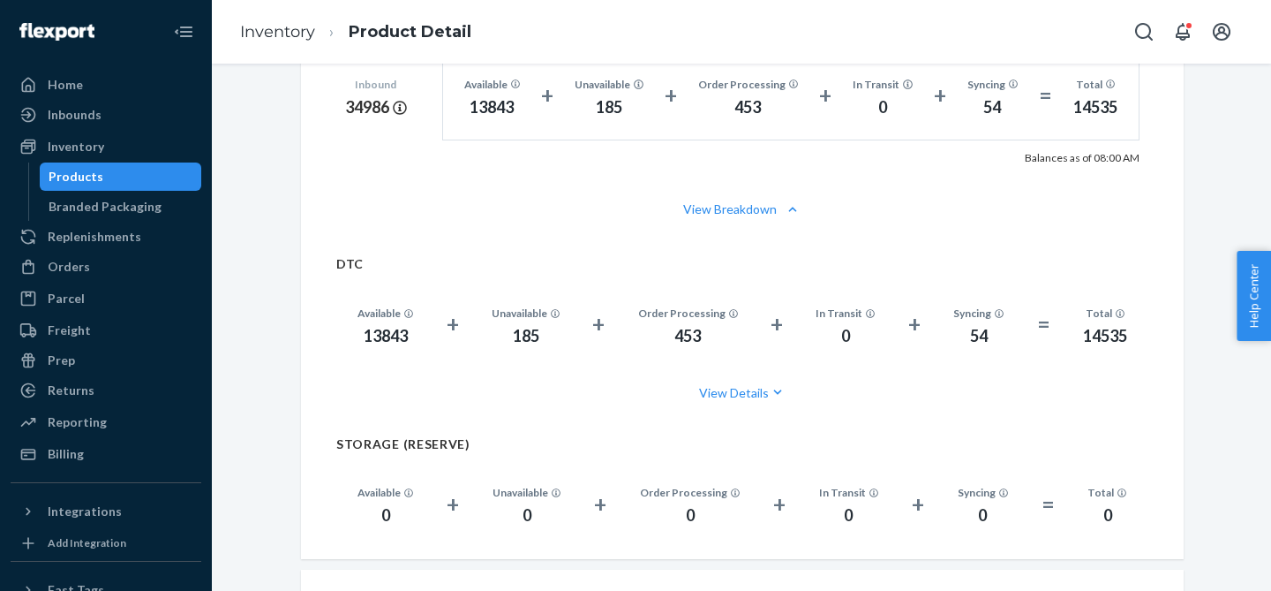
scroll to position [1056, 0]
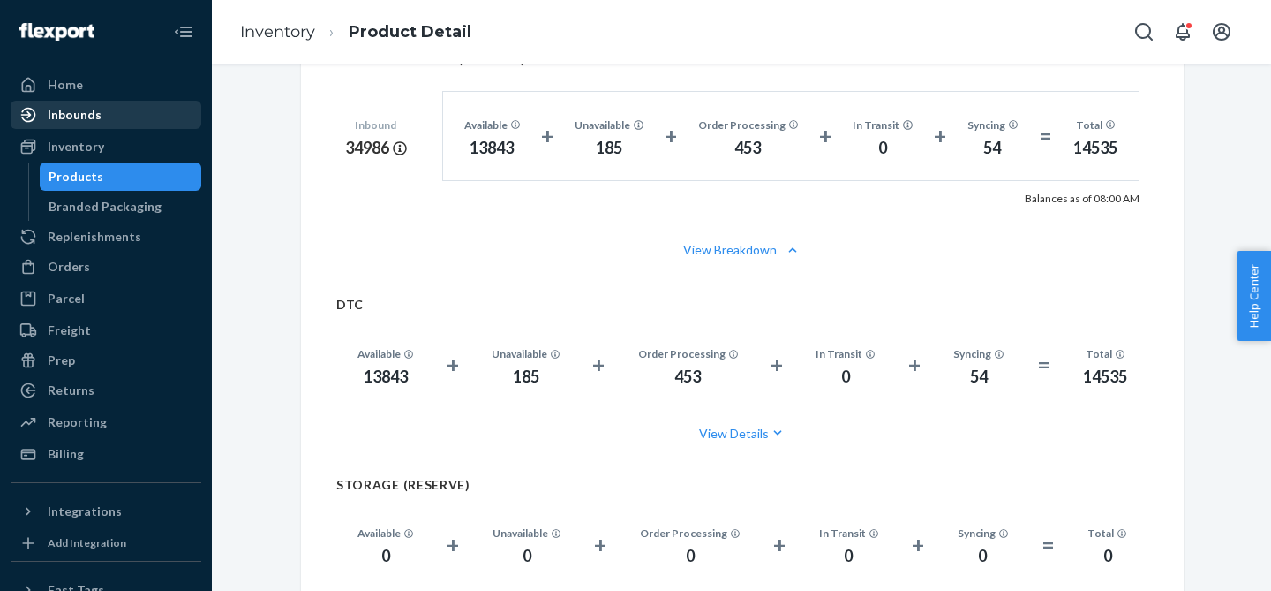
click at [81, 119] on div "Inbounds" at bounding box center [75, 115] width 54 height 18
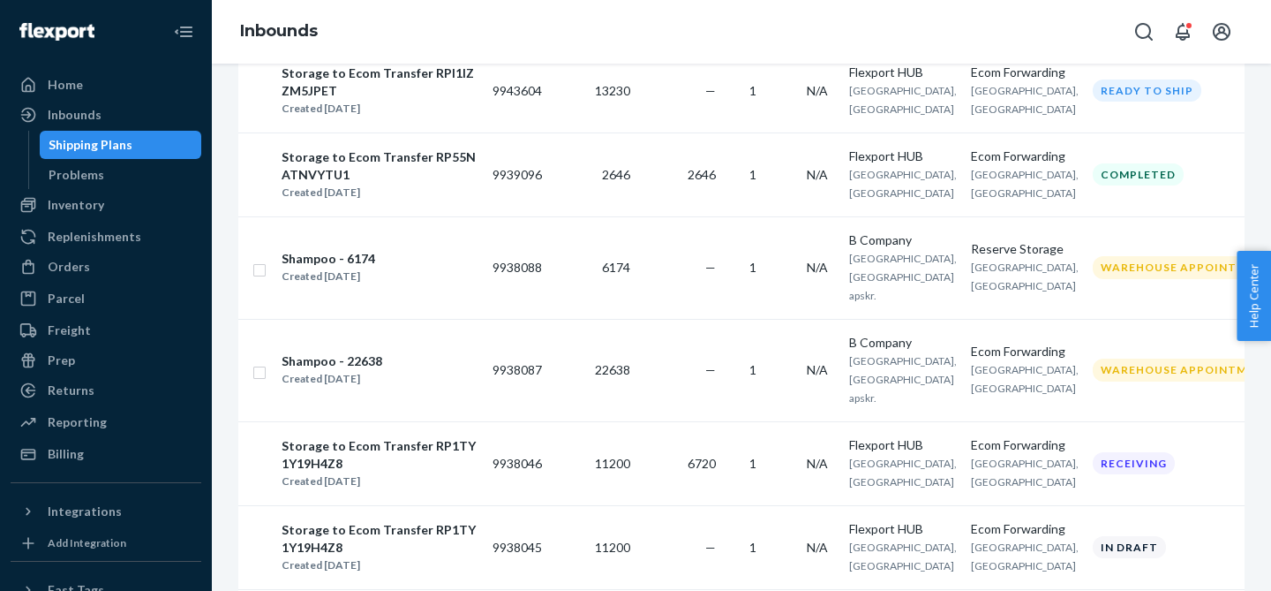
scroll to position [703, 0]
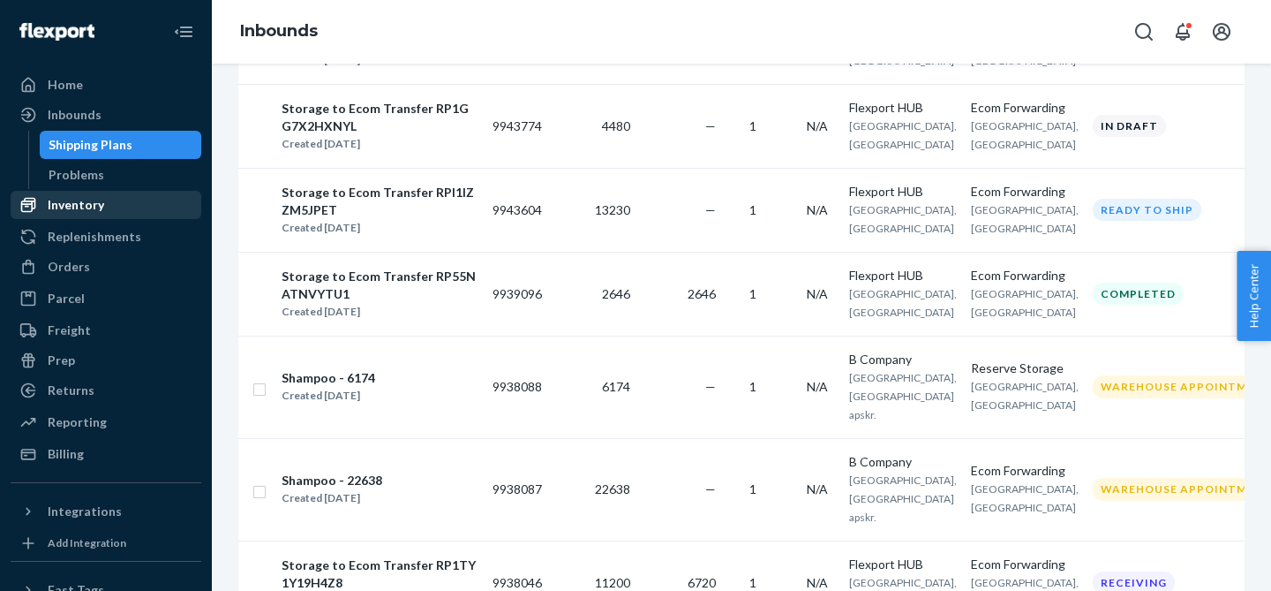
click at [130, 207] on div "Inventory" at bounding box center [105, 204] width 187 height 25
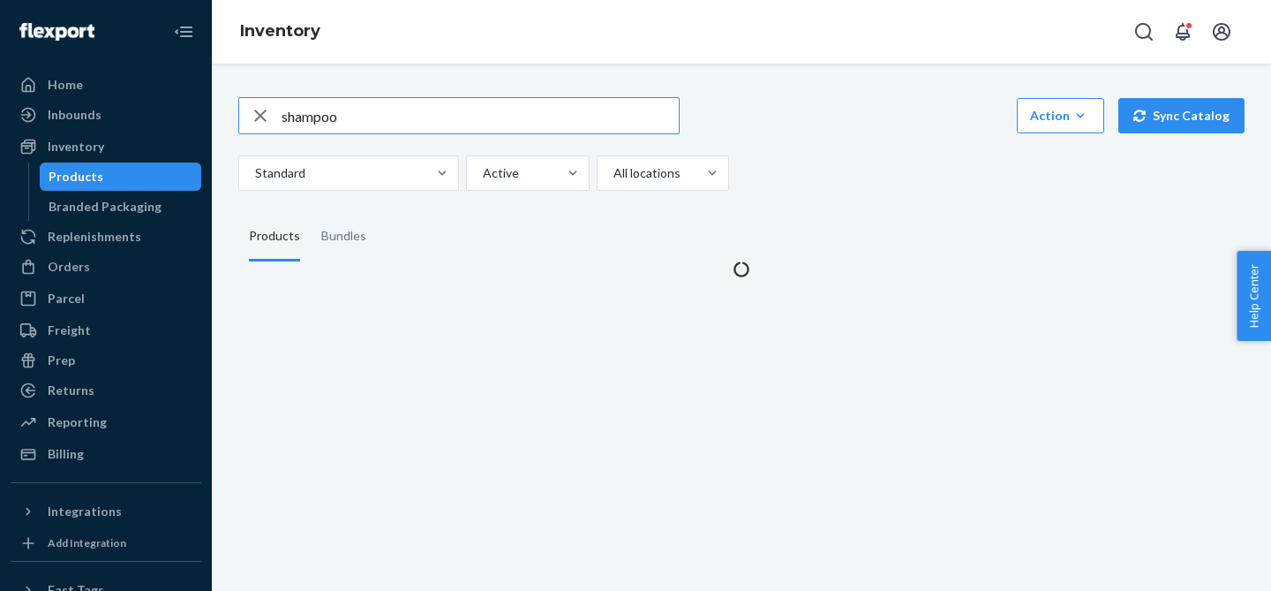
click at [320, 116] on input "shampoo" at bounding box center [480, 115] width 397 height 35
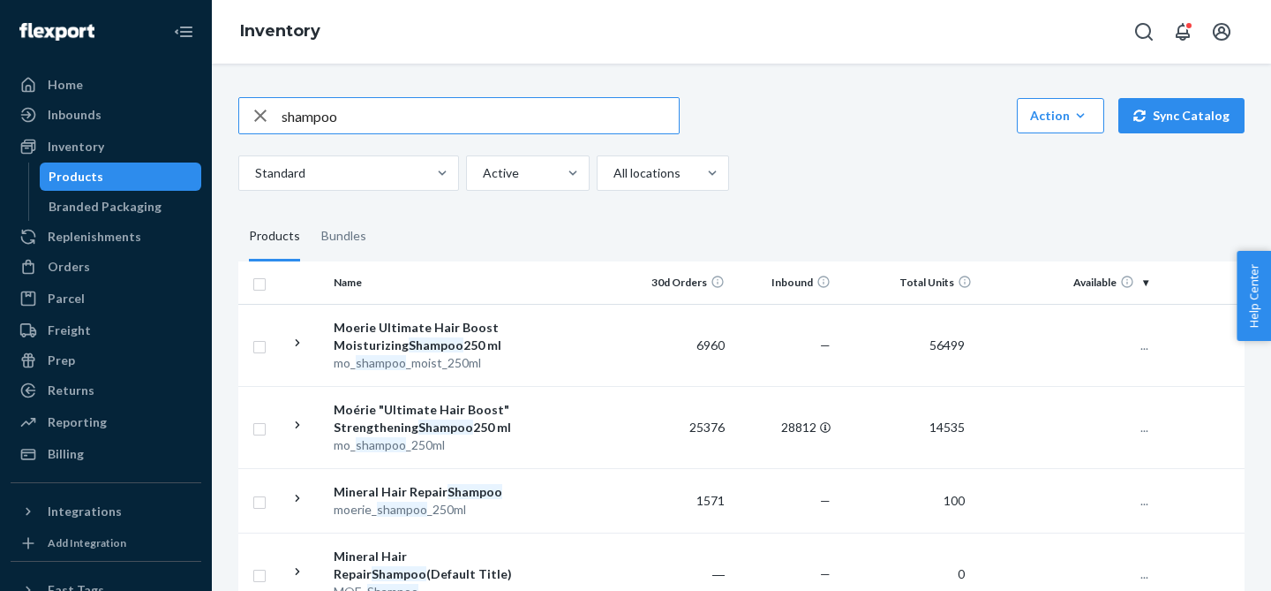
click at [320, 116] on input "shampoo" at bounding box center [480, 115] width 397 height 35
type input "pills"
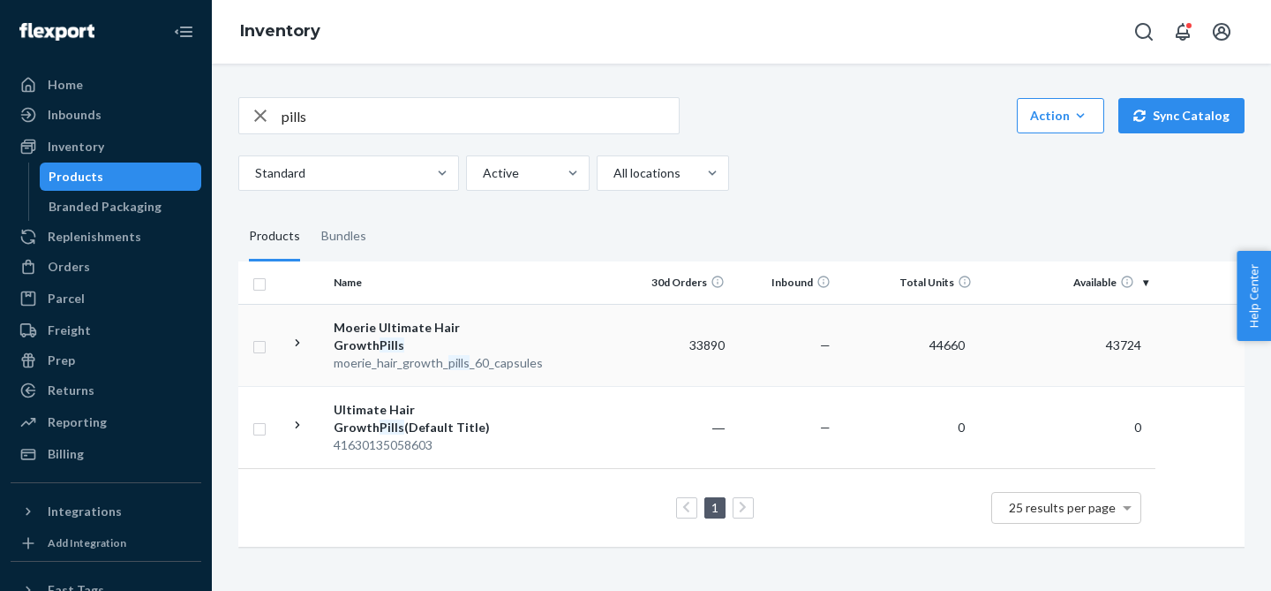
click at [297, 340] on icon at bounding box center [298, 343] width 17 height 17
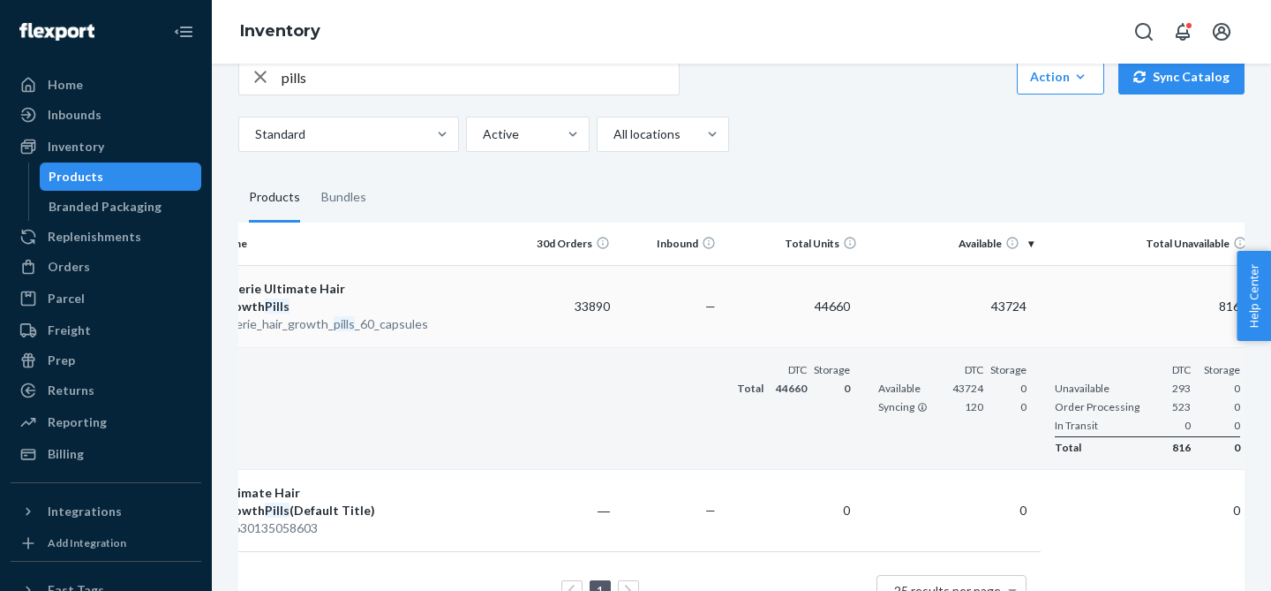
scroll to position [0, 132]
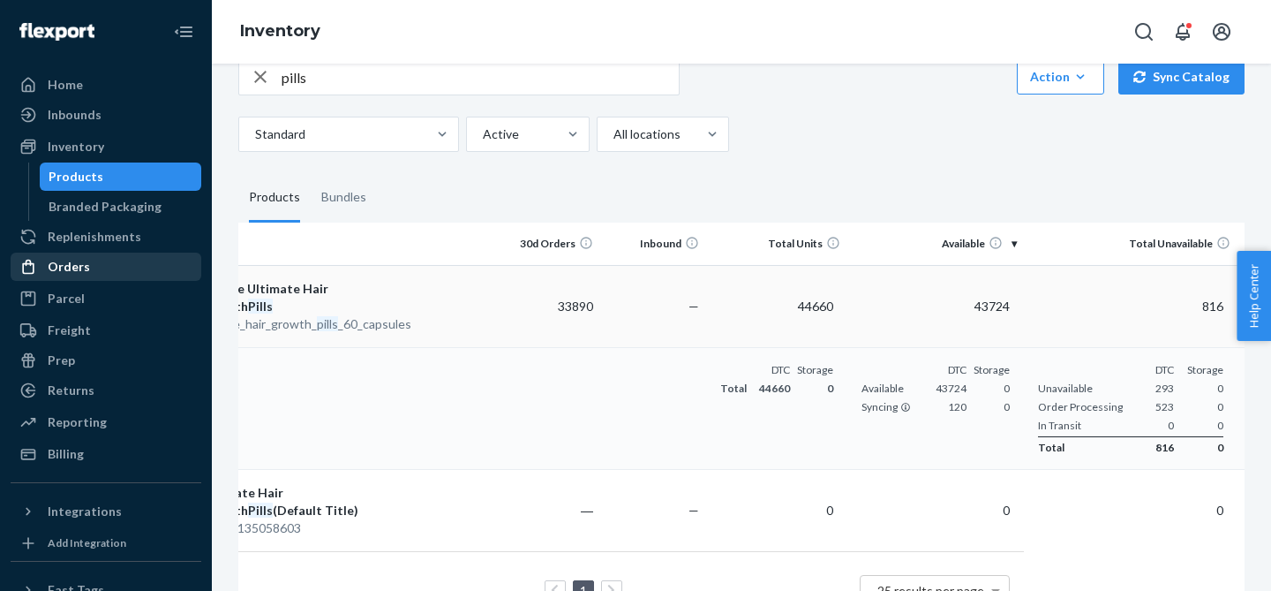
click at [79, 260] on div "Orders" at bounding box center [69, 267] width 42 height 18
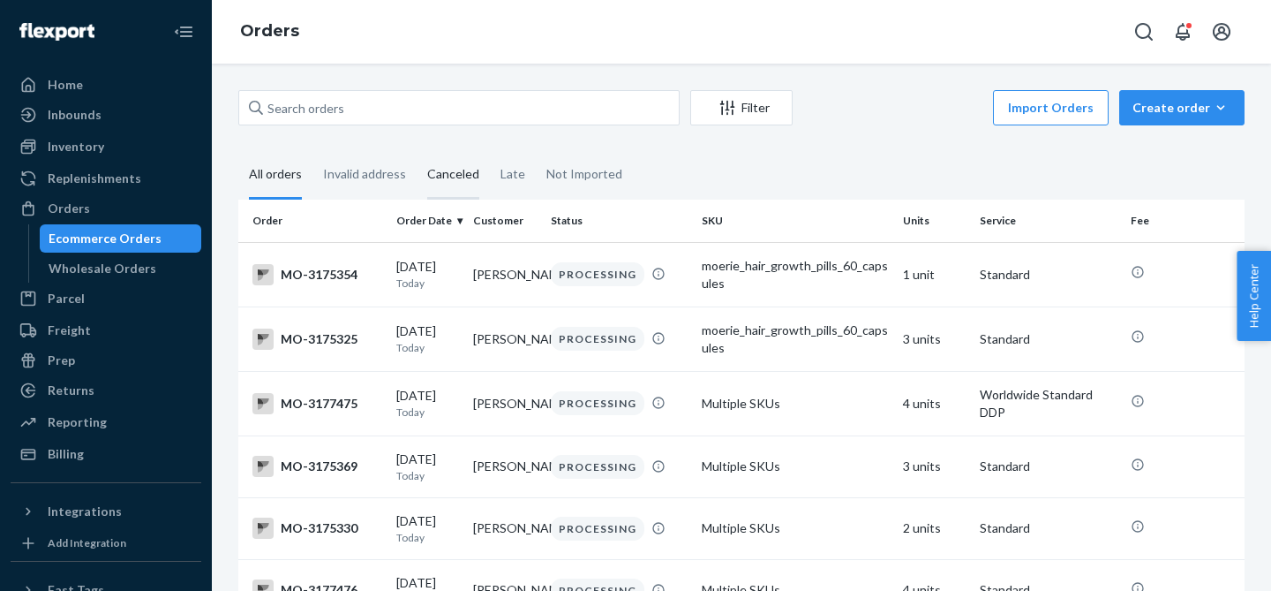
click at [455, 161] on div "Canceled" at bounding box center [453, 175] width 52 height 49
click at [417, 151] on input "Canceled" at bounding box center [417, 151] width 0 height 0
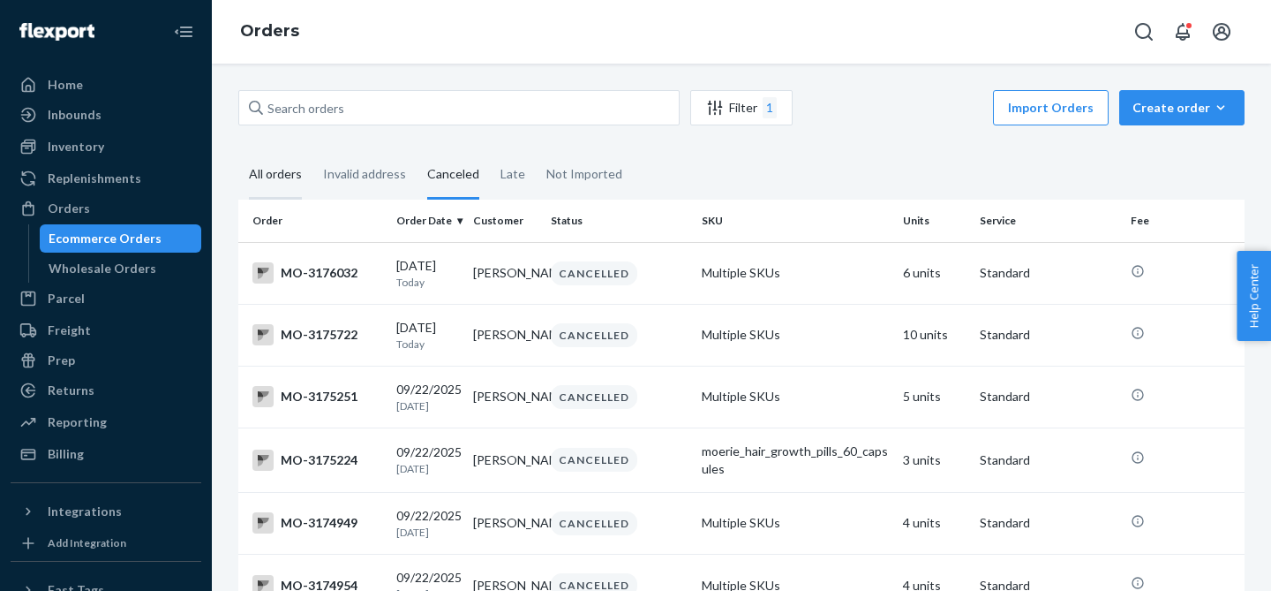
click at [274, 170] on div "All orders" at bounding box center [275, 175] width 53 height 49
click at [238, 151] on input "All orders" at bounding box center [238, 151] width 0 height 0
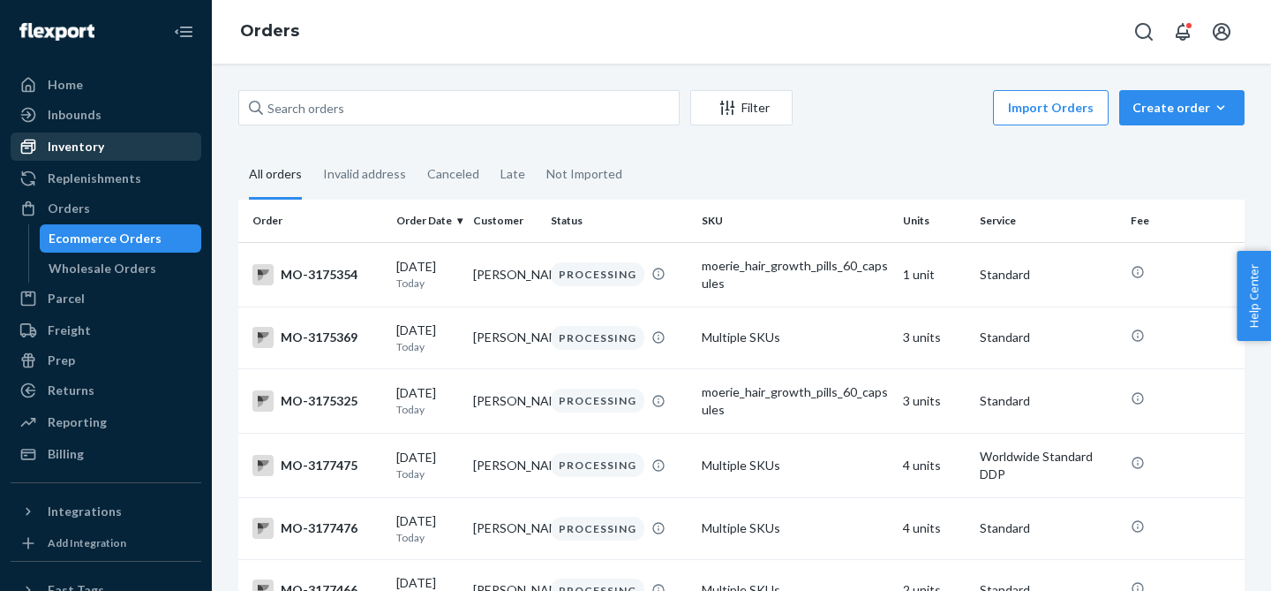
click at [101, 144] on div "Inventory" at bounding box center [76, 147] width 56 height 18
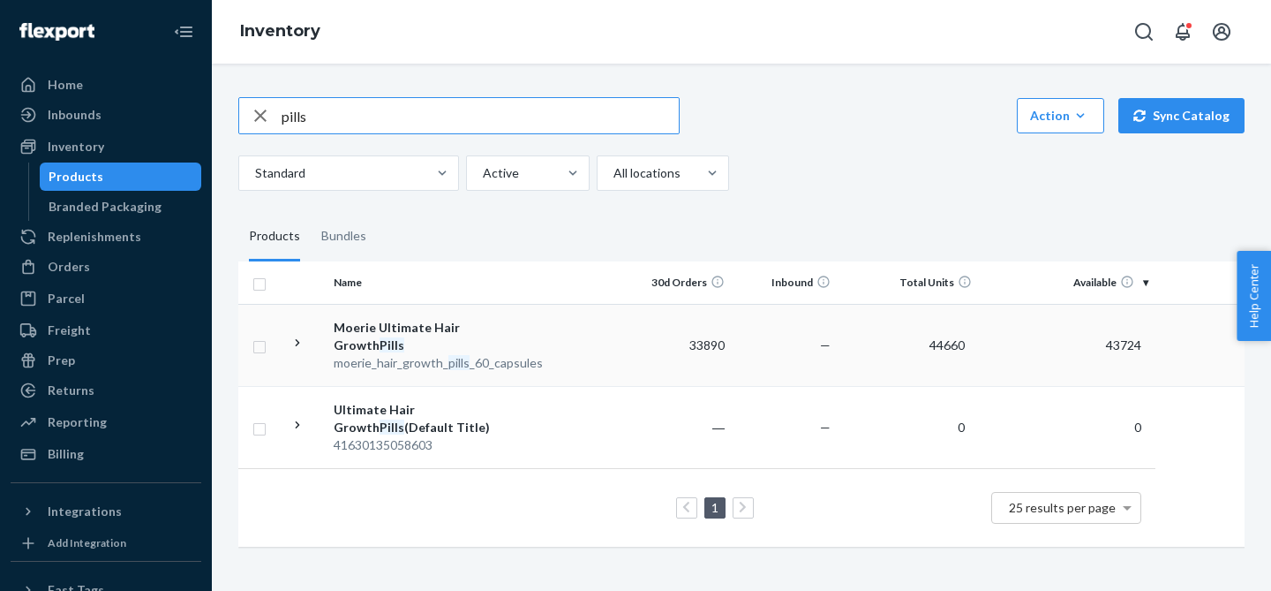
click at [302, 338] on icon at bounding box center [298, 343] width 17 height 17
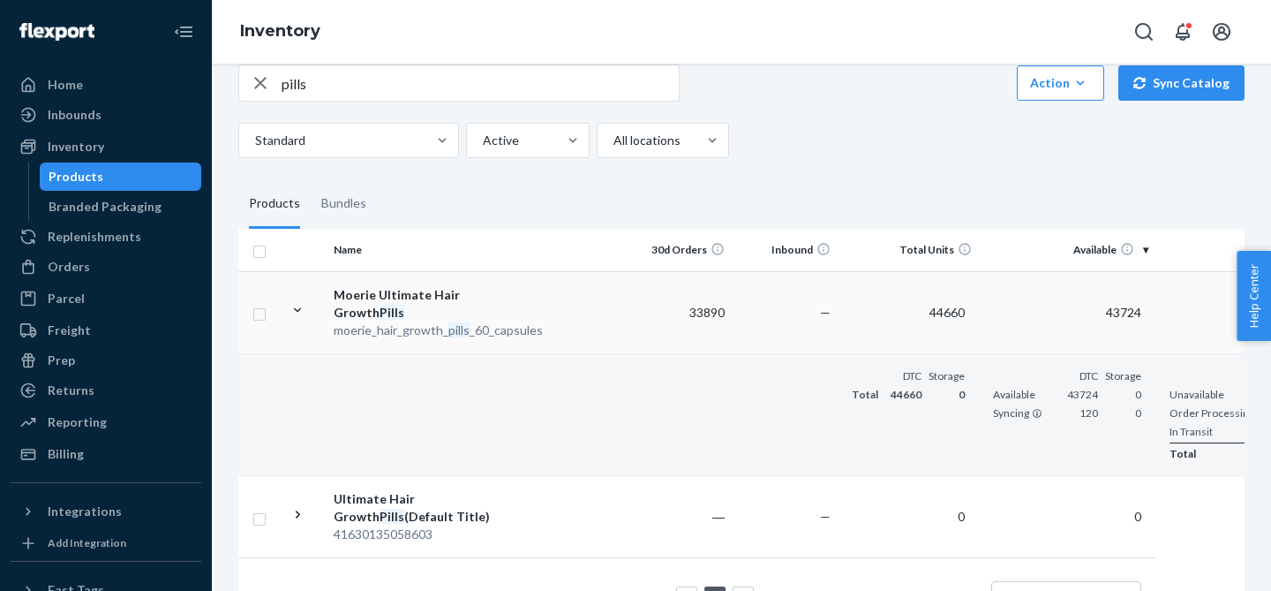
scroll to position [0, 132]
